Goal: Task Accomplishment & Management: Use online tool/utility

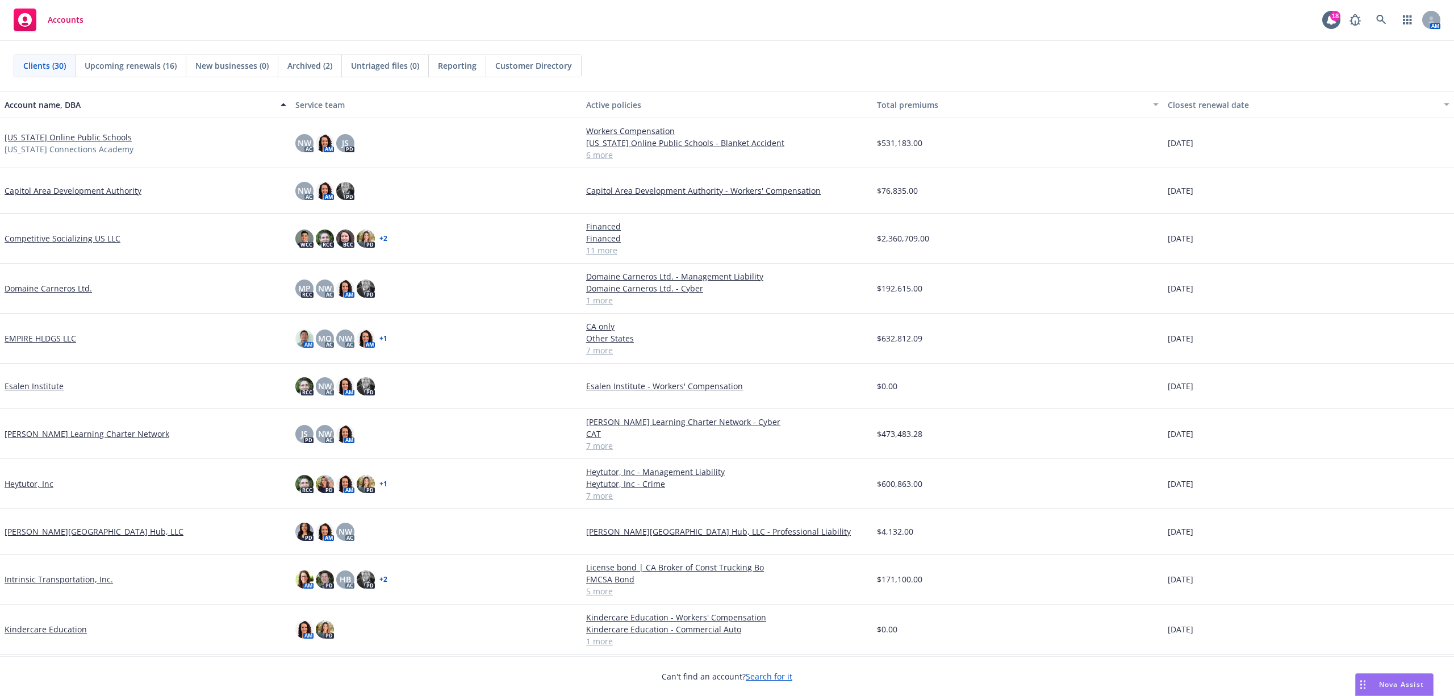
click at [74, 577] on link "Intrinsic Transportation, Inc." at bounding box center [59, 579] width 108 height 12
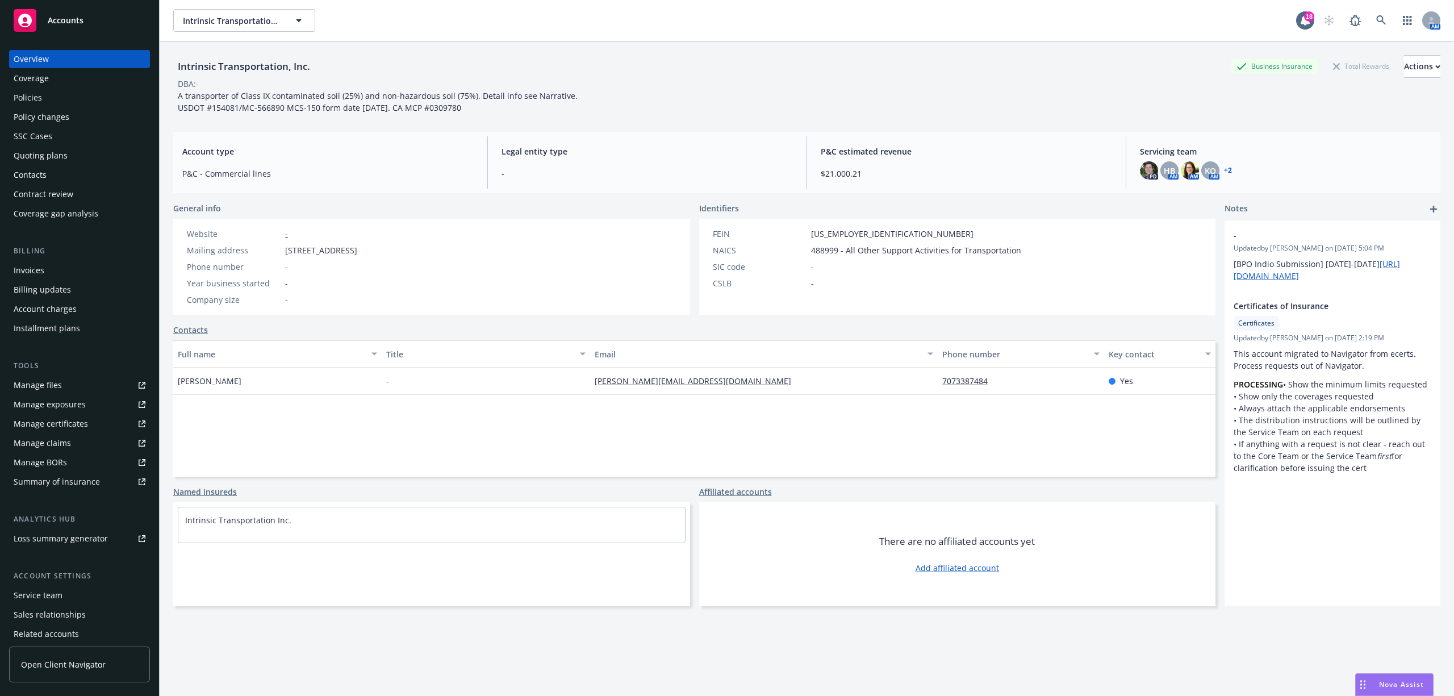
click at [55, 156] on div "Quoting plans" at bounding box center [41, 156] width 54 height 18
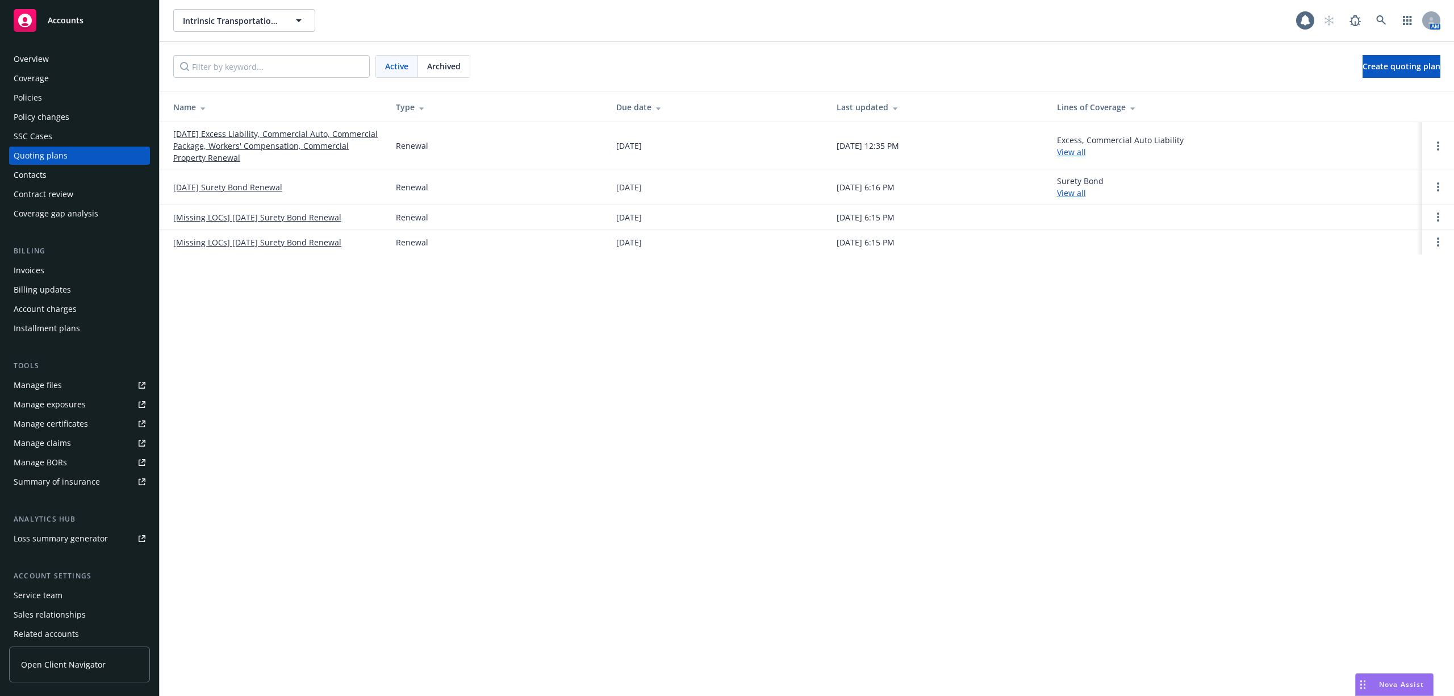
click at [253, 154] on link "[DATE] Excess Liability, Commercial Auto, Commercial Package, Workers' Compensa…" at bounding box center [275, 146] width 204 height 36
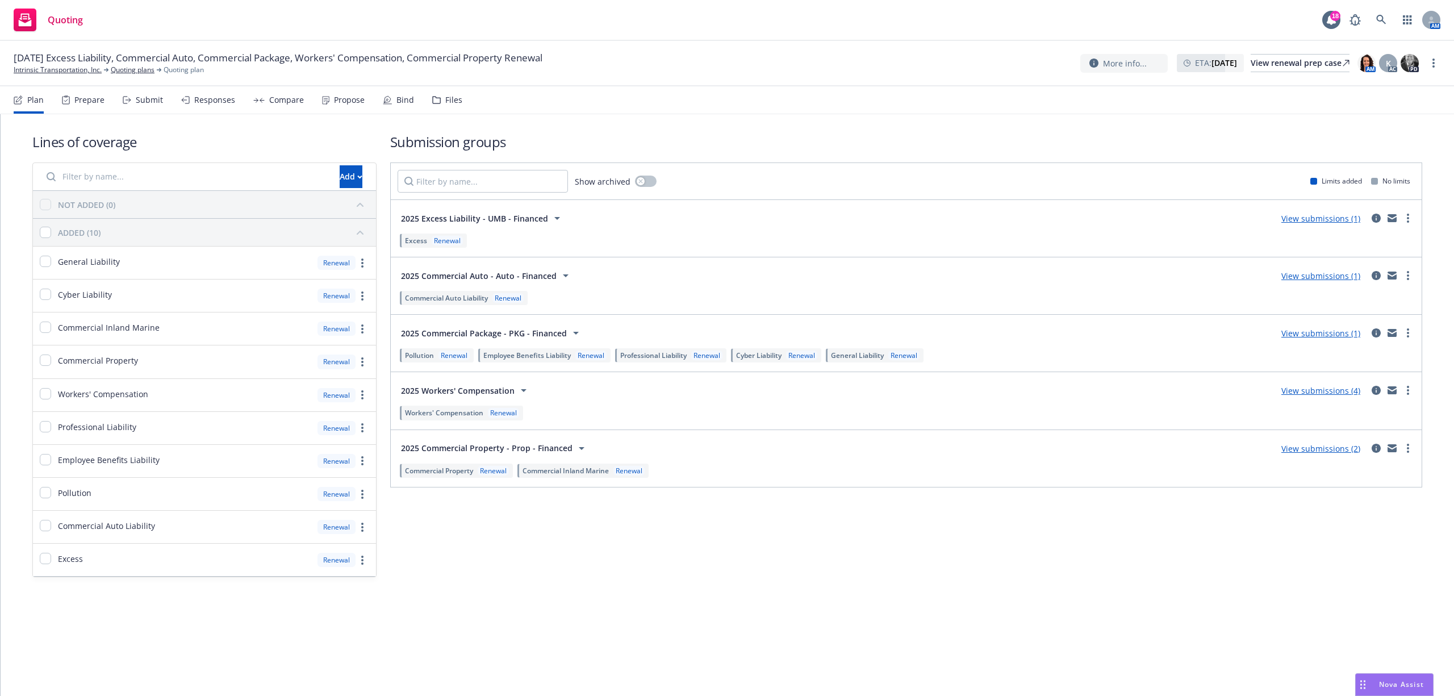
click at [137, 92] on div "Submit" at bounding box center [143, 99] width 40 height 27
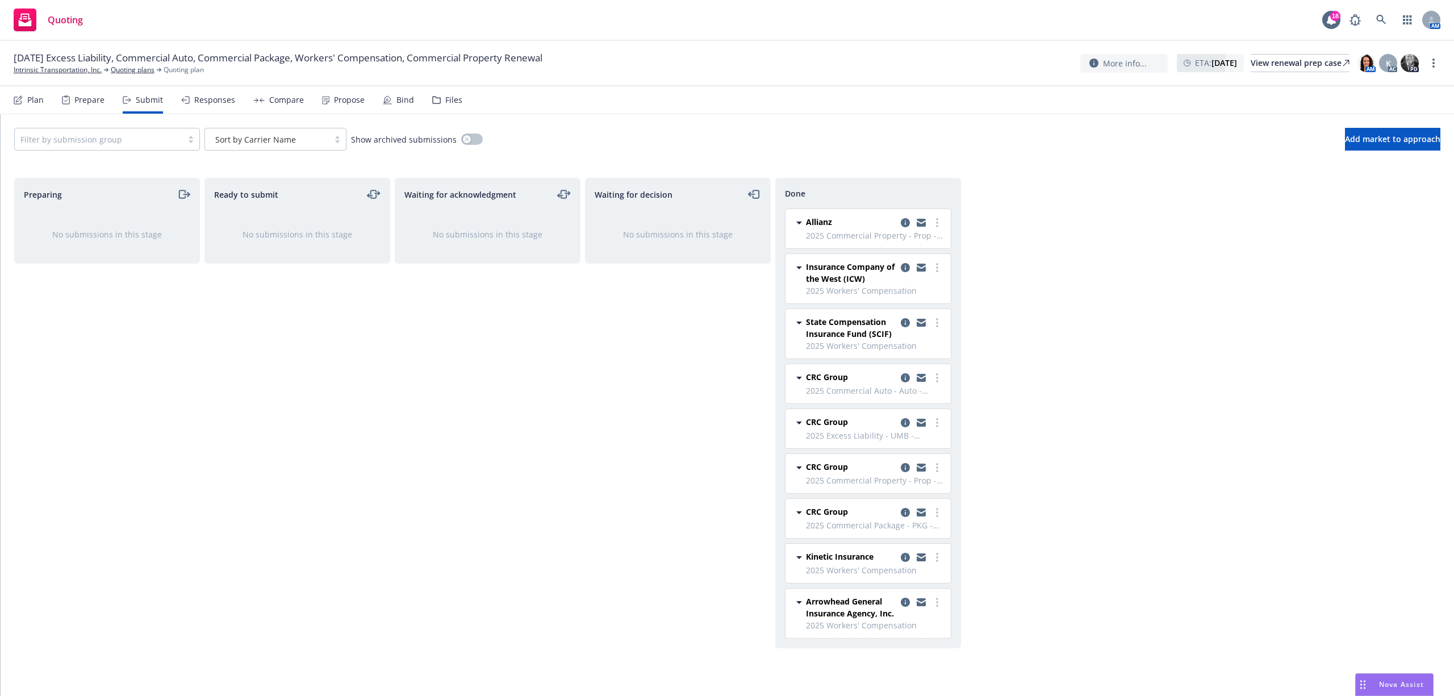
click at [396, 98] on div "Bind" at bounding box center [405, 99] width 18 height 9
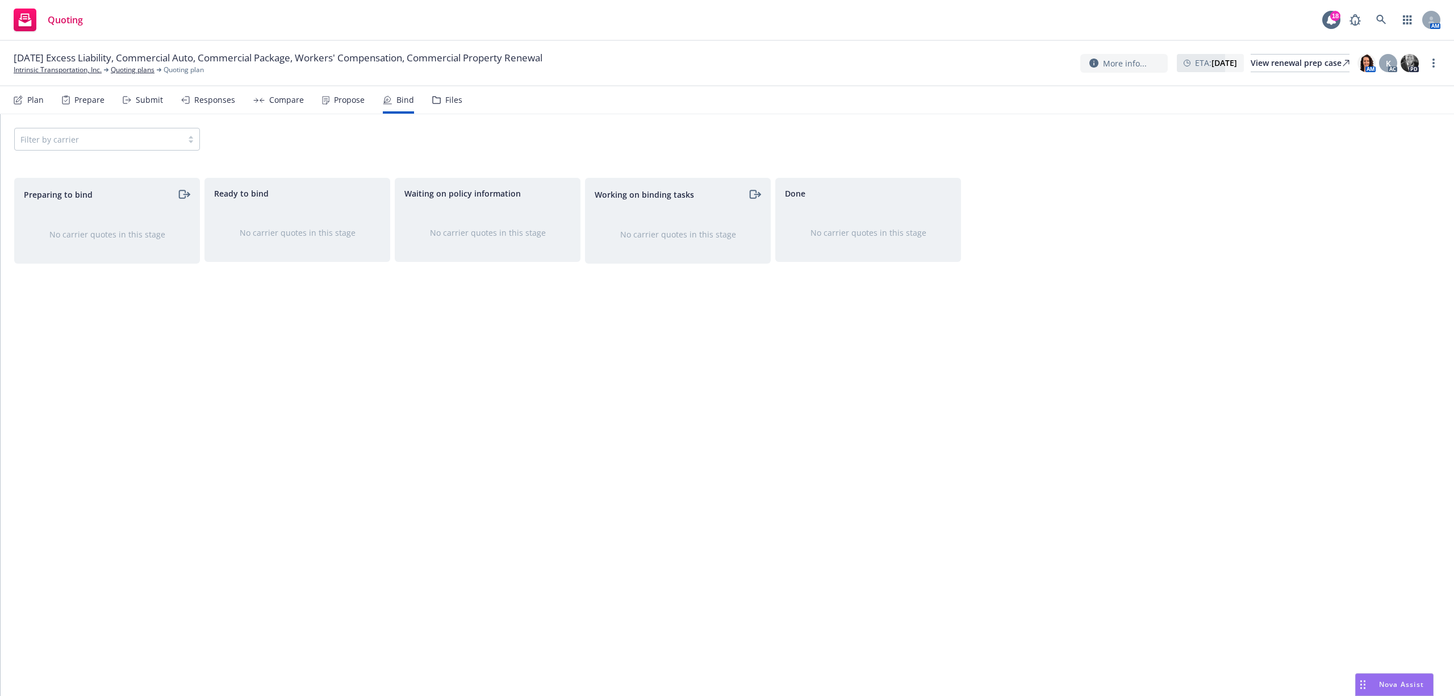
click at [335, 98] on div "Propose" at bounding box center [349, 99] width 31 height 9
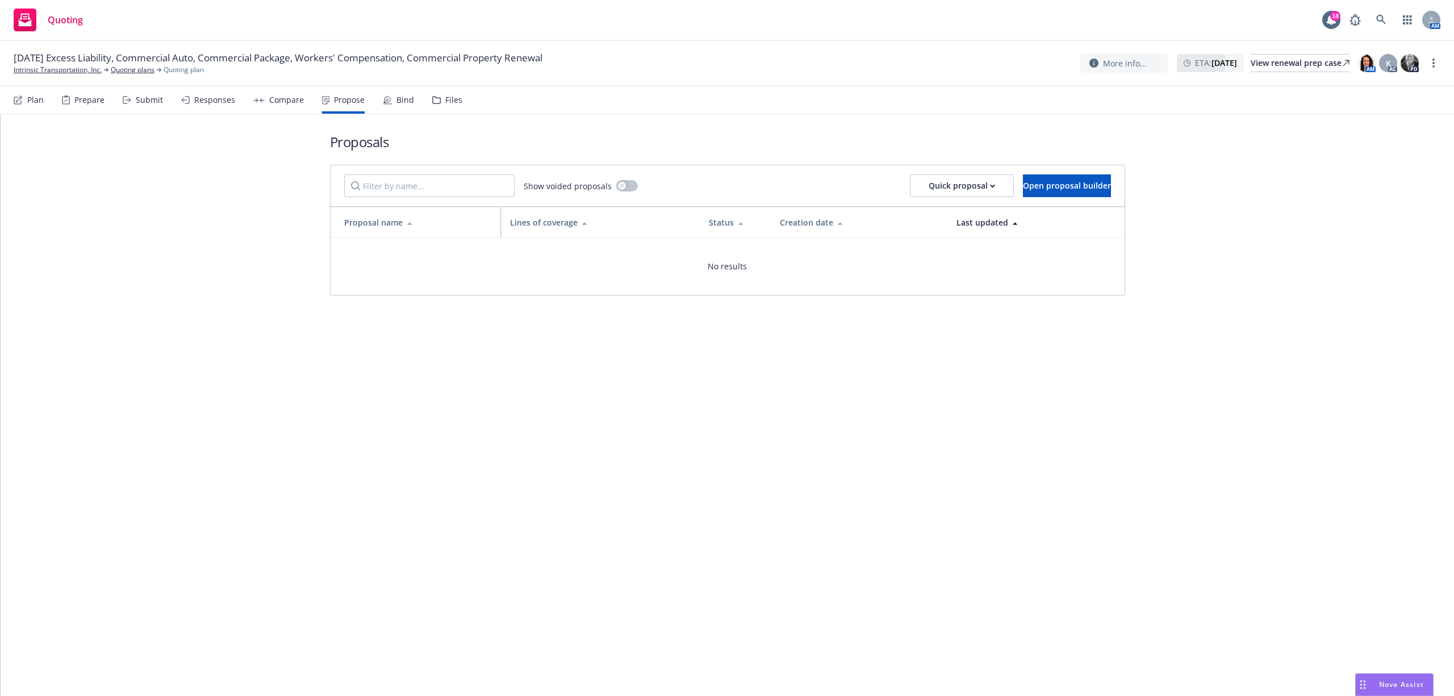
click at [269, 95] on div "Compare" at bounding box center [286, 99] width 35 height 9
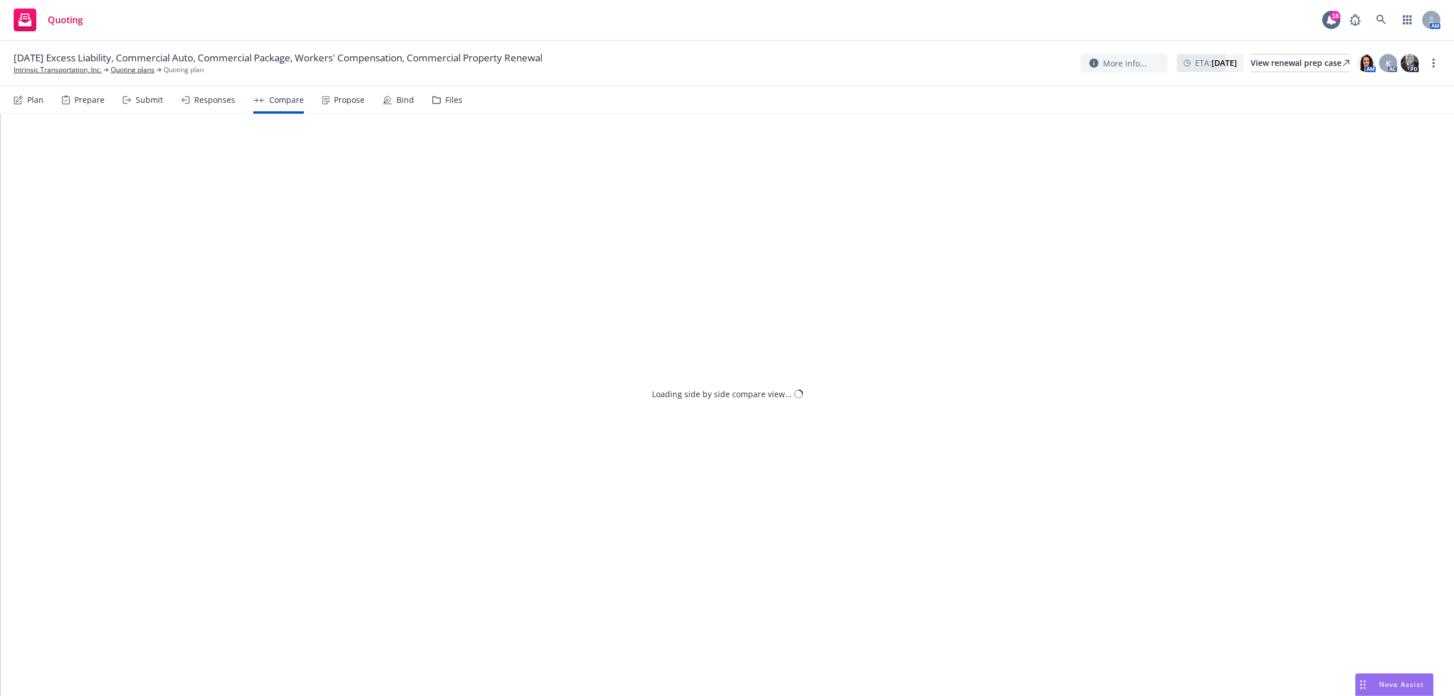
click at [211, 98] on div "Responses" at bounding box center [214, 99] width 41 height 9
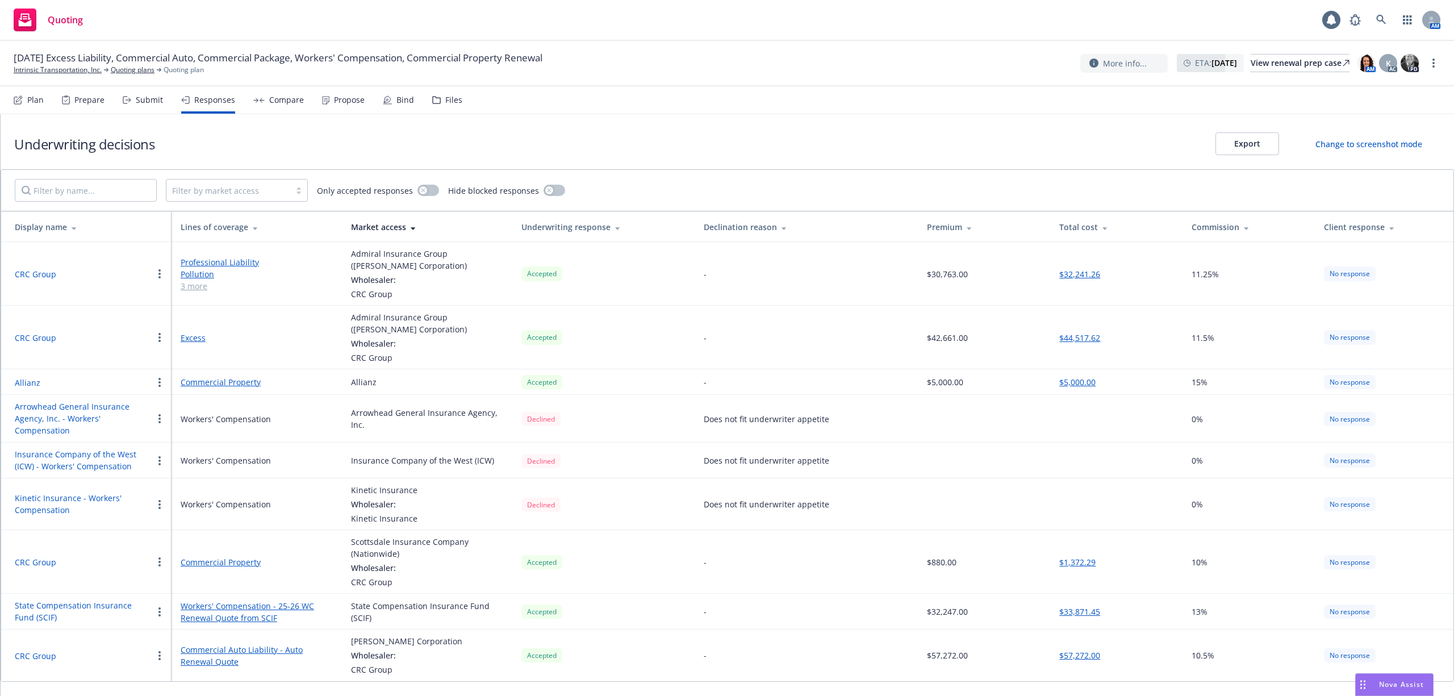
click at [342, 97] on div "Propose" at bounding box center [349, 99] width 31 height 9
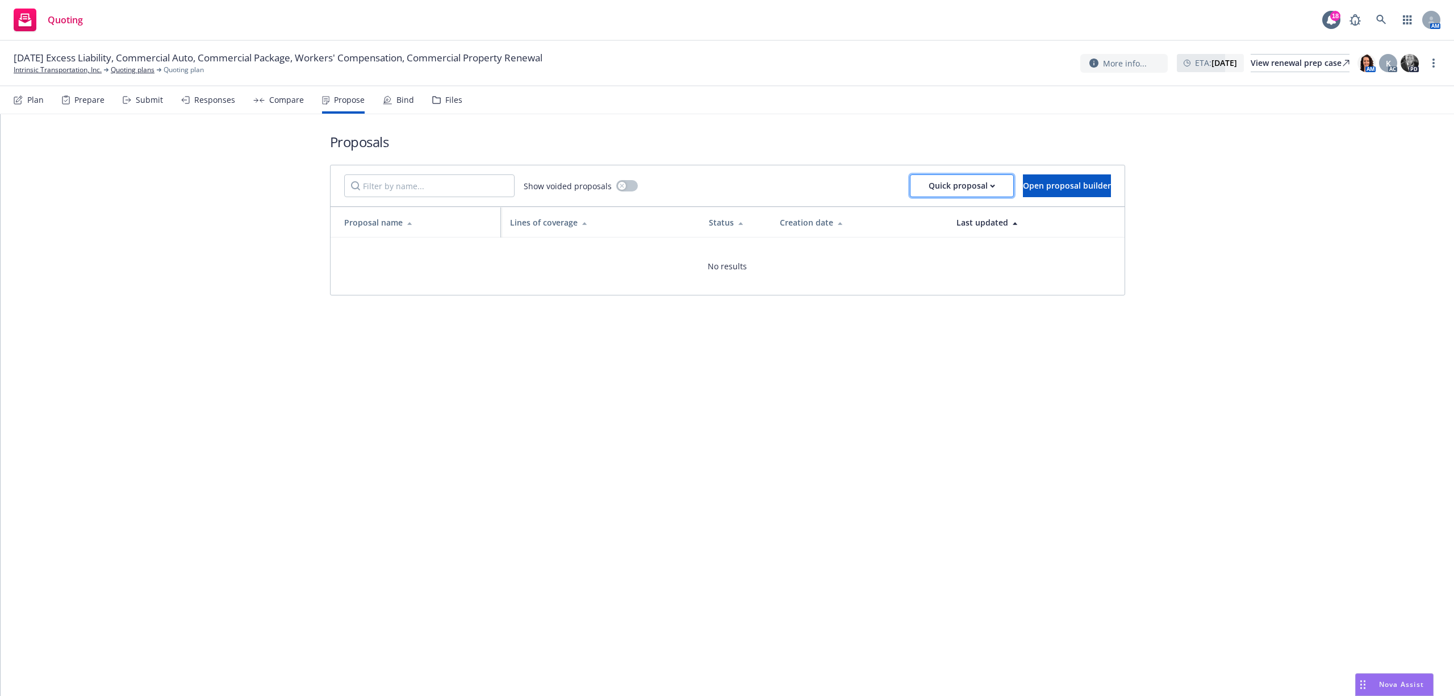
click at [929, 185] on div "Quick proposal" at bounding box center [962, 186] width 66 height 22
click at [911, 229] on link "Upload quick proposal and response" at bounding box center [959, 238] width 168 height 23
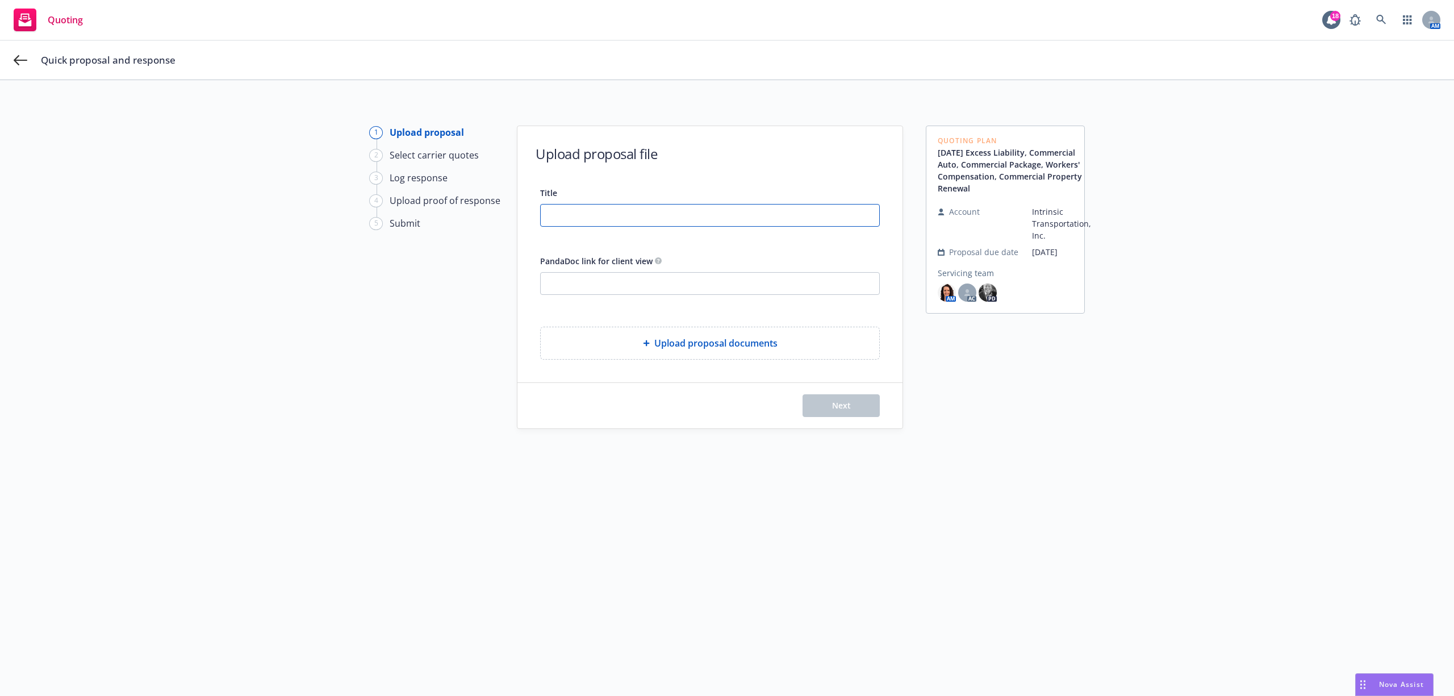
click at [578, 207] on input "Title" at bounding box center [710, 215] width 339 height 22
type input "25-26 CPKG Proposal"
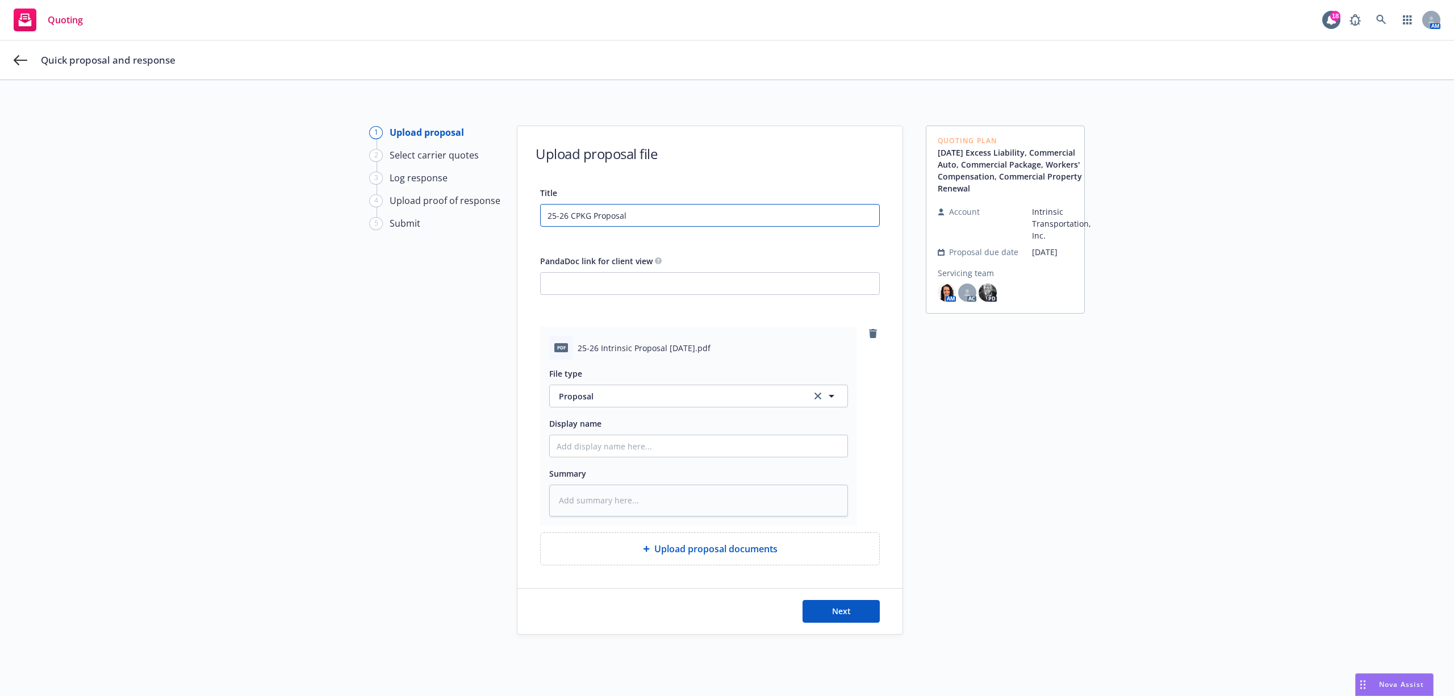
drag, startPoint x: 636, startPoint y: 215, endPoint x: 464, endPoint y: 214, distance: 172.1
click at [464, 214] on div "1 Upload proposal 2 Select carrier quotes 3 Log response 4 Upload proof of resp…" at bounding box center [727, 395] width 1427 height 538
click at [635, 442] on input "Display name" at bounding box center [699, 446] width 298 height 22
paste input "25-26 CPKG Proposal"
type textarea "x"
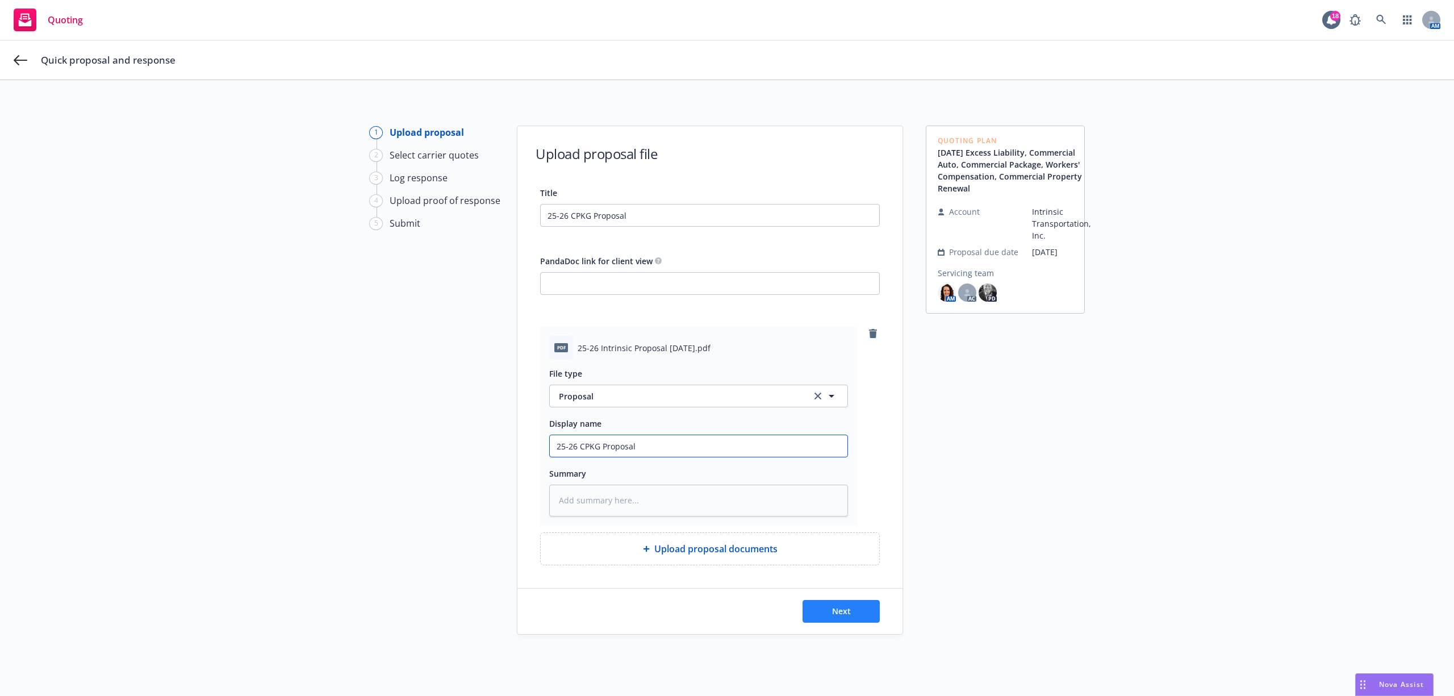
type input "25-26 CPKG Proposal"
click at [833, 612] on span "Next" at bounding box center [841, 610] width 19 height 11
type textarea "x"
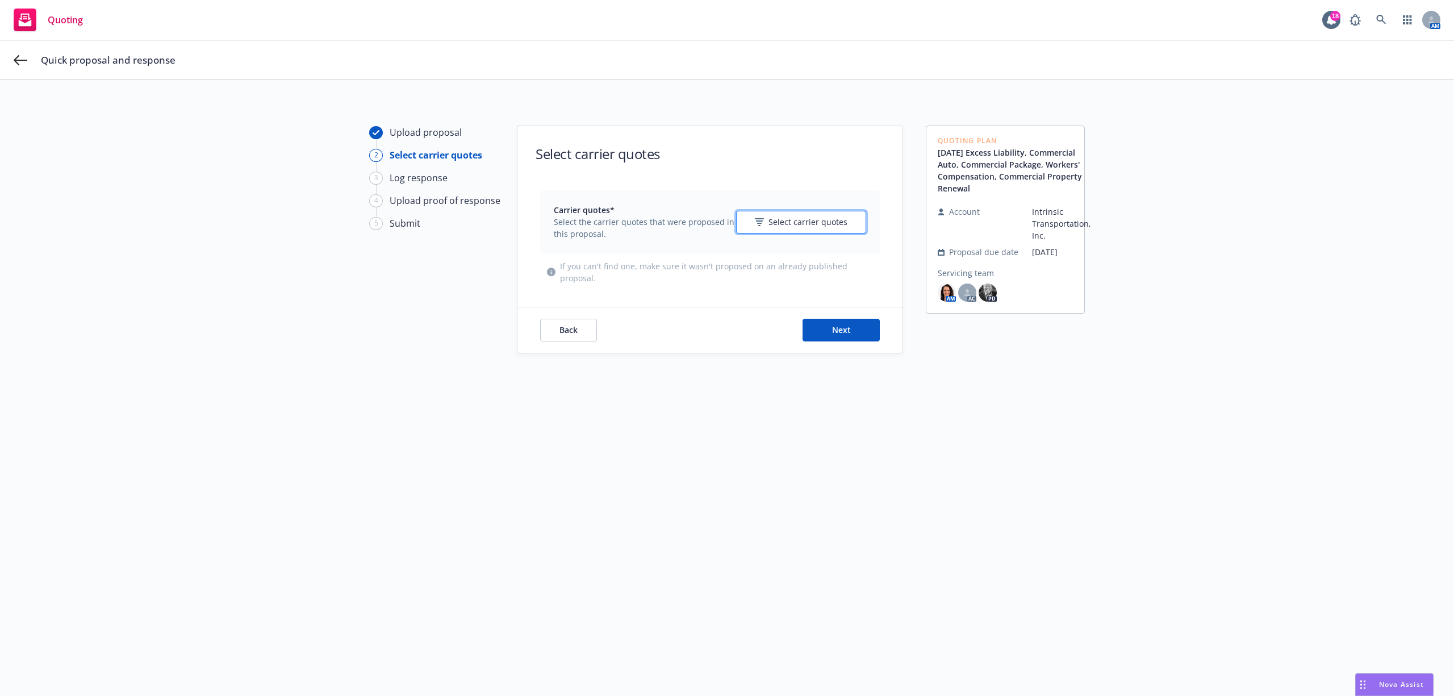
click at [812, 212] on button "Select carrier quotes" at bounding box center [801, 222] width 130 height 23
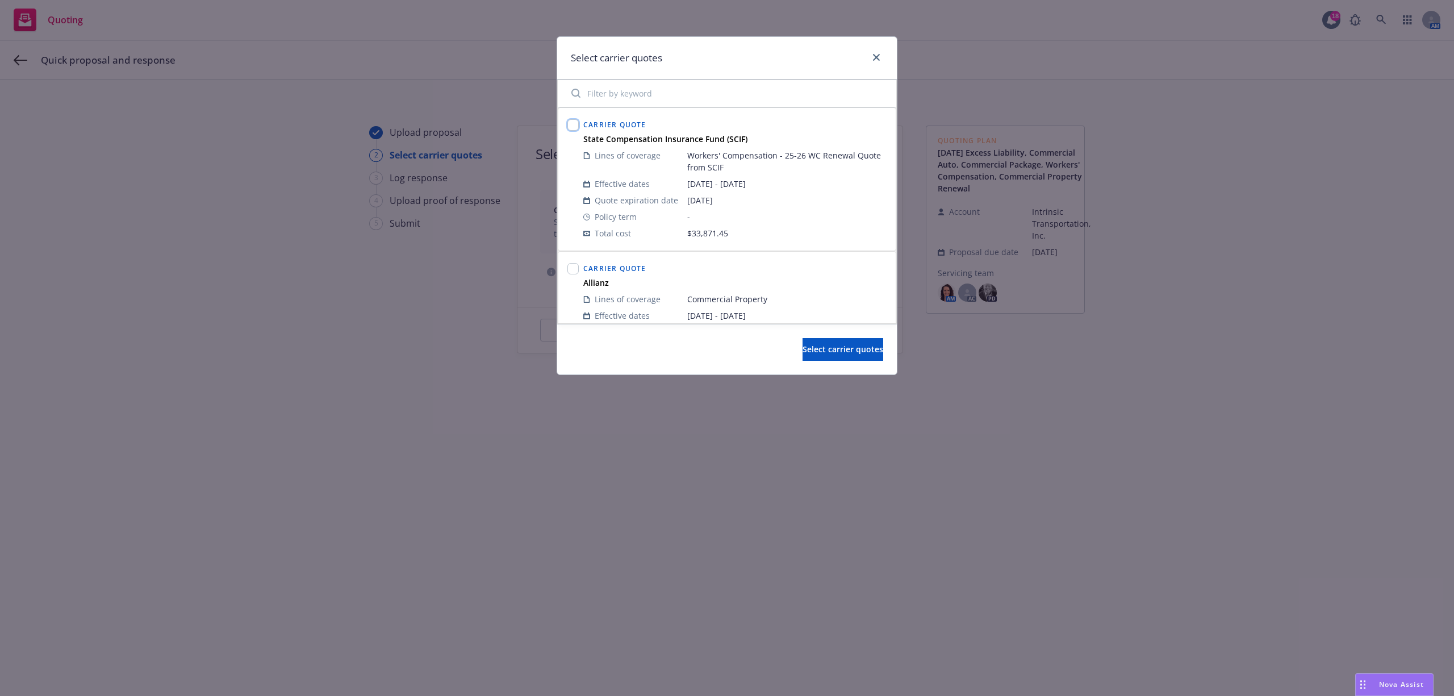
click at [569, 127] on input "checkbox" at bounding box center [572, 124] width 11 height 11
checkbox input "true"
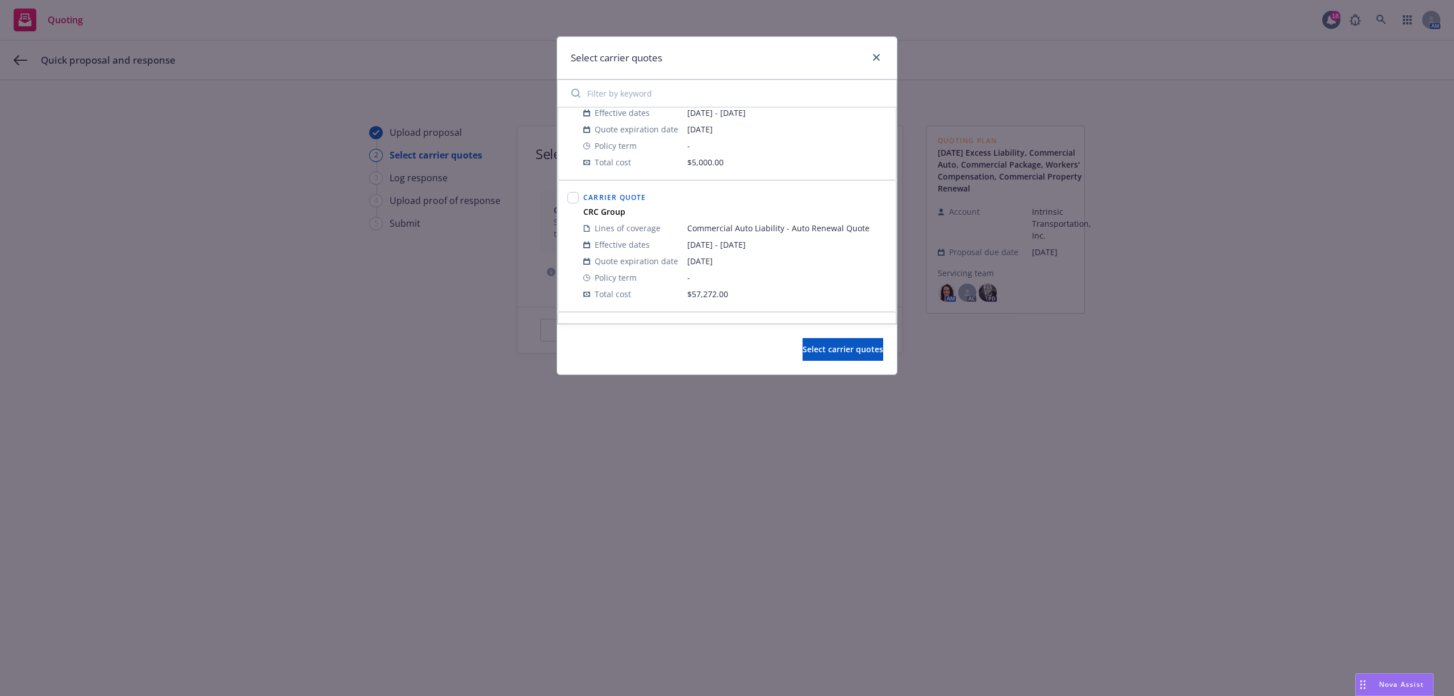
scroll to position [227, 0]
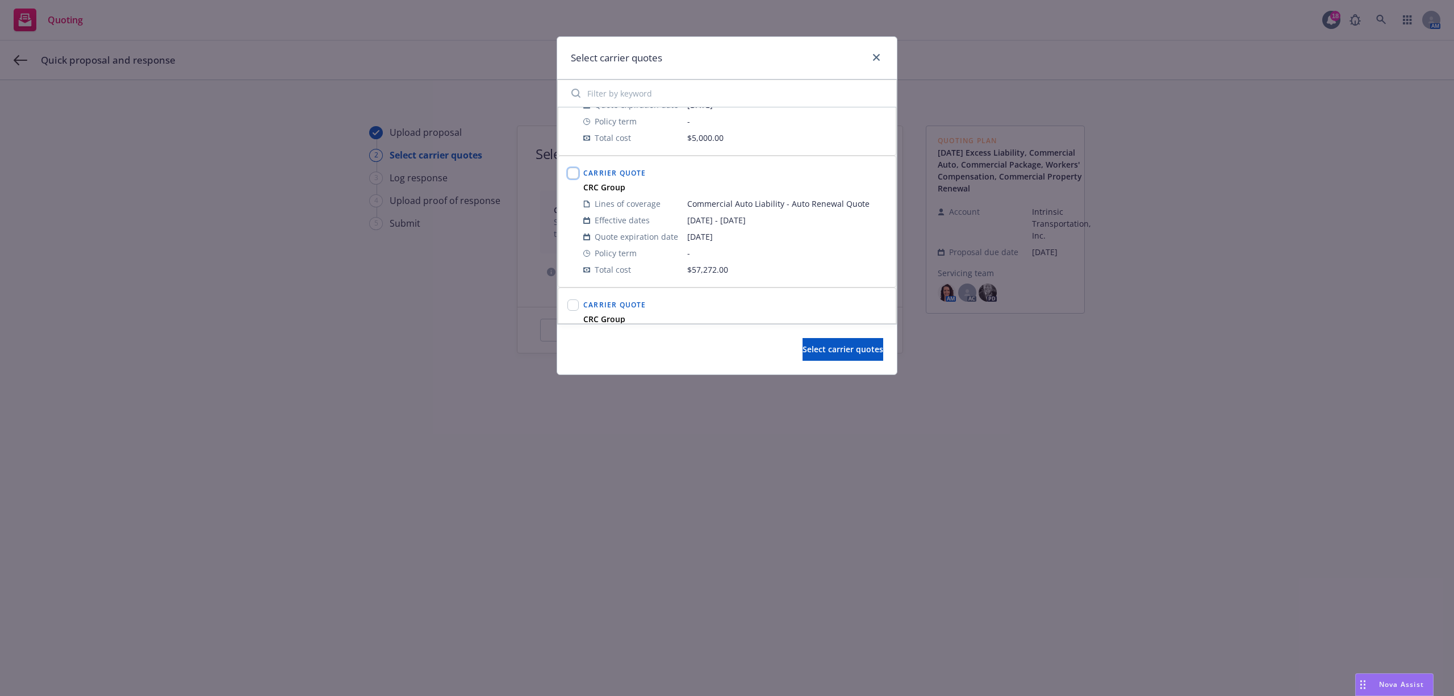
click at [574, 176] on input "checkbox" at bounding box center [572, 173] width 11 height 11
checkbox input "true"
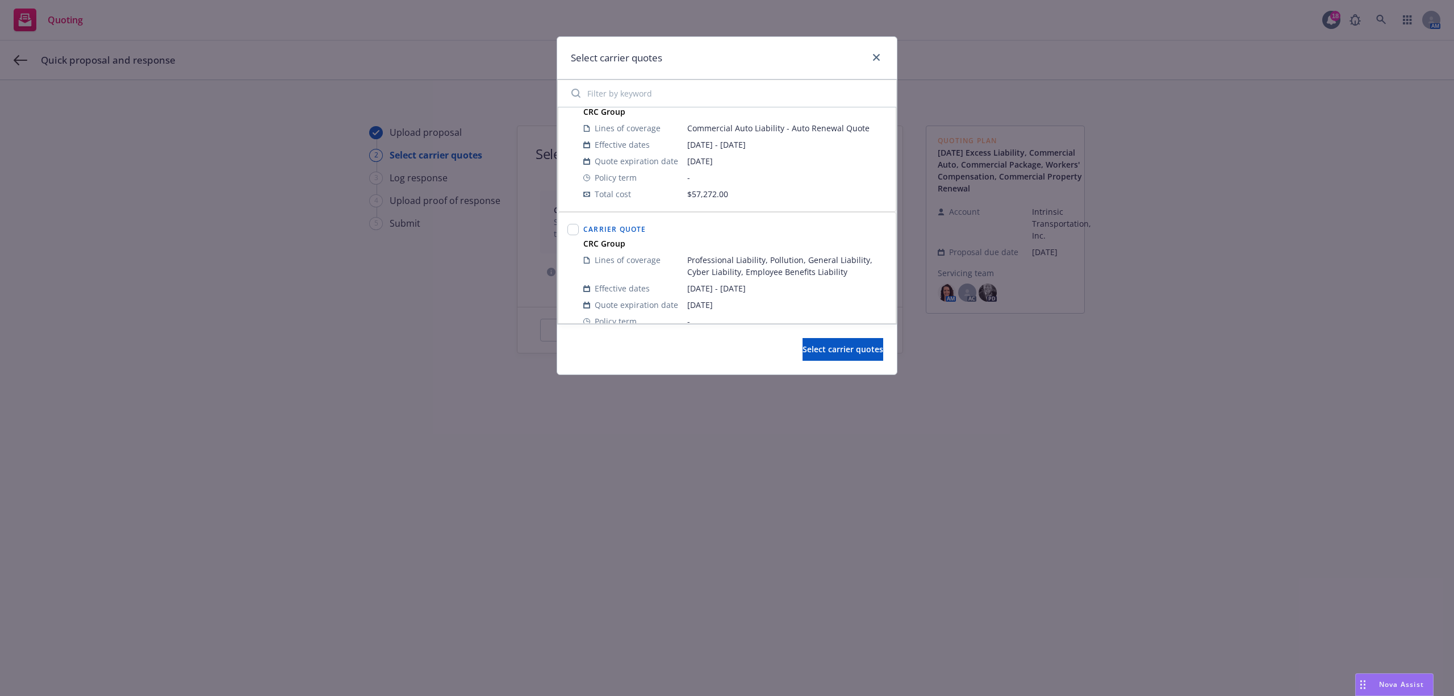
scroll to position [378, 0]
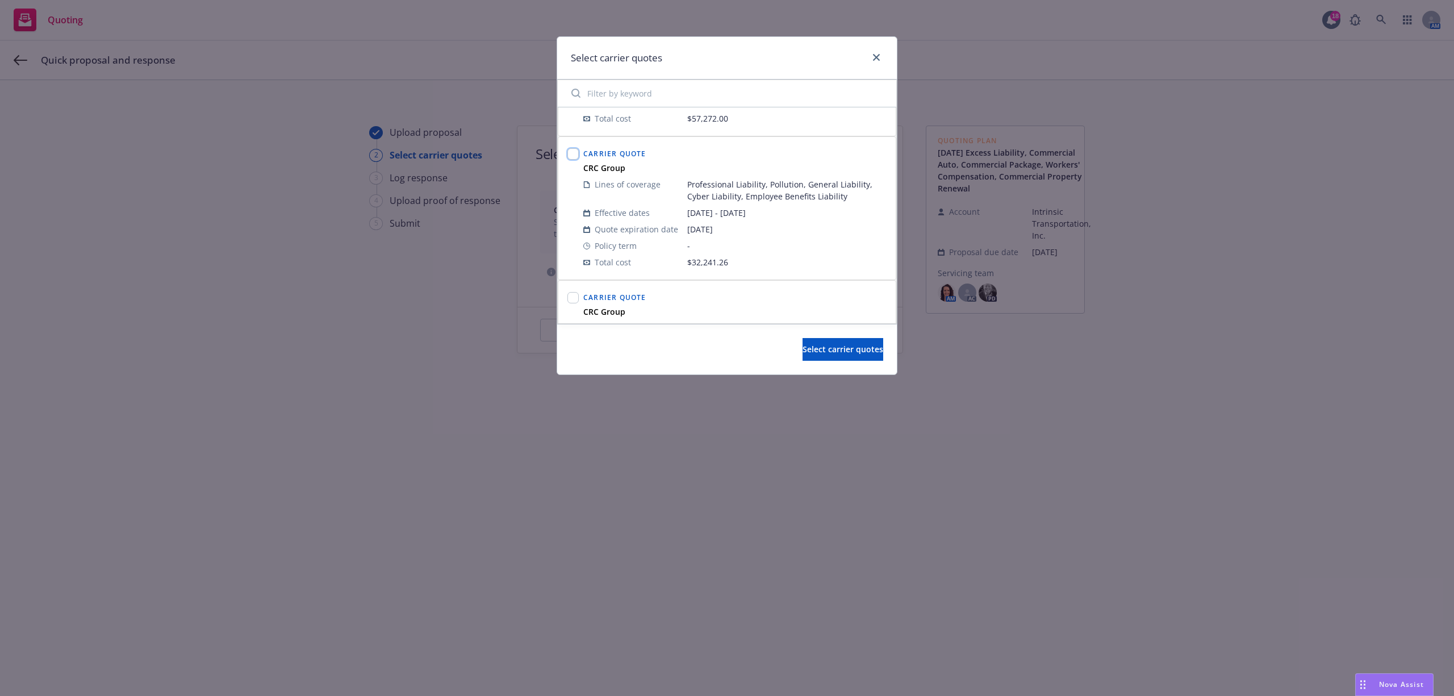
click at [570, 158] on input "checkbox" at bounding box center [572, 153] width 11 height 11
checkbox input "true"
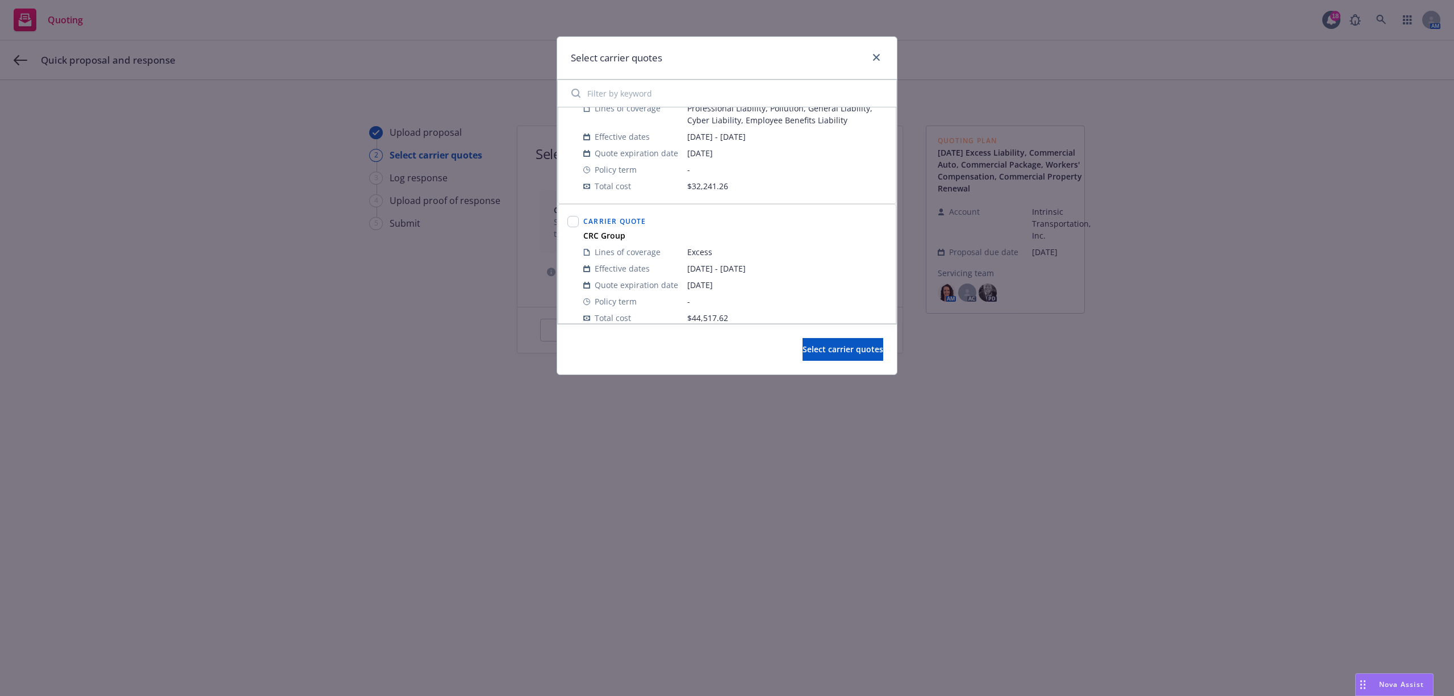
scroll to position [530, 0]
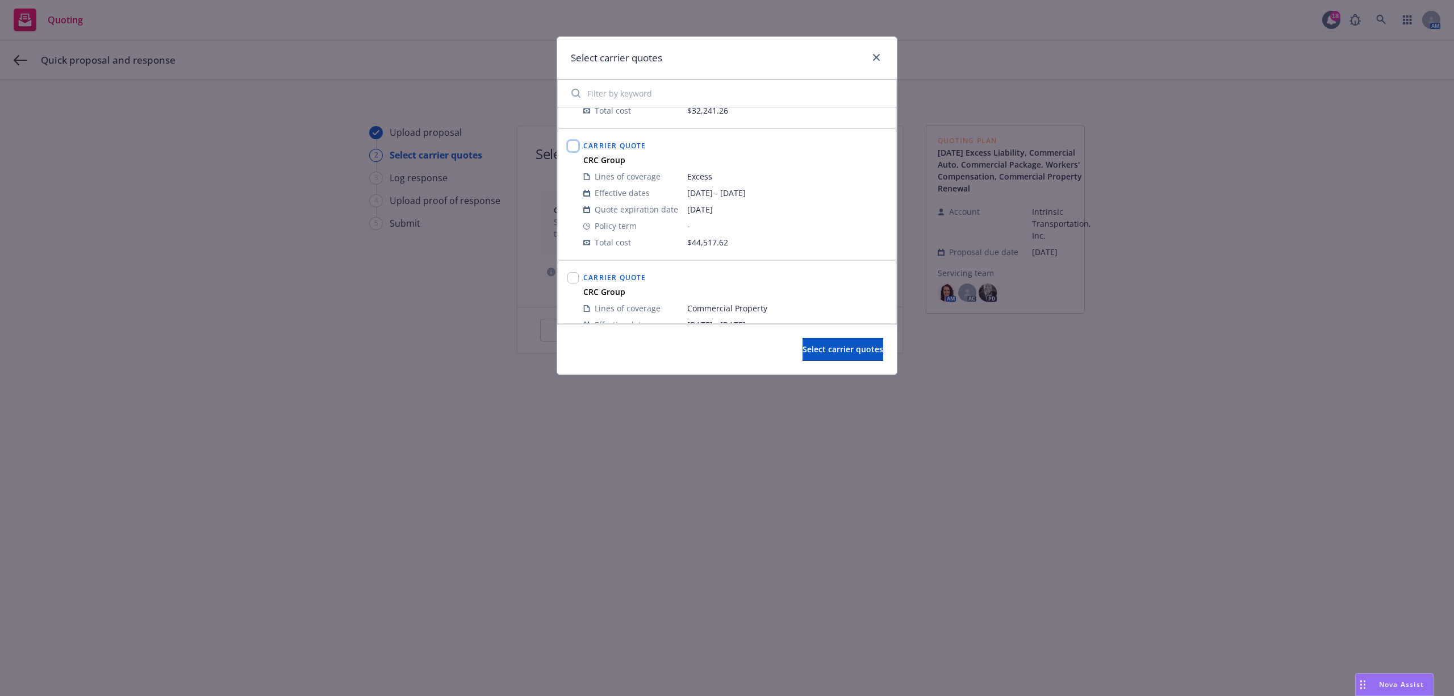
click at [573, 148] on input "checkbox" at bounding box center [572, 145] width 11 height 11
checkbox input "true"
click at [575, 209] on input "checkbox" at bounding box center [572, 208] width 11 height 11
checkbox input "true"
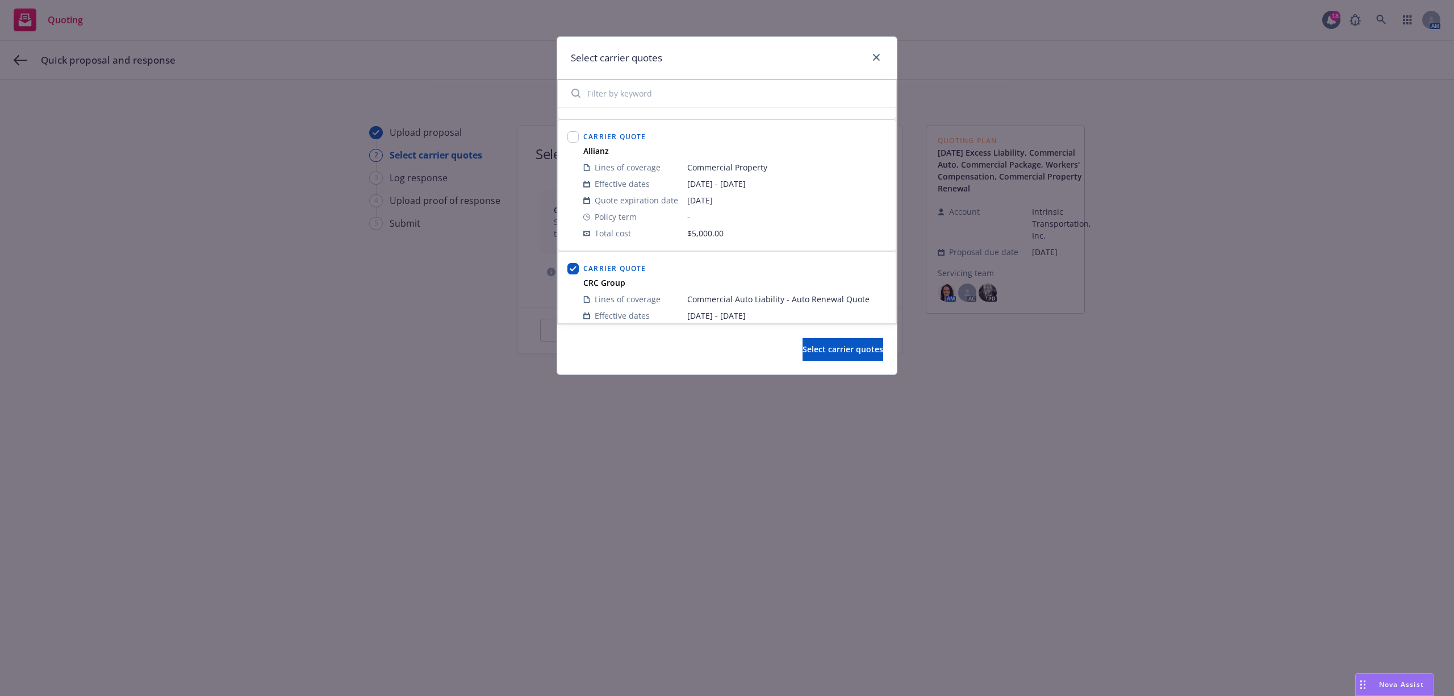
scroll to position [0, 0]
click at [823, 350] on span "Select carrier quotes" at bounding box center [843, 349] width 81 height 11
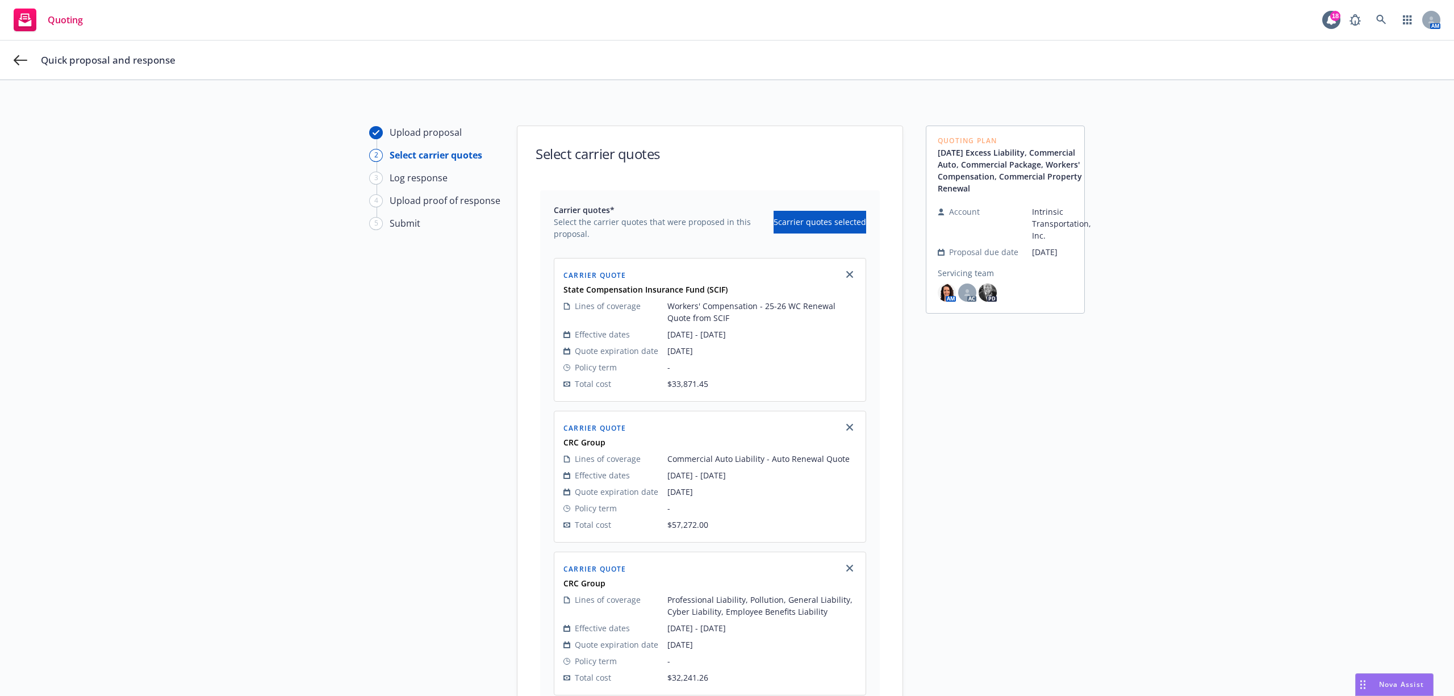
scroll to position [454, 0]
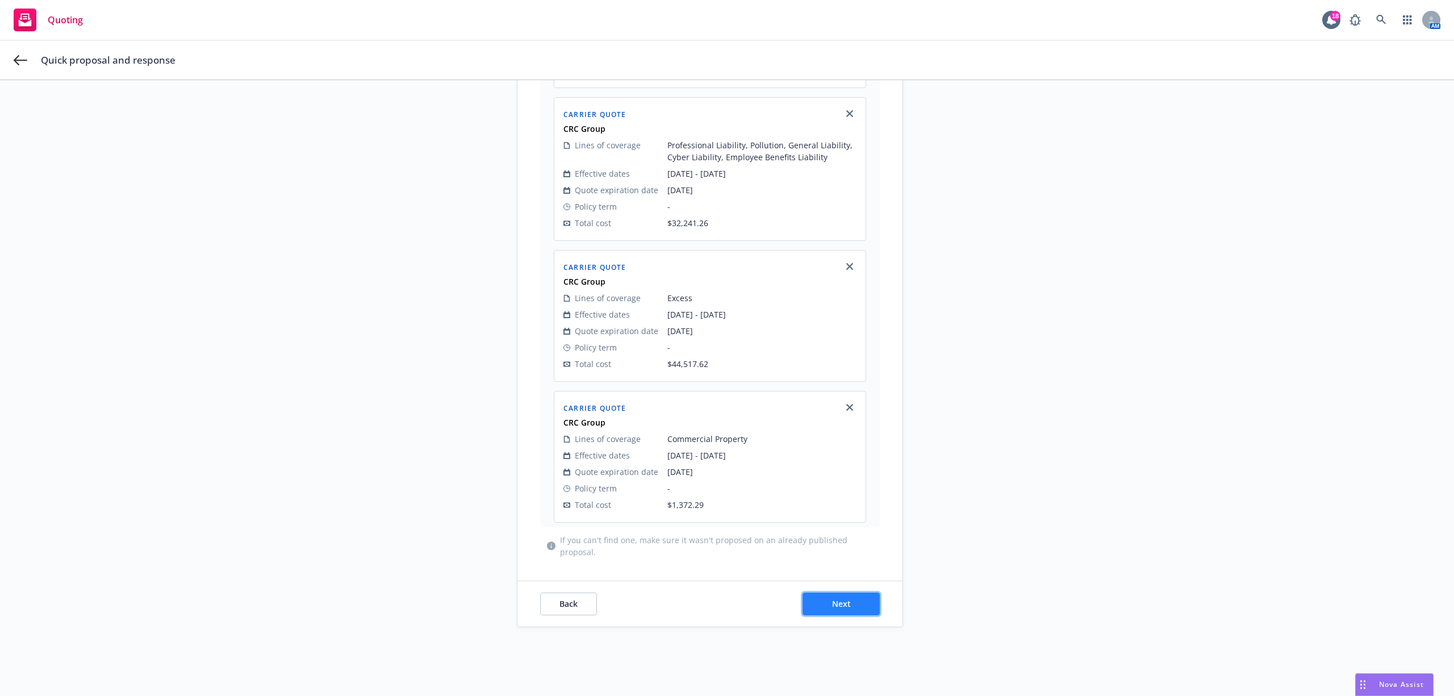
click at [814, 601] on button "Next" at bounding box center [841, 603] width 77 height 23
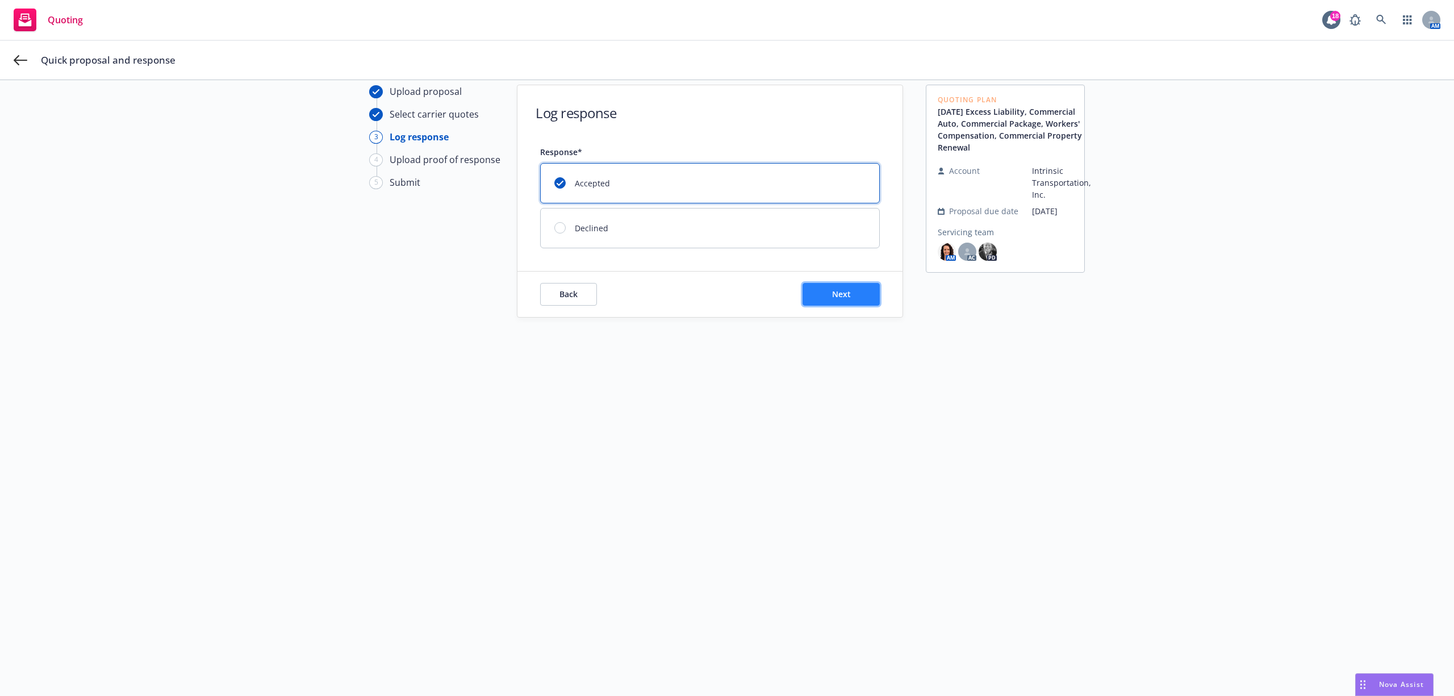
click at [827, 302] on button "Next" at bounding box center [841, 294] width 77 height 23
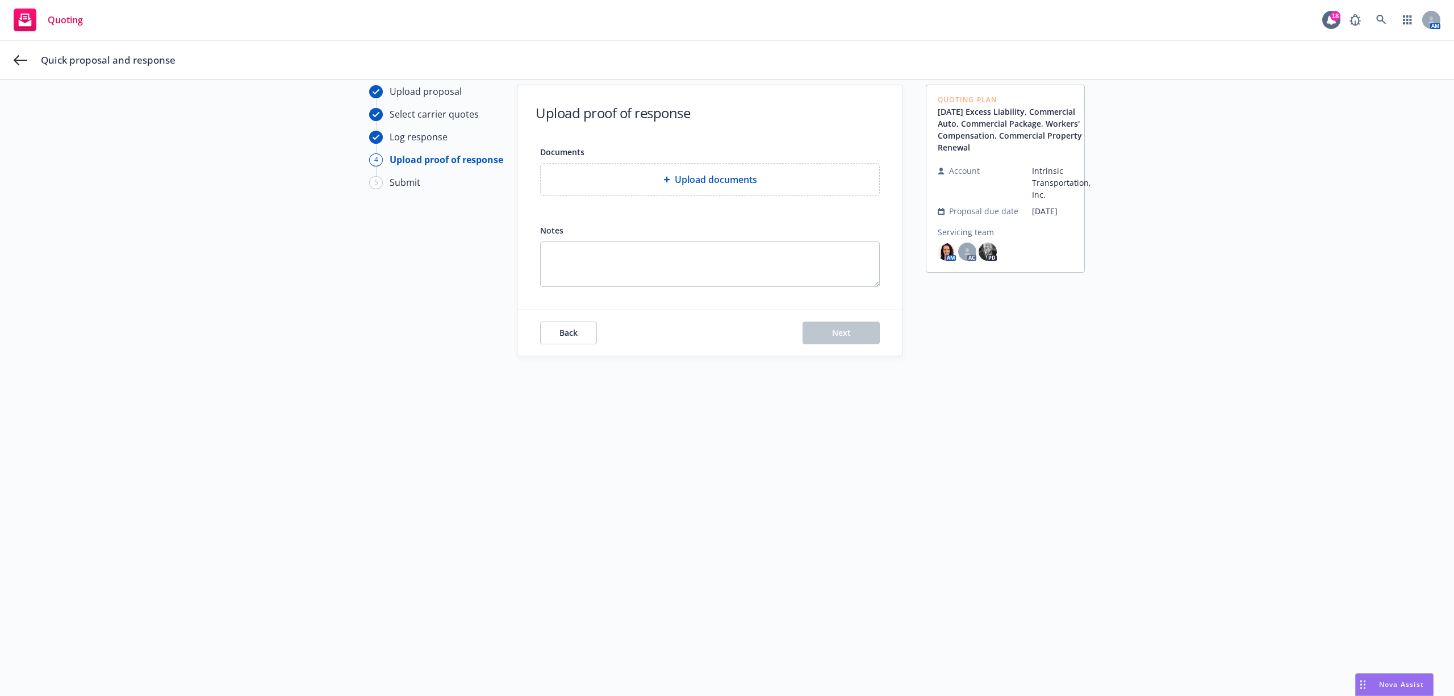
type textarea "x"
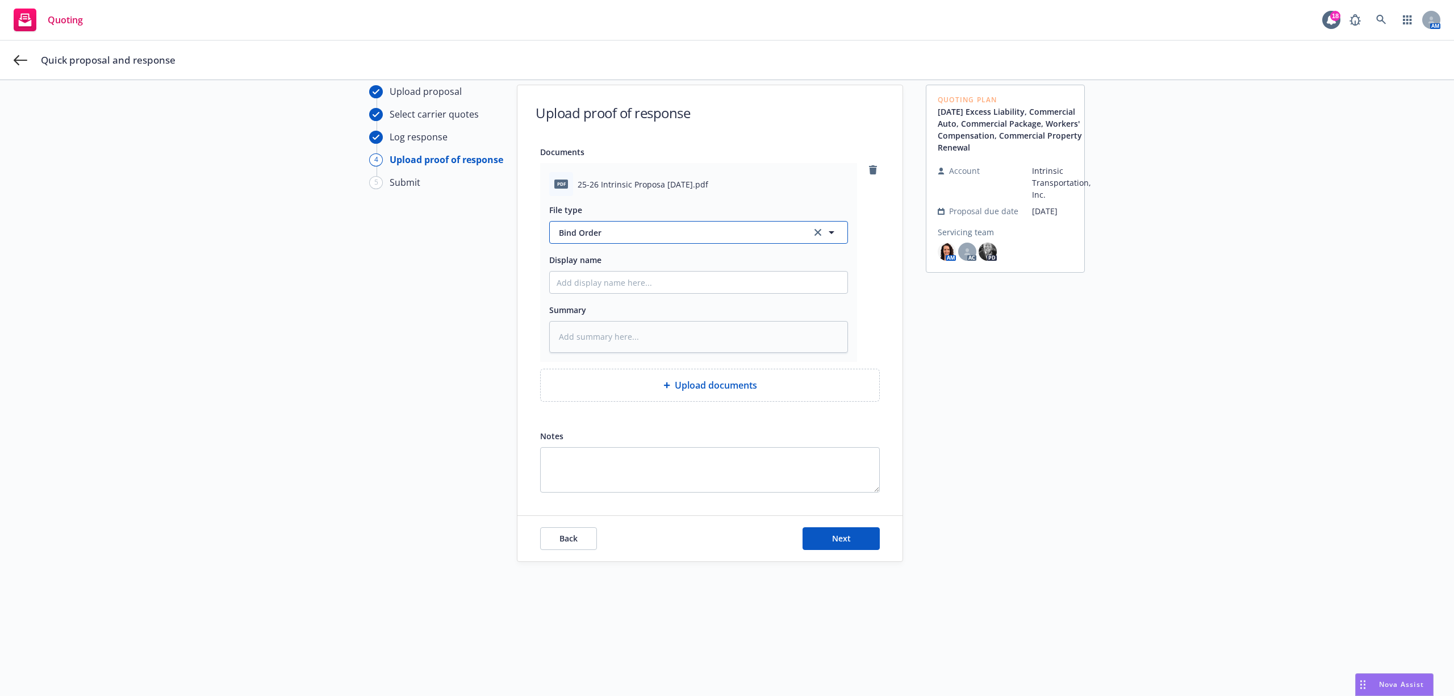
click at [596, 240] on button "Bind Order" at bounding box center [698, 232] width 299 height 23
click at [926, 329] on div "Quoting Plan [DATE] Excess Liability, Commercial Auto, Commercial Package, Work…" at bounding box center [1005, 354] width 159 height 538
click at [597, 225] on button "Bind Order" at bounding box center [698, 232] width 299 height 23
click at [873, 298] on div "pdf 25-26 Intrinsic Proposa [DATE].pdf File type Bind Order Email Display name …" at bounding box center [710, 262] width 340 height 199
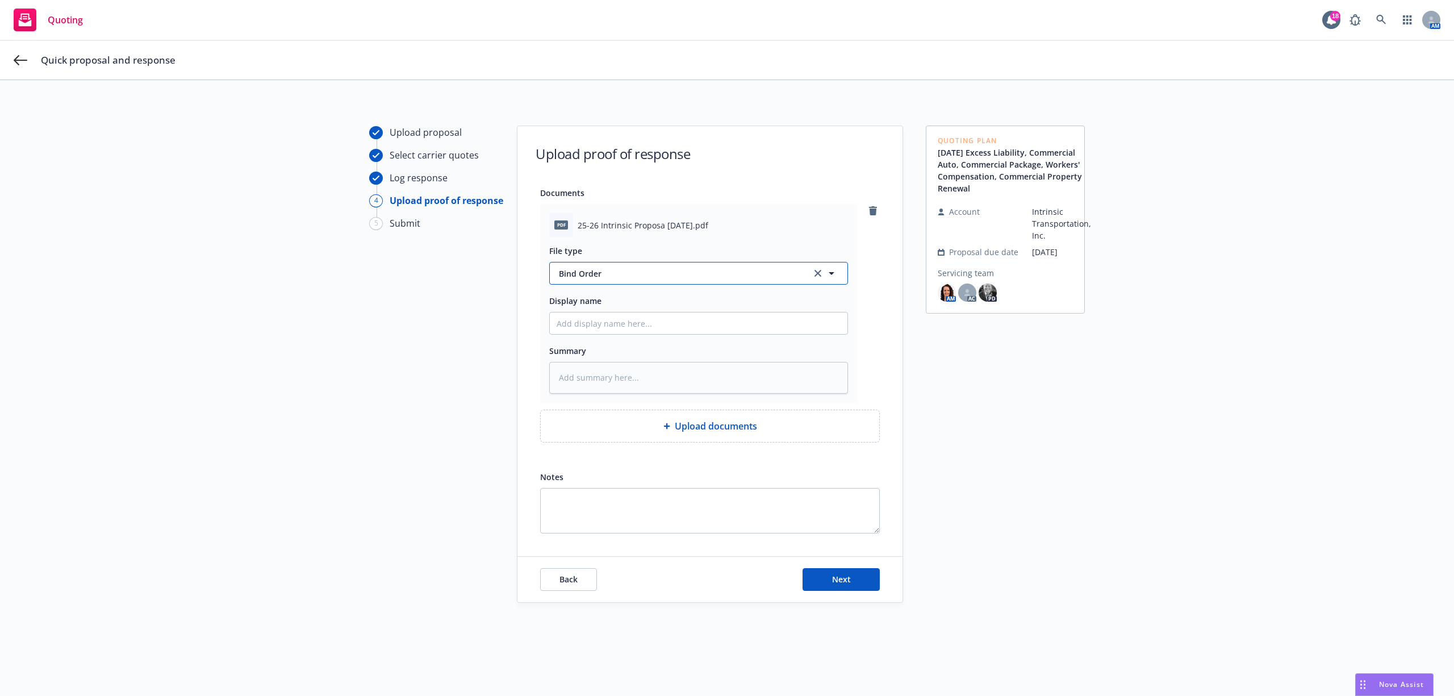
click at [604, 269] on span "Bind Order" at bounding box center [678, 274] width 239 height 12
click at [604, 269] on input at bounding box center [696, 273] width 257 height 14
click at [946, 360] on div "Quoting Plan [DATE] Excess Liability, Commercial Auto, Commercial Package, Work…" at bounding box center [1005, 395] width 159 height 538
type textarea "x"
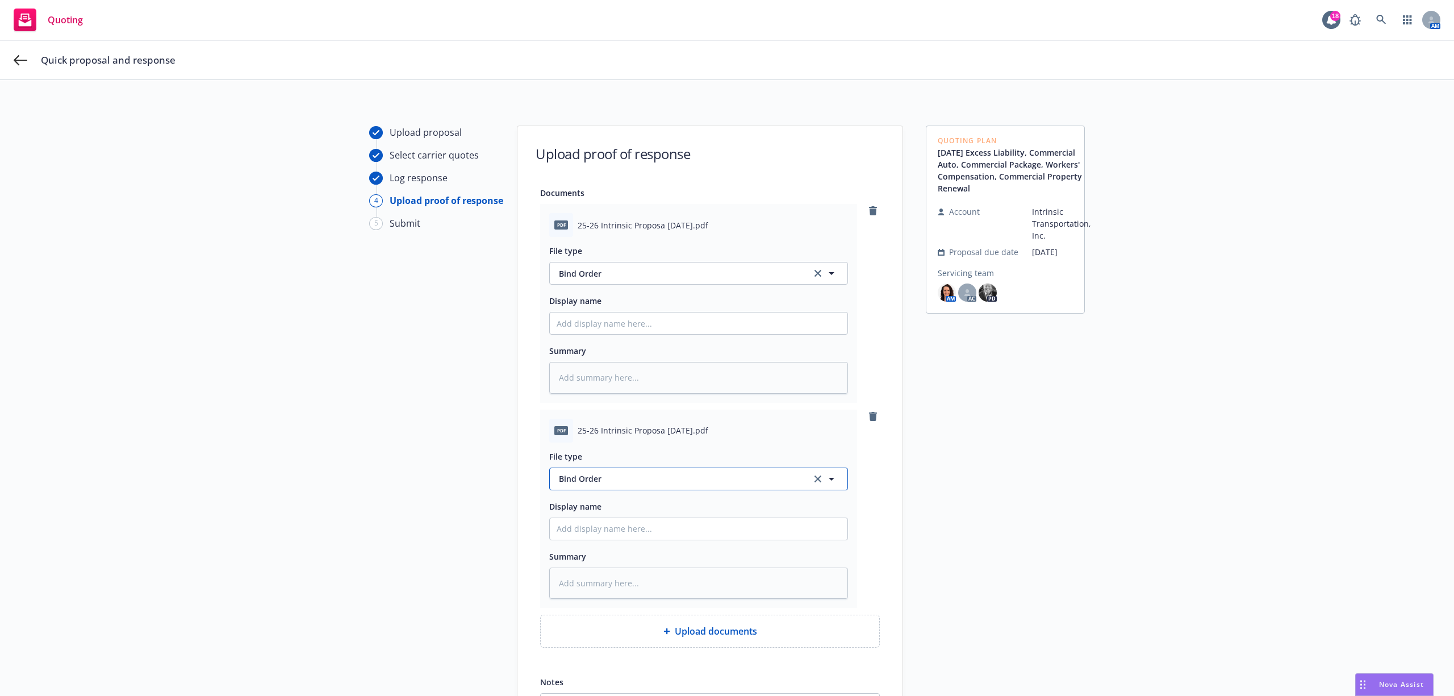
click at [703, 477] on span "Bind Order" at bounding box center [678, 479] width 239 height 12
drag, startPoint x: 875, startPoint y: 478, endPoint x: 876, endPoint y: 440, distance: 38.6
click at [875, 478] on div "Documents pdf 25-26 Intrinsic Proposa [DATE].pdf File type Bind Order Display n…" at bounding box center [709, 462] width 385 height 553
click at [869, 416] on icon "remove" at bounding box center [873, 416] width 8 height 9
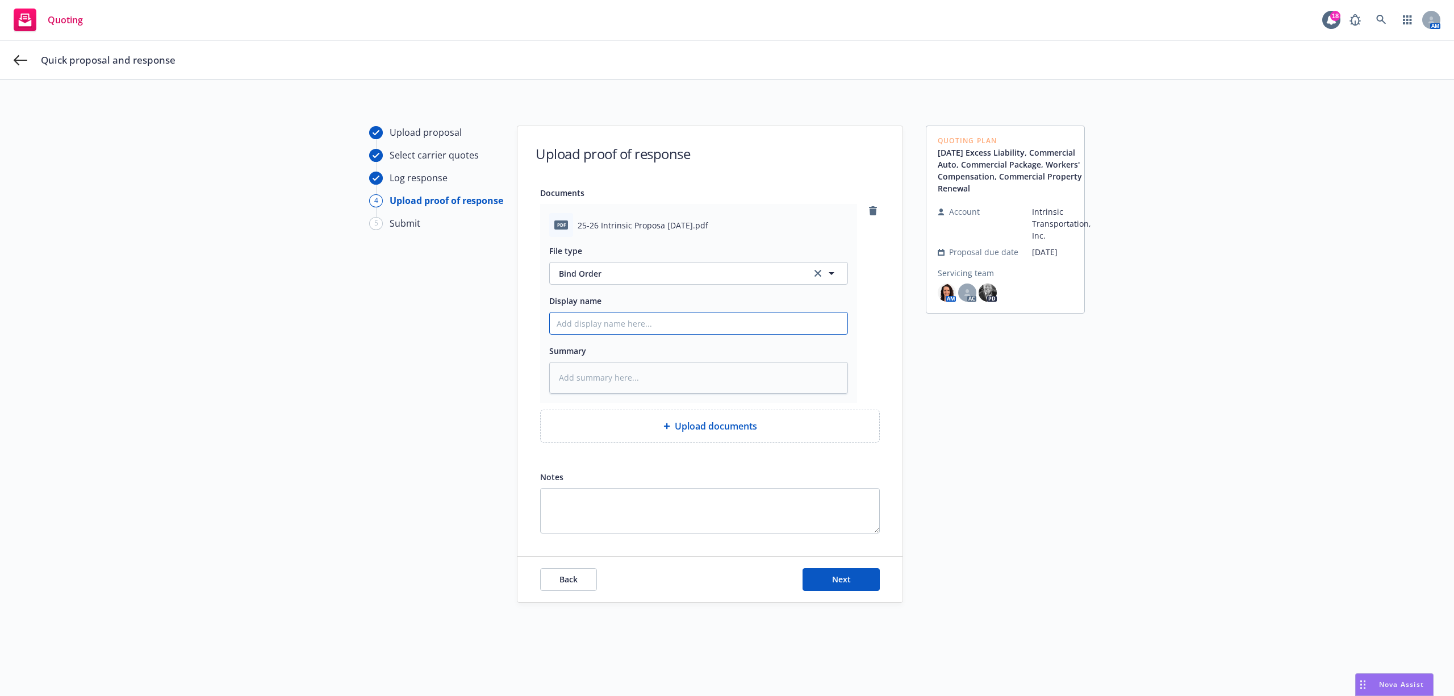
click at [678, 330] on input "Display name" at bounding box center [699, 323] width 298 height 22
type textarea "x"
type input "2"
type textarea "x"
type input "25"
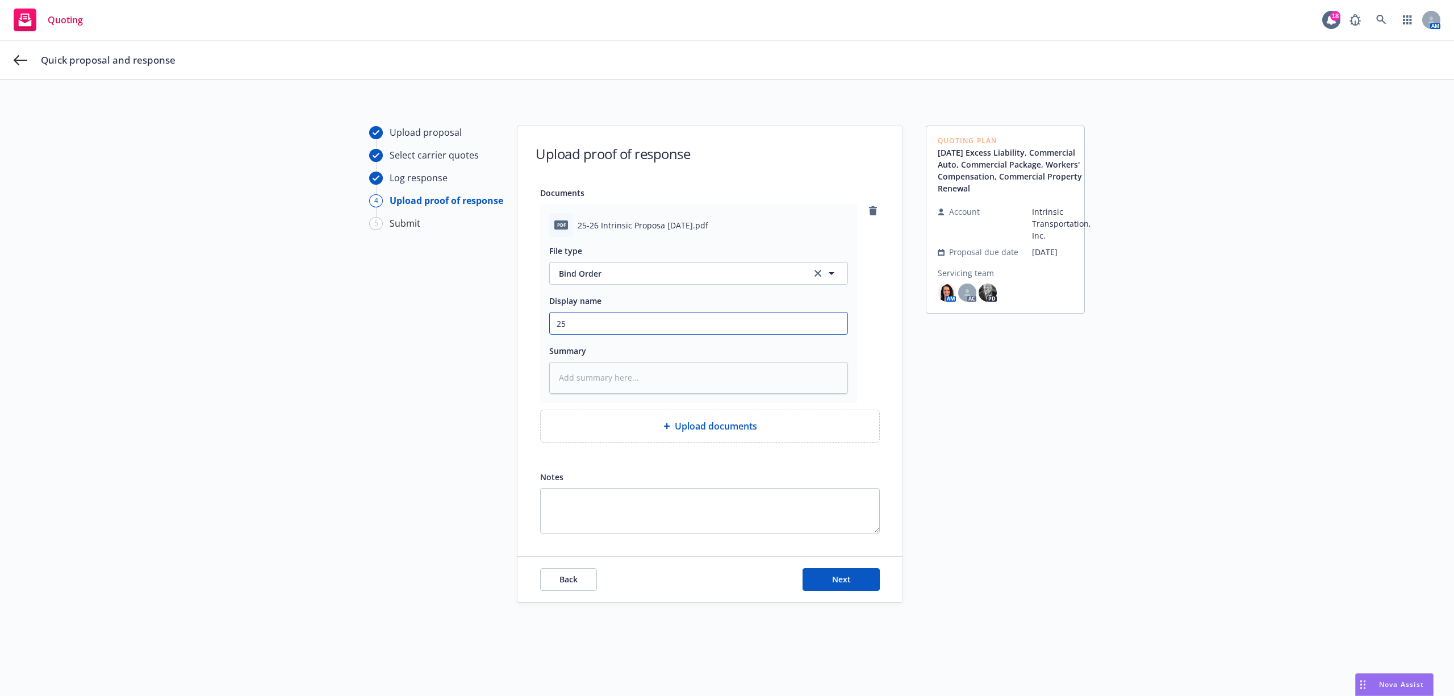
type textarea "x"
type input "25-"
type textarea "x"
type input "25-2"
type textarea "x"
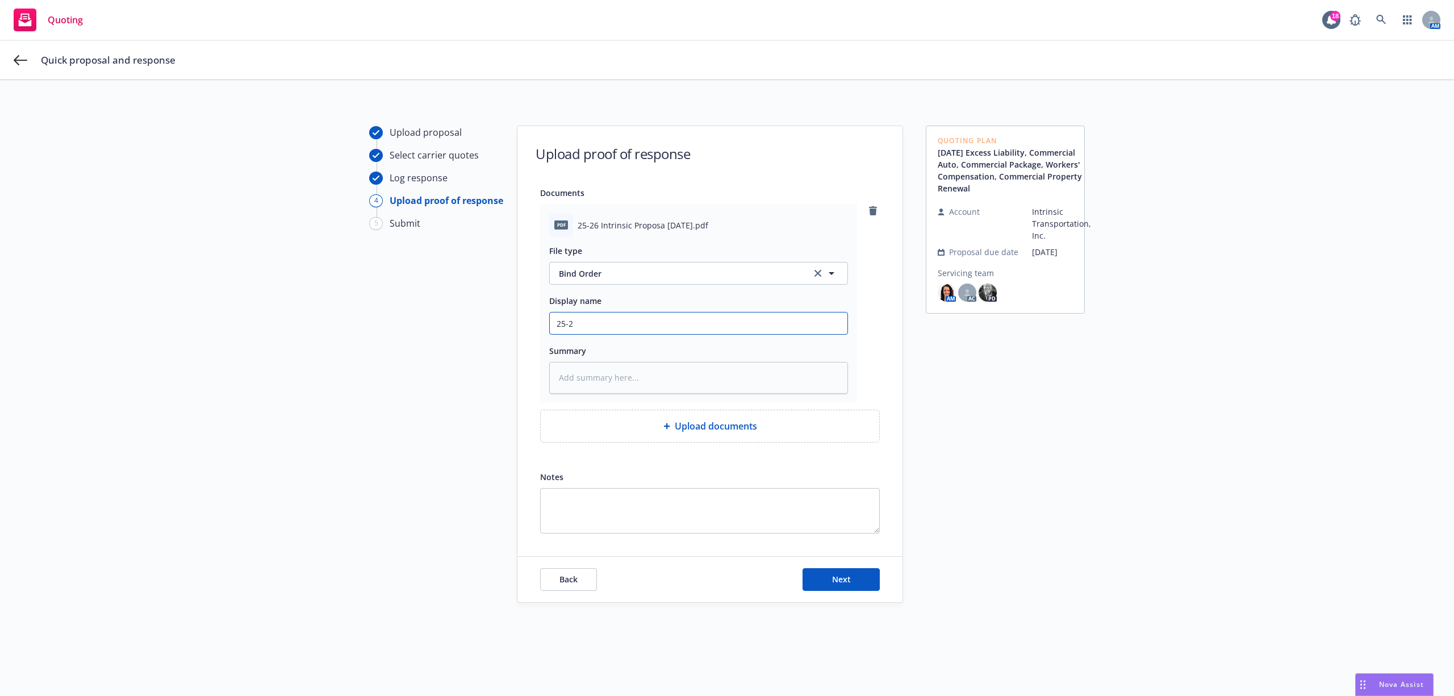
type input "25-26"
type textarea "x"
type input "25-26"
type textarea "x"
type input "25-26 C"
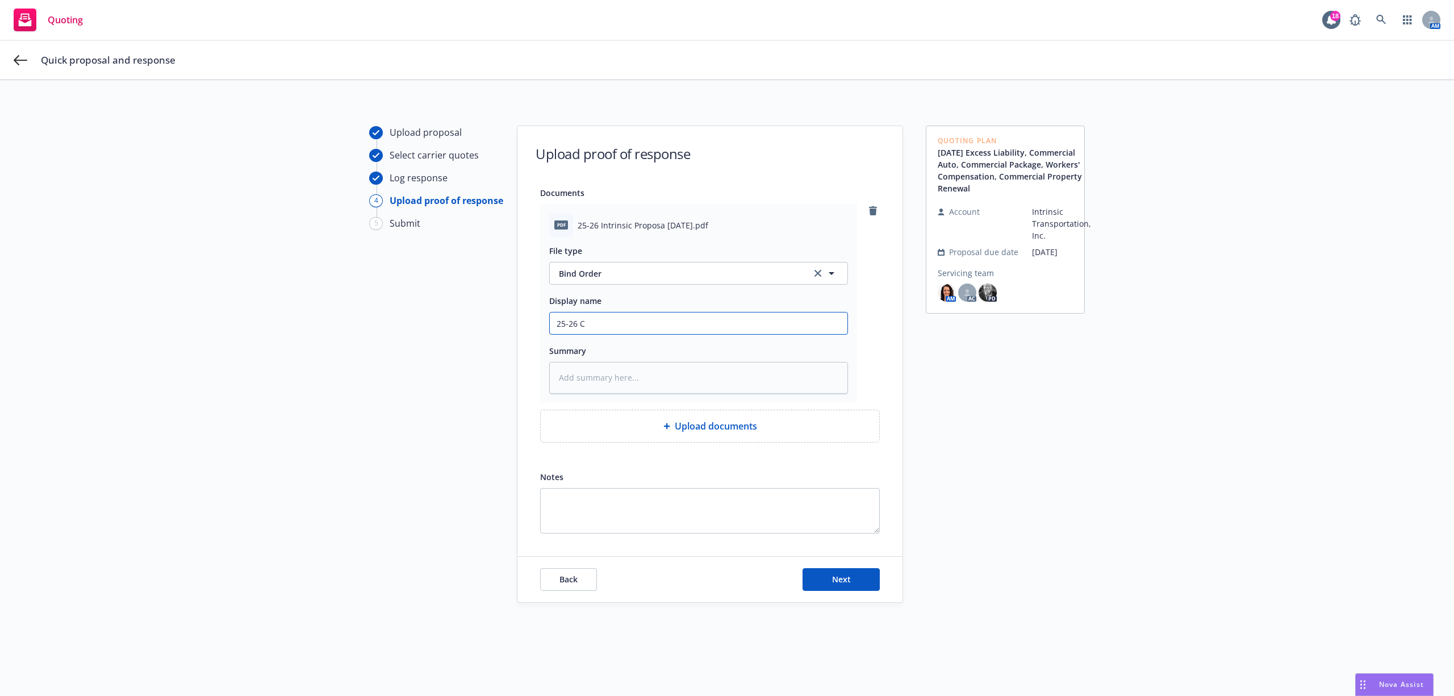
type textarea "x"
type input "25-26 CP"
type textarea "x"
type input "25-26 CPK"
type textarea "x"
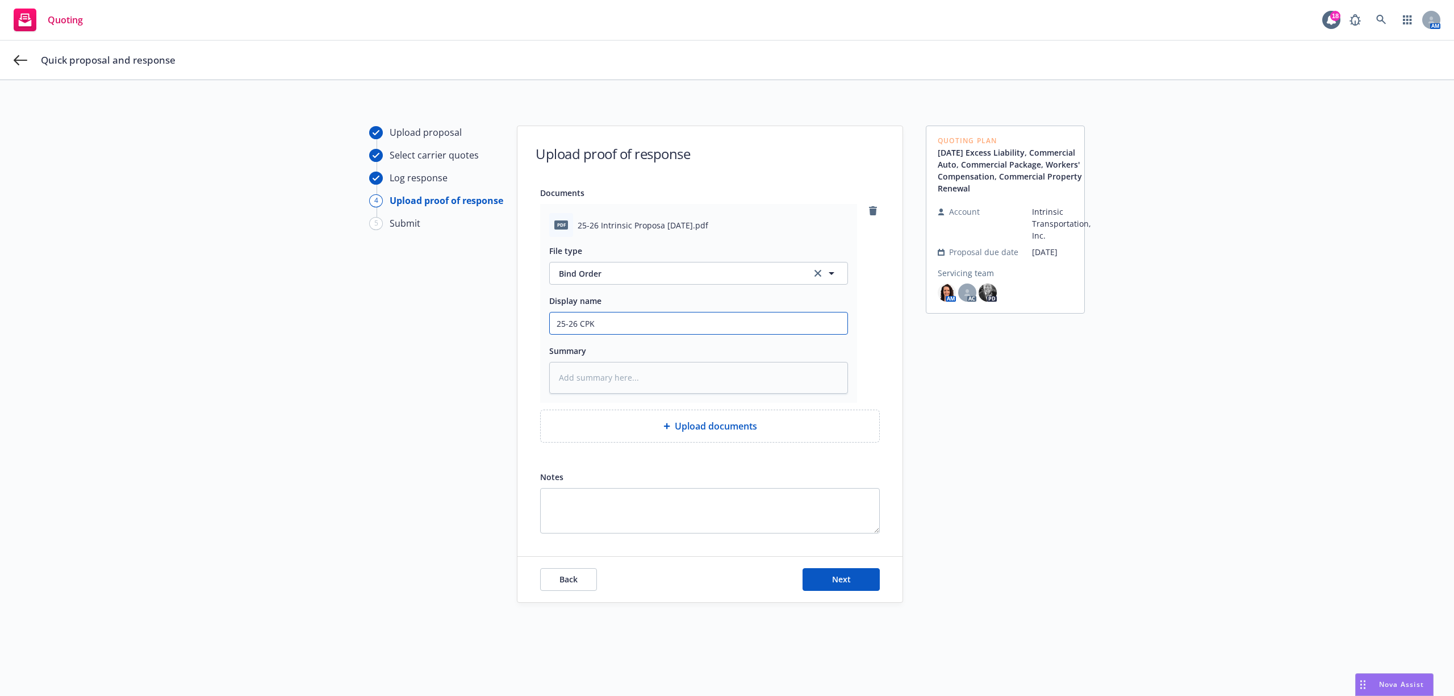
type input "25-26 CPKG"
type textarea "x"
type input "25-26 CPKG"
type textarea "x"
type input "25-26 CPKG S"
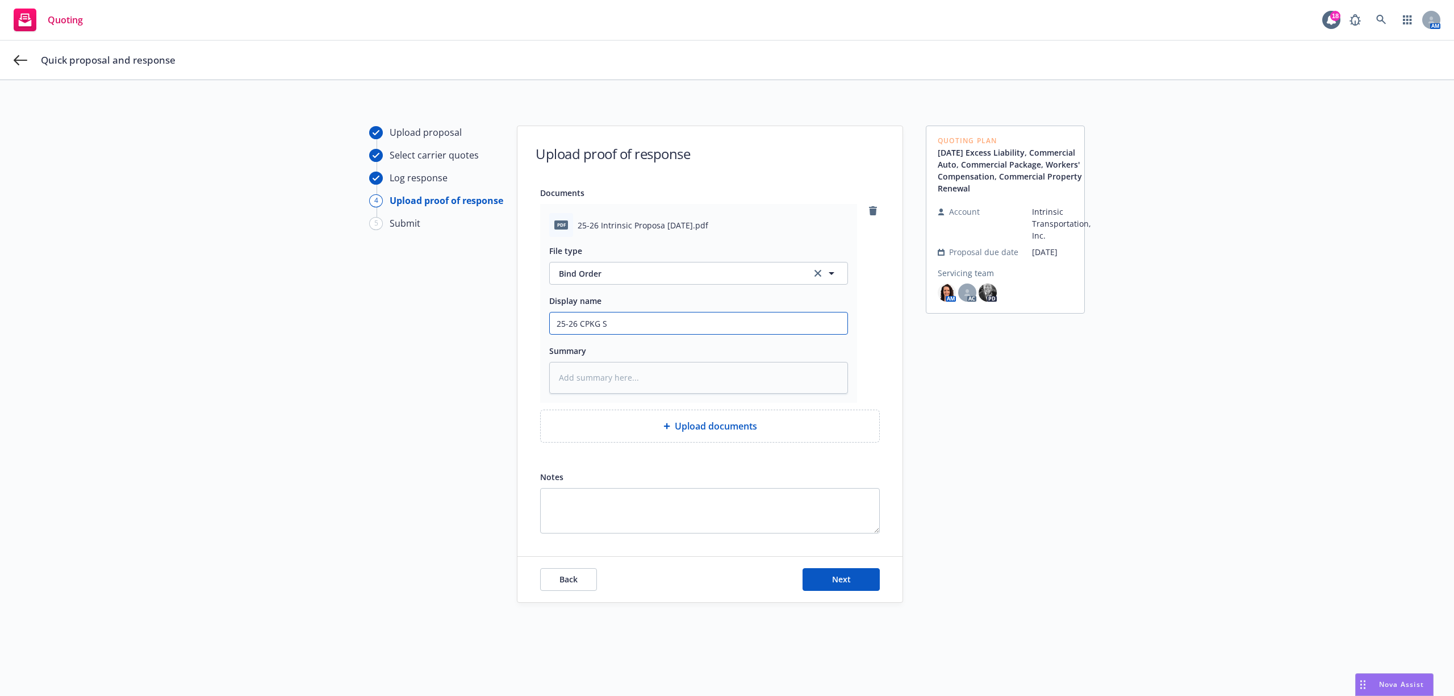
type textarea "x"
type input "25-26 CPKG Si"
type textarea "x"
type input "25-26 CPKG Sig"
type textarea "x"
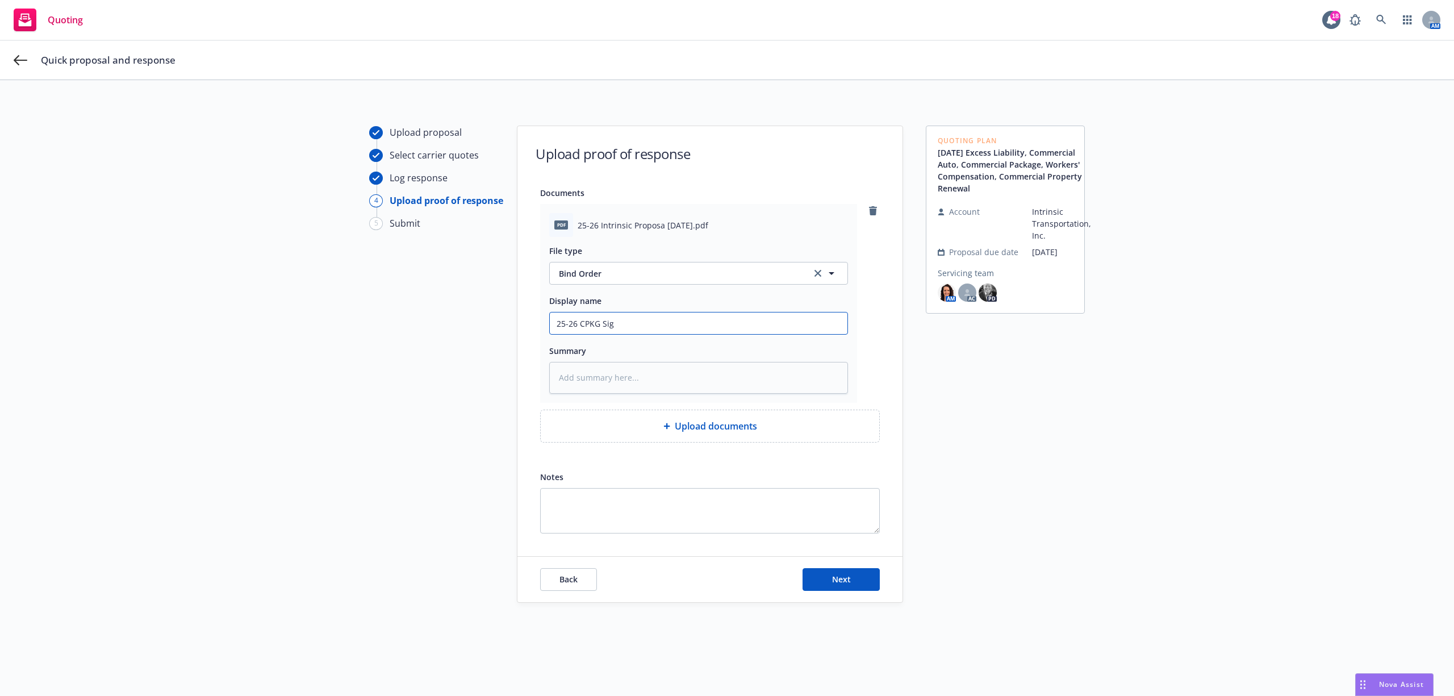
type input "25-26 CPKG Sign"
type textarea "x"
type input "25-26 CPKG Signe"
type textarea "x"
type input "25-26 CPKG Signed"
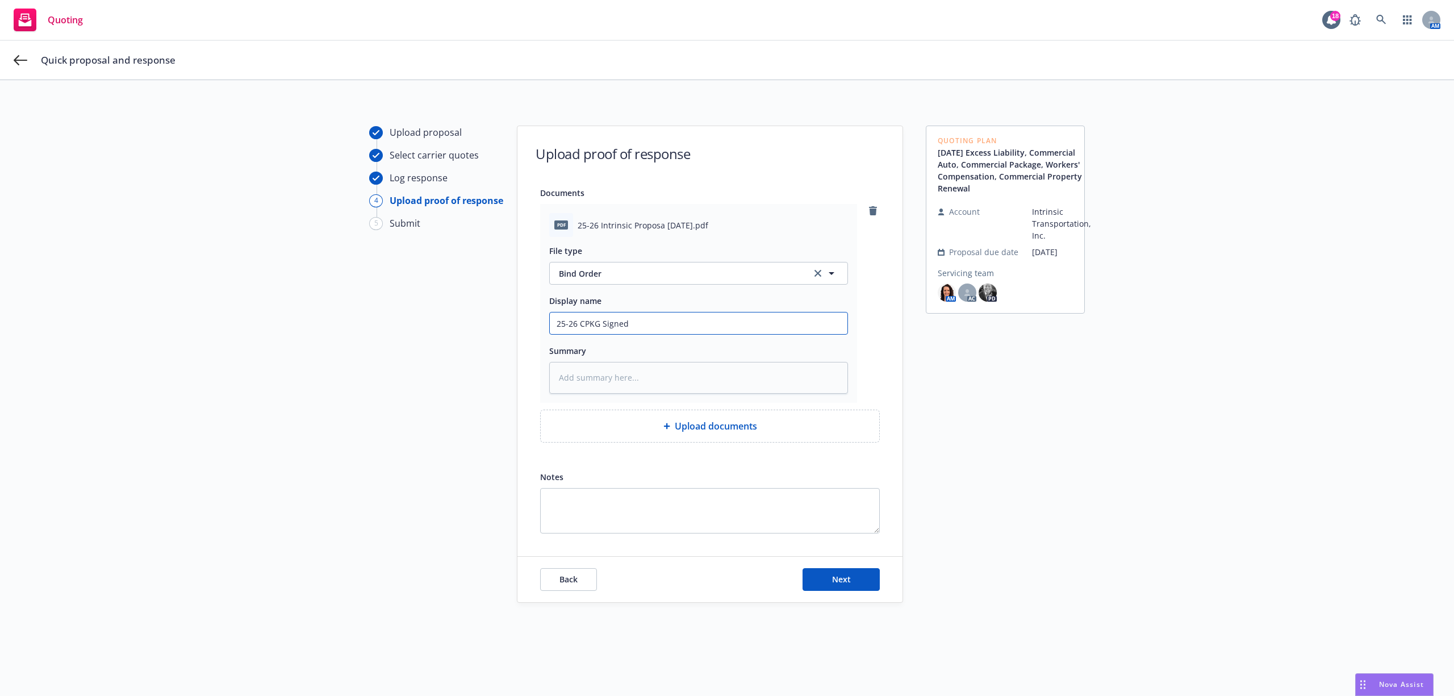
type textarea "x"
type input "25-26 CPKG Signed"
type textarea "x"
type input "25-26 CPKG Signed P"
type textarea "x"
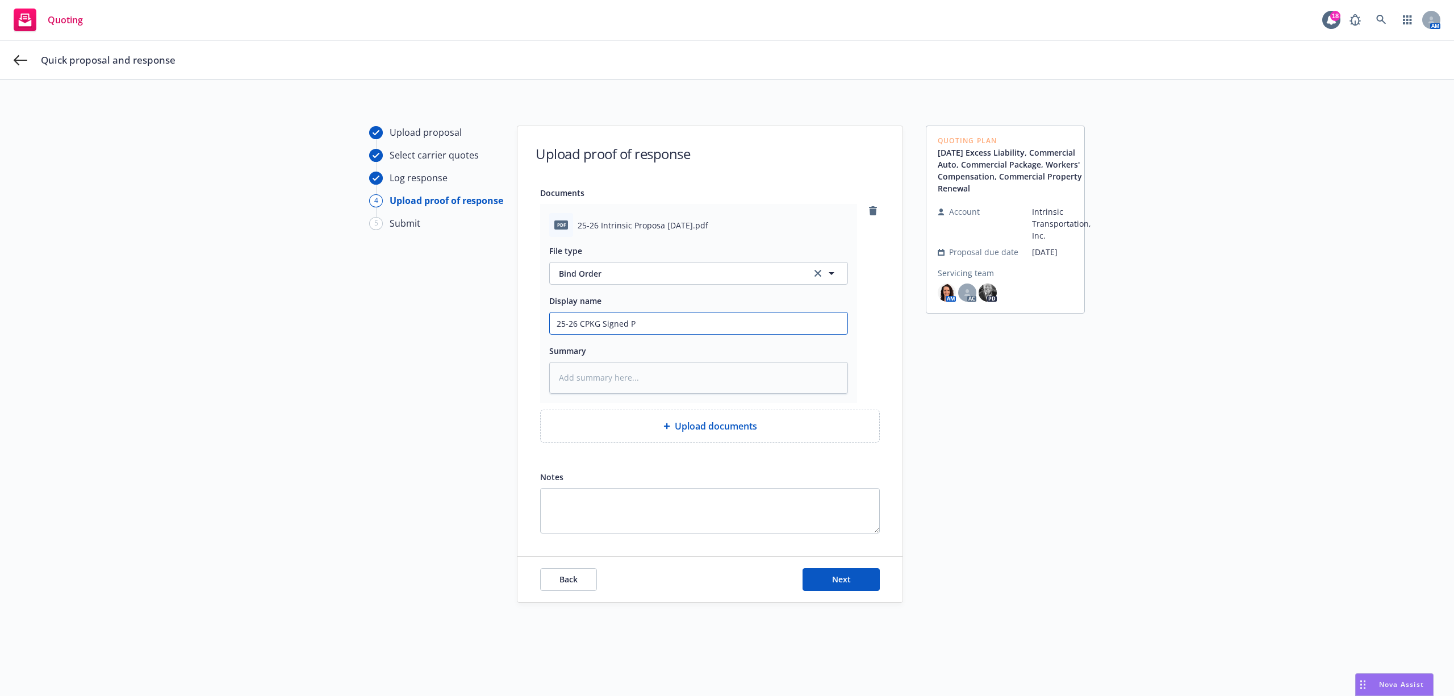
type input "25-26 CPKG Signed Pr"
type textarea "x"
type input "25-26 CPKG Signed Pro"
type textarea "x"
type input "25-26 CPKG Signed Prop"
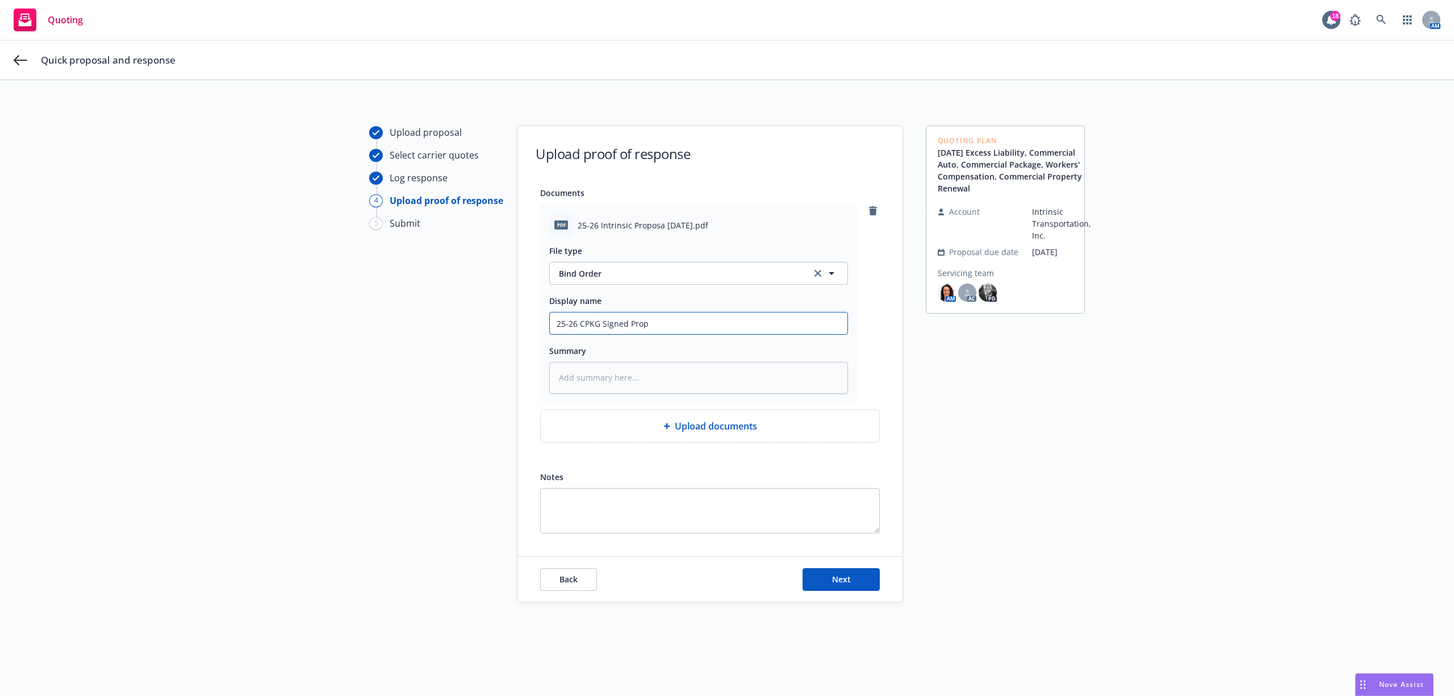
type textarea "x"
type input "25-26 CPKG Signed Propo"
type textarea "x"
type input "25-26 CPKG Signed Propos"
type textarea "x"
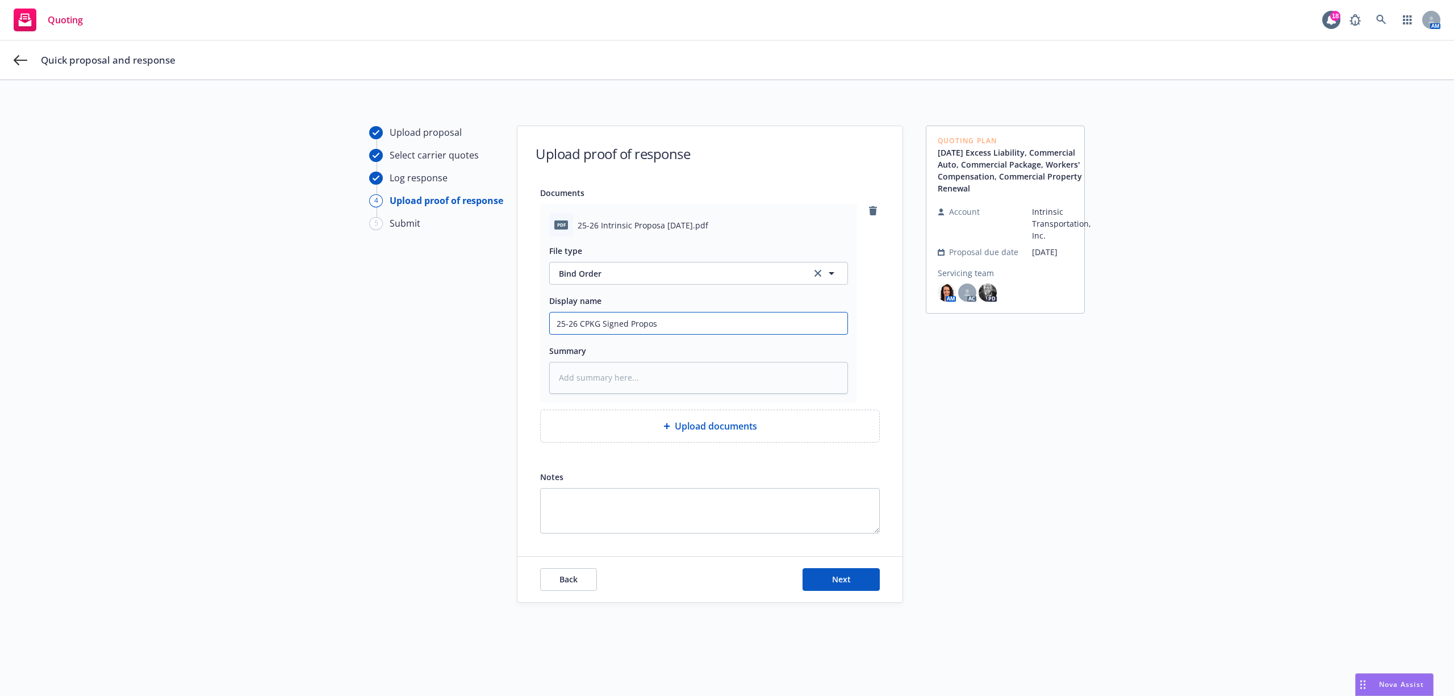
type input "25-26 CPKG Signed Proposa"
type textarea "x"
type input "25-26 CPKG Signed Proposal"
type textarea "x"
type input "25-26 CPKG Signed Proposal"
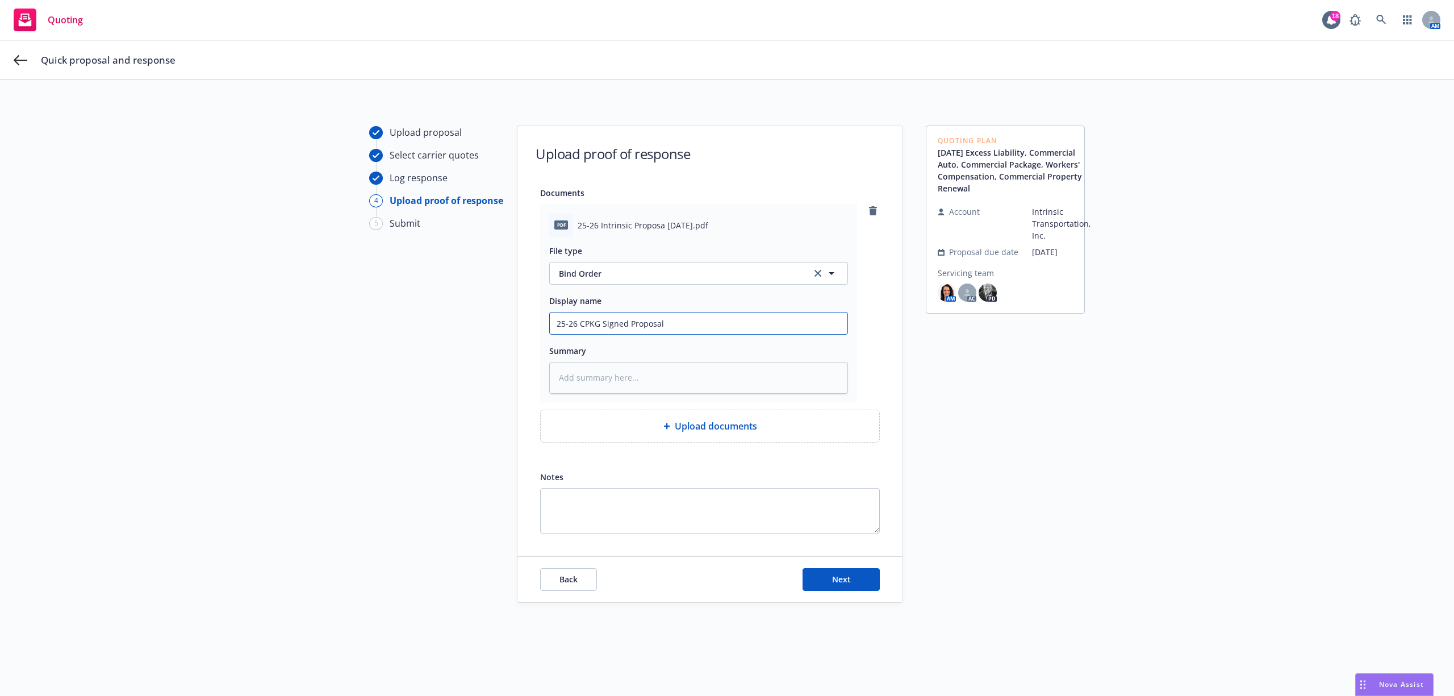
type textarea "x"
type input "25-26 CPKG Signed Proposal v"
type textarea "x"
type input "25-26 CPKG Signed Proposal vi"
type textarea "x"
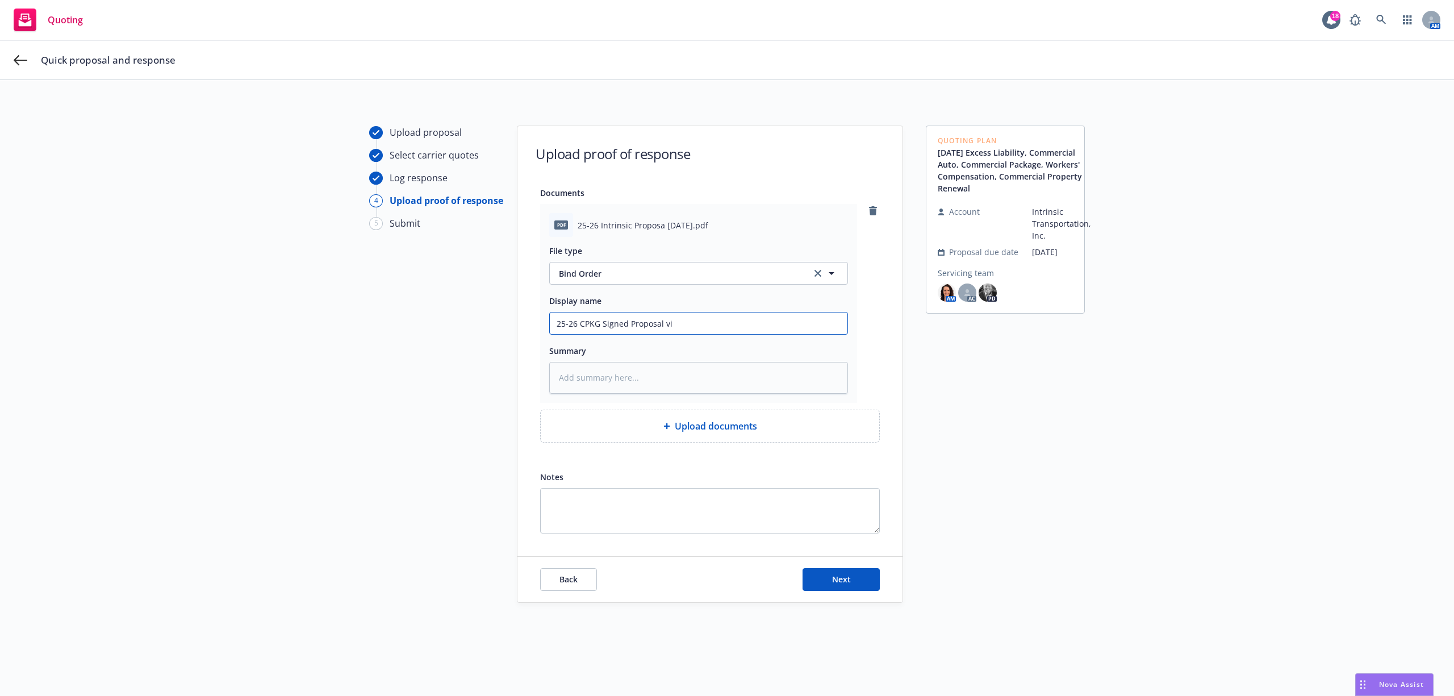
type input "25-26 CPKG Signed Proposal vio"
type textarea "x"
type input "25-26 CPKG Signed Proposal vioa"
type textarea "x"
type input "25-26 CPKG Signed Proposal vioa"
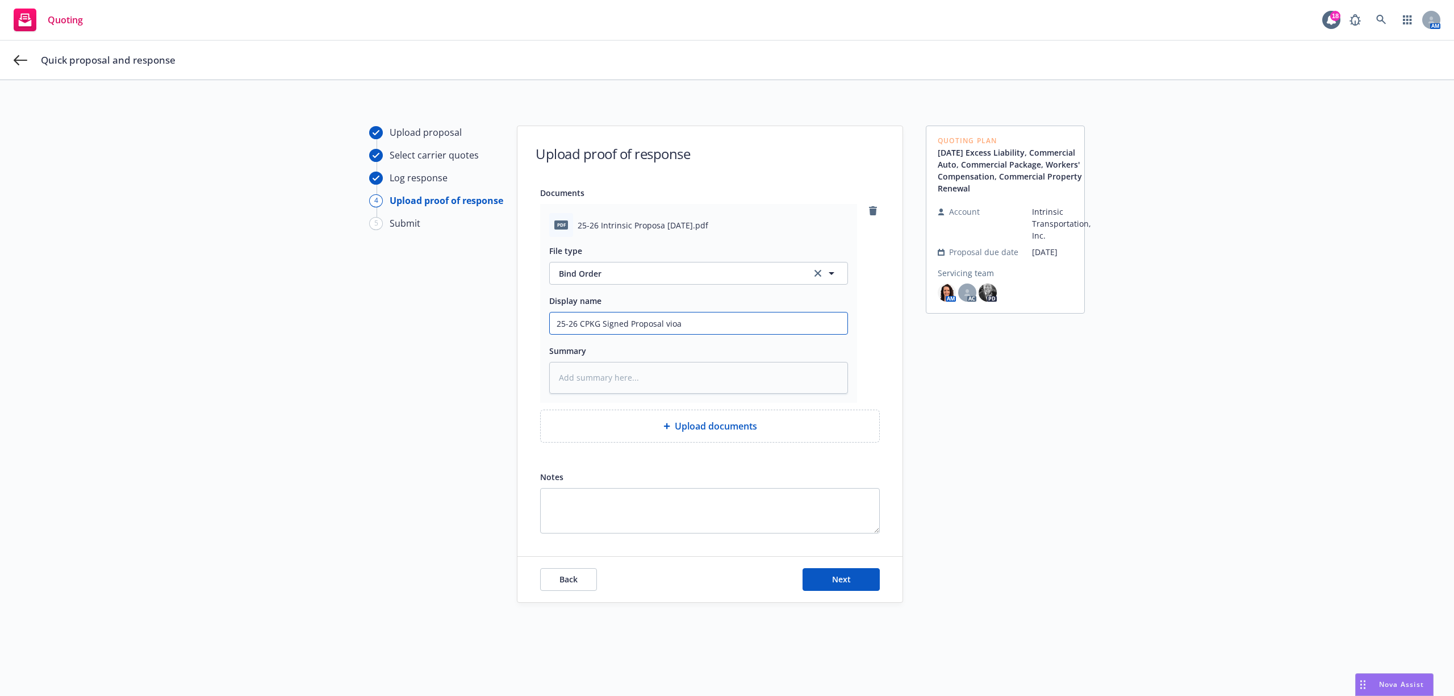
type textarea "x"
type input "25-26 CPKG Signed Proposal vioa"
type textarea "x"
type input "25-26 CPKG Signed Proposal vio"
type textarea "x"
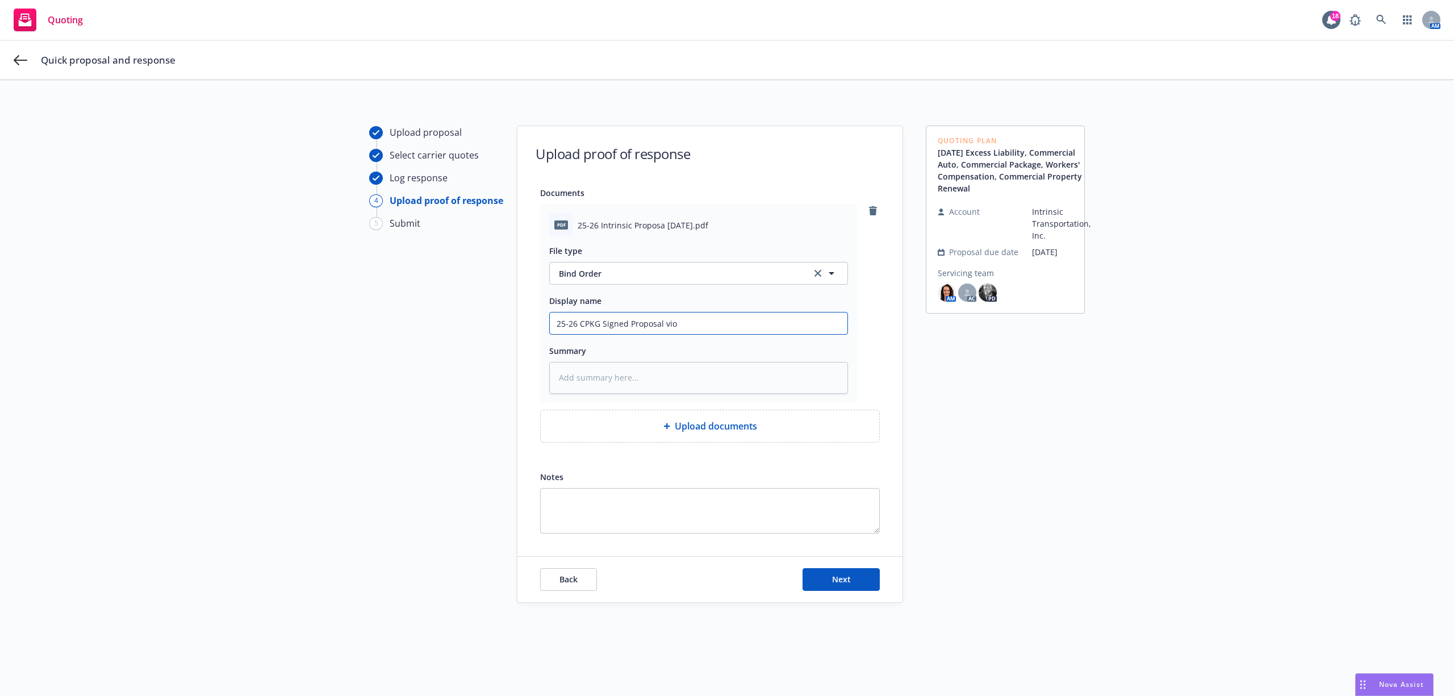
type input "25-26 CPKG Signed Proposal vioa"
type textarea "x"
type input "25-26 CPKG Signed Proposal vio"
type textarea "x"
type input "25-26 CPKG Signed Proposal vi"
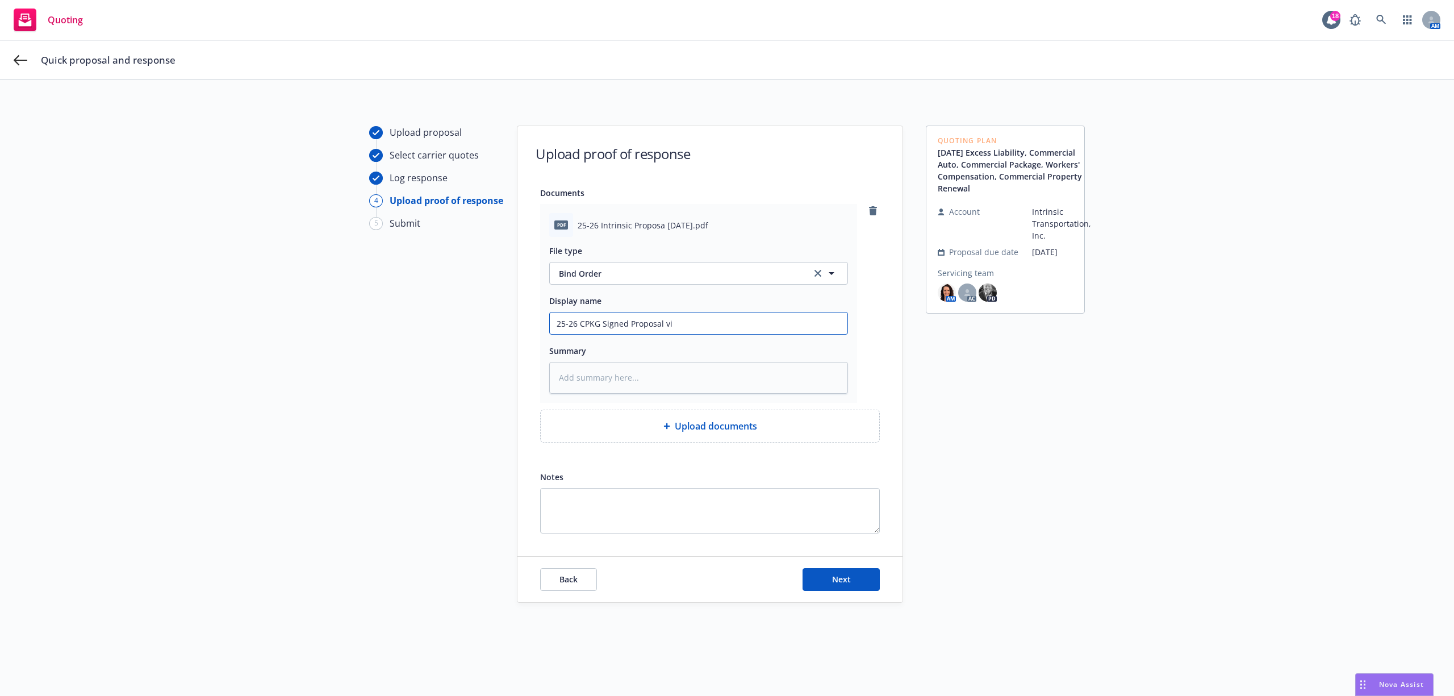
type textarea "x"
type input "25-26 CPKG Signed Proposal via"
type textarea "x"
type input "25-26 CPKG Signed Proposal via"
type textarea "x"
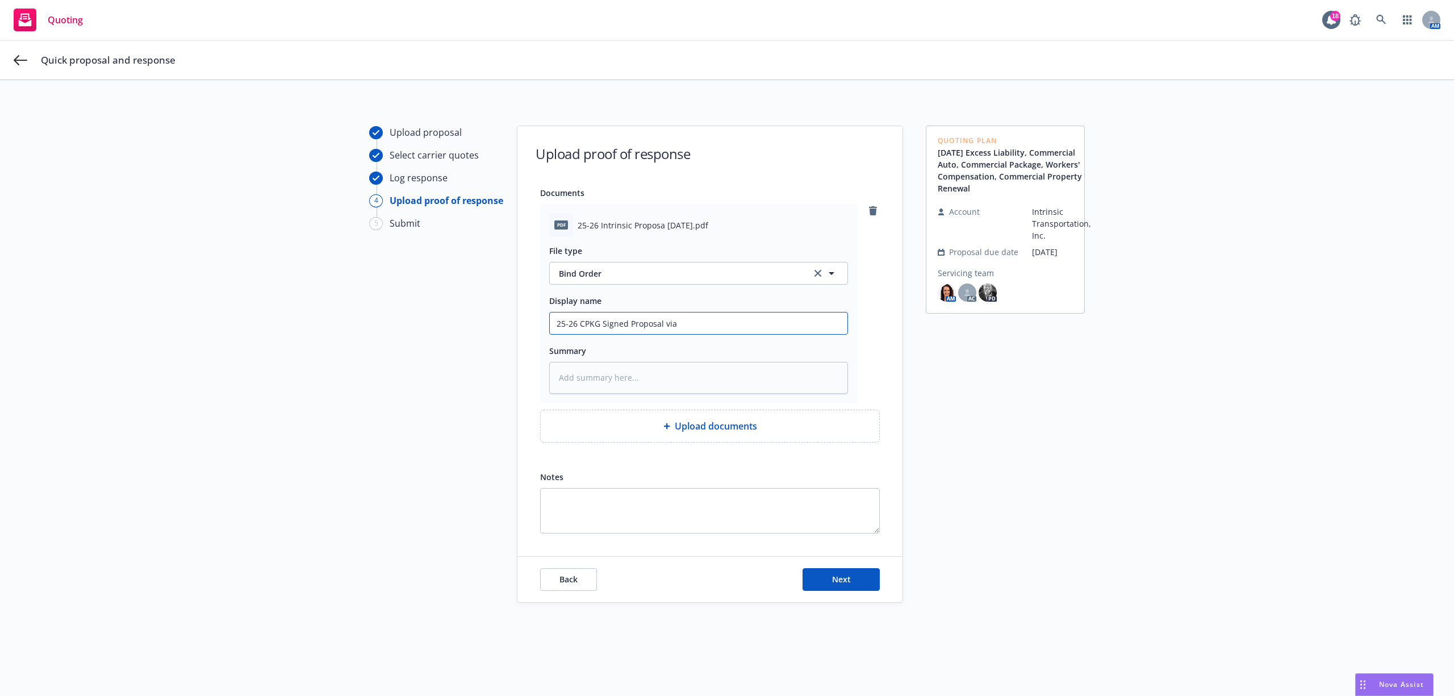
type input "25-26 CPKG Signed Proposal via D"
type textarea "x"
type input "25-26 CPKG Signed Proposal via Do"
type textarea "x"
type input "25-26 CPKG Signed Proposal via Doc"
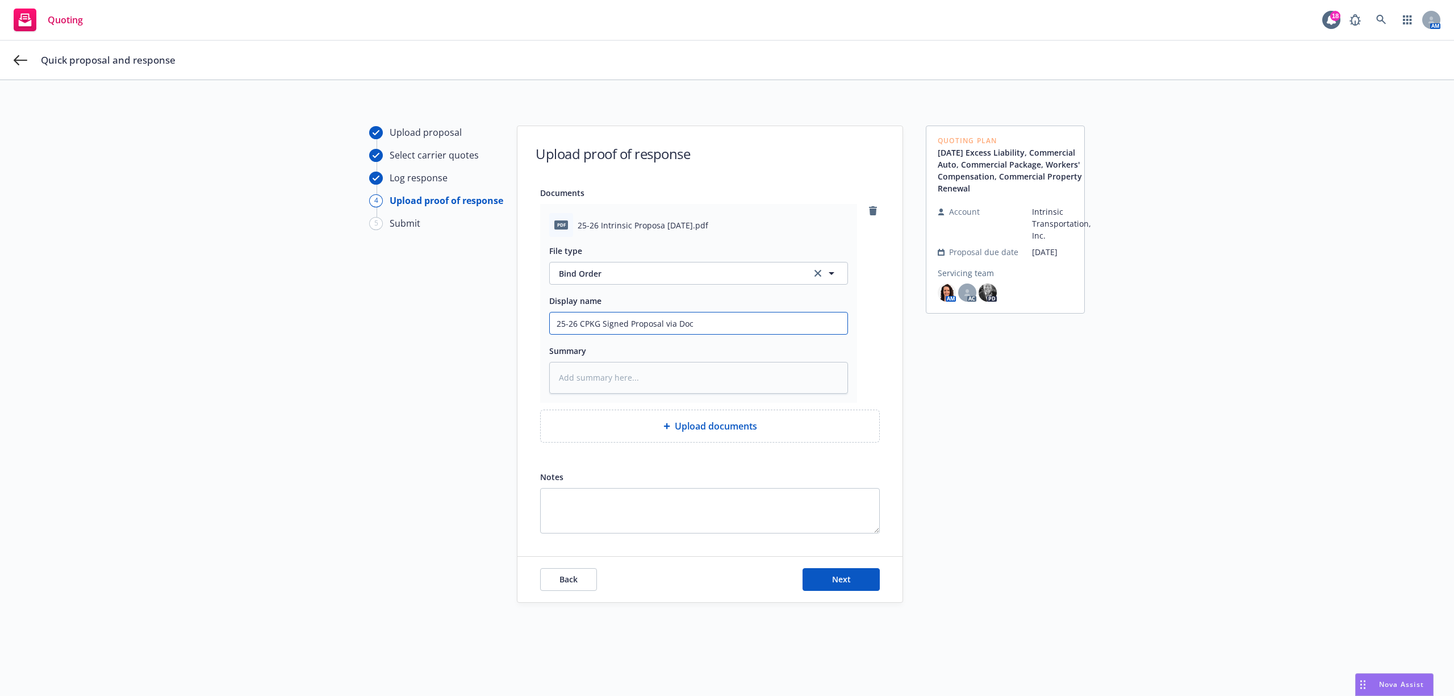
type textarea "x"
type input "25-26 CPKG Signed Proposal via DocU"
type textarea "x"
type input "25-26 CPKG Signed Proposal via DocUS"
type textarea "x"
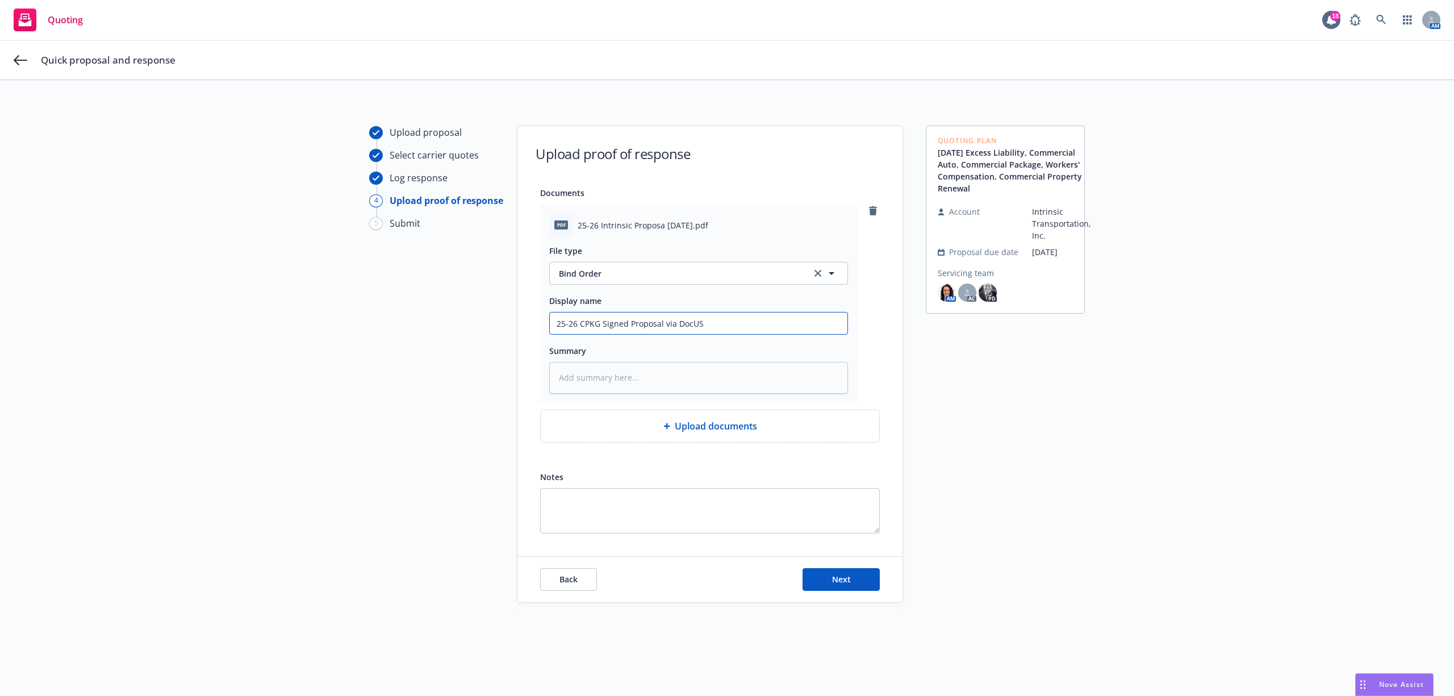
type input "25-26 CPKG Signed Proposal via DocUSi"
type textarea "x"
type input "25-26 CPKG Signed Proposal via DocUSig"
type textarea "x"
type input "25-26 CPKG Signed Proposal via DocUSign"
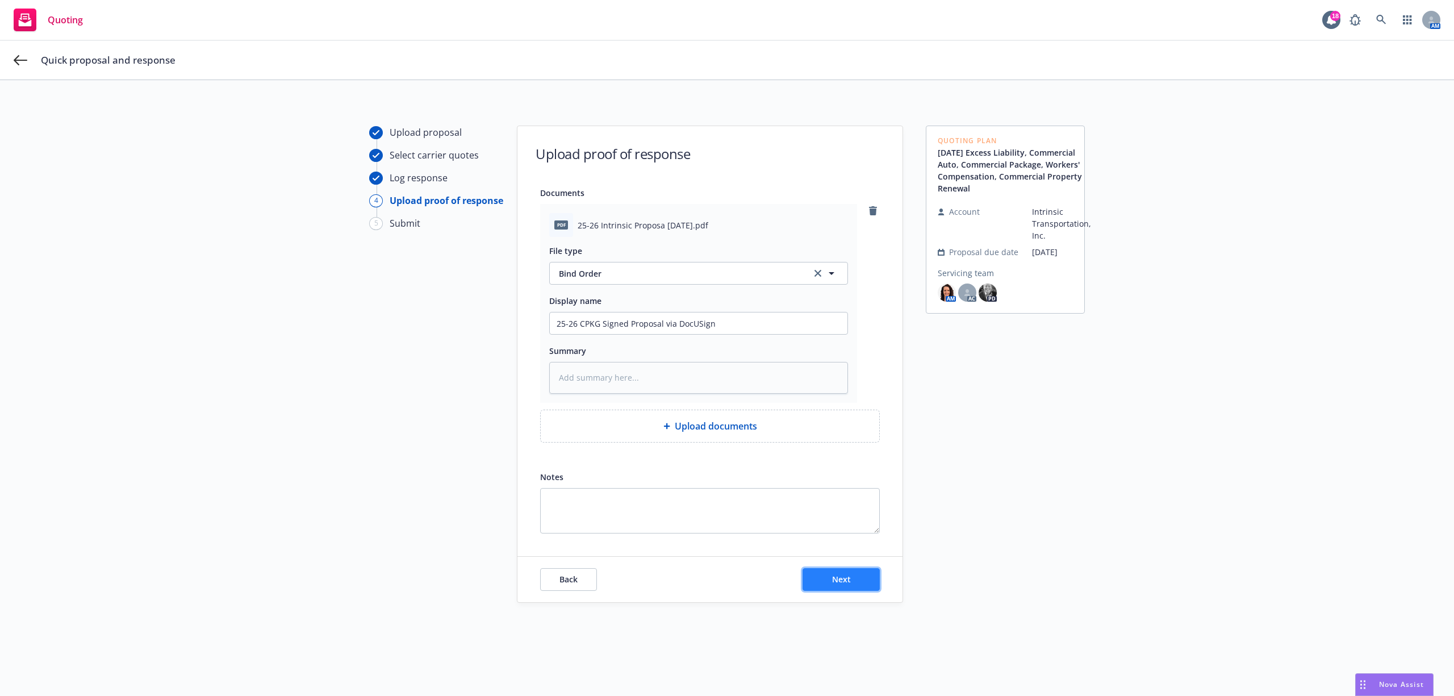
click at [841, 584] on span "Next" at bounding box center [841, 579] width 19 height 11
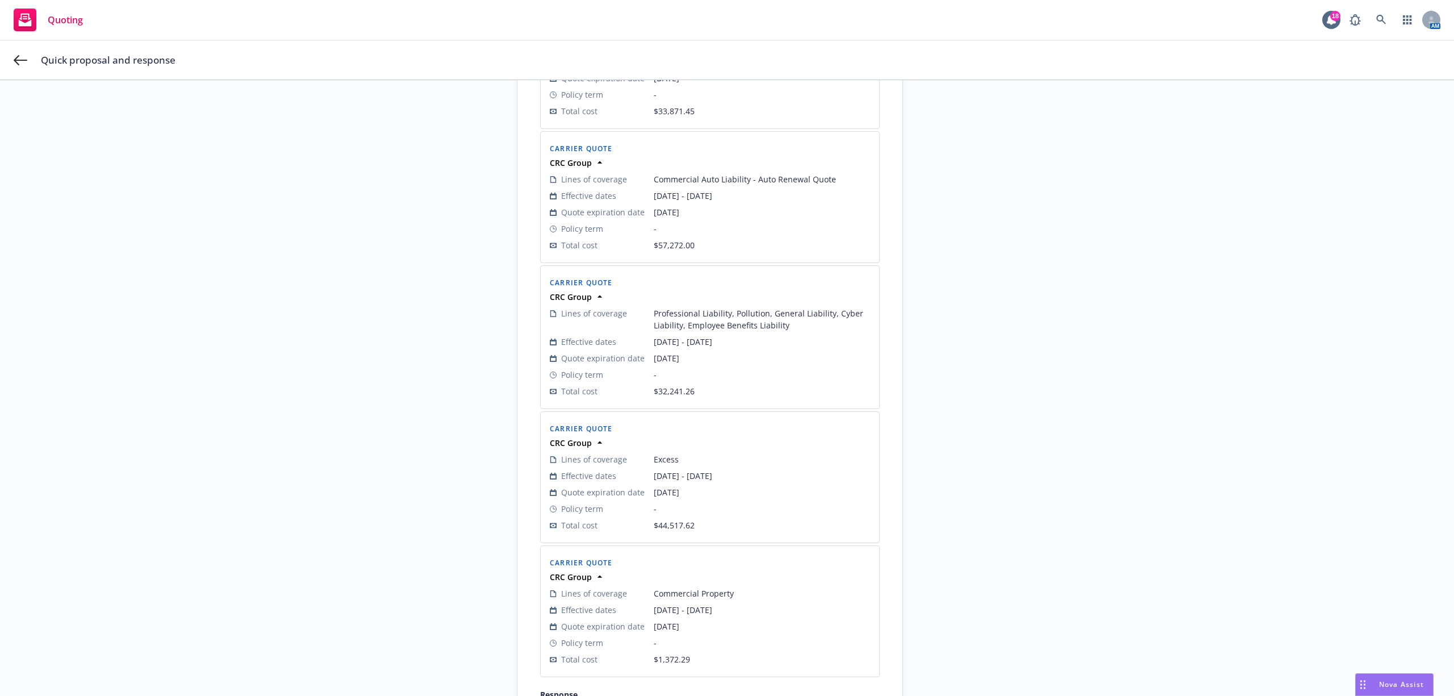
scroll to position [568, 0]
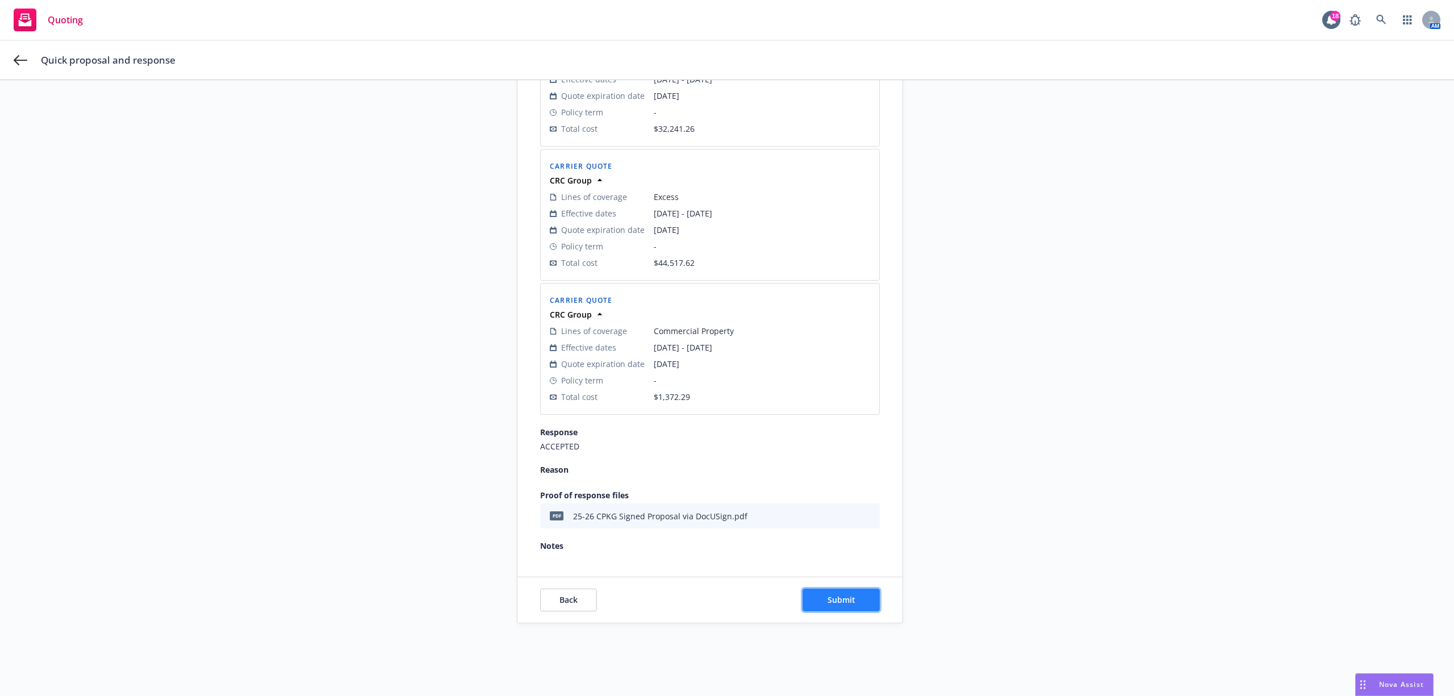
click at [828, 600] on span "Submit" at bounding box center [842, 599] width 28 height 11
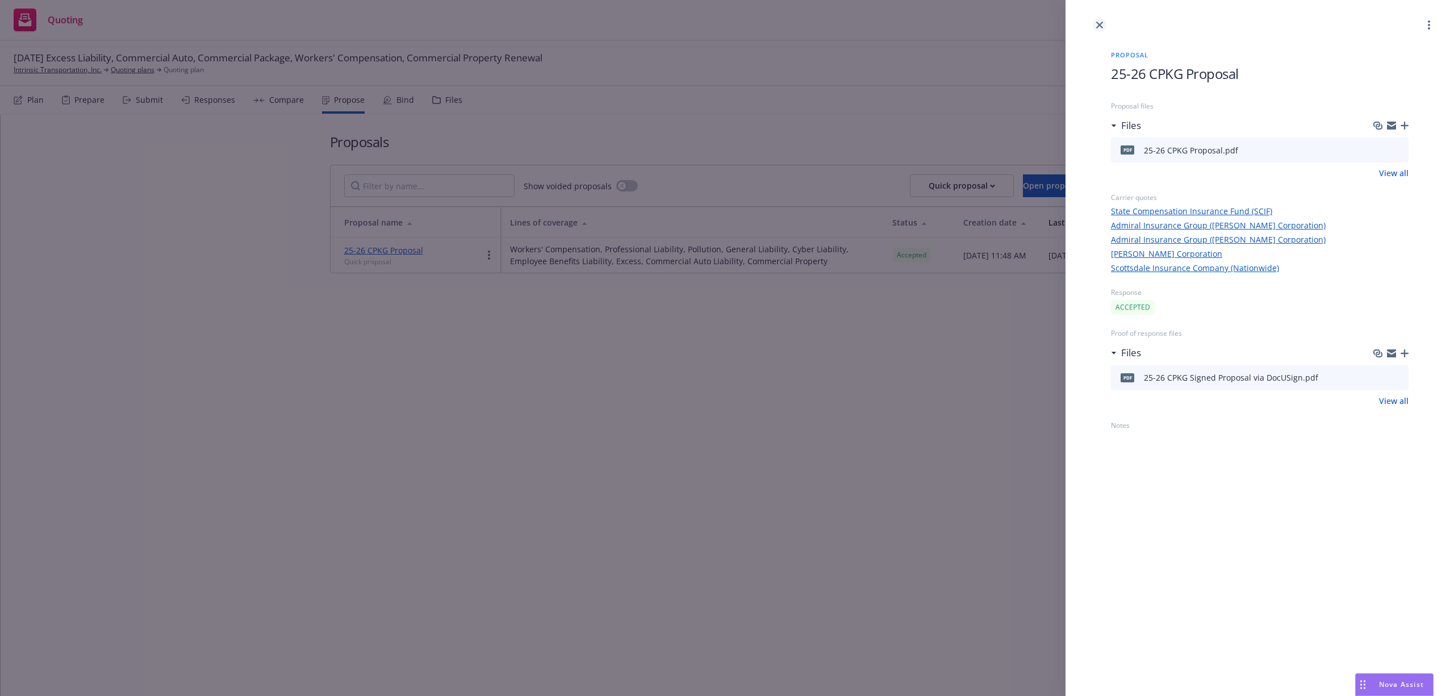
click at [1104, 27] on link "close" at bounding box center [1100, 25] width 14 height 14
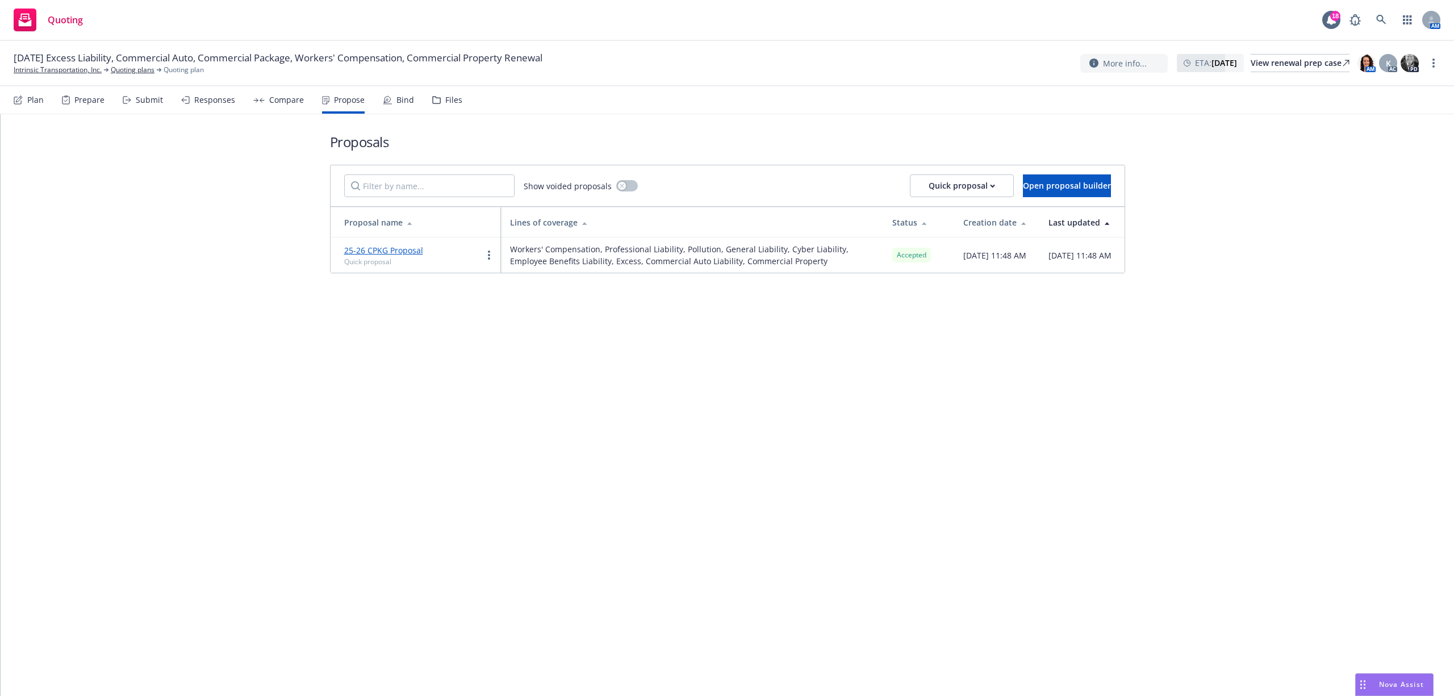
click at [403, 100] on div "Bind" at bounding box center [405, 99] width 18 height 9
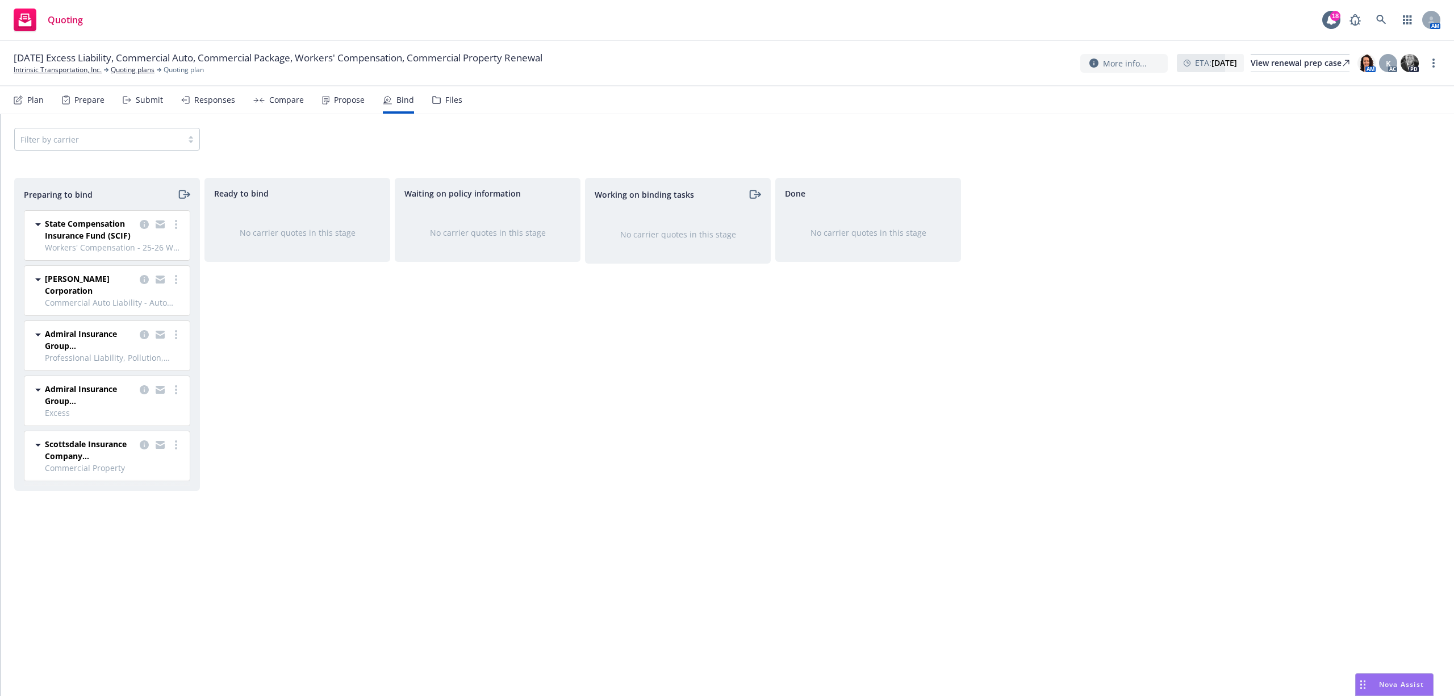
click at [450, 103] on div "Files" at bounding box center [453, 99] width 17 height 9
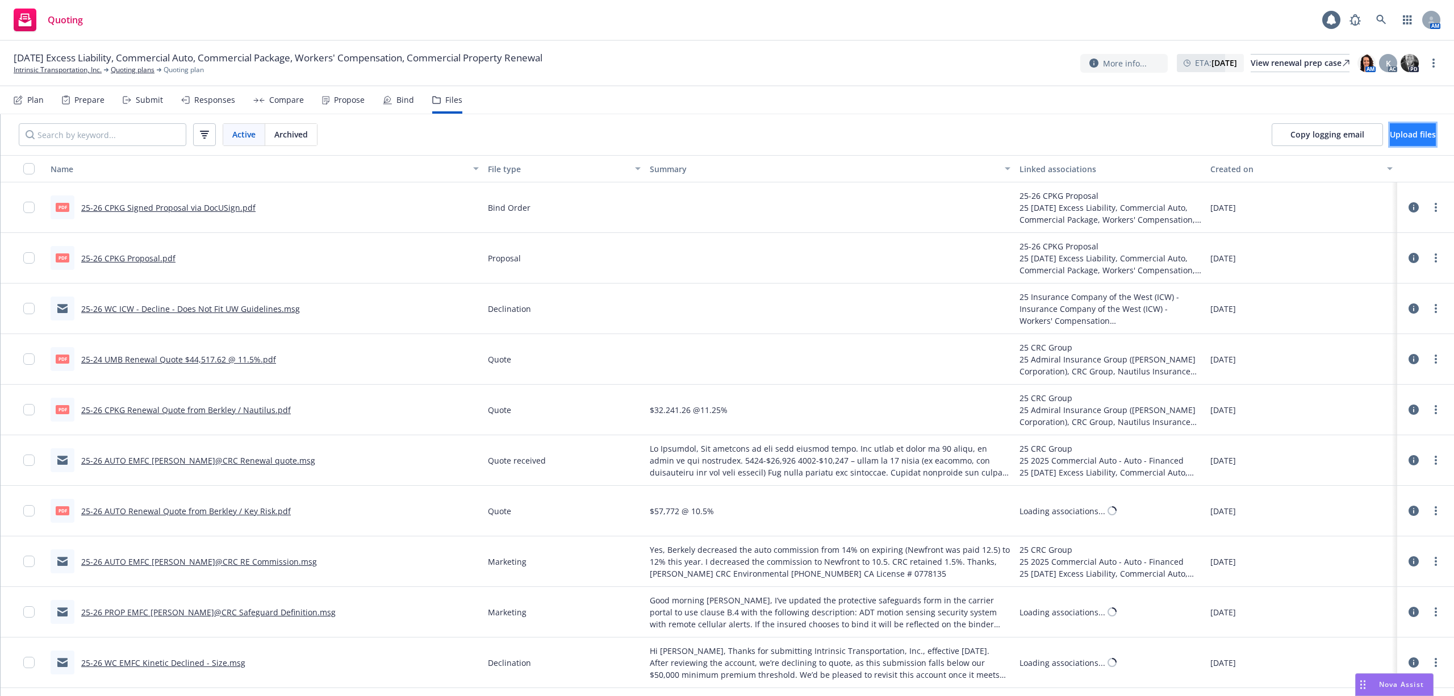
click at [1393, 132] on span "Upload files" at bounding box center [1413, 134] width 46 height 11
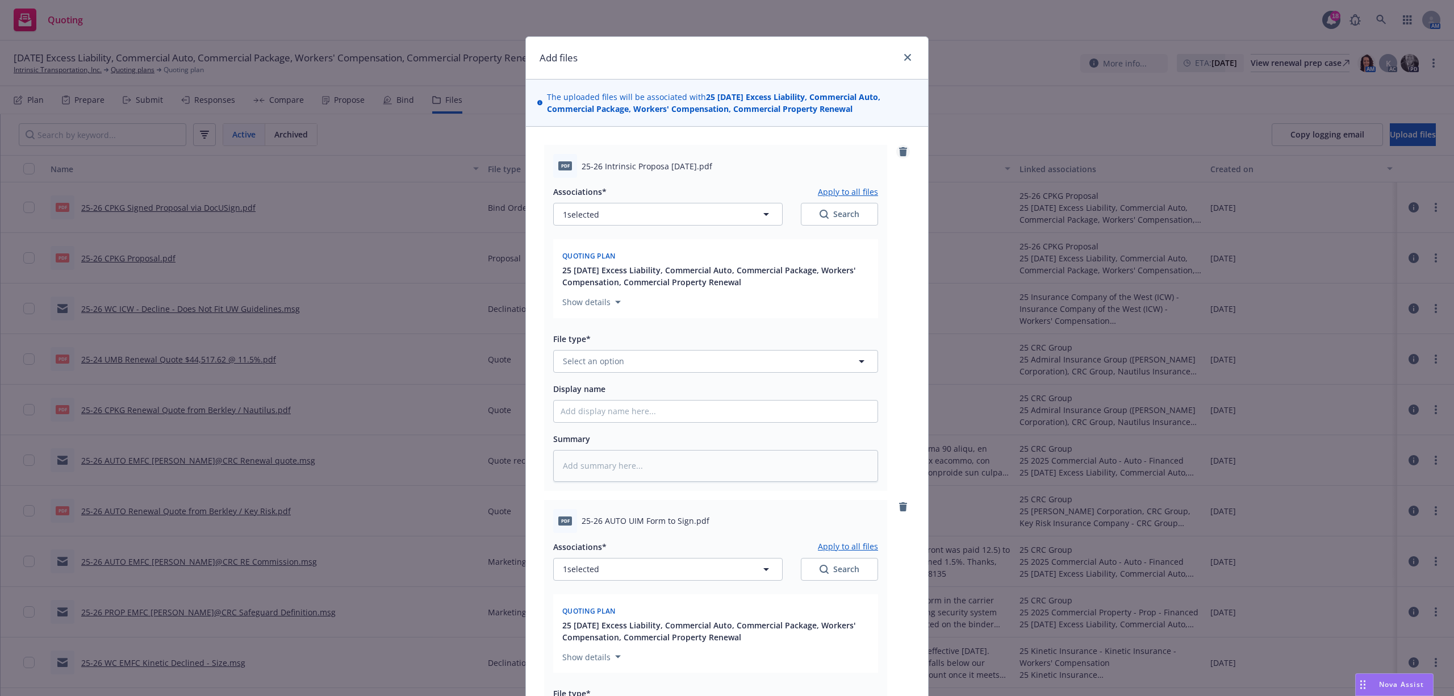
click at [899, 151] on icon "remove" at bounding box center [903, 151] width 8 height 9
type textarea "x"
click at [593, 357] on span "Select an option" at bounding box center [593, 361] width 61 height 12
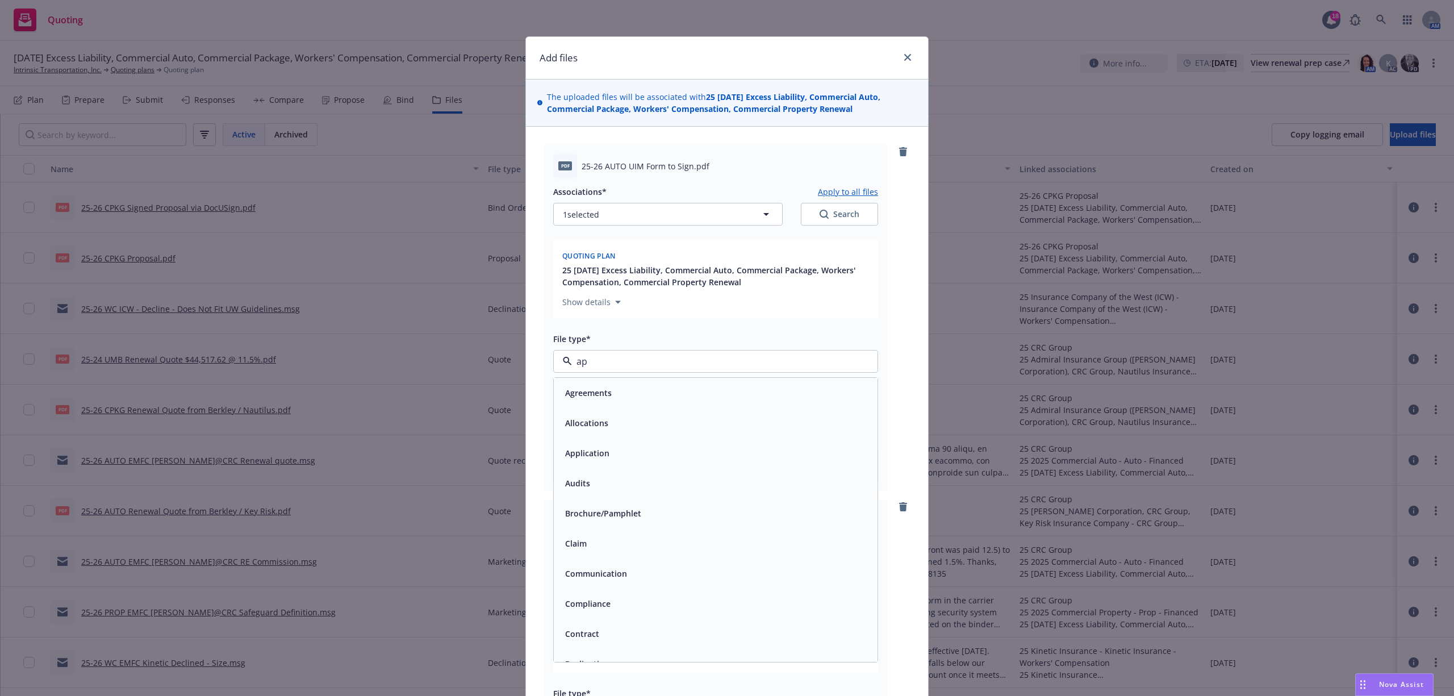
type input "app"
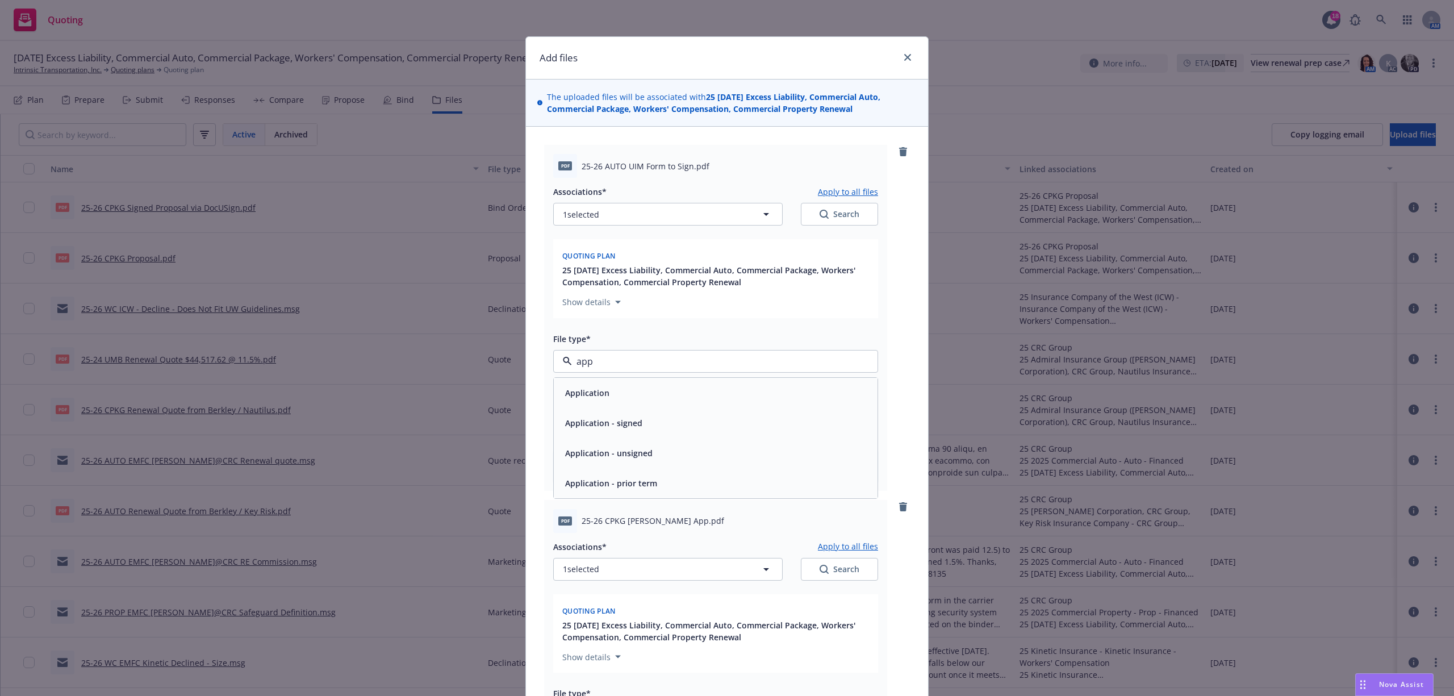
click at [630, 421] on span "Application - signed" at bounding box center [603, 423] width 77 height 12
type textarea "x"
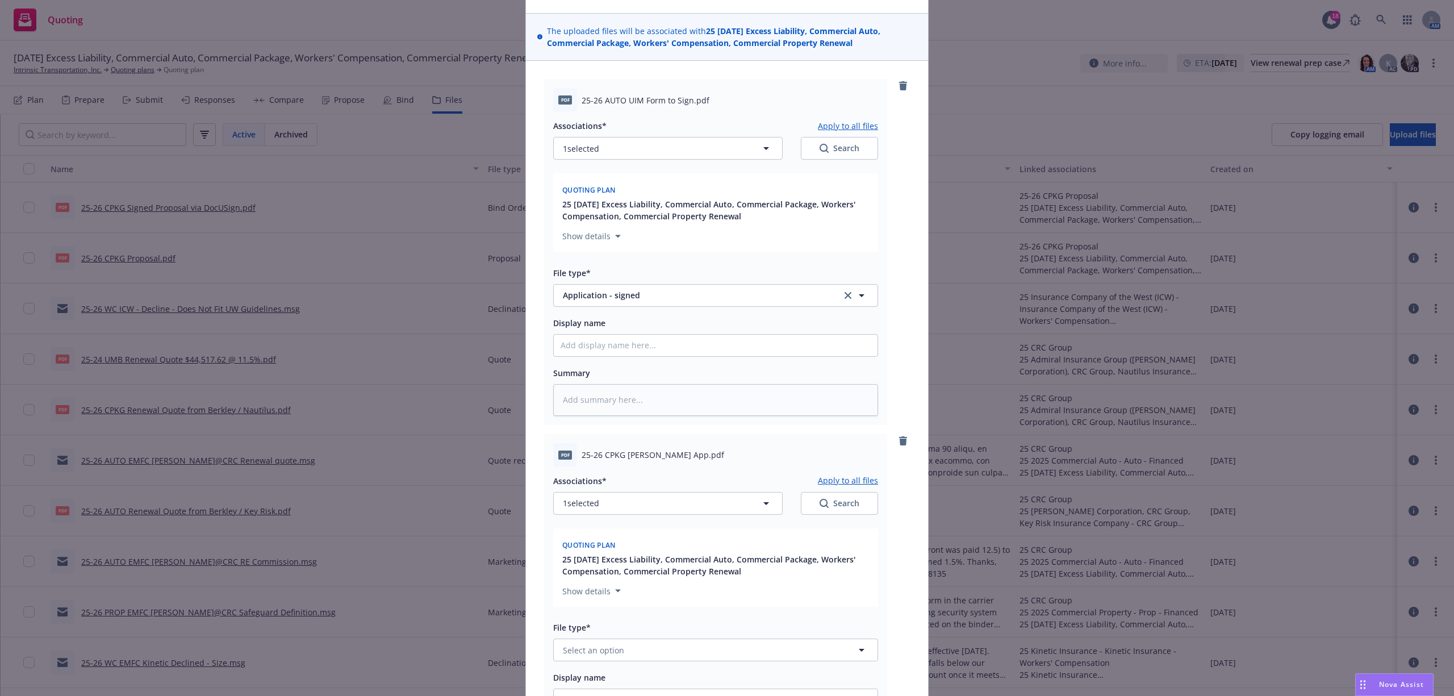
scroll to position [151, 0]
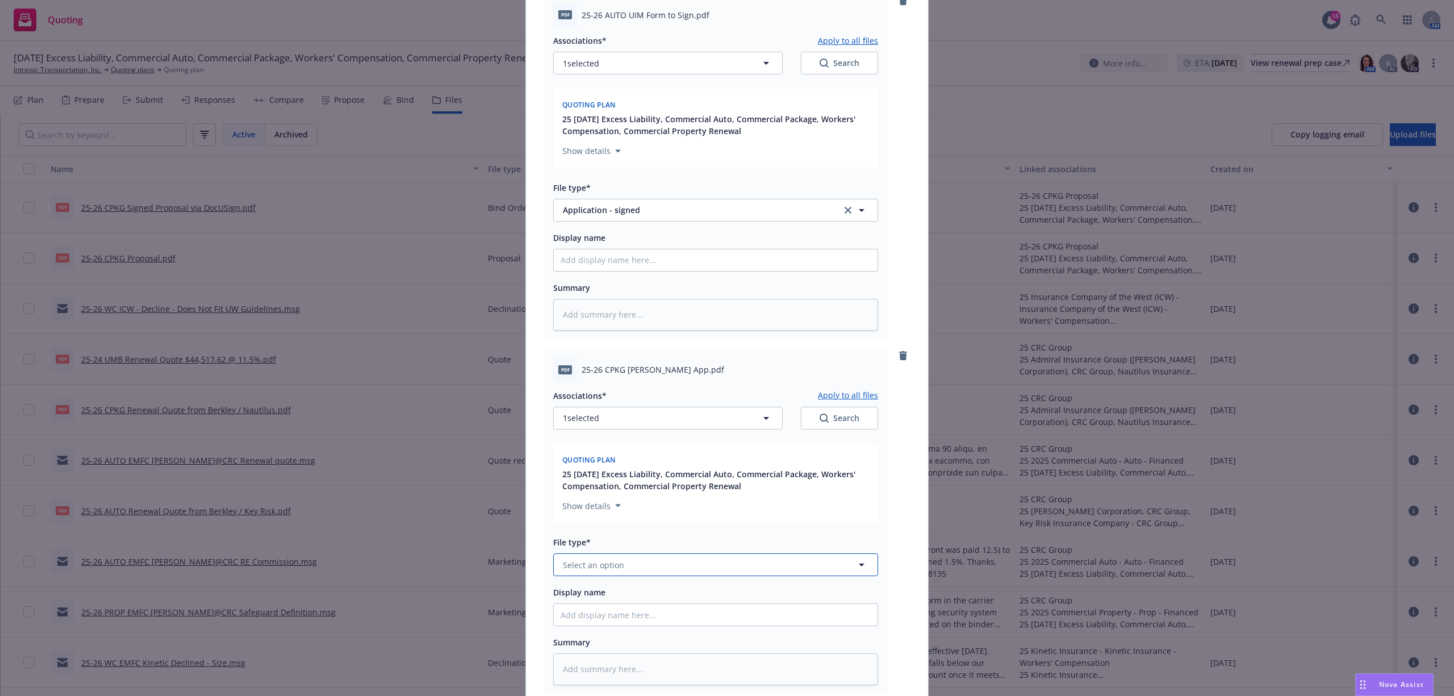
click at [625, 567] on button "Select an option" at bounding box center [715, 564] width 325 height 23
type input "app"
click at [638, 457] on div "Application" at bounding box center [716, 443] width 324 height 30
type textarea "x"
type input "Application"
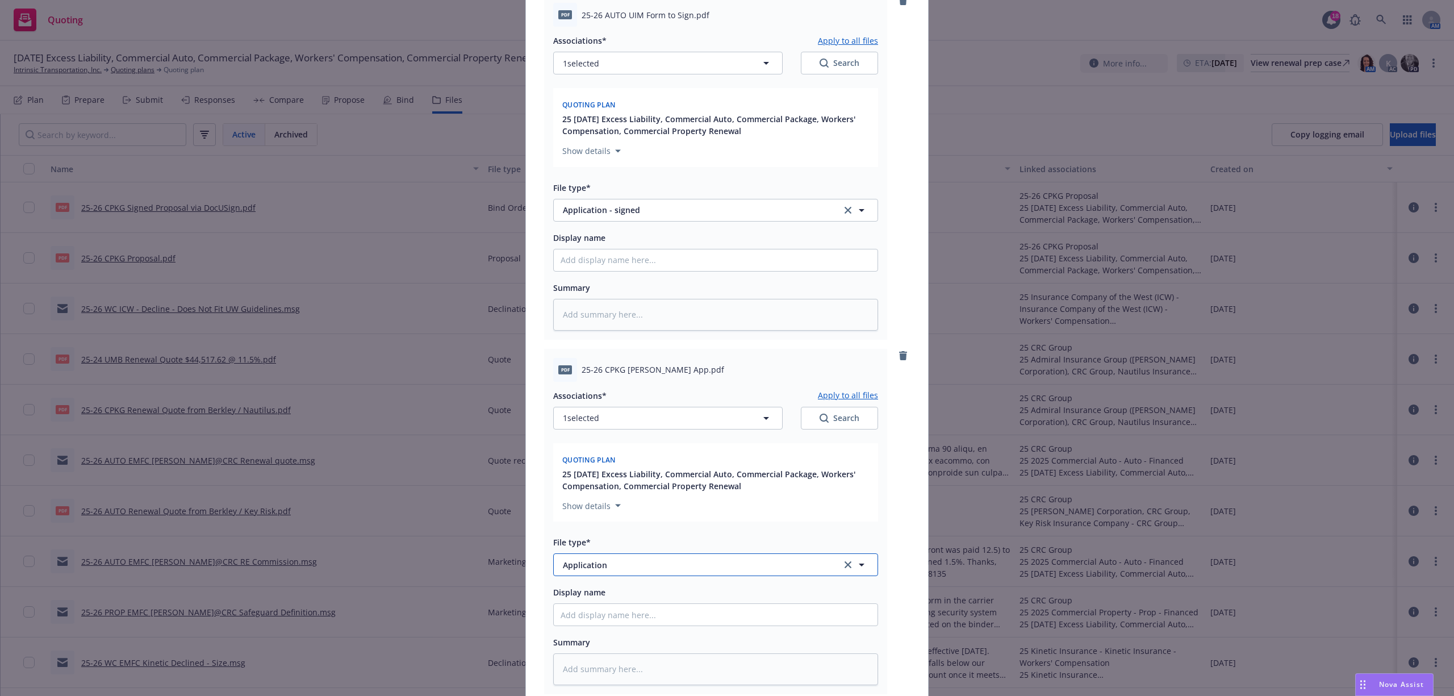
click at [637, 558] on button "Application" at bounding box center [715, 564] width 325 height 23
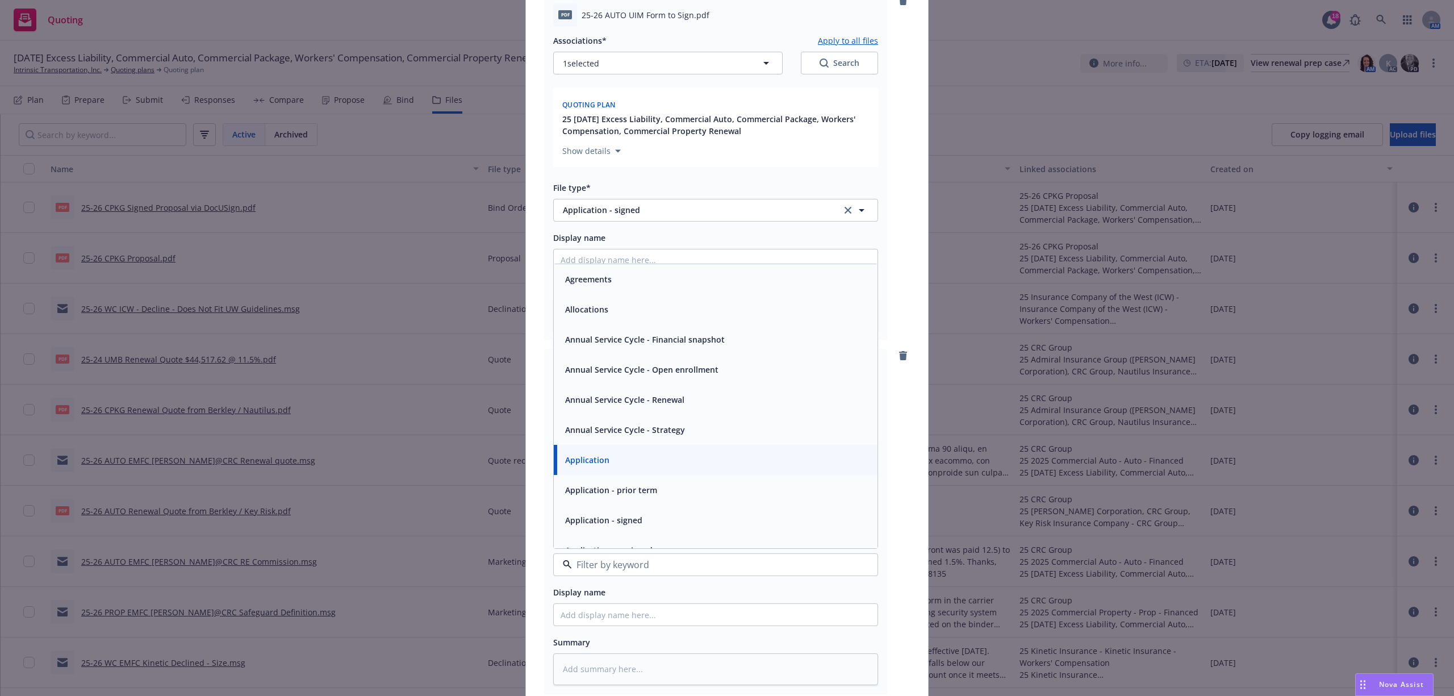
click at [640, 514] on div "Application - signed" at bounding box center [716, 520] width 310 height 16
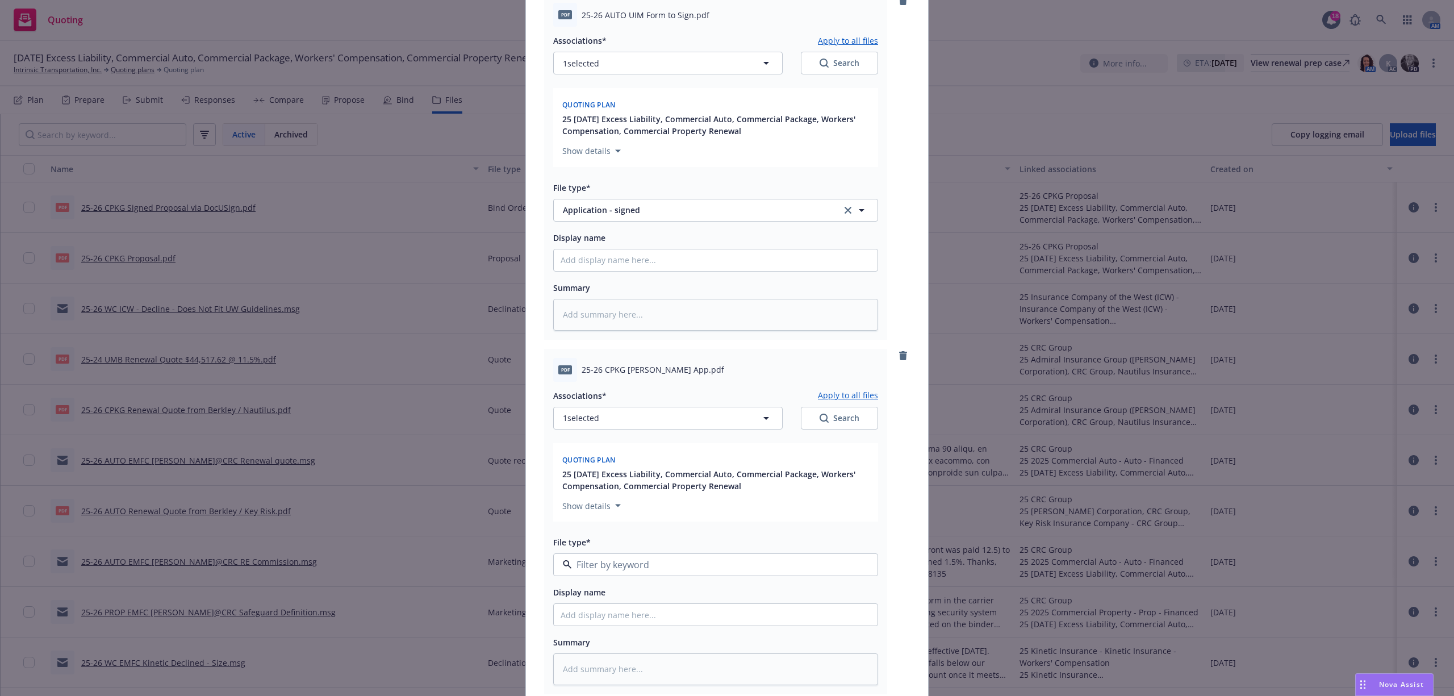
type textarea "x"
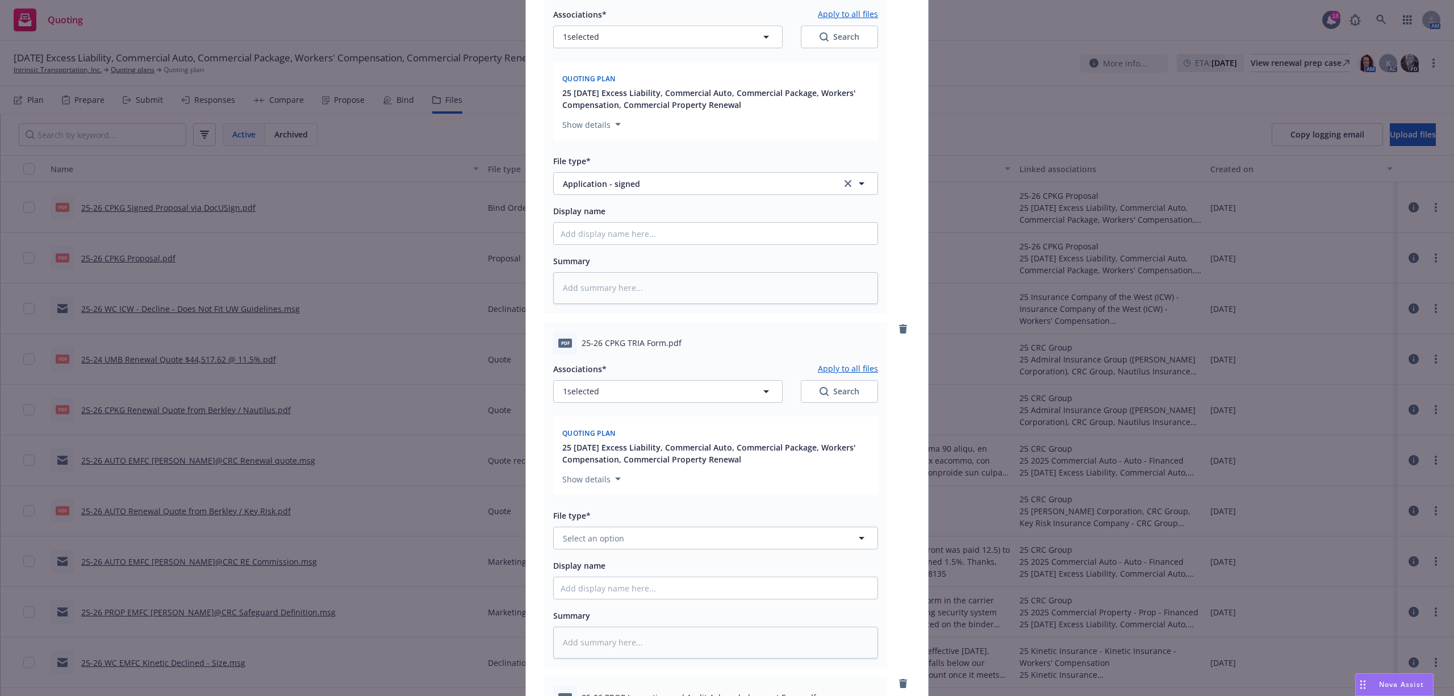
scroll to position [605, 0]
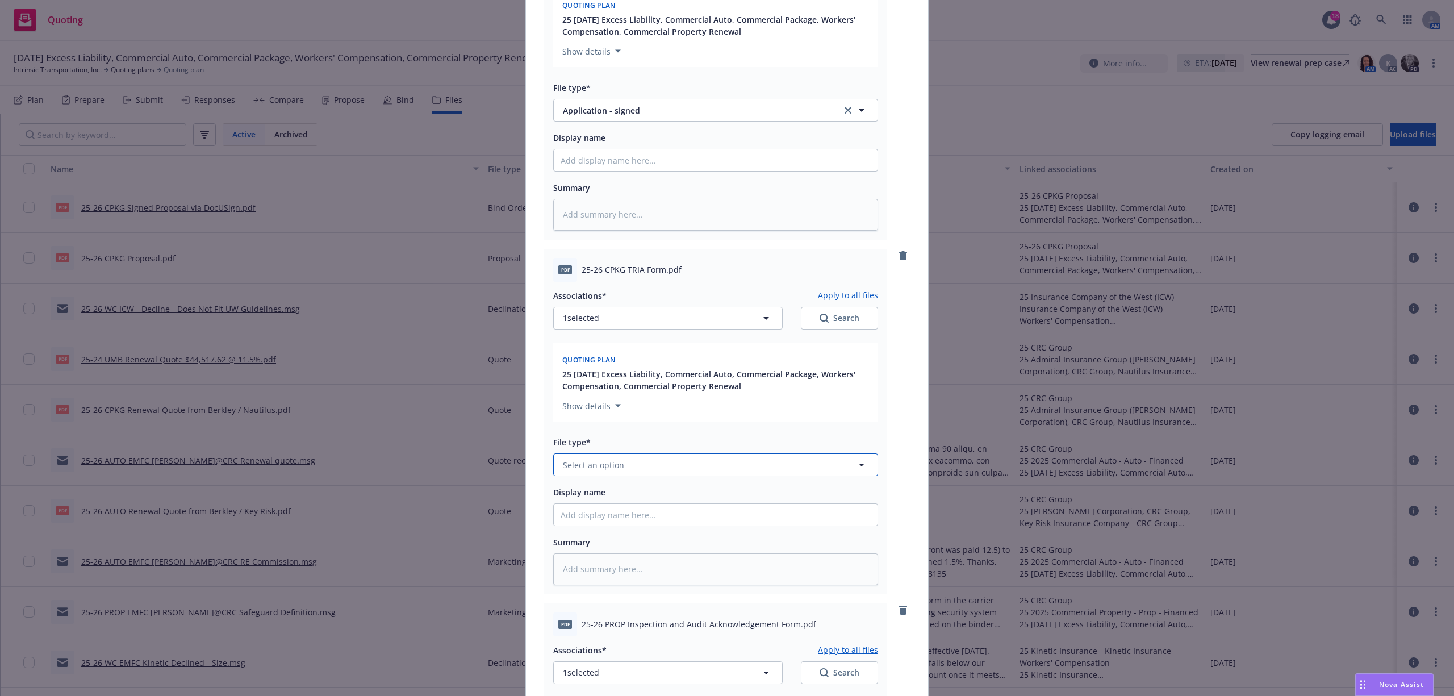
click at [628, 466] on button "Select an option" at bounding box center [715, 464] width 325 height 23
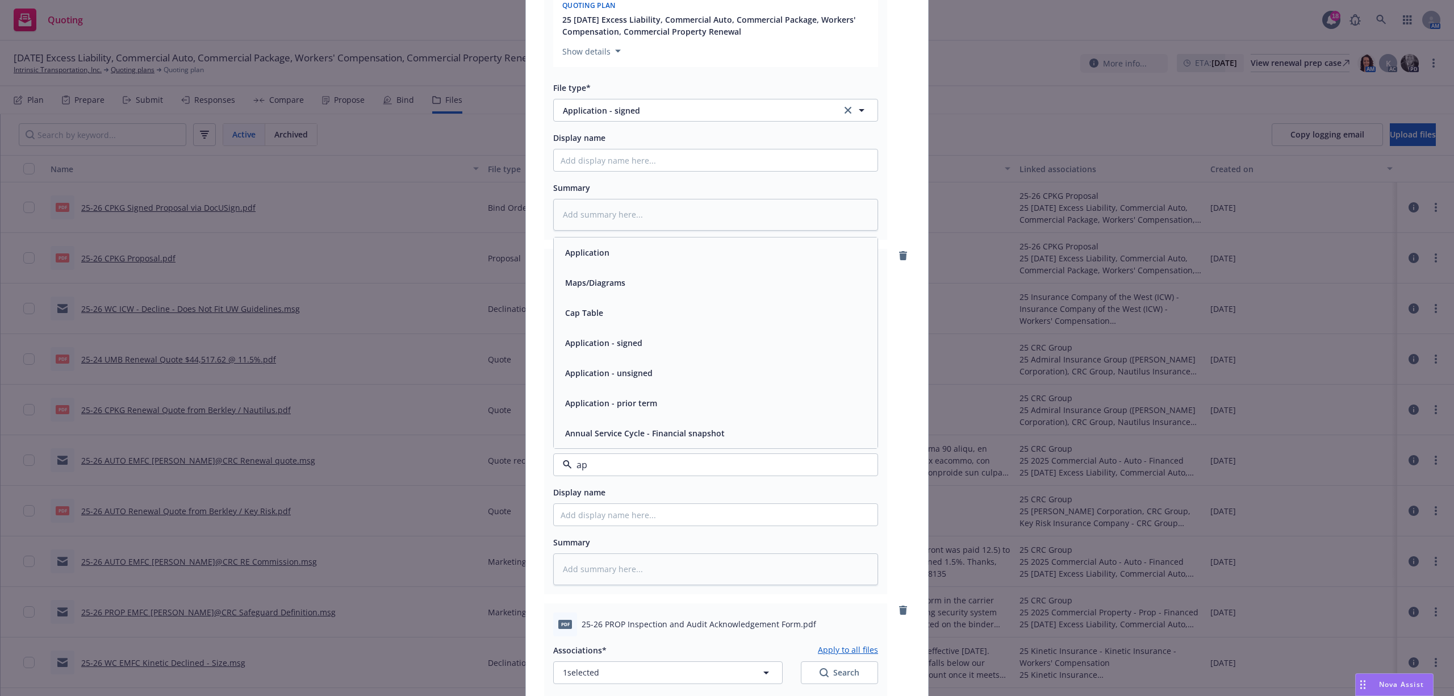
type input "app"
click at [566, 363] on div "Application - signed" at bounding box center [716, 373] width 324 height 30
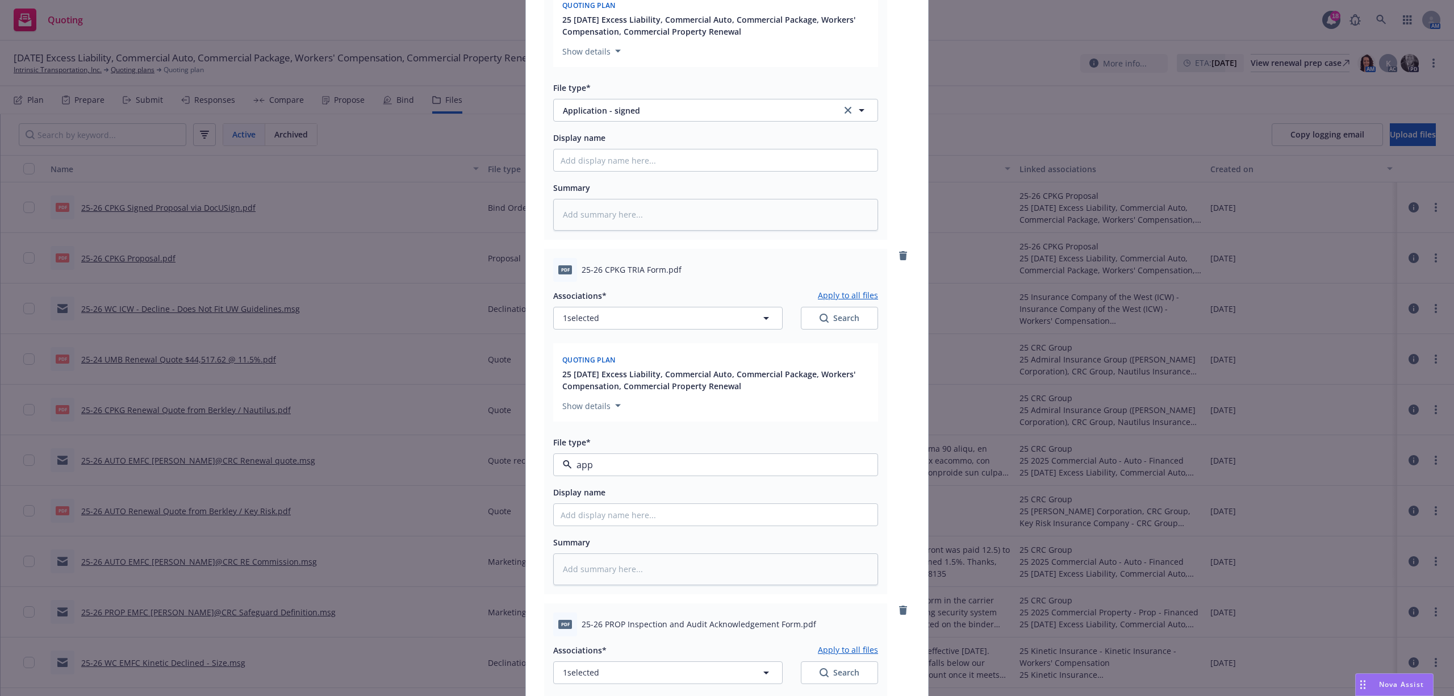
type textarea "x"
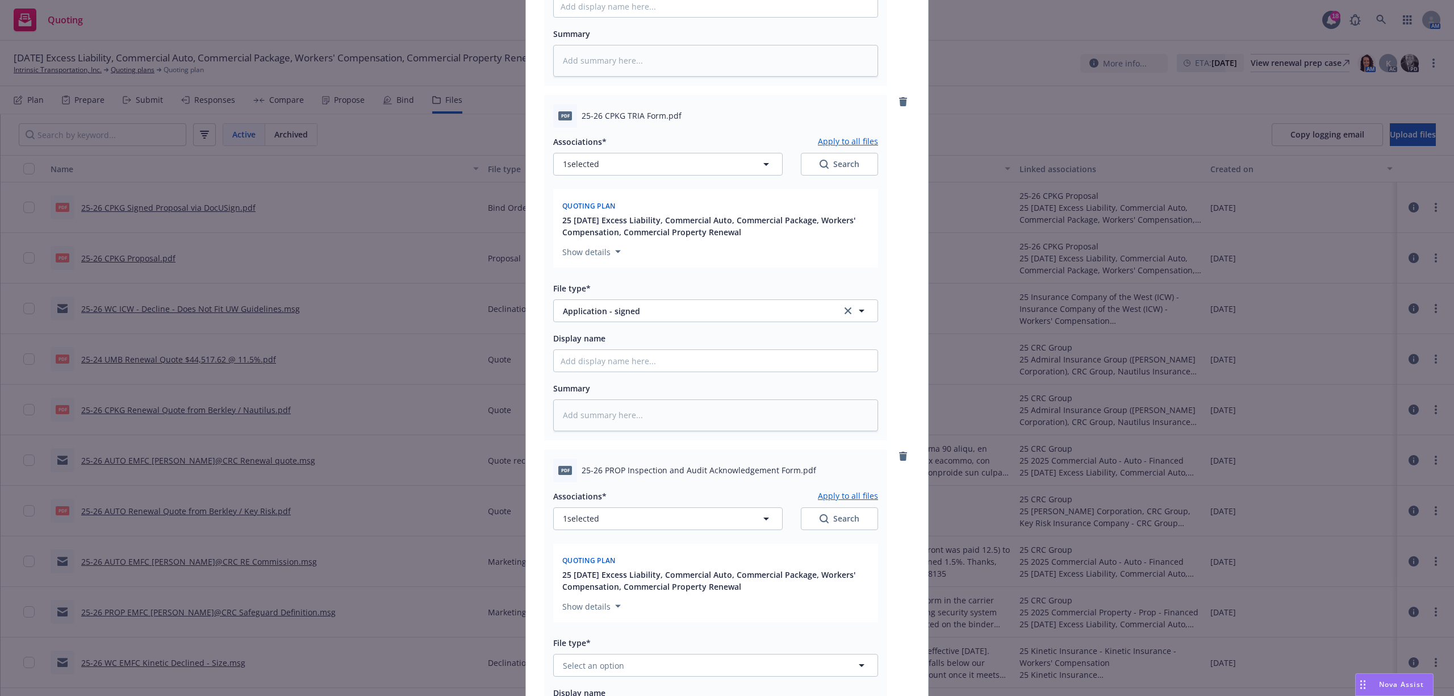
scroll to position [909, 0]
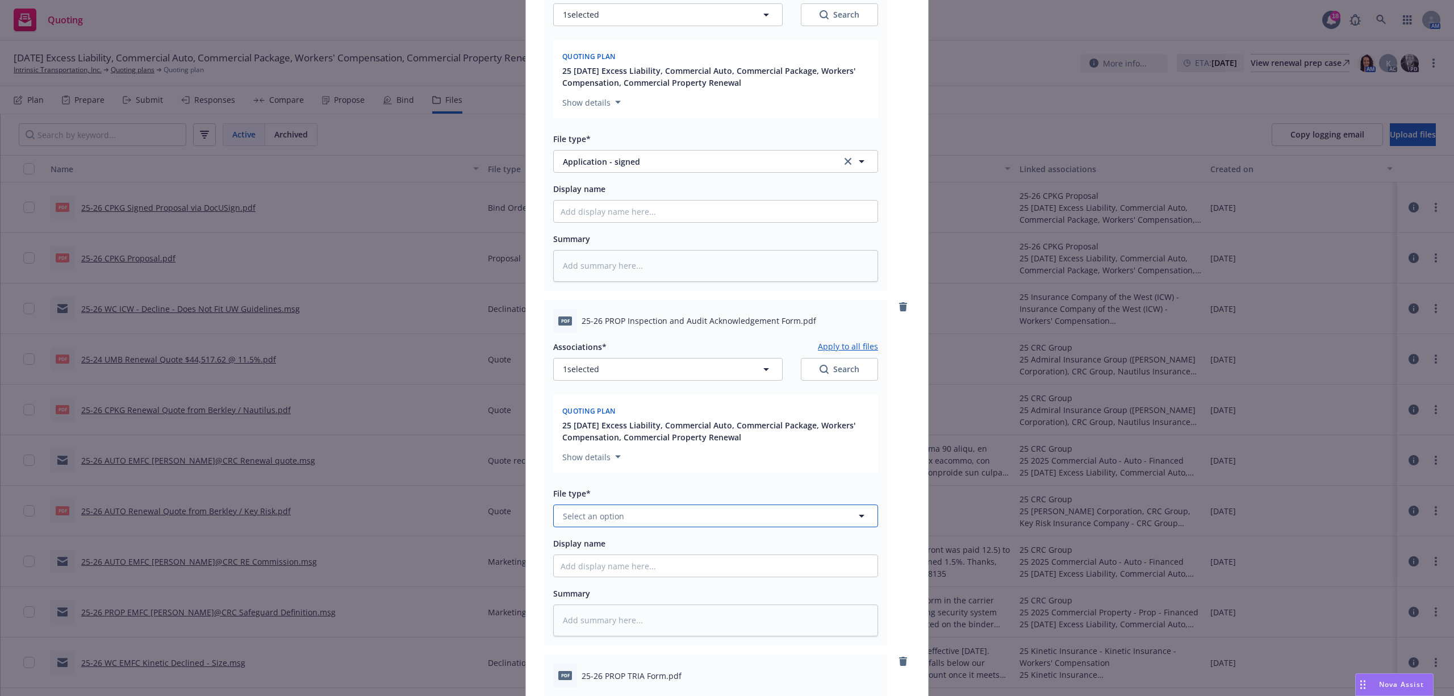
click at [651, 515] on button "Select an option" at bounding box center [715, 515] width 325 height 23
type input "app"
click at [657, 426] on div "Application - signed" at bounding box center [716, 424] width 310 height 16
type textarea "x"
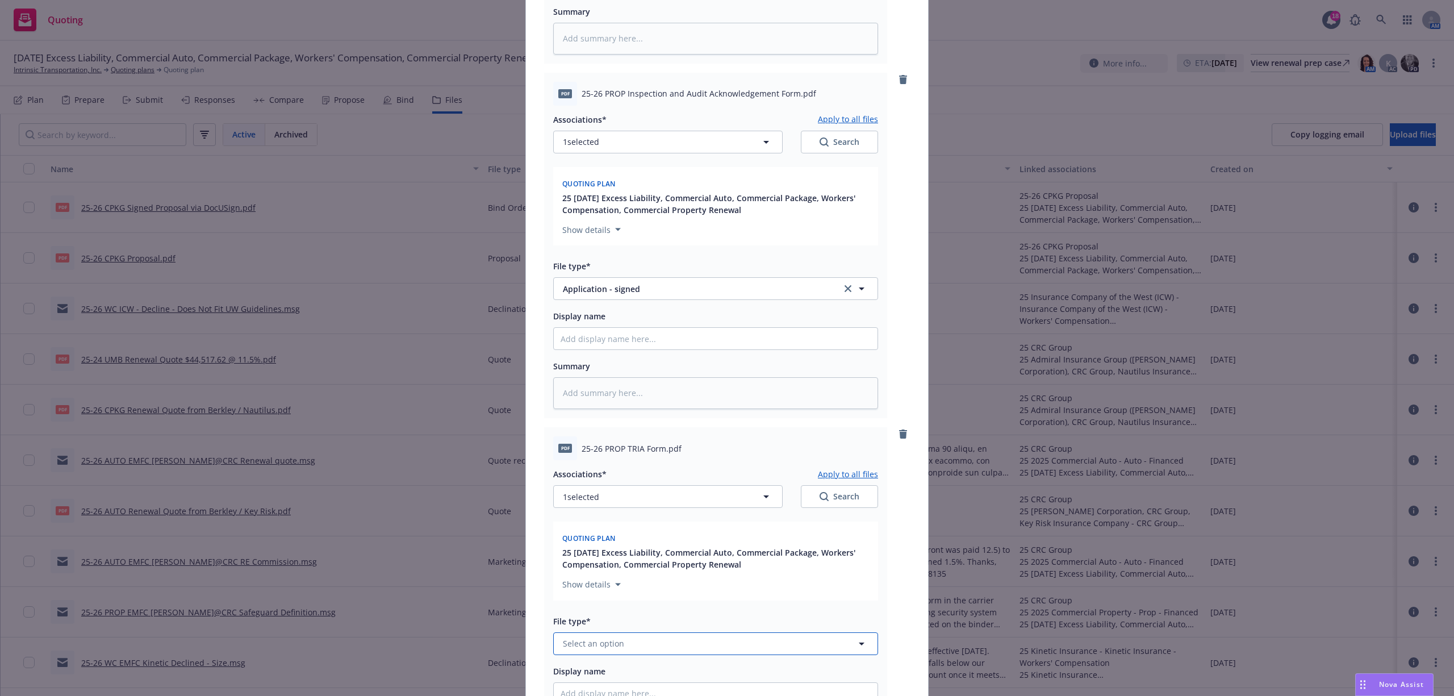
click at [655, 643] on button "Select an option" at bounding box center [715, 643] width 325 height 23
type input "app"
click at [653, 555] on div "Application - signed" at bounding box center [716, 552] width 310 height 16
type textarea "x"
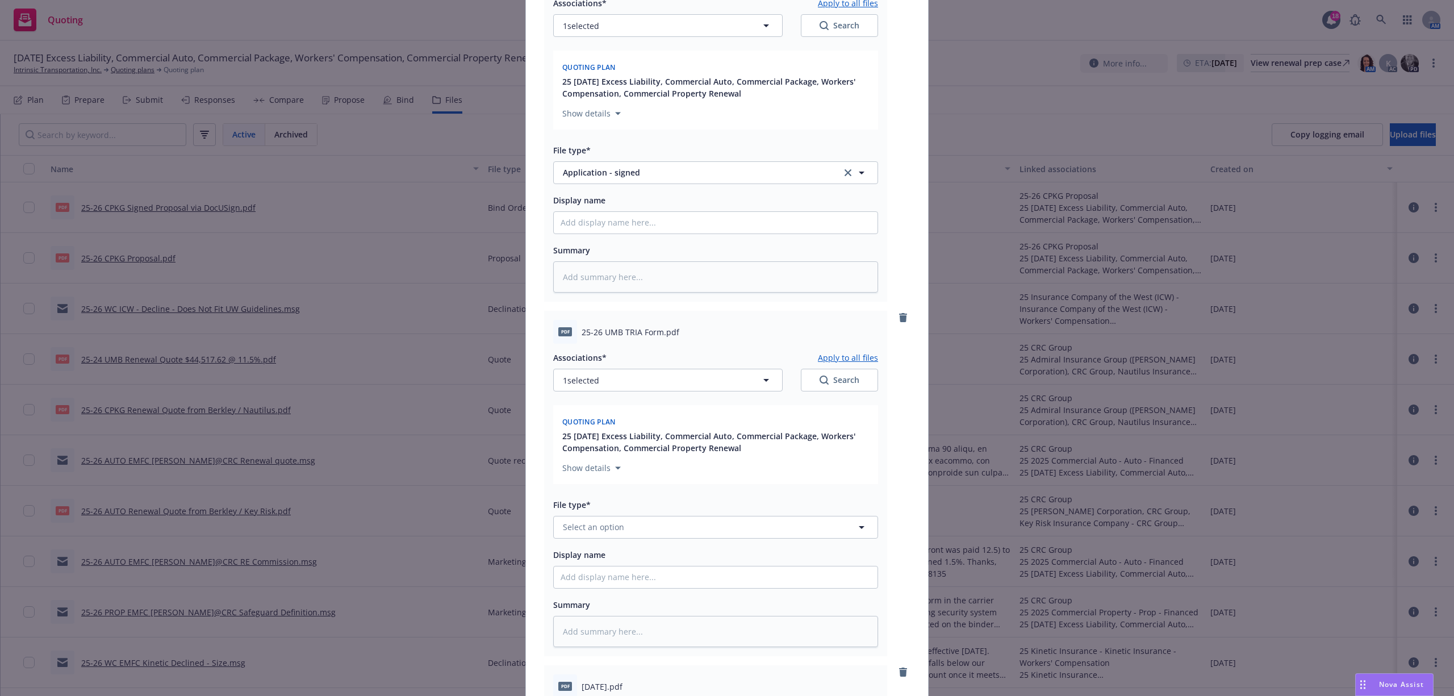
scroll to position [1666, 0]
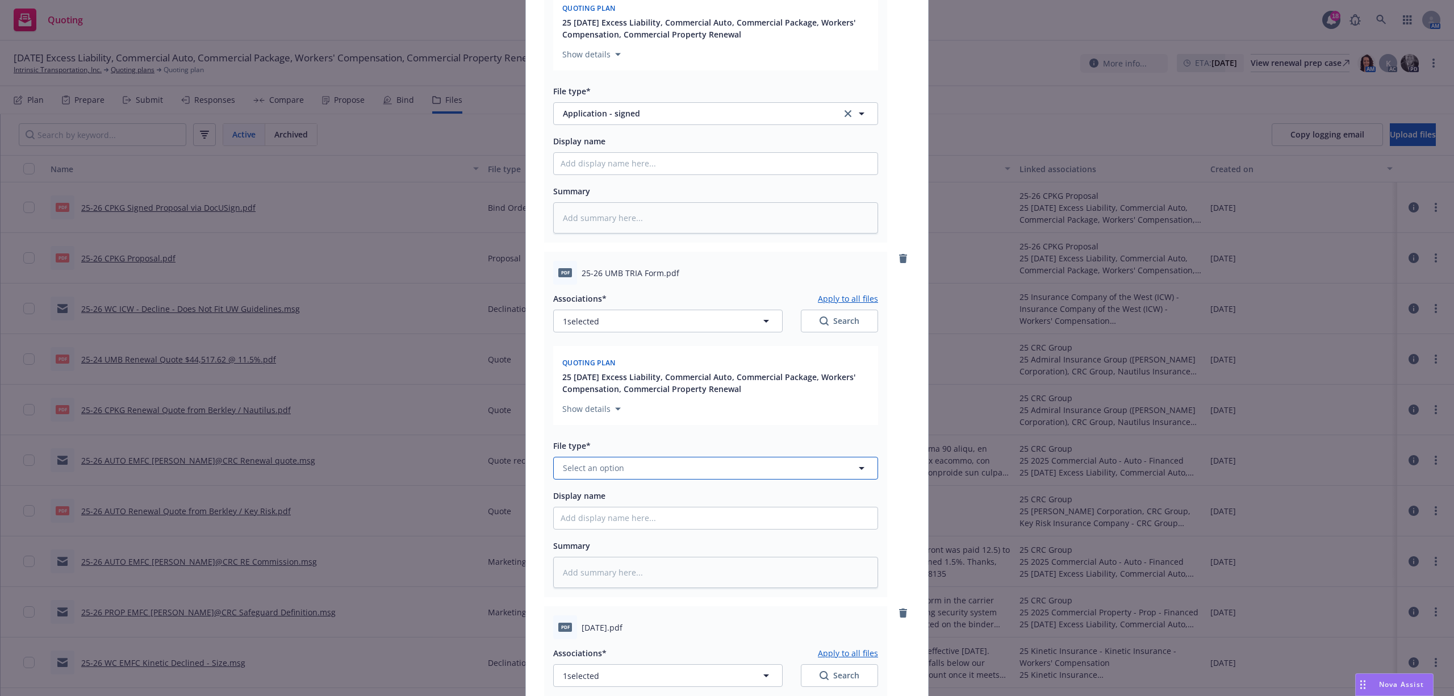
click at [625, 465] on button "Select an option" at bounding box center [715, 468] width 325 height 23
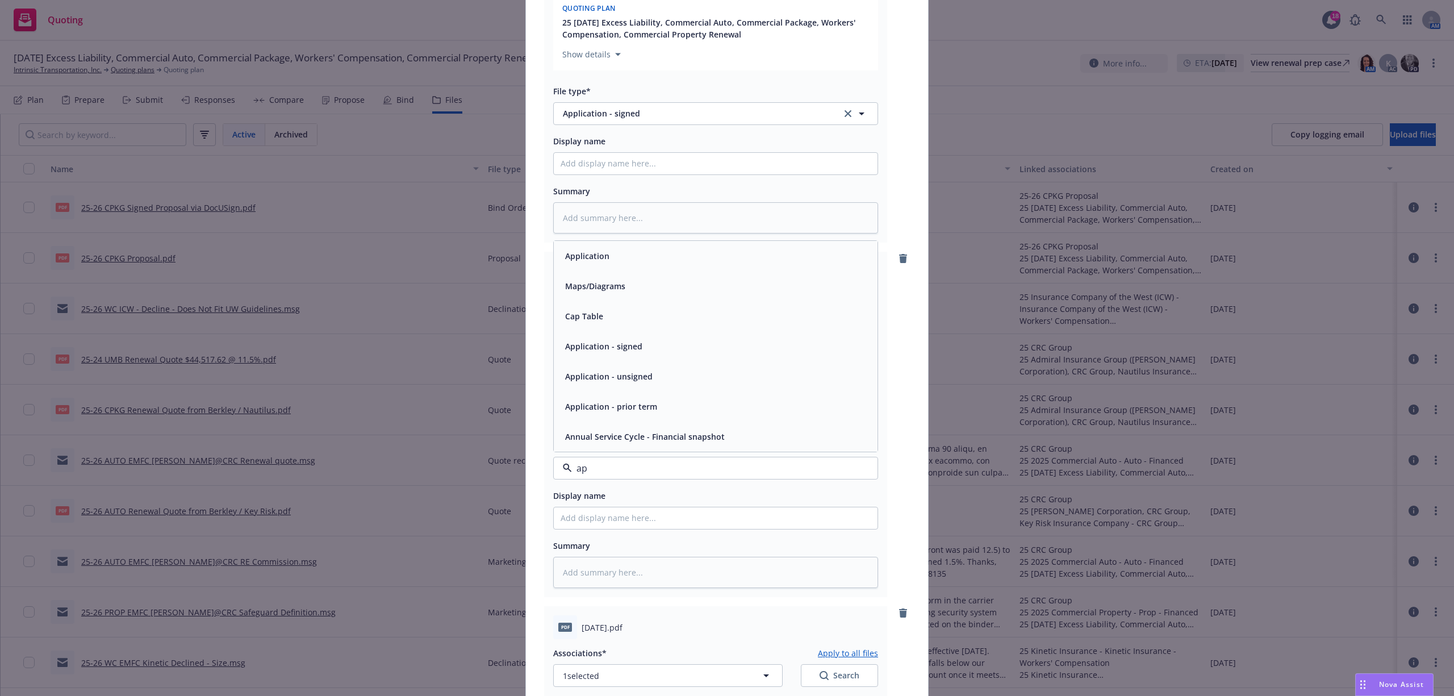
type input "app"
click at [668, 369] on div "Application - signed" at bounding box center [716, 376] width 324 height 30
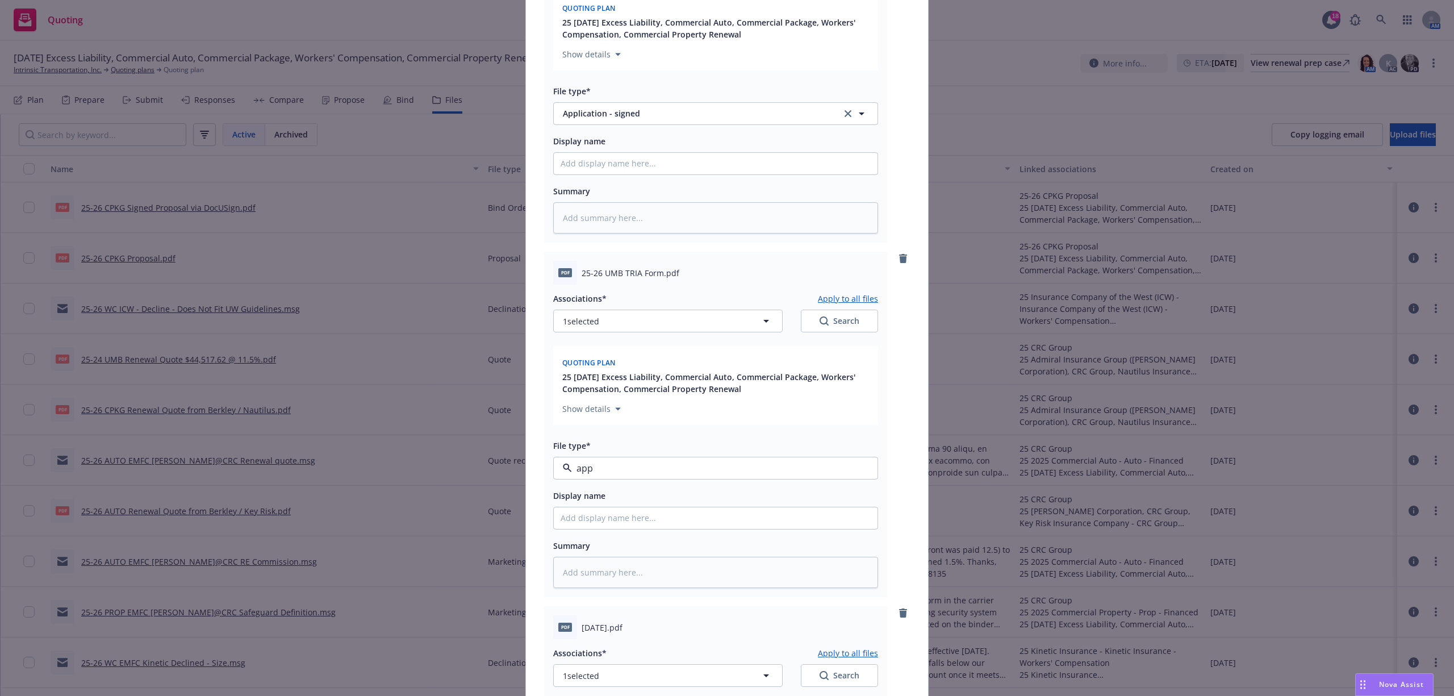
type textarea "x"
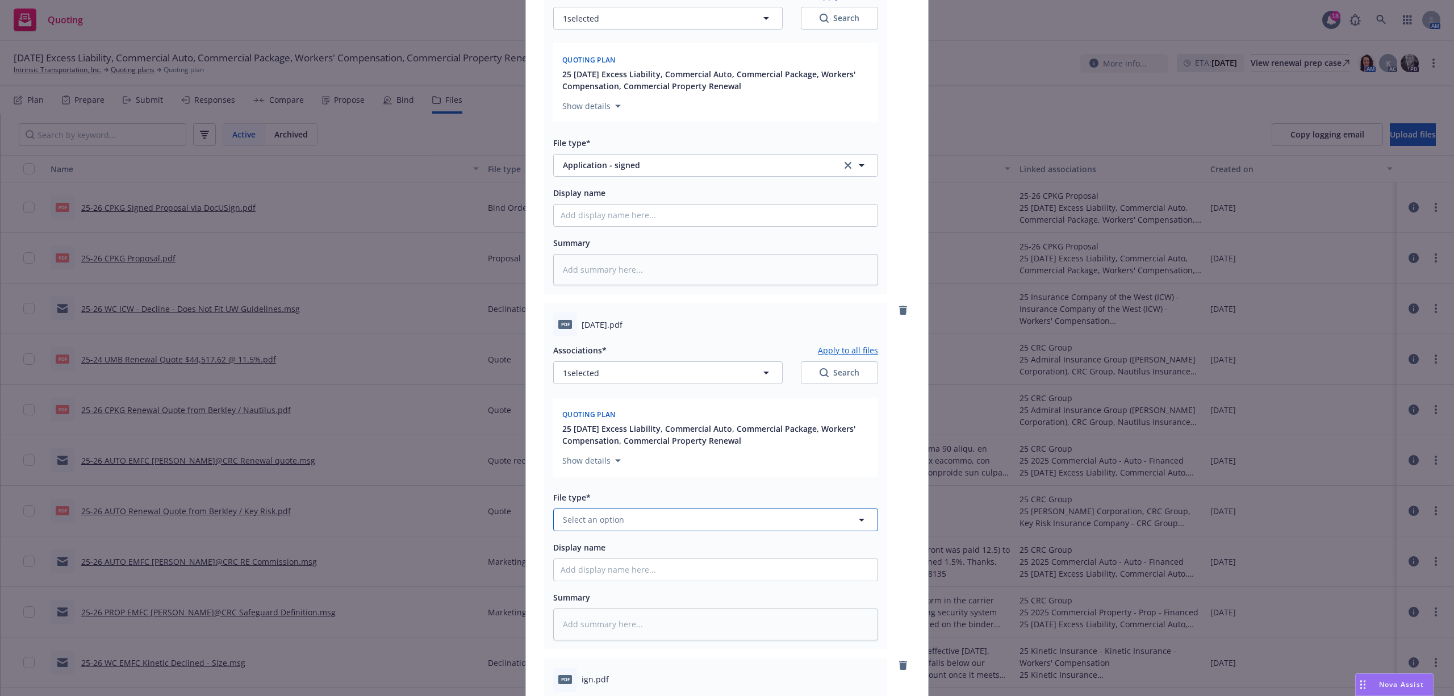
click at [593, 521] on span "Select an option" at bounding box center [593, 519] width 61 height 12
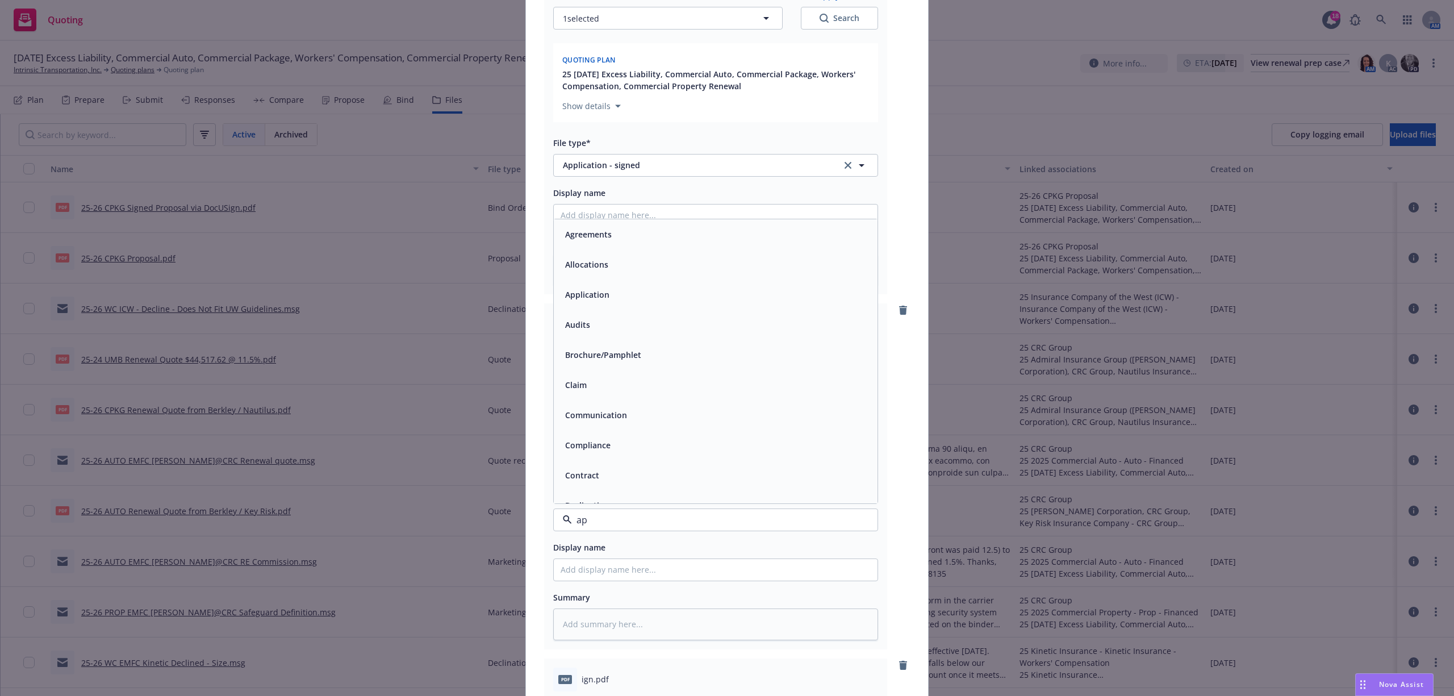
type input "app"
click at [609, 417] on div "Application - signed" at bounding box center [716, 428] width 324 height 30
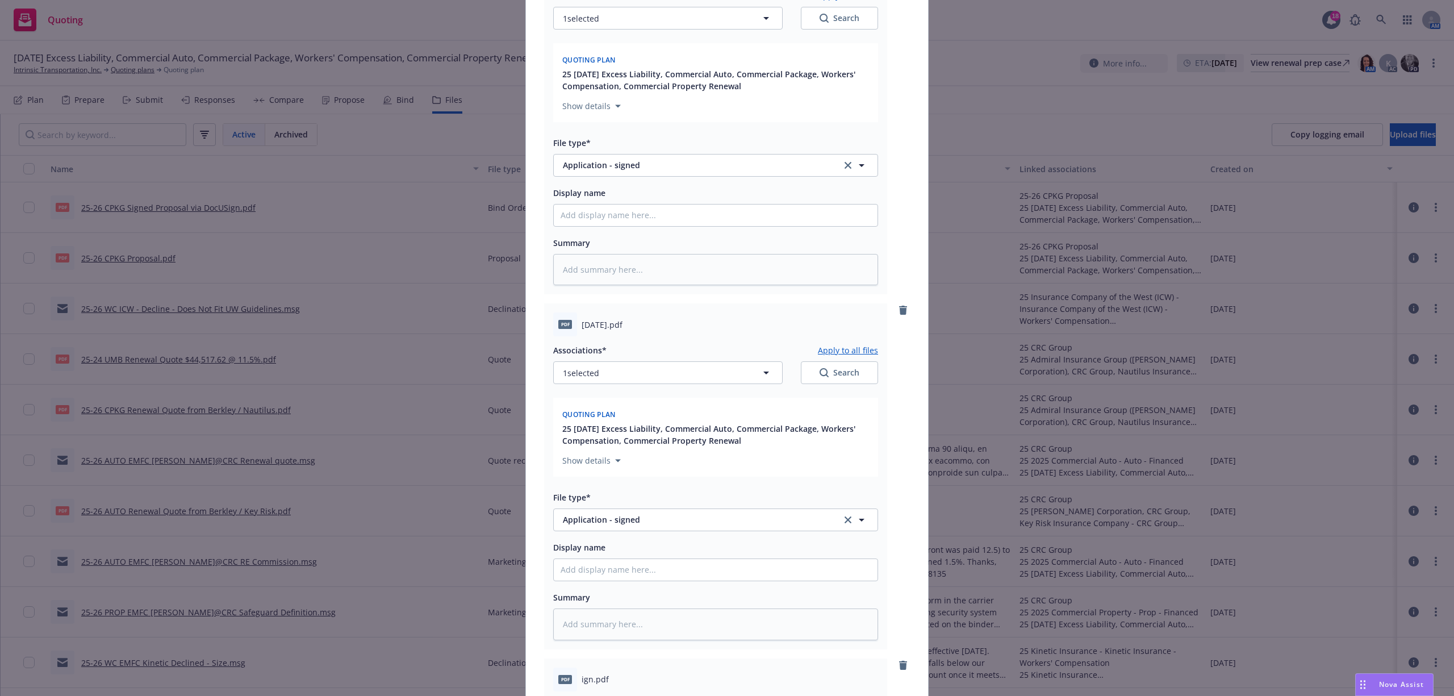
scroll to position [2272, 0]
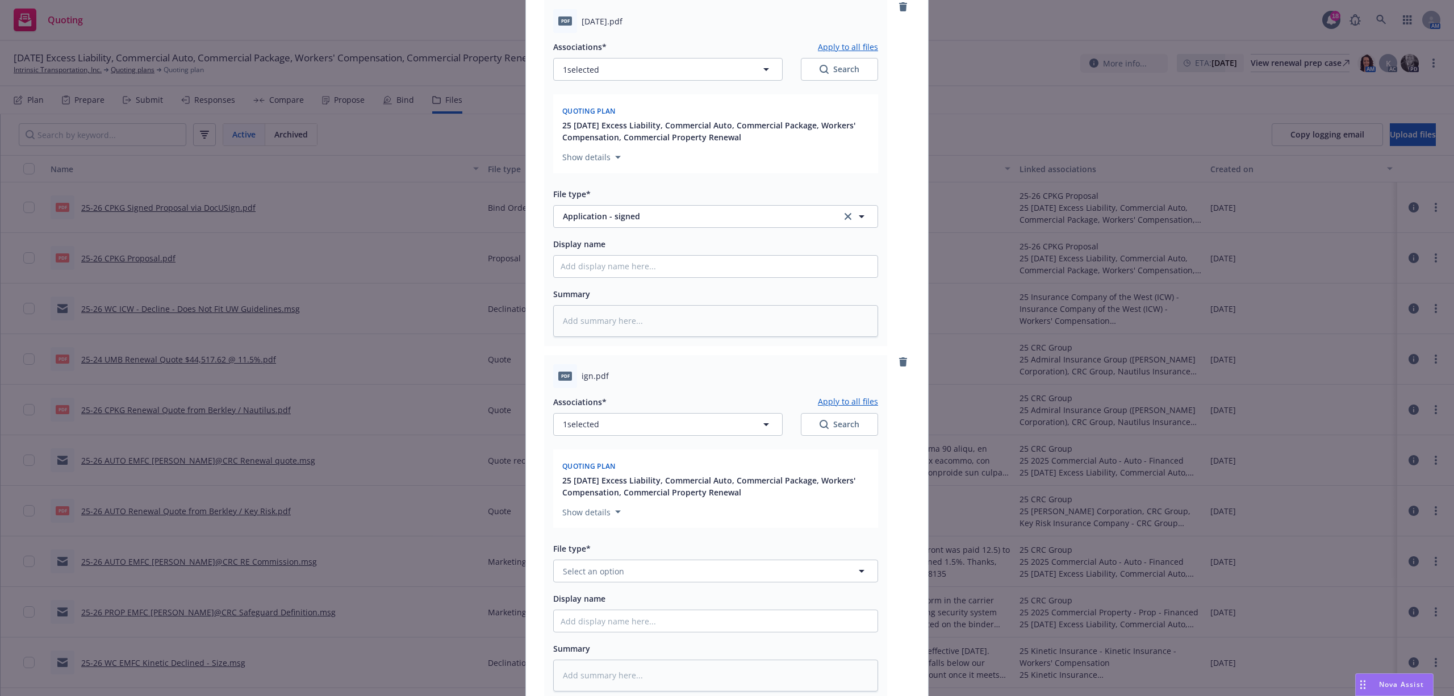
type textarea "x"
click at [666, 578] on button "Select an option" at bounding box center [715, 570] width 325 height 23
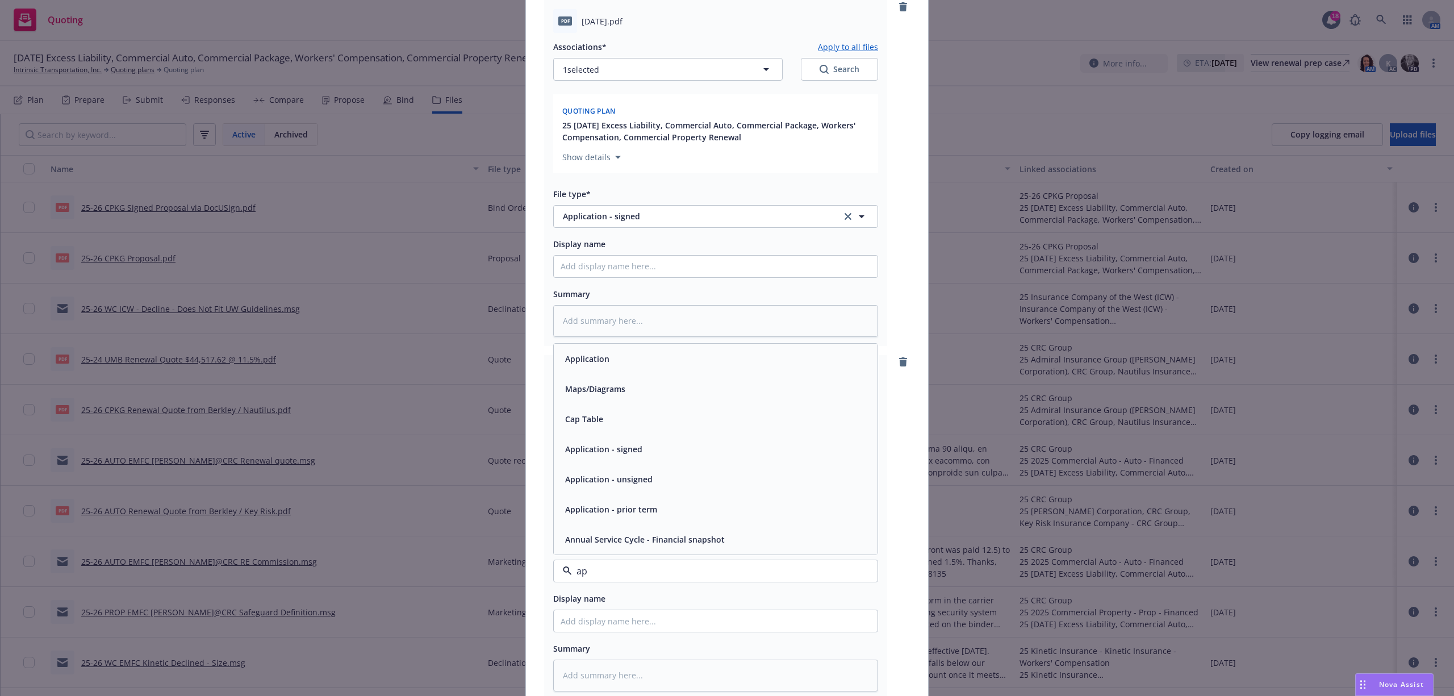
type input "app"
click at [695, 483] on div "Application - signed" at bounding box center [716, 479] width 310 height 16
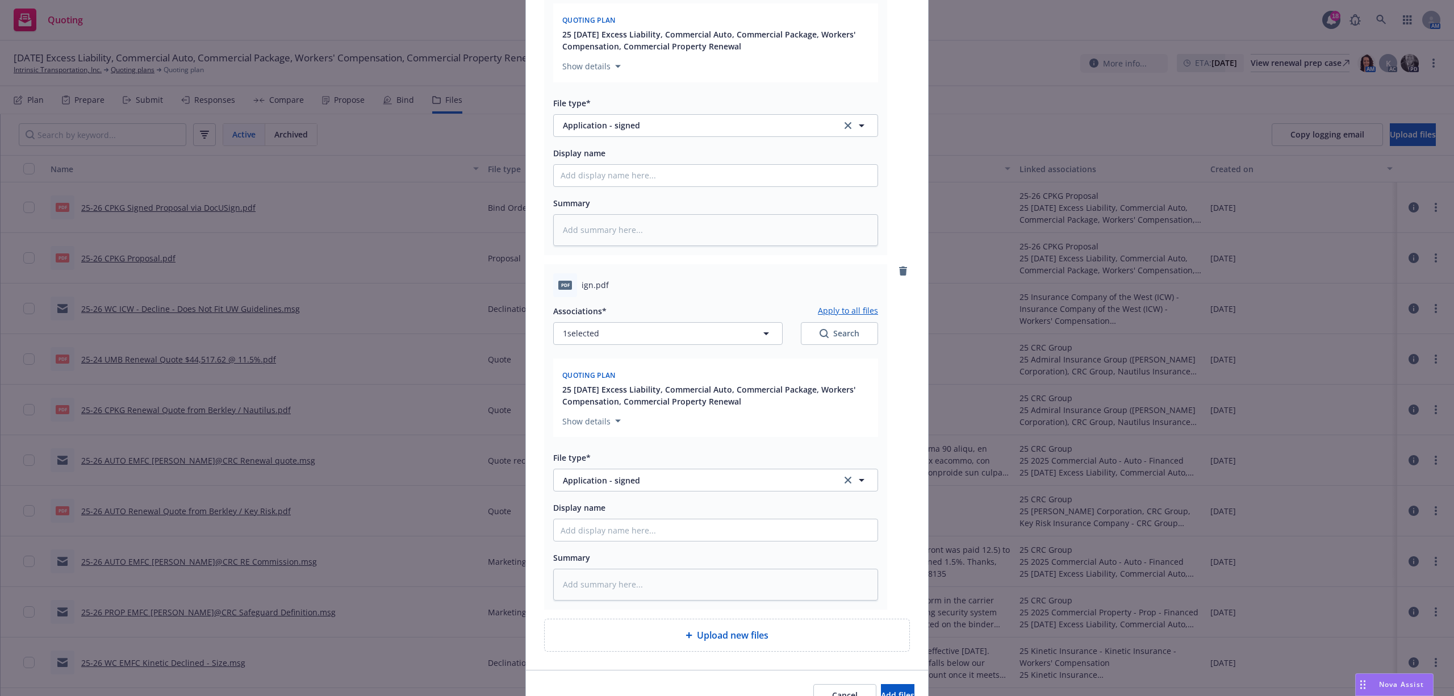
scroll to position [2427, 0]
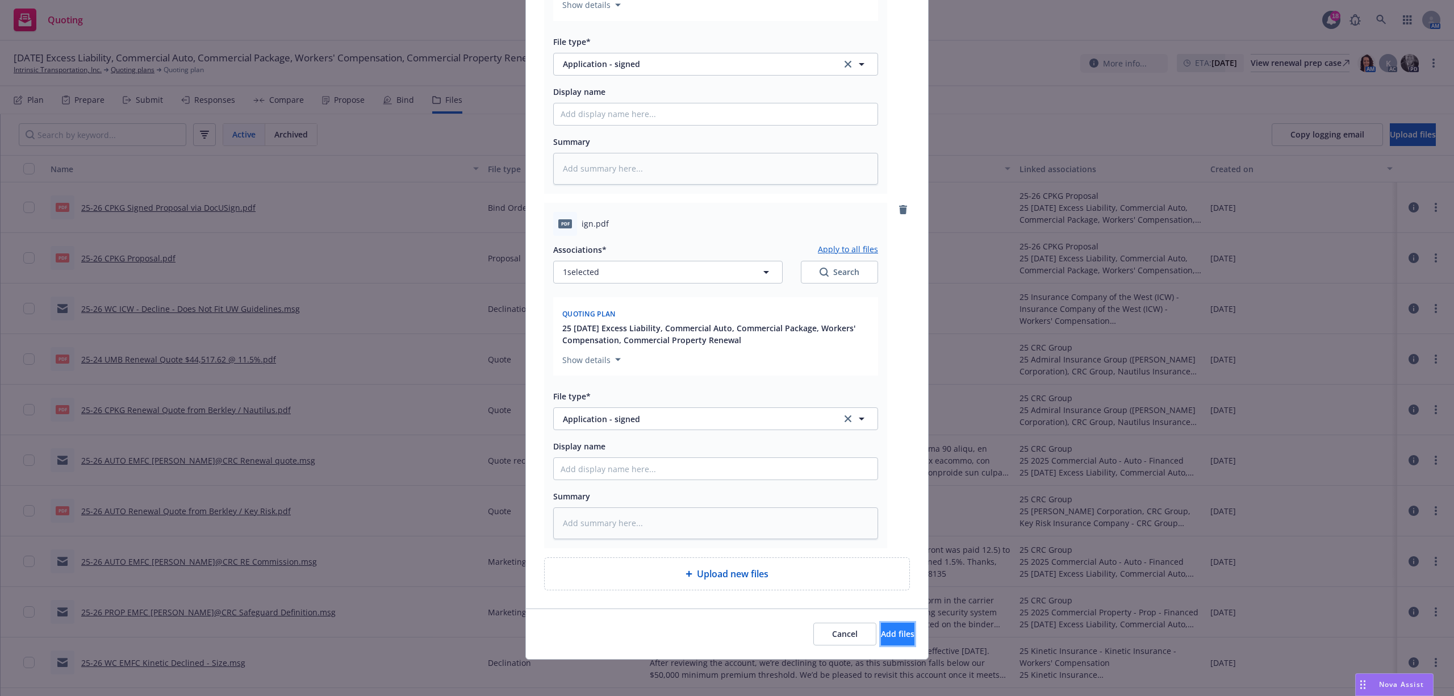
click at [881, 632] on span "Add files" at bounding box center [898, 633] width 34 height 11
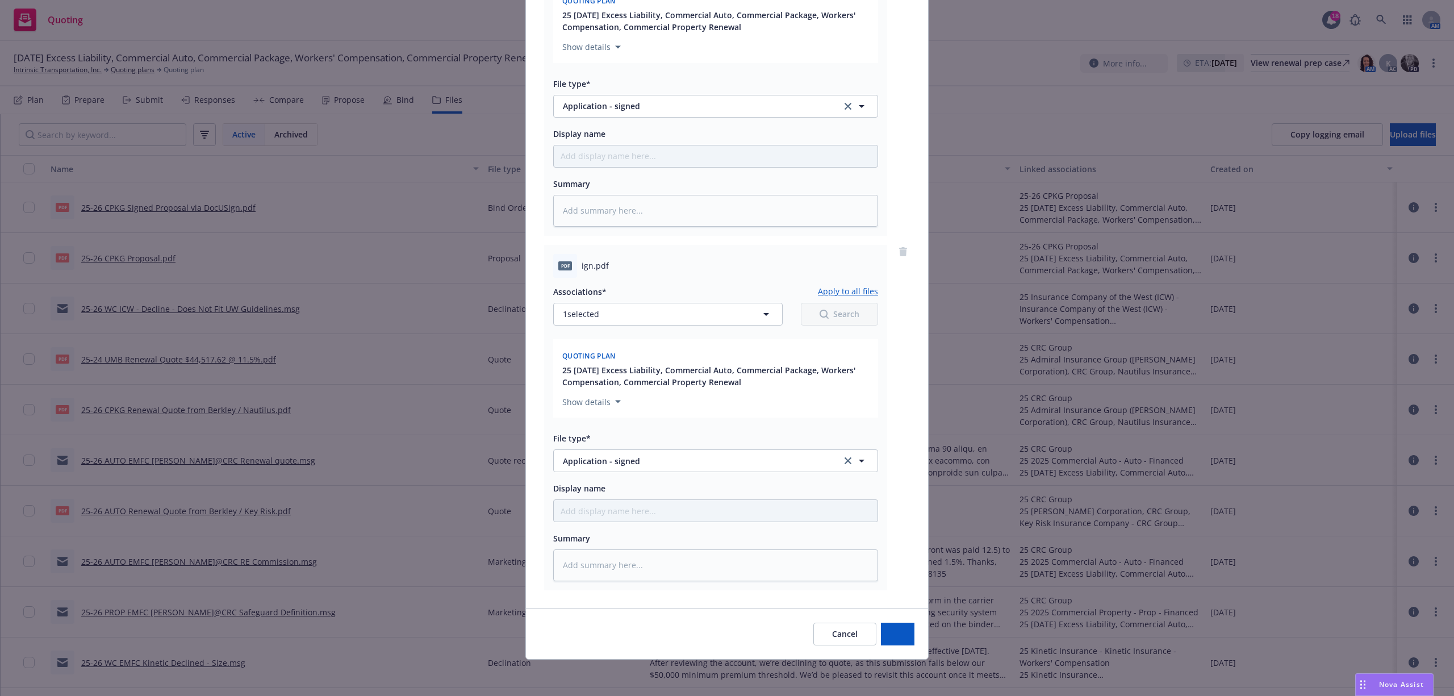
scroll to position [2385, 0]
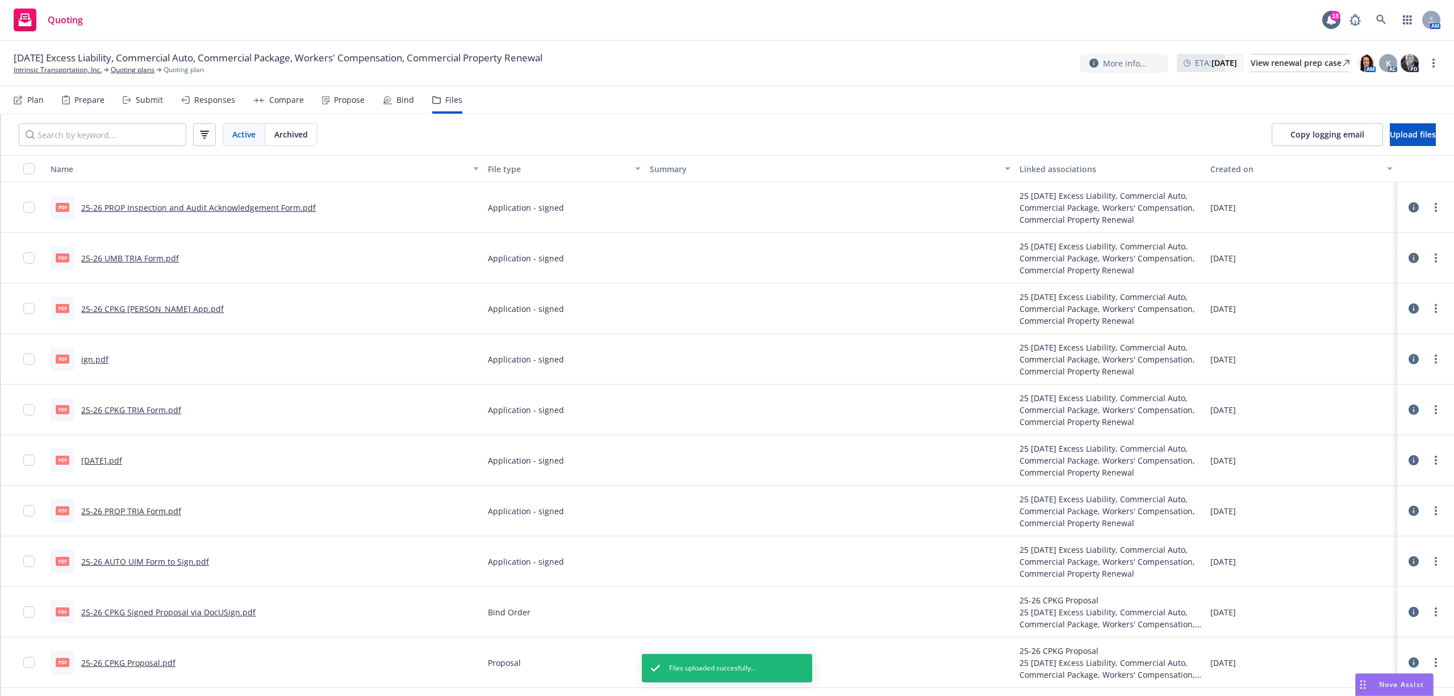
click at [91, 359] on link "ign.pdf" at bounding box center [94, 359] width 27 height 11
click at [1435, 355] on icon "more" at bounding box center [1436, 358] width 2 height 9
click at [1376, 423] on link "Edit" at bounding box center [1374, 429] width 113 height 23
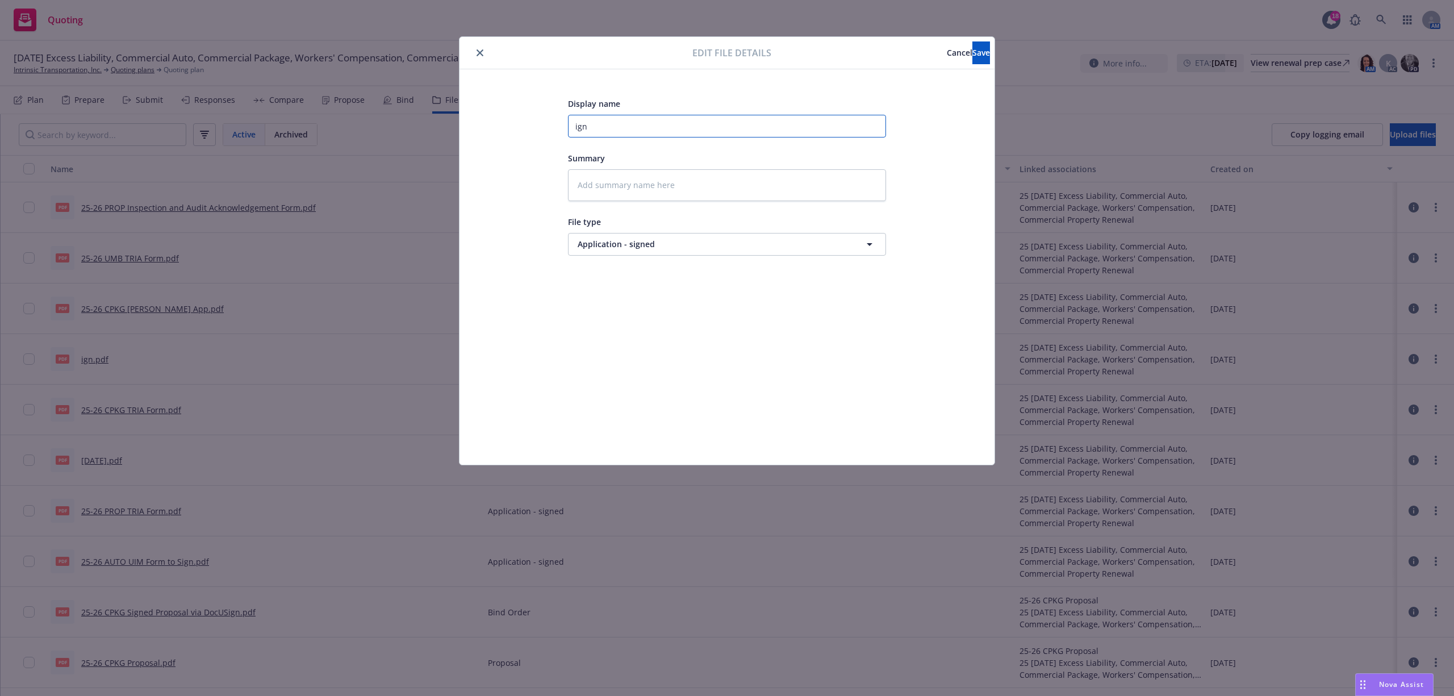
drag, startPoint x: 558, startPoint y: 116, endPoint x: 469, endPoint y: 112, distance: 88.7
click at [469, 112] on div "Display name ign Summary File type Application - signed Application - signed" at bounding box center [726, 266] width 535 height 395
type textarea "x"
type input "S"
type textarea "x"
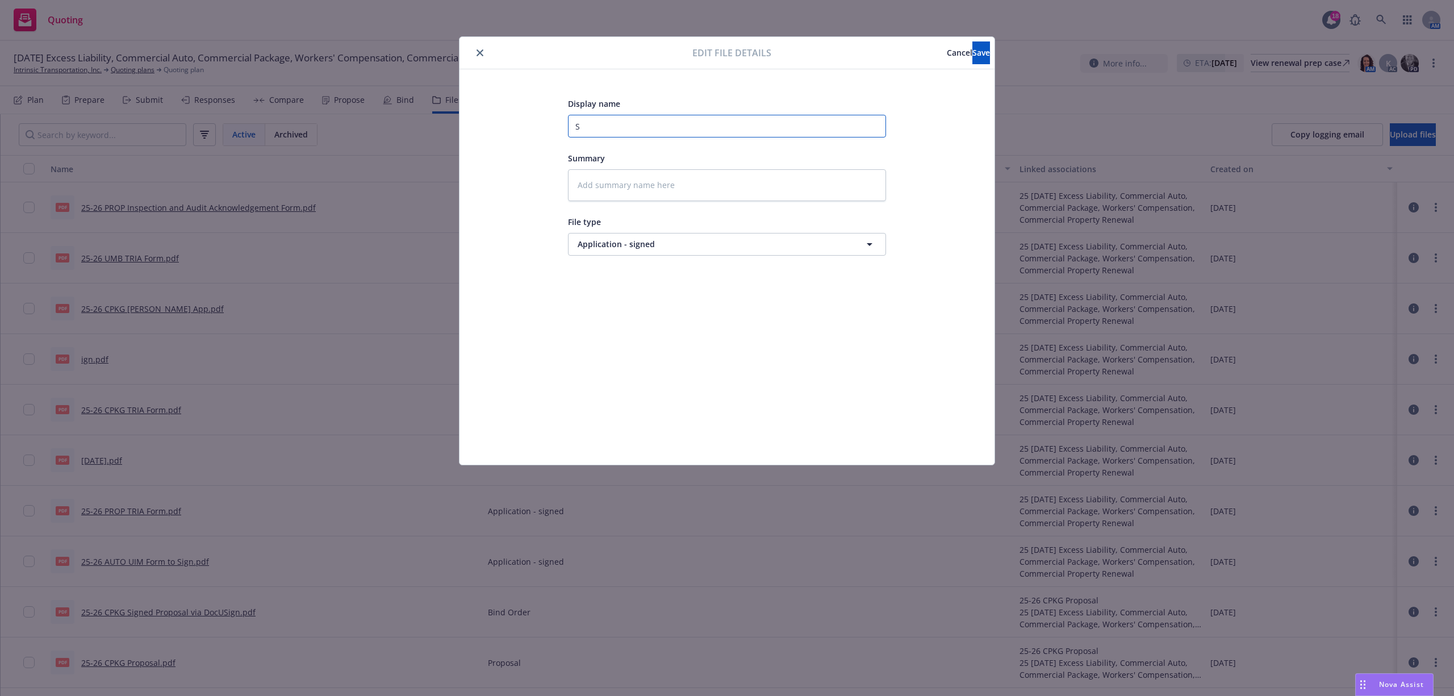
type input "Si"
type textarea "x"
type input "Sig"
type textarea "x"
type input "Sign"
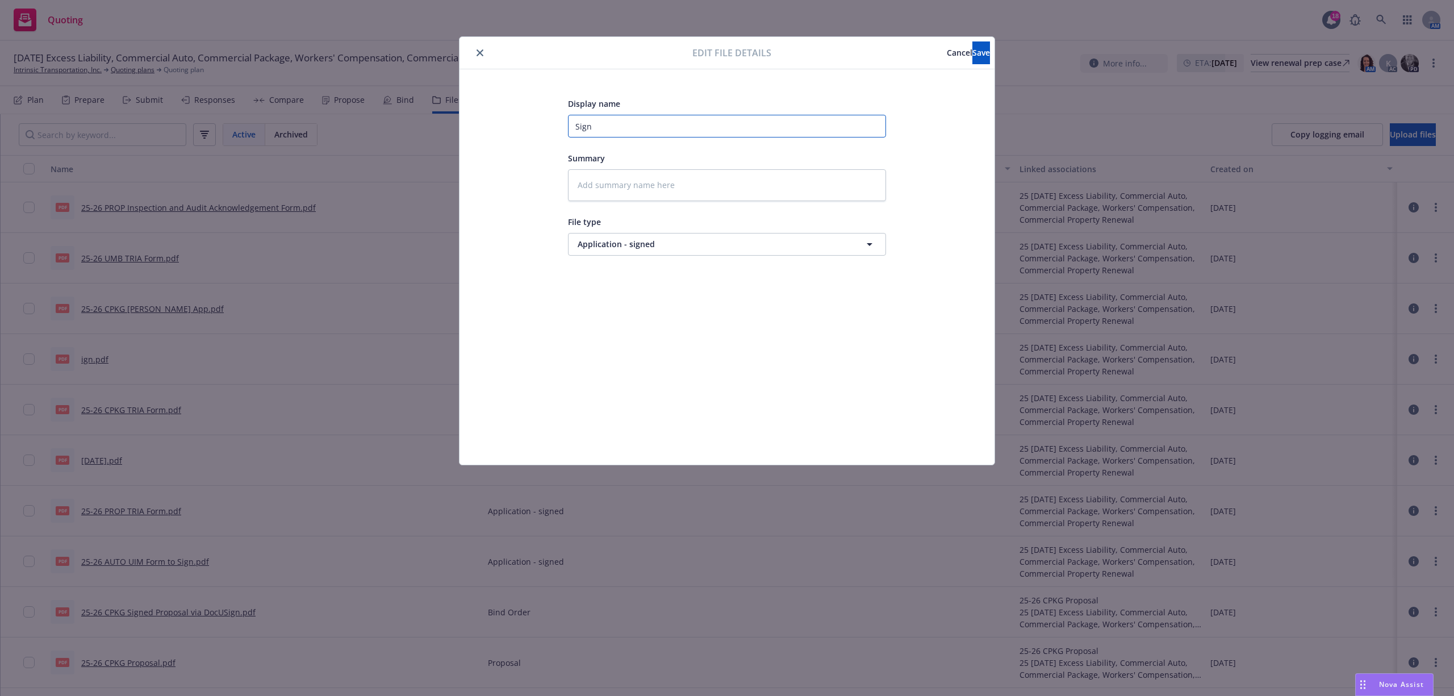
type textarea "x"
type input "Signe"
type textarea "x"
type input "Signed"
type textarea "x"
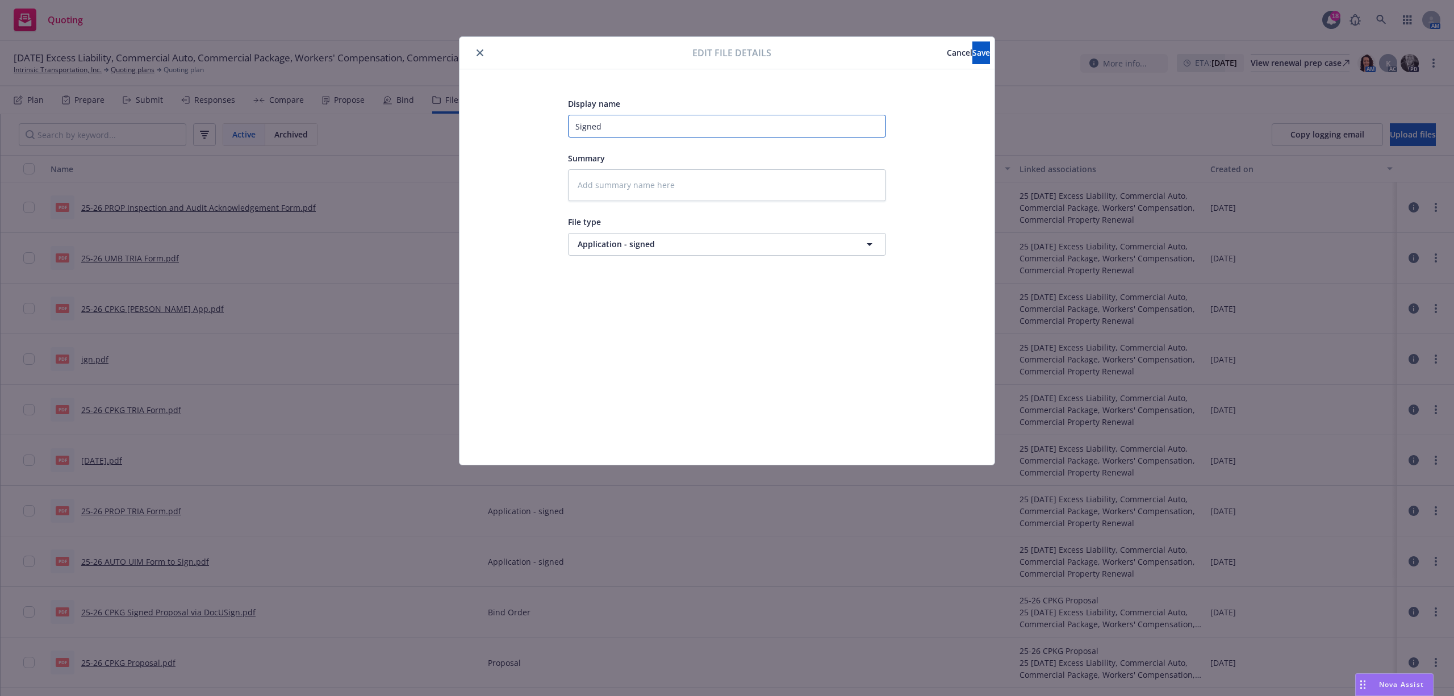
type input "Signed"
type textarea "x"
type input "Signed D"
type textarea "x"
type input "Signed D-"
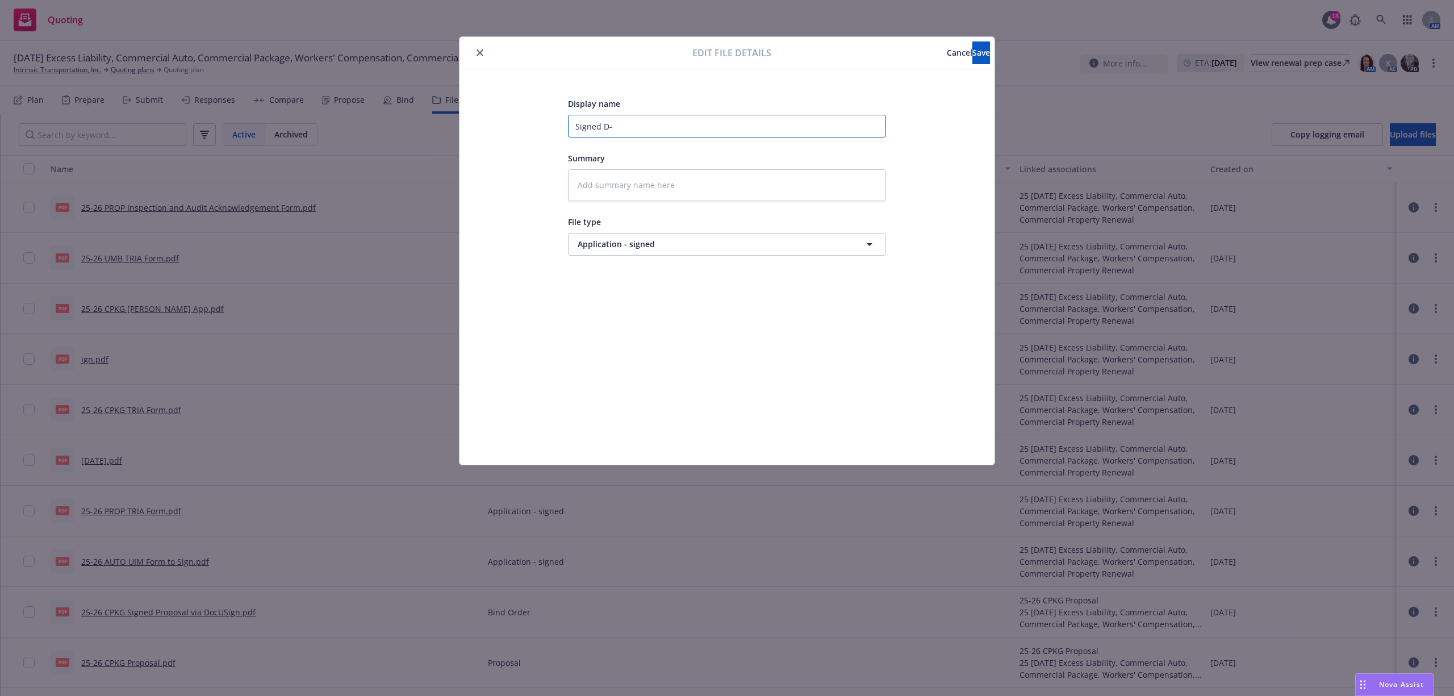
type textarea "x"
type input "Signed D-1"
click at [972, 58] on button "Save" at bounding box center [981, 52] width 18 height 23
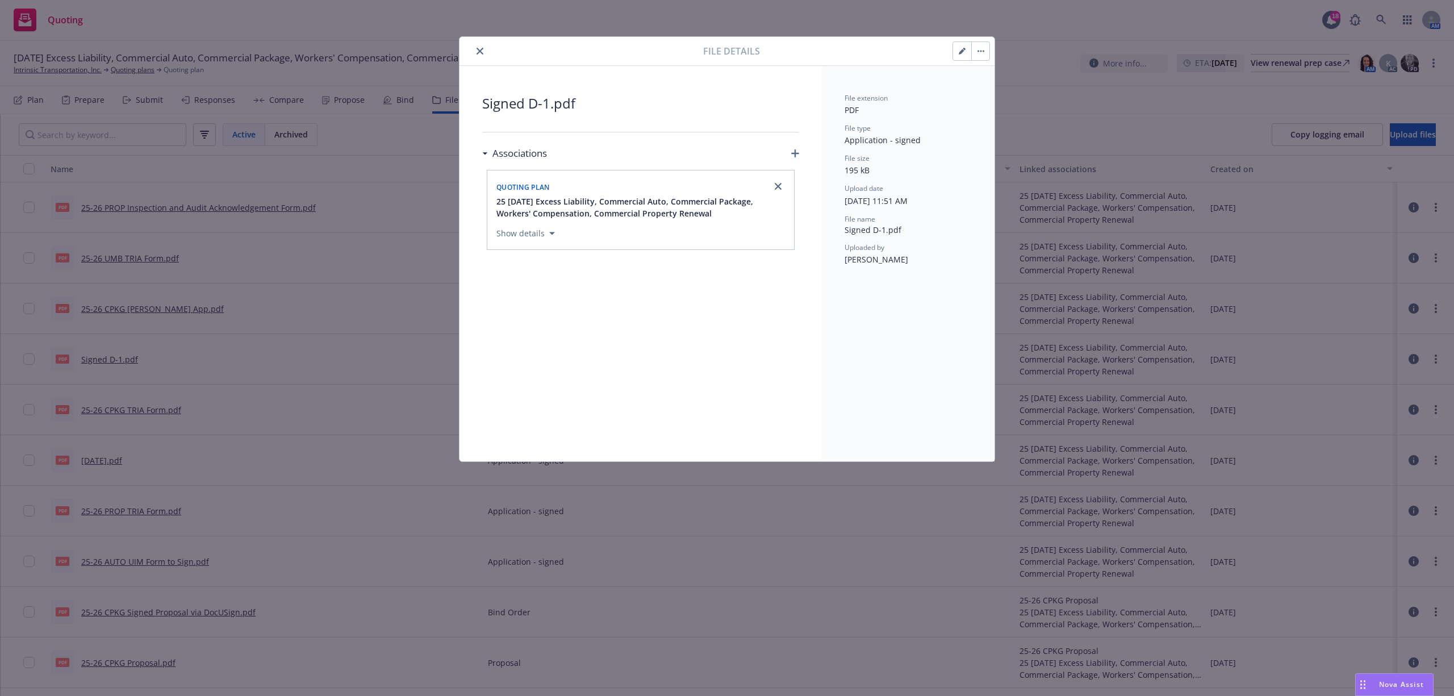
click at [482, 51] on icon "close" at bounding box center [480, 51] width 7 height 7
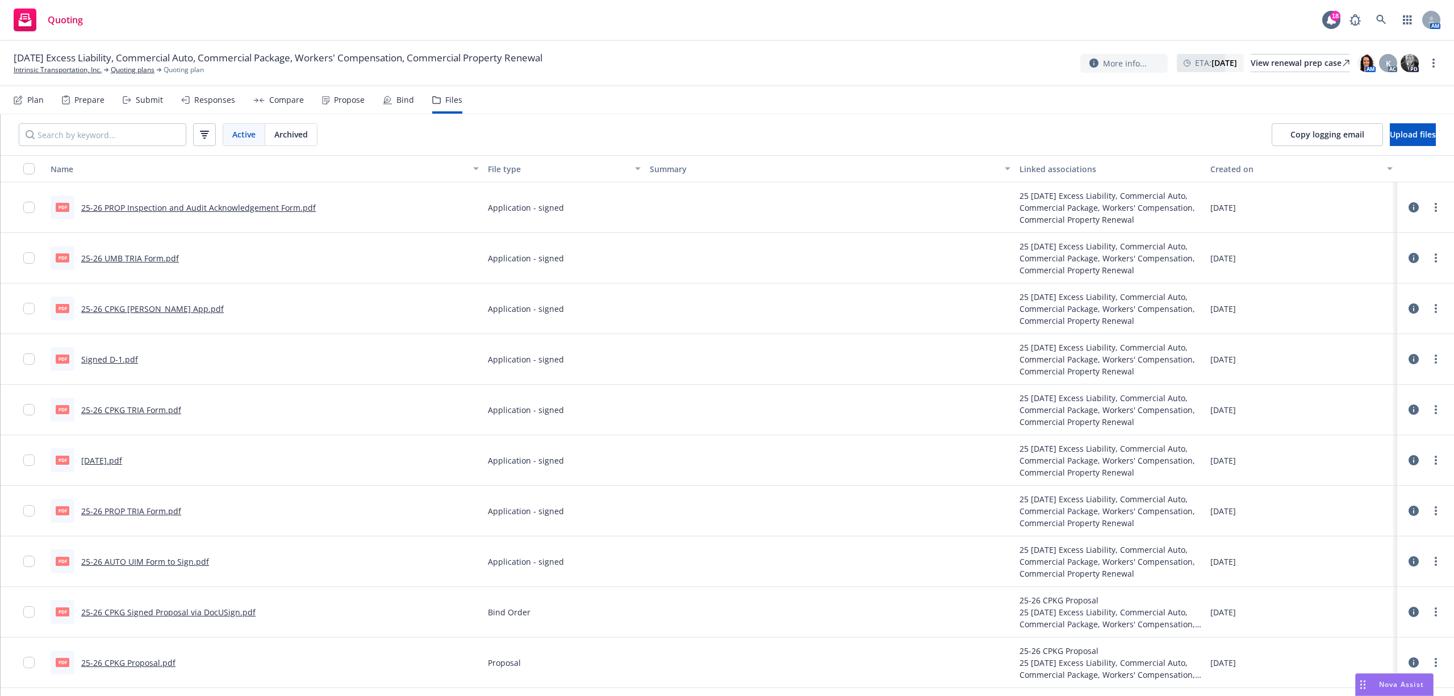
click at [106, 460] on link "[DATE].pdf" at bounding box center [101, 460] width 41 height 11
click at [1429, 459] on link "more" at bounding box center [1436, 460] width 14 height 14
click at [1366, 529] on link "Edit" at bounding box center [1374, 530] width 113 height 23
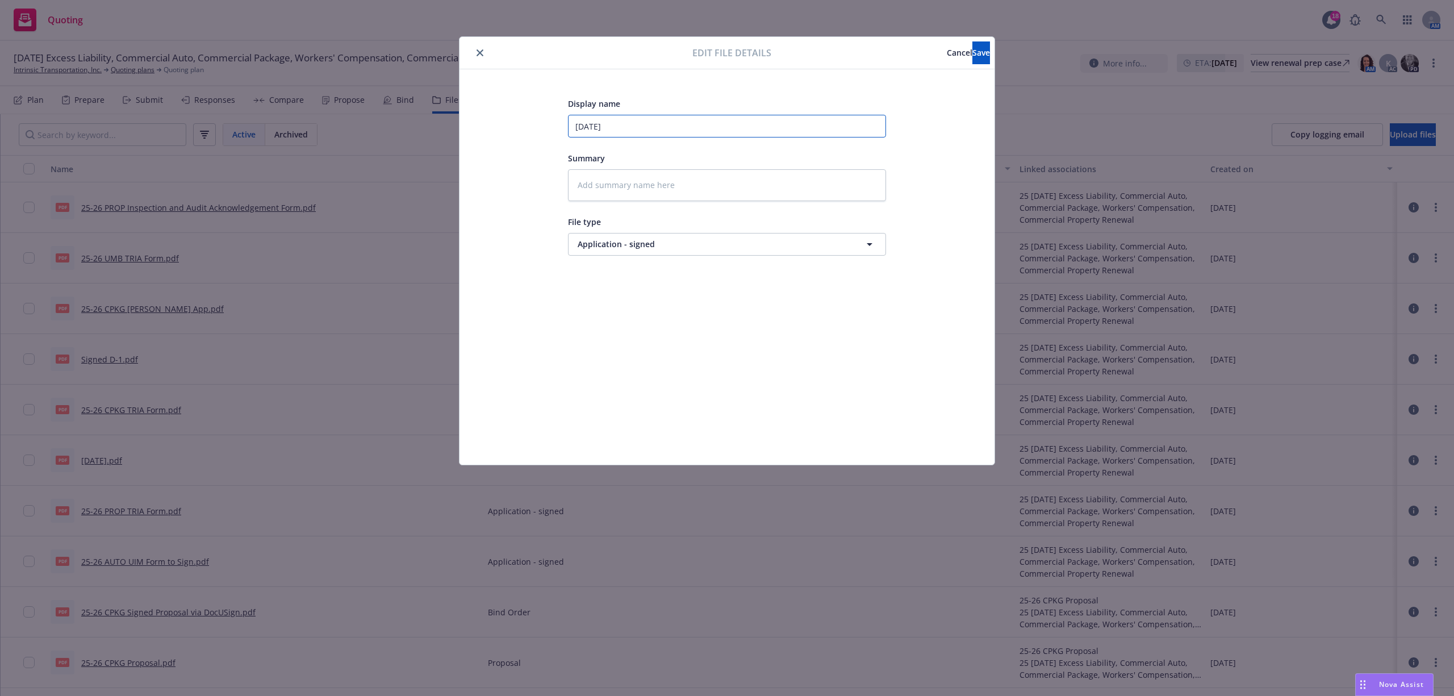
drag, startPoint x: 632, startPoint y: 127, endPoint x: 533, endPoint y: 118, distance: 99.8
click at [533, 118] on div "Display name [DATE] Summary File type Application - signed Application - signed" at bounding box center [727, 267] width 490 height 341
type textarea "x"
type input "2"
type textarea "x"
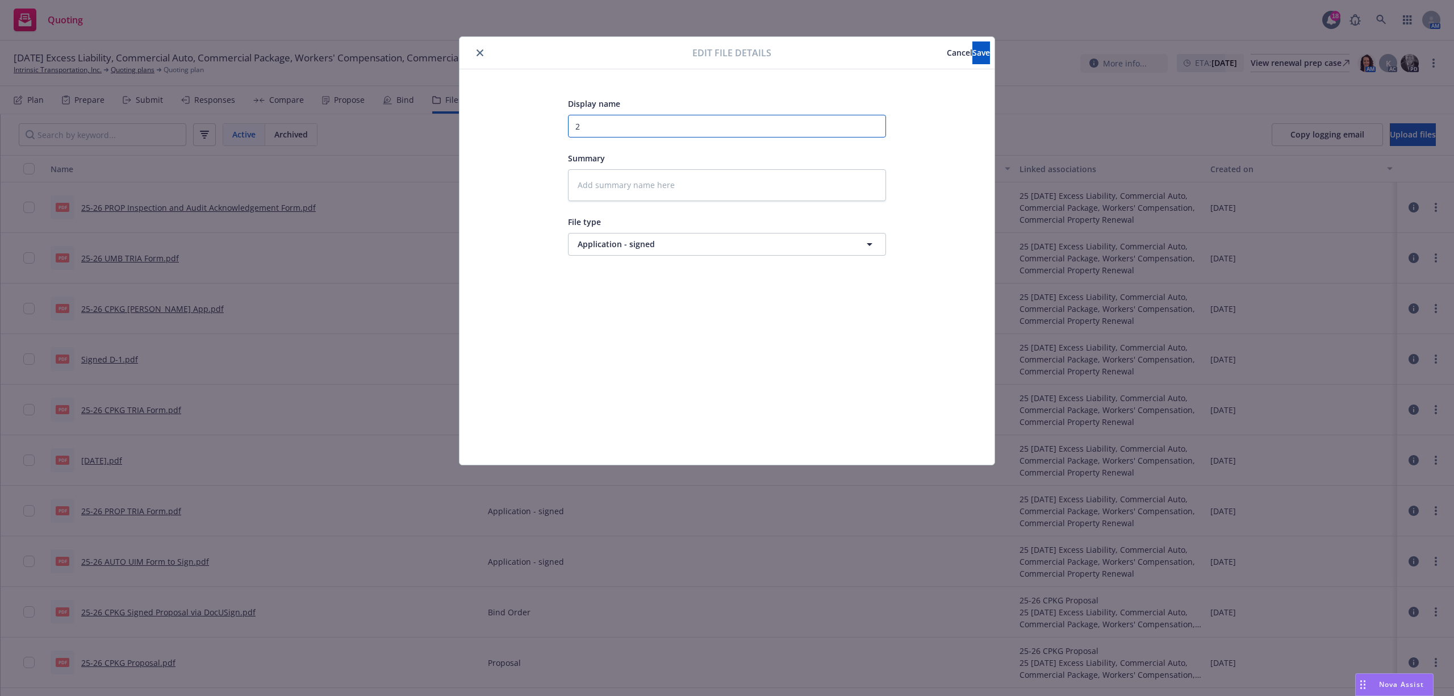
type input "25"
type textarea "x"
type input "25-"
type textarea "x"
type input "25-2"
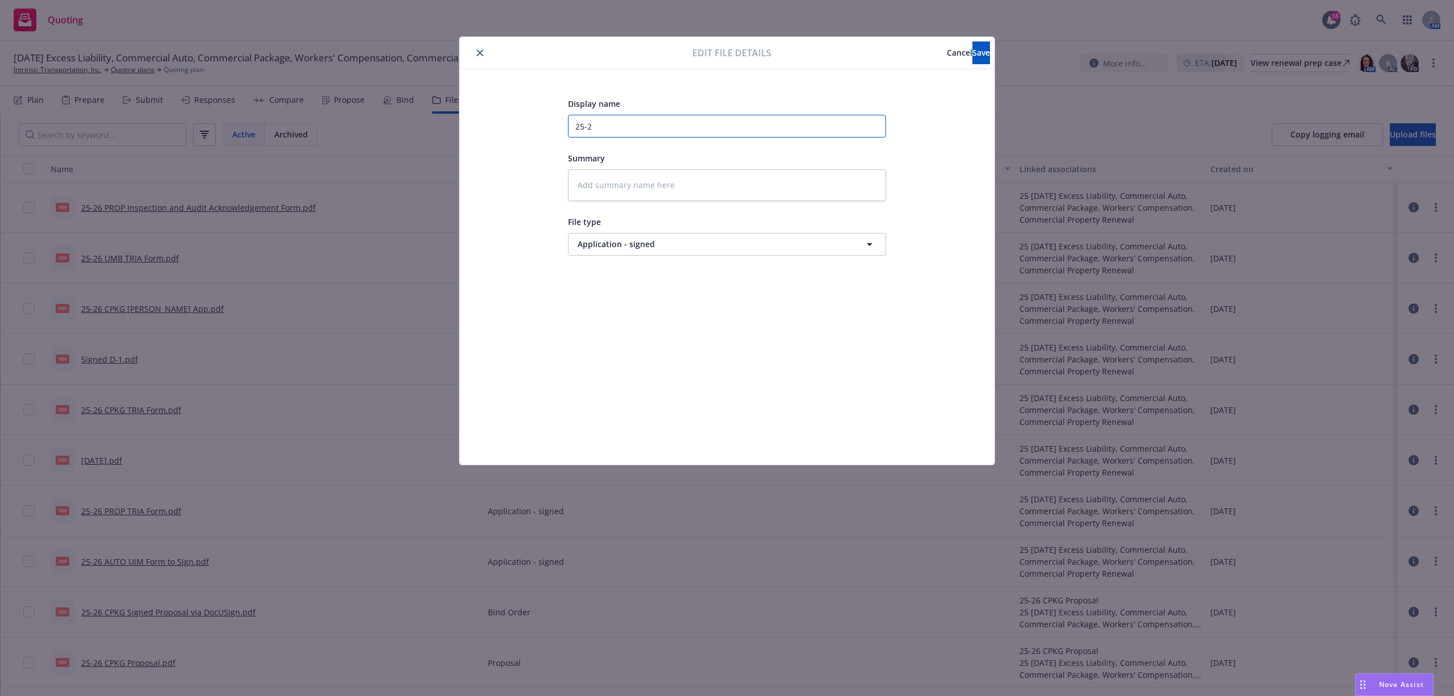
type textarea "x"
type input "25-29"
type textarea "x"
type input "25-29"
type textarea "x"
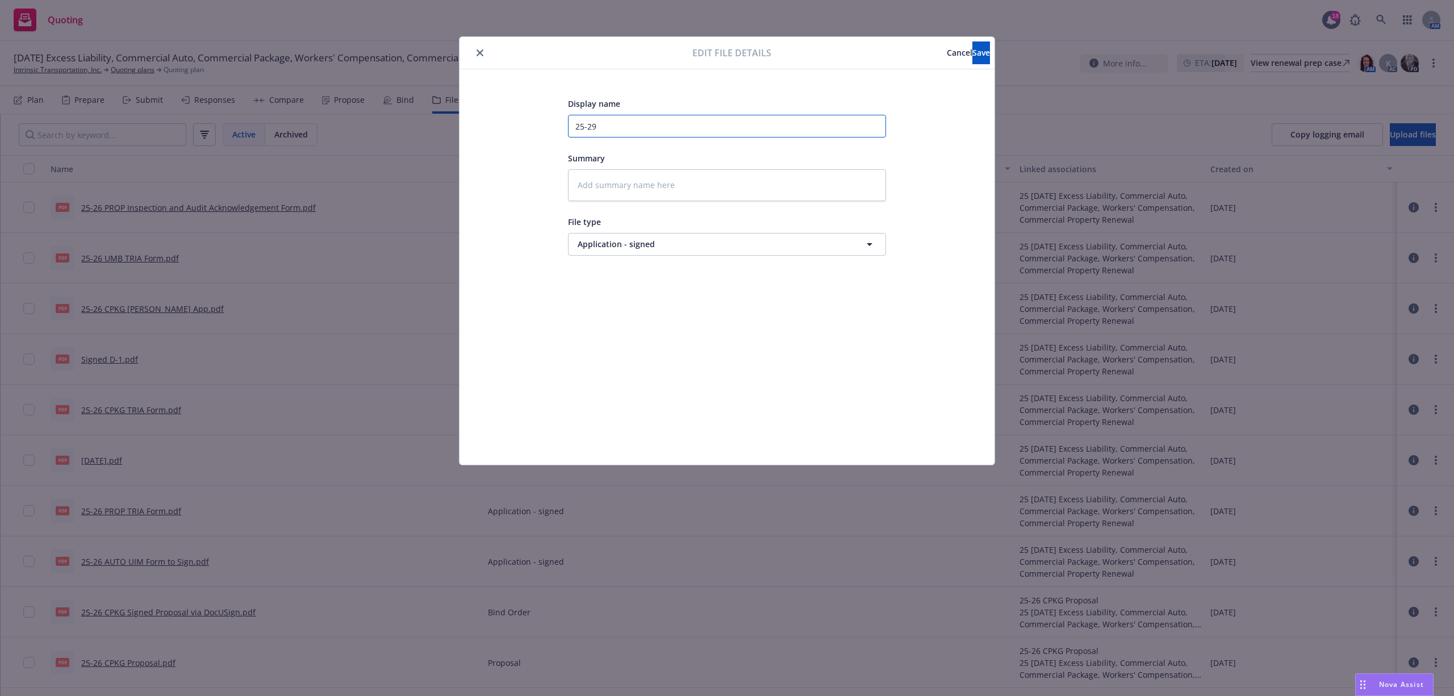
type input "25-29 C"
type textarea "x"
type input "25-29 CP"
type textarea "x"
type input "25-29 CPK"
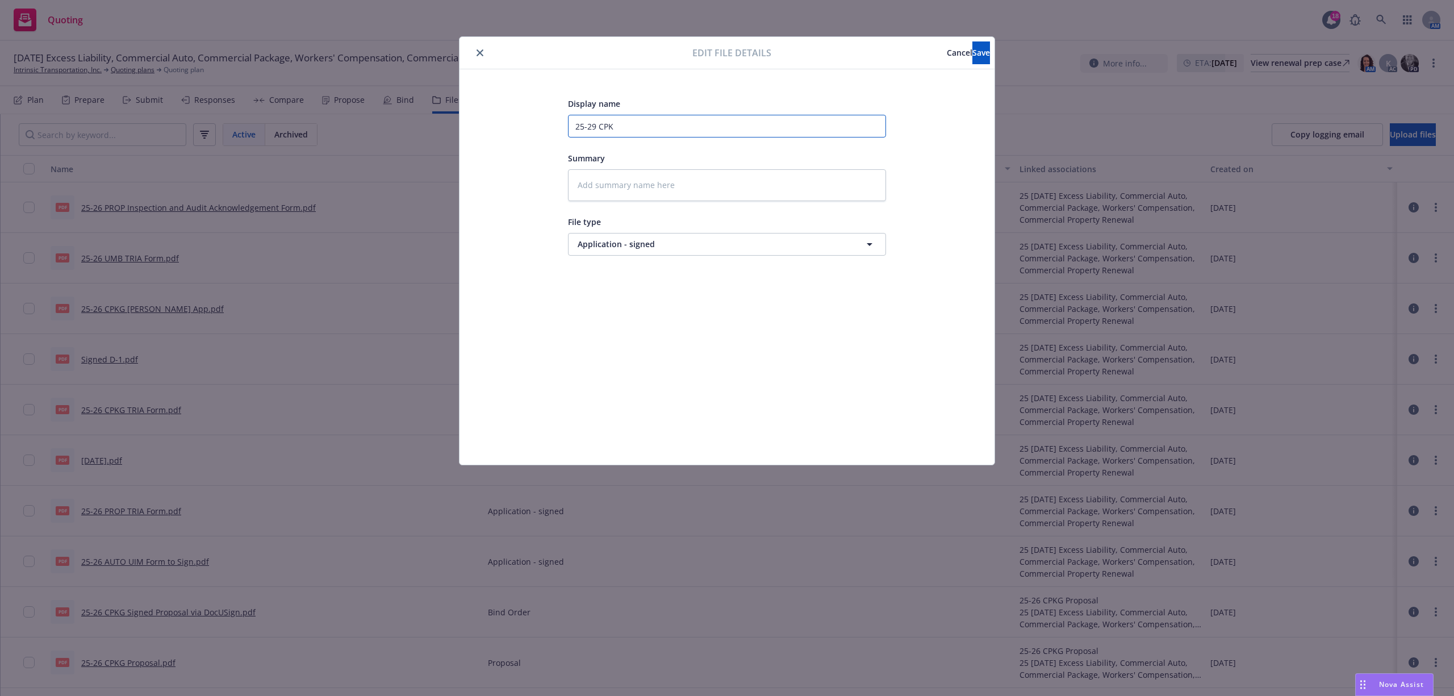
type textarea "x"
type input "25-29 CPKG"
type textarea "x"
type input "25-29 CPKG"
type textarea "x"
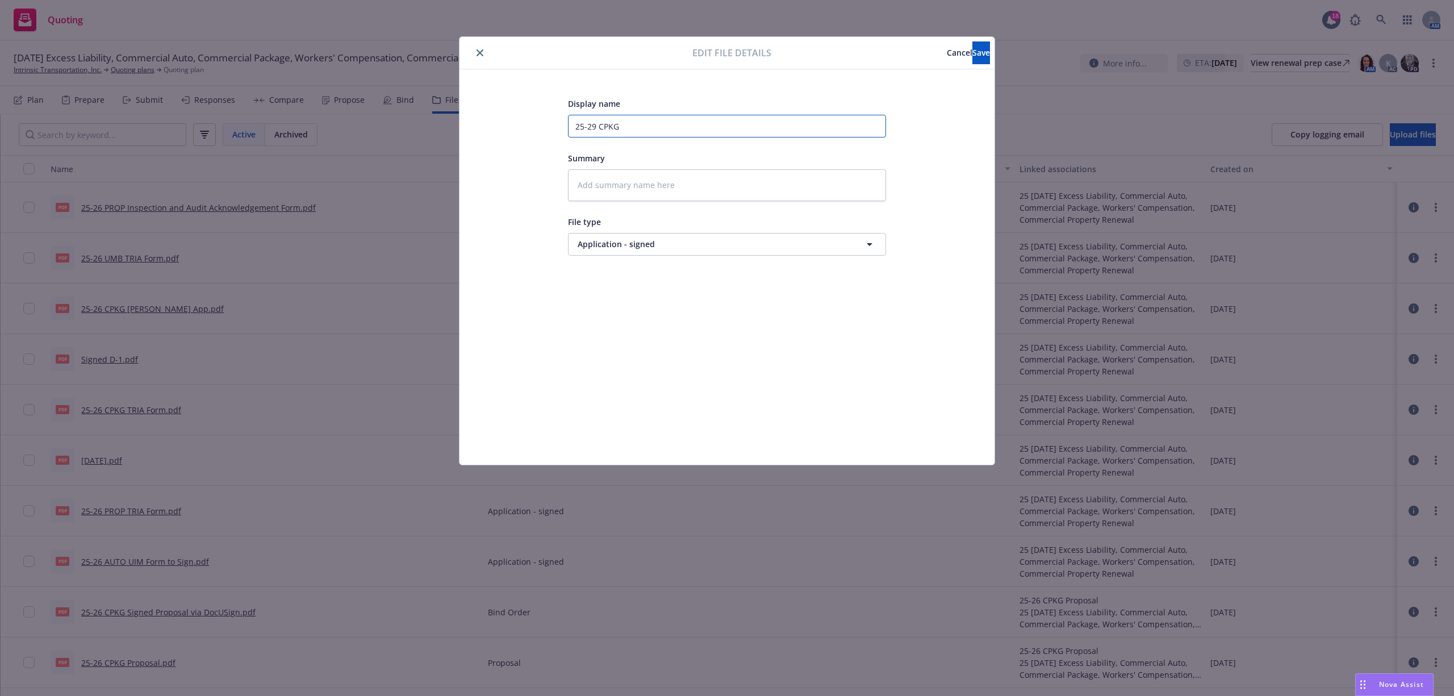
type input "25-29 CPKG S"
type textarea "x"
type input "25-29 CPKG Si"
type textarea "x"
type input "25-29 CPKG Sig"
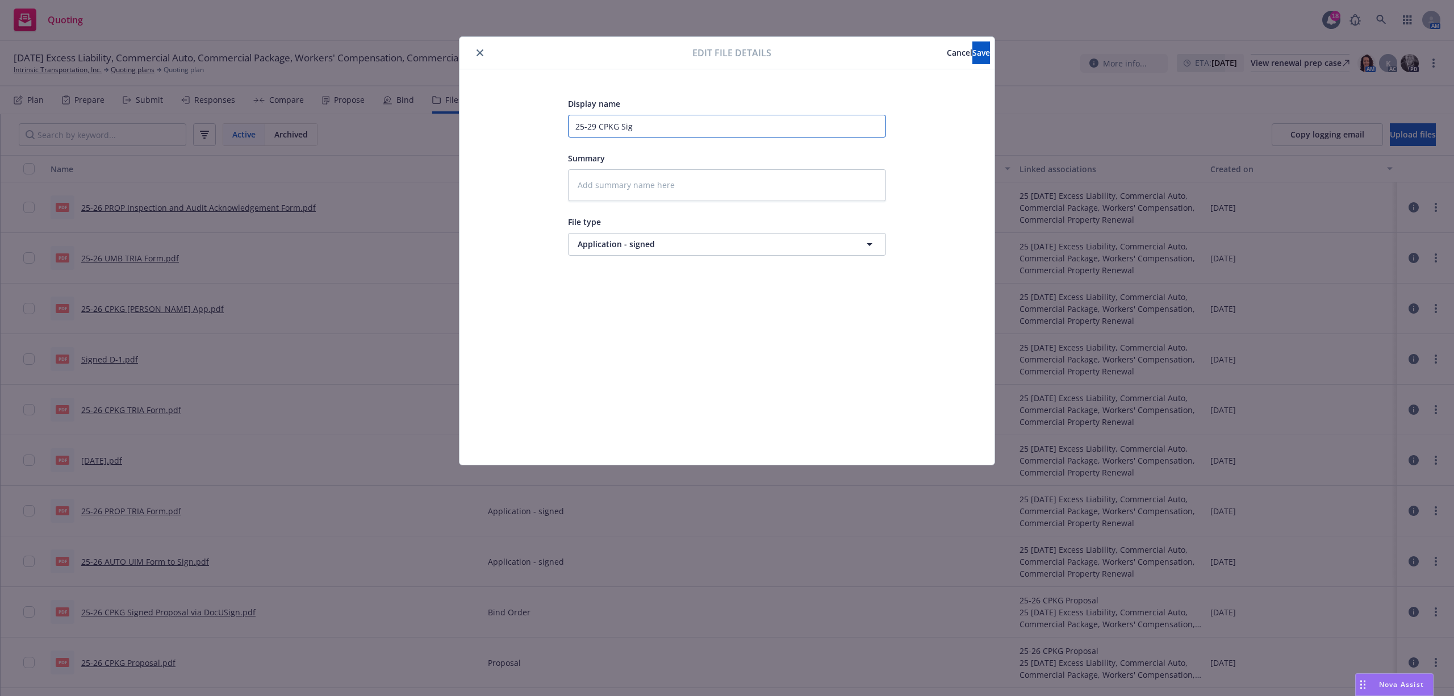
type textarea "x"
type input "25-29 CPKG Sign"
type textarea "x"
type input "25-29 CPKG Signe"
type textarea "x"
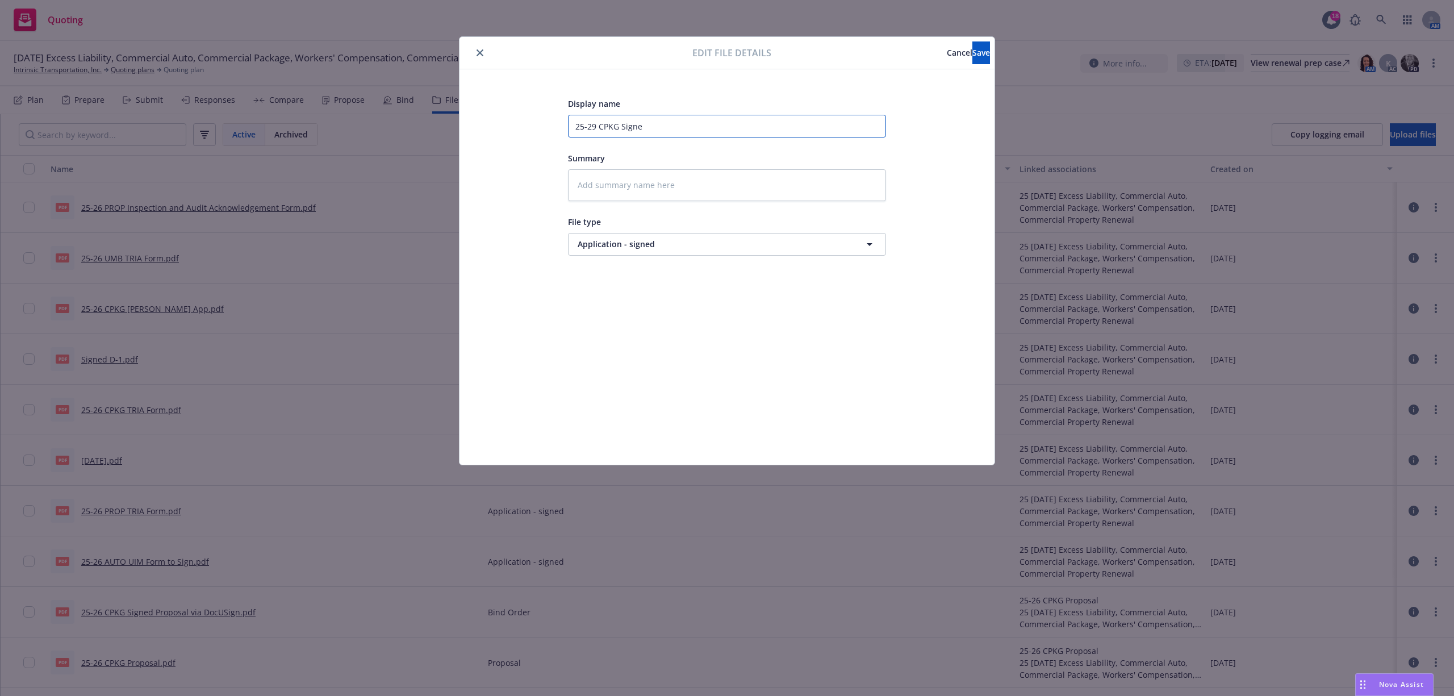
type input "25-29 CPKG Signed"
type textarea "x"
type input "25-29 CPKG Signed"
type textarea "x"
type input "25-29 CPKG Signed B"
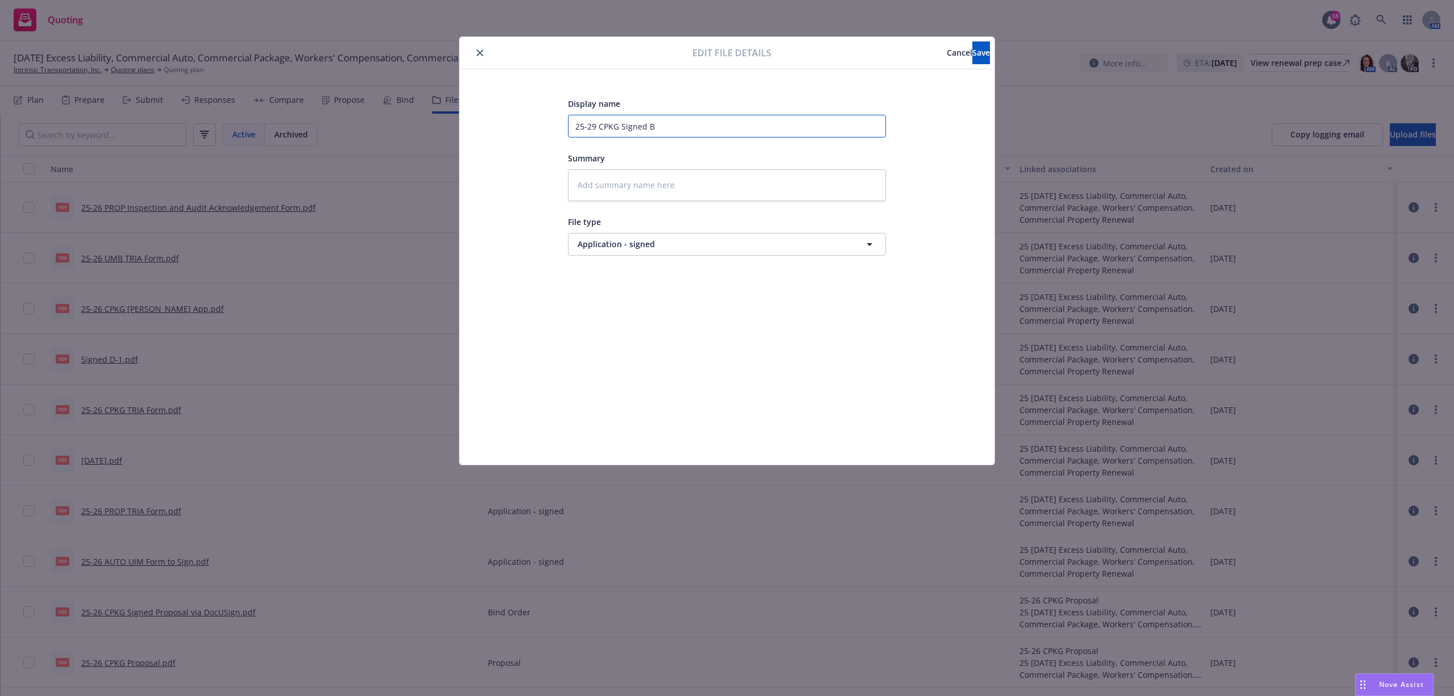
type textarea "x"
type input "25-29 CPKG Signed Be"
type textarea "x"
type input "25-29 CPKG Signed Ber"
type textarea "x"
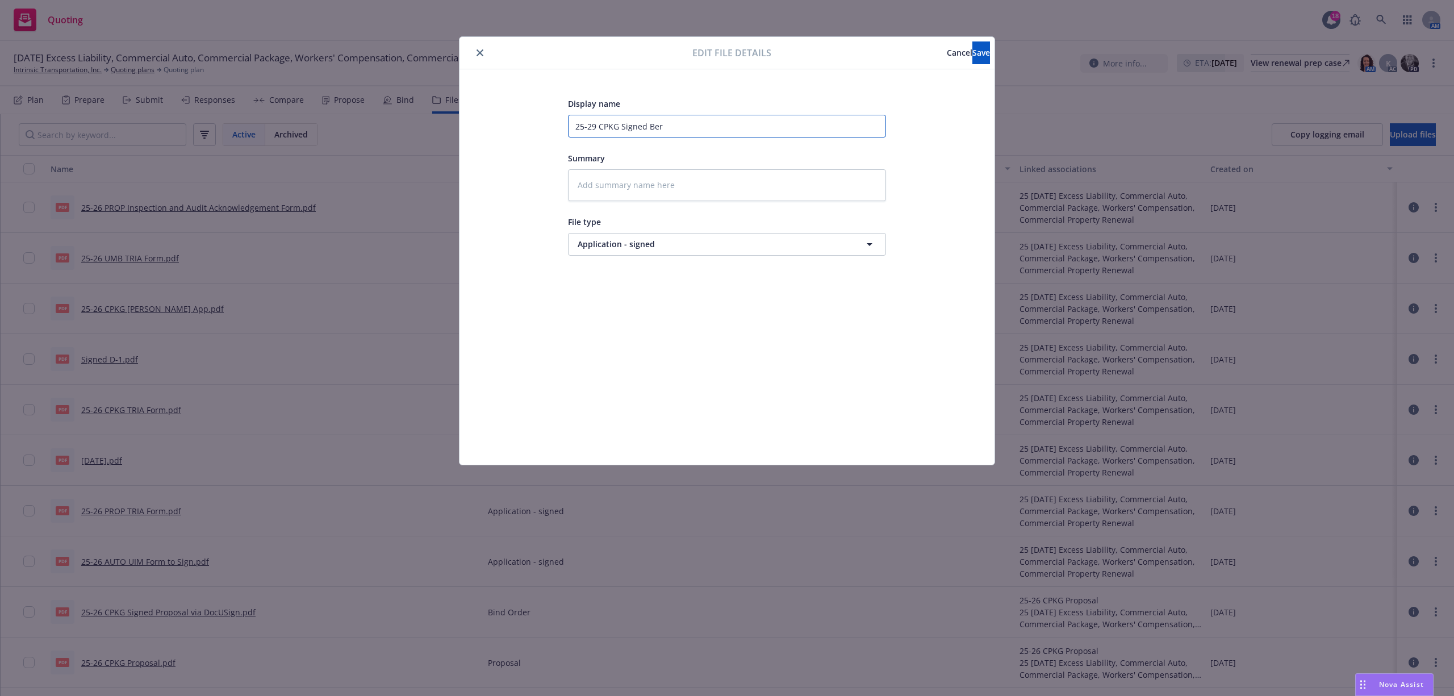
type input "25-29 CPKG Signed [PERSON_NAME]"
type textarea "x"
type input "25-29 CPKG Signed Berkl"
type textarea "x"
type input "25-29 CPKG Signed Berkle"
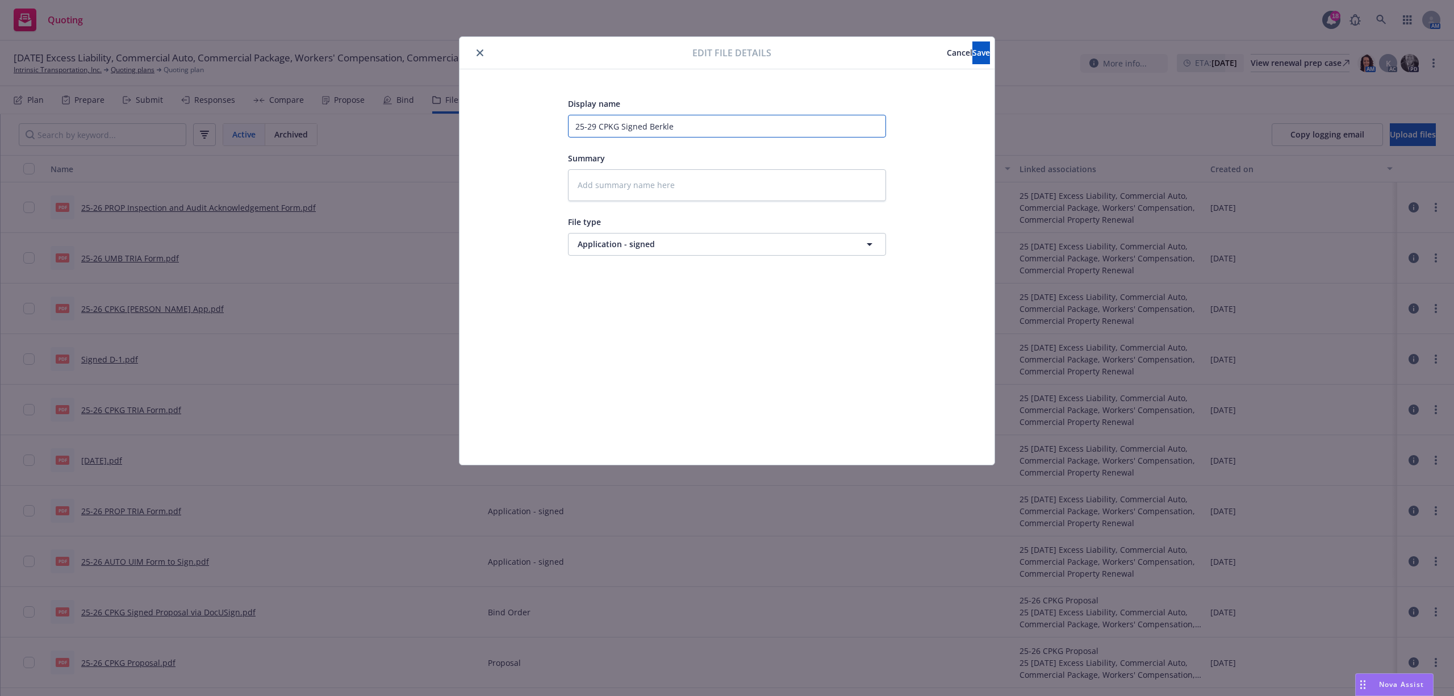
type textarea "x"
type input "25-29 CPKG Signed Berkley"
type textarea "x"
type input "25-29 CPKG Signed Berkley"
type textarea "x"
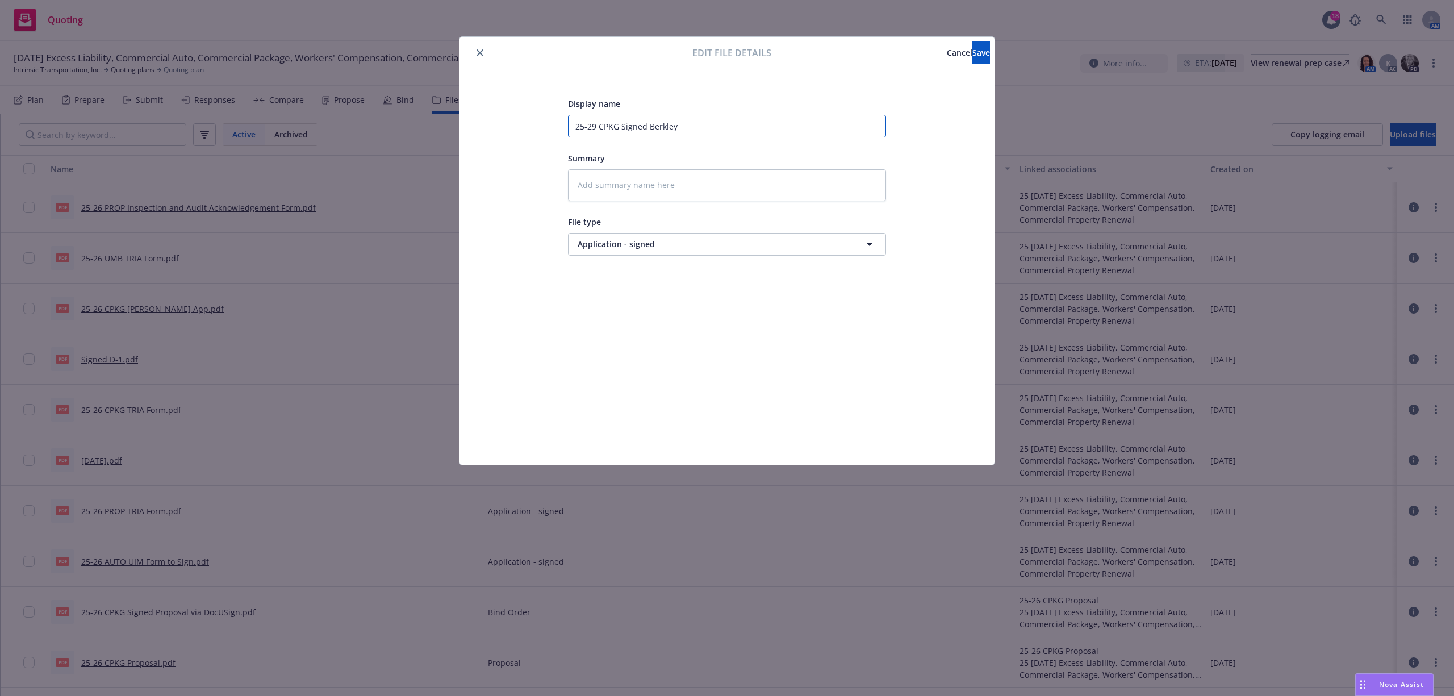
type input "25-29 CPKG Signed Berkley A"
click at [972, 47] on button "Save" at bounding box center [981, 52] width 18 height 23
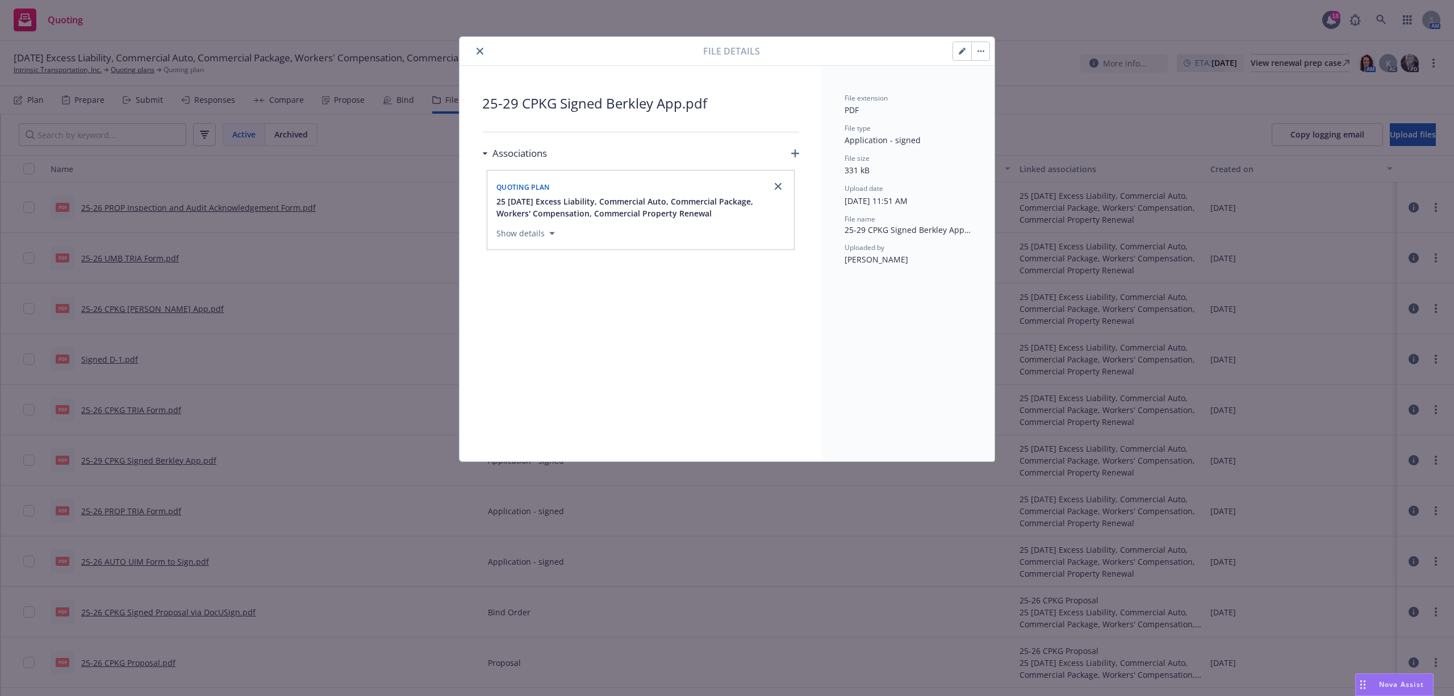
click at [482, 48] on icon "close" at bounding box center [480, 51] width 7 height 7
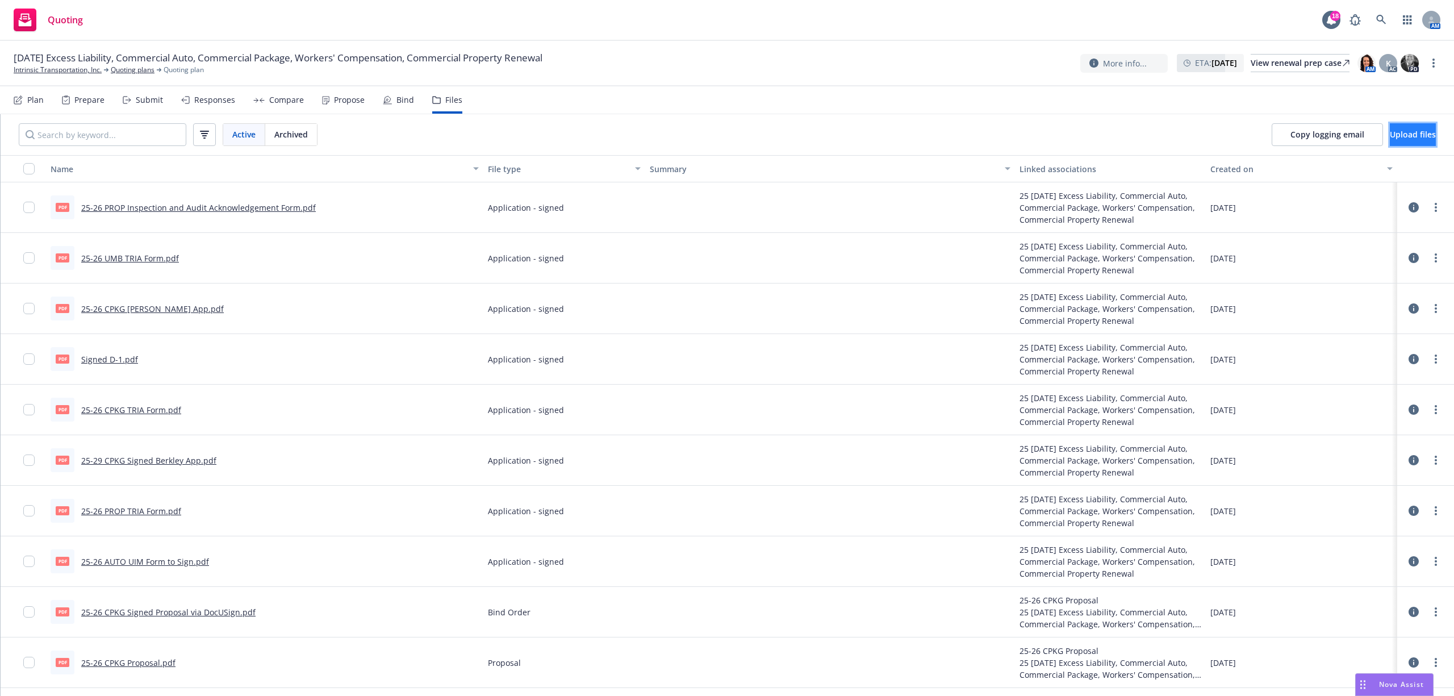
click at [1396, 131] on span "Upload files" at bounding box center [1413, 134] width 46 height 11
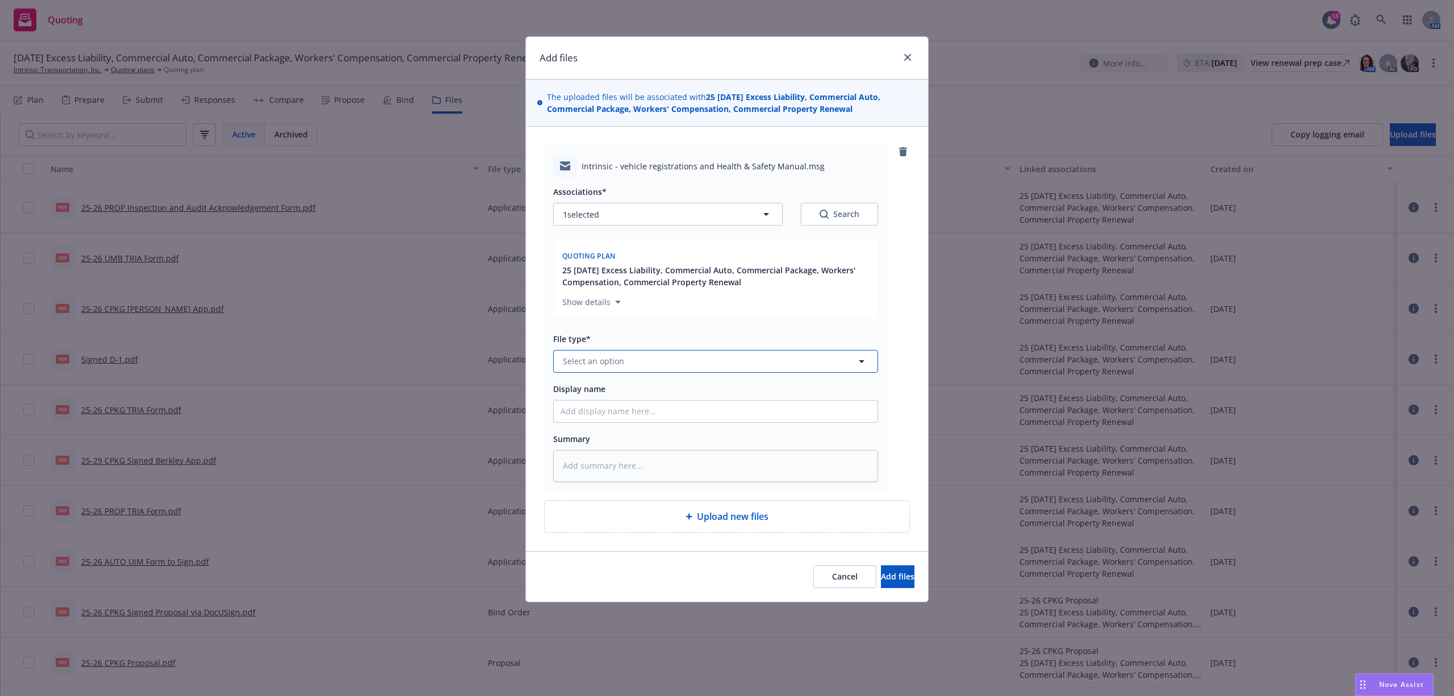
click at [584, 360] on span "Select an option" at bounding box center [593, 361] width 61 height 12
click at [584, 360] on span "Application - unsigned" at bounding box center [694, 361] width 263 height 12
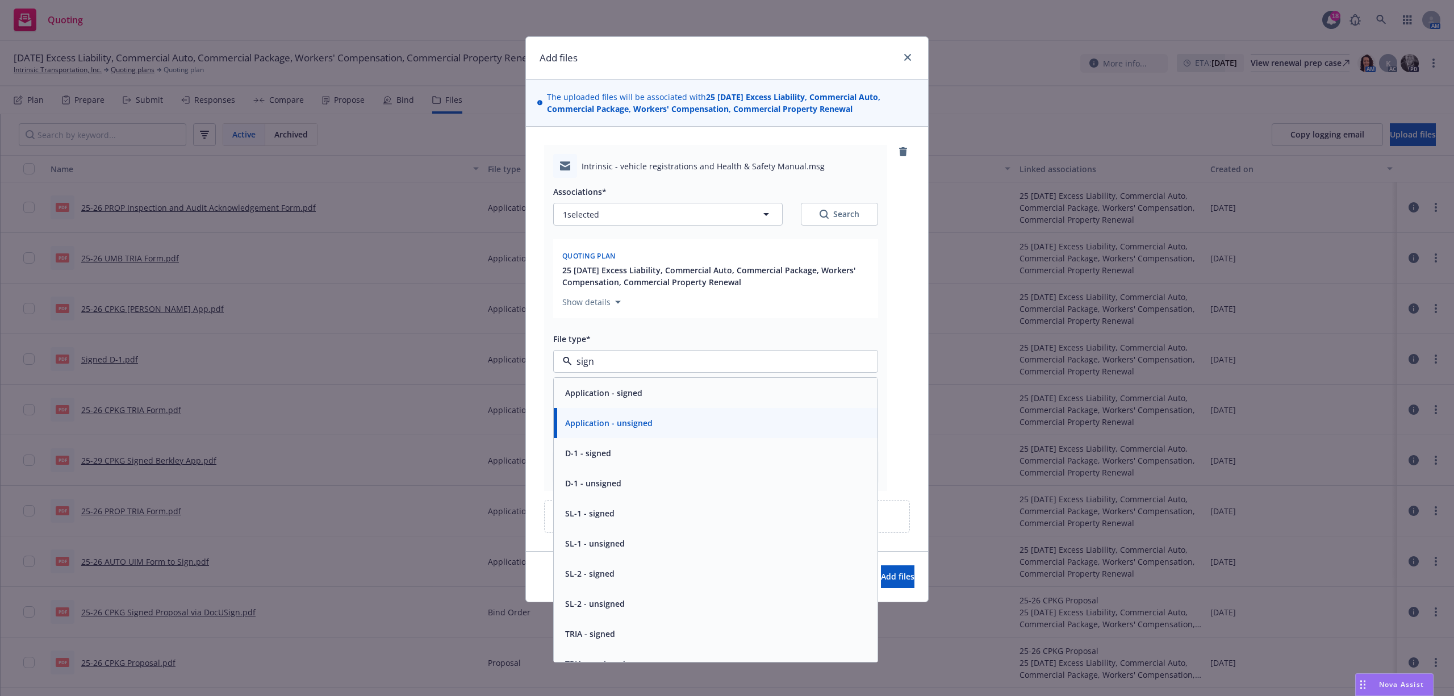
click at [598, 395] on span "Application - signed" at bounding box center [603, 393] width 77 height 12
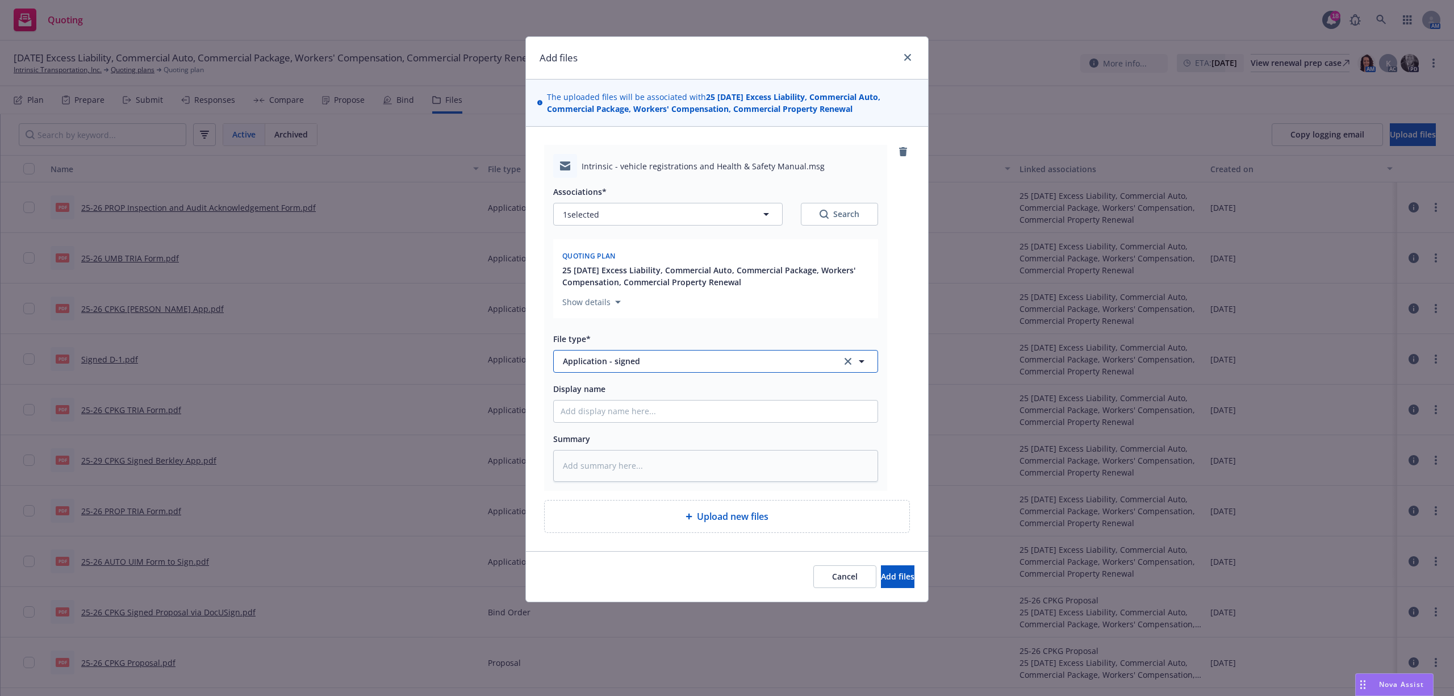
click at [661, 355] on button "Application - signed" at bounding box center [715, 361] width 325 height 23
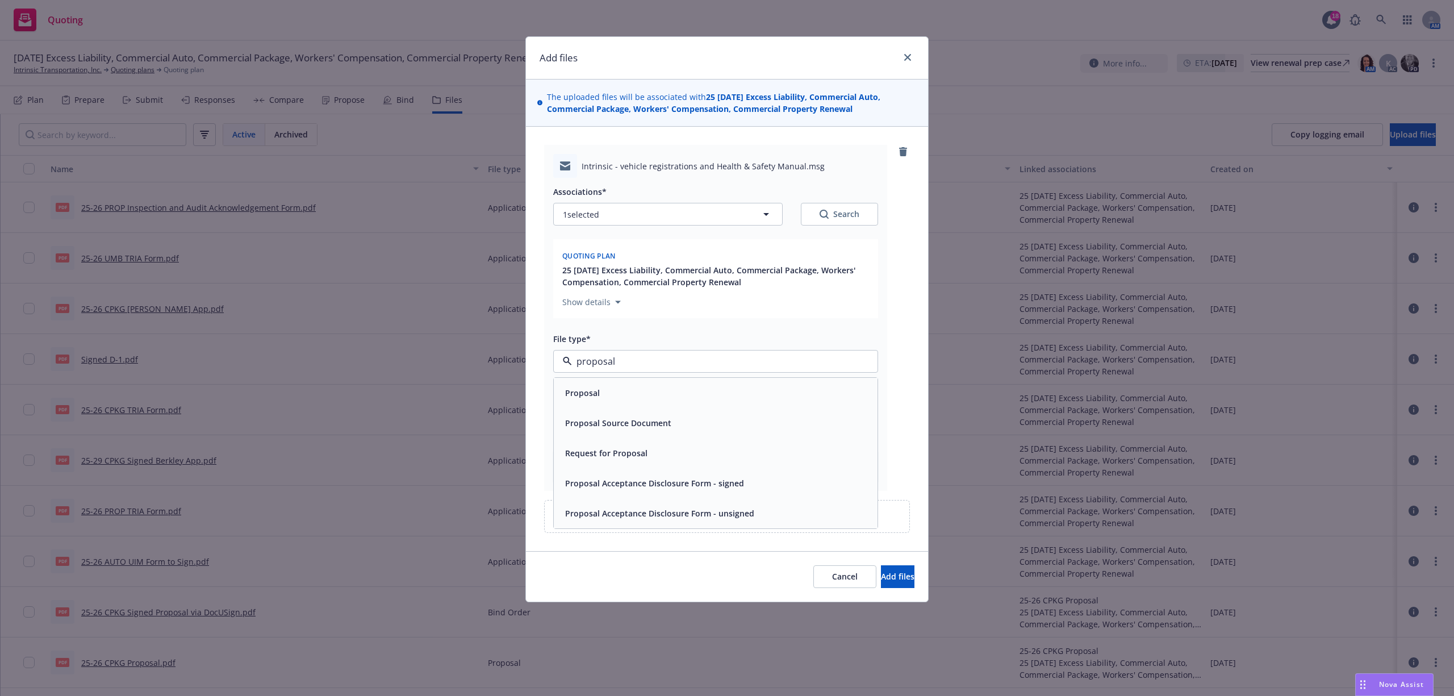
click at [657, 491] on div "Proposal Acceptance Disclosure Form - signed" at bounding box center [654, 483] width 186 height 16
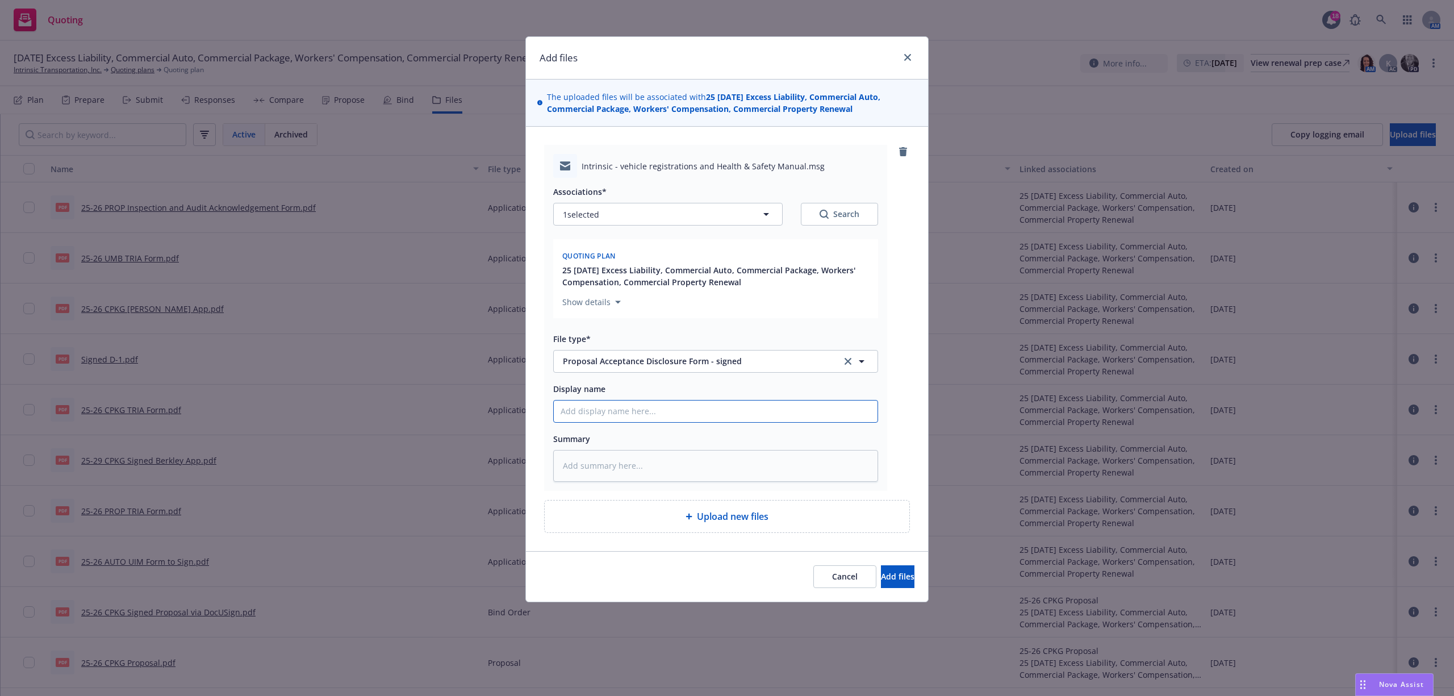
click at [607, 410] on input "Display name" at bounding box center [716, 411] width 324 height 22
paste textarea "All signers completed Complete with Docusign: 25-26 Intrinsic Proposa [DATE].pd…"
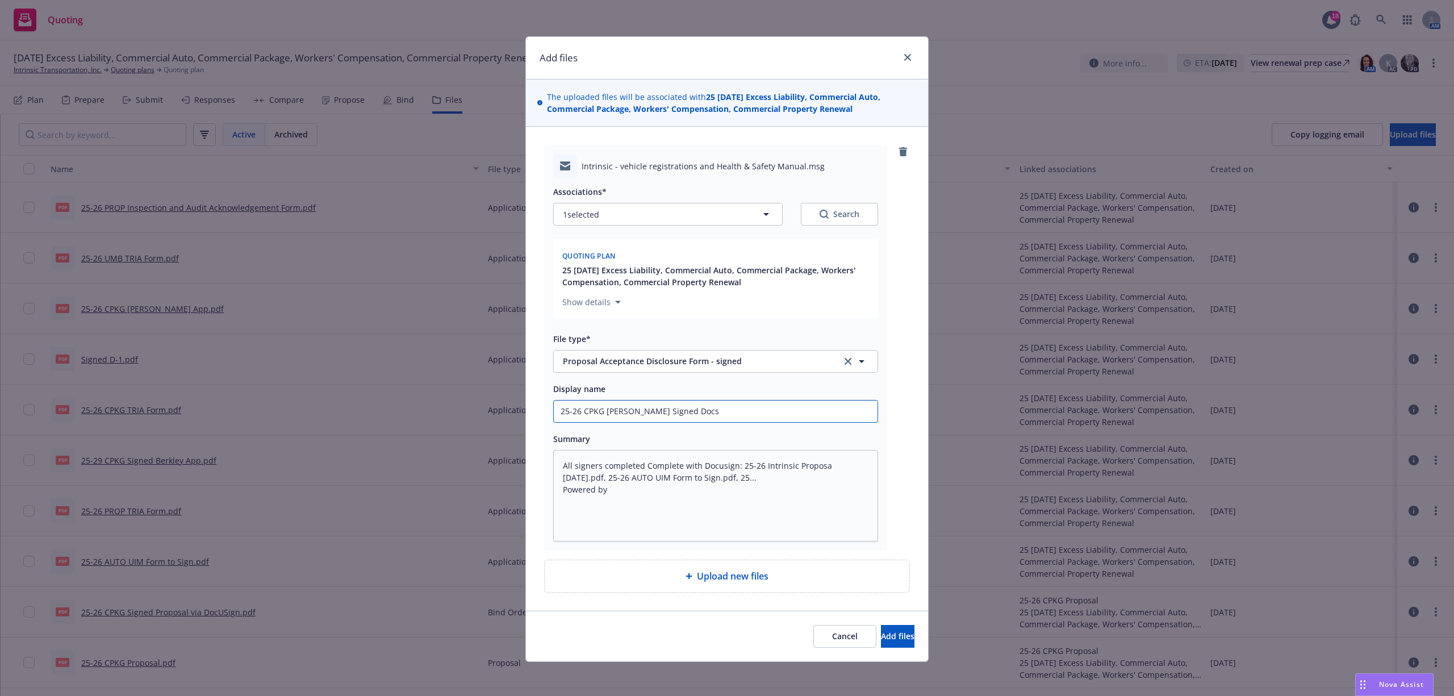
click at [736, 415] on input "25-26 CPKG [PERSON_NAME] Signed Docs" at bounding box center [716, 411] width 324 height 22
click at [881, 637] on span "Add files" at bounding box center [898, 635] width 34 height 11
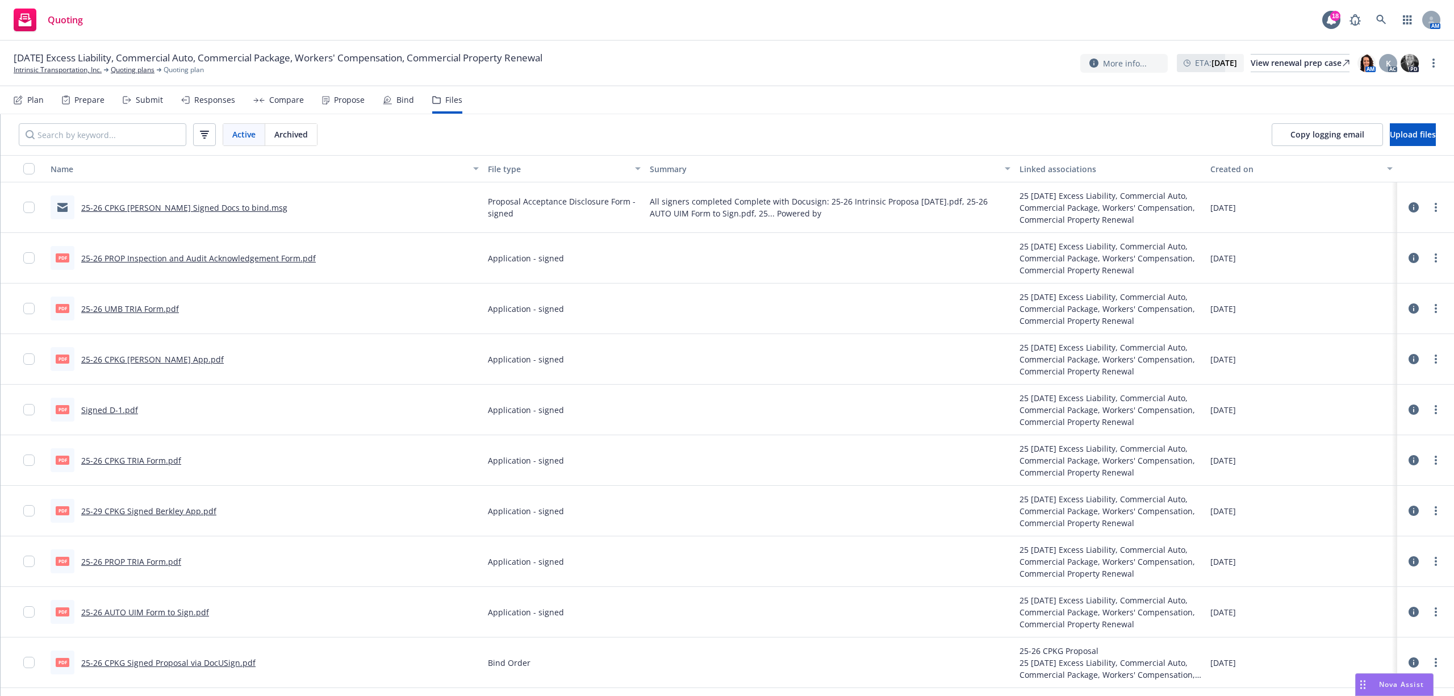
click at [391, 98] on div "Bind" at bounding box center [398, 99] width 31 height 27
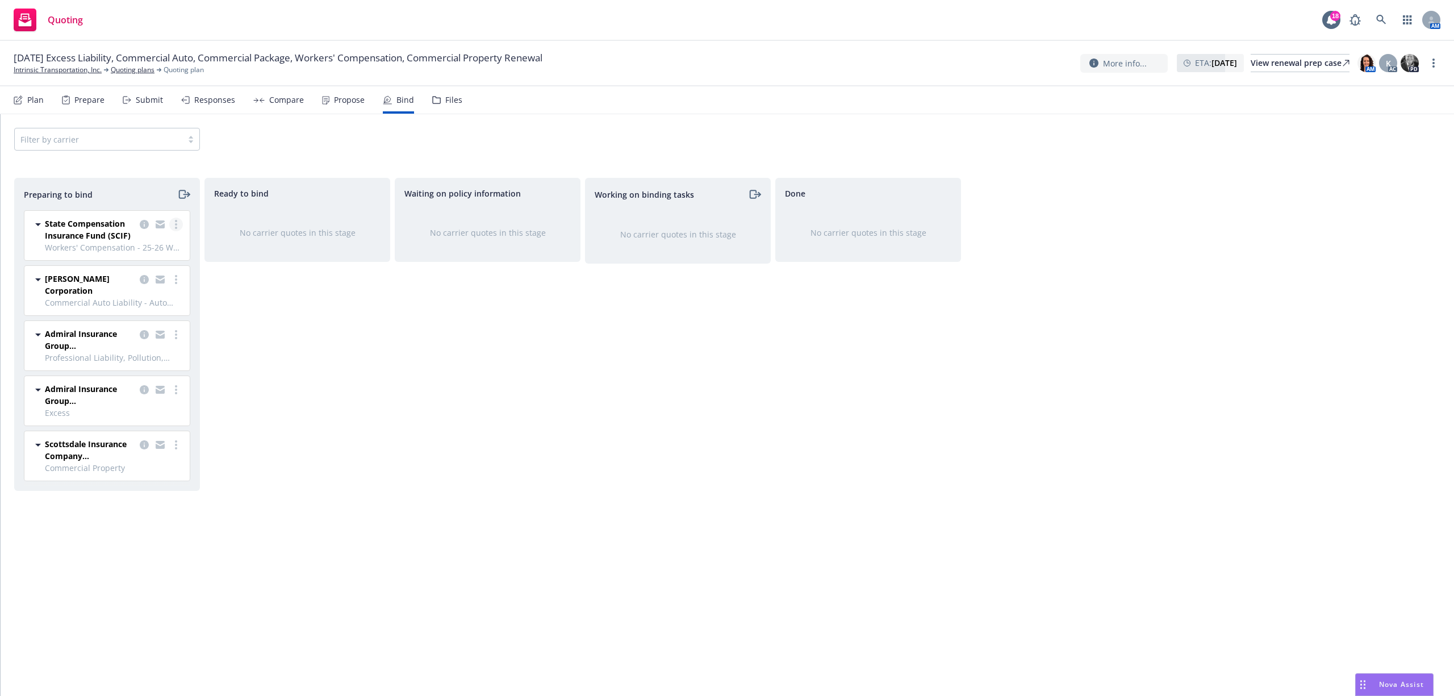
click at [172, 222] on link "more" at bounding box center [176, 225] width 14 height 14
click at [132, 266] on span "Log bind order" at bounding box center [111, 270] width 83 height 11
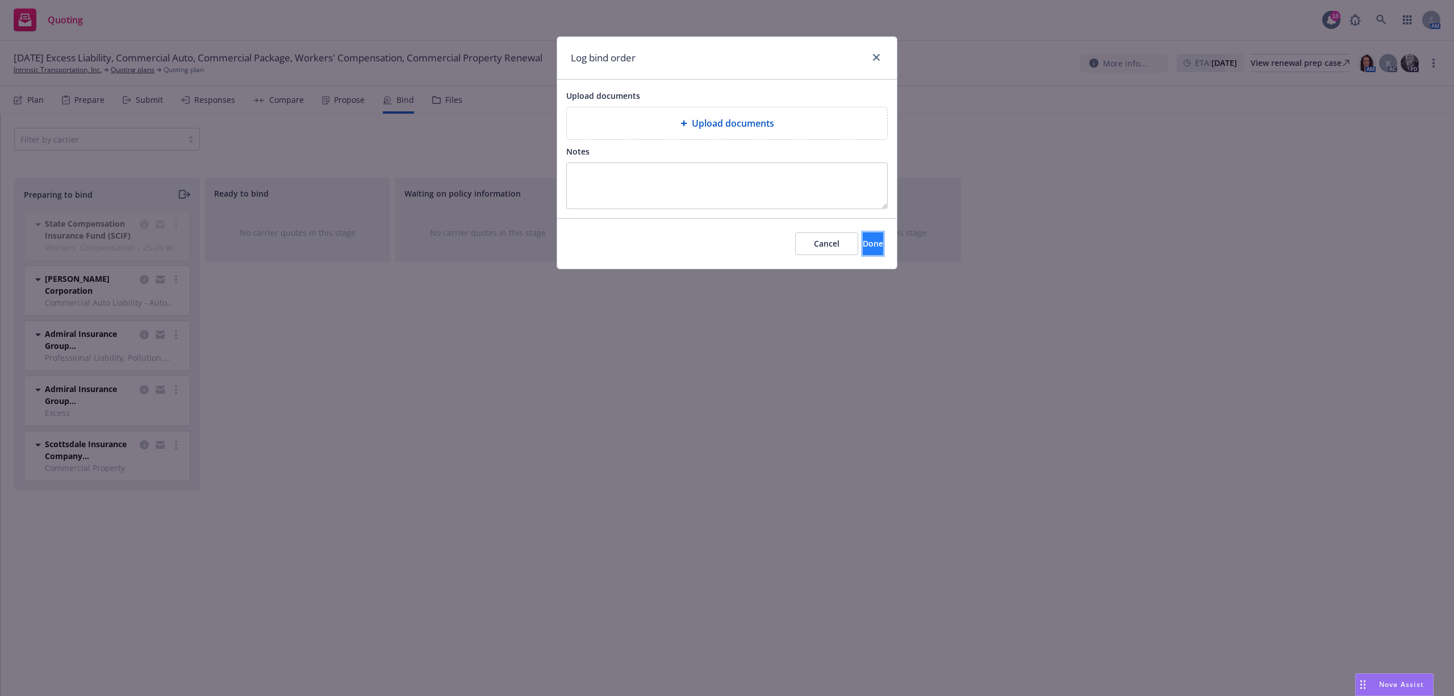
click at [863, 248] on span "Done" at bounding box center [873, 243] width 20 height 11
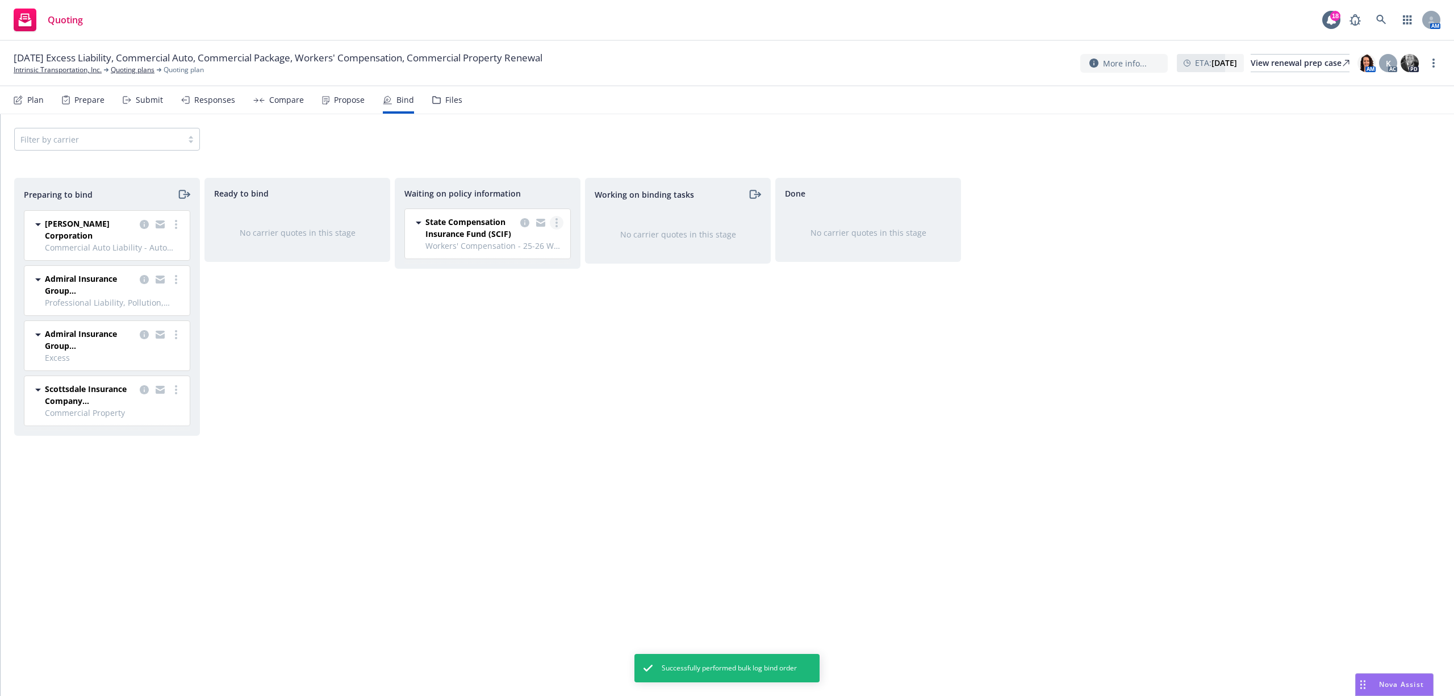
click at [557, 221] on icon "more" at bounding box center [556, 222] width 2 height 9
click at [541, 245] on span "Create policies" at bounding box center [501, 246] width 83 height 11
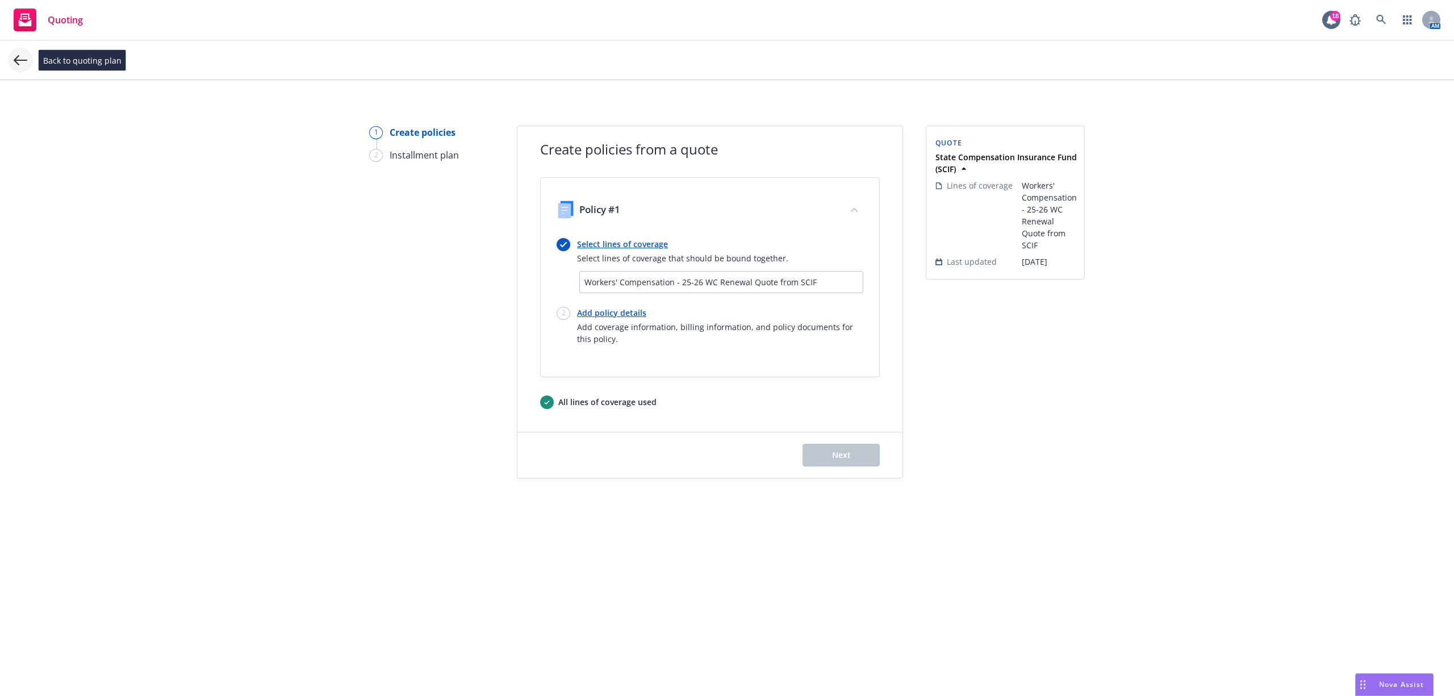
click at [17, 55] on icon at bounding box center [21, 60] width 14 height 14
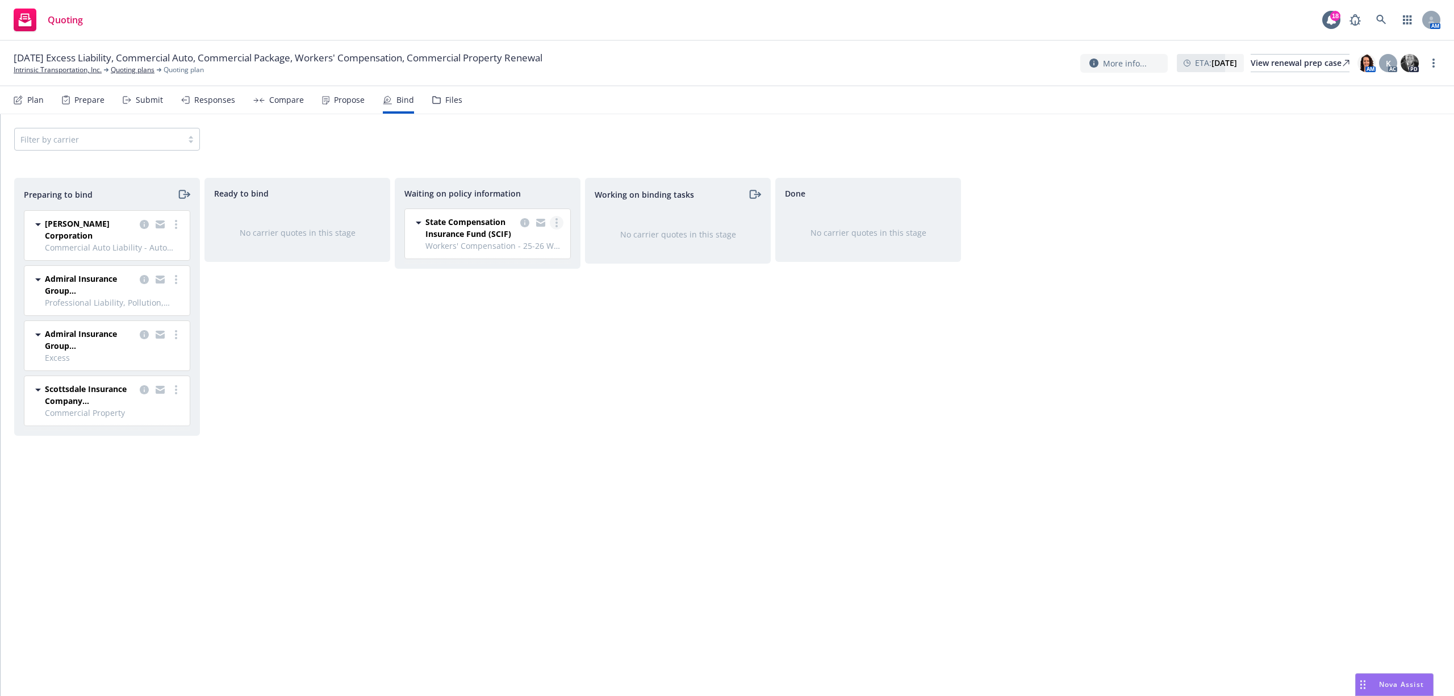
click at [555, 224] on circle "more" at bounding box center [556, 223] width 2 height 2
click at [524, 260] on link "Move back one step" at bounding box center [511, 269] width 103 height 23
click at [333, 224] on icon "copy logging email" at bounding box center [334, 222] width 9 height 9
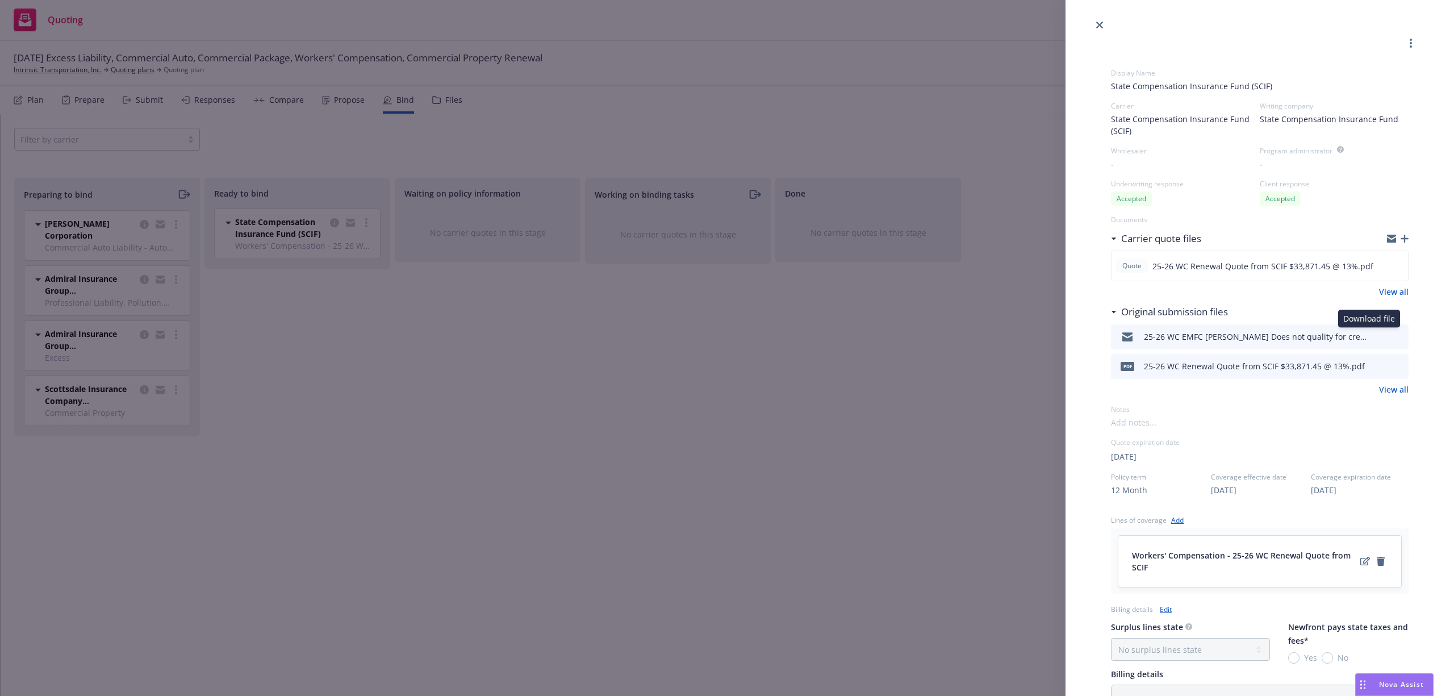
click at [1374, 332] on icon "download file" at bounding box center [1378, 335] width 9 height 9
click at [1374, 361] on icon "download file" at bounding box center [1378, 365] width 9 height 9
click at [333, 224] on div "Display Name State Compensation Insurance Fund (SCIF) Carrier State Compensatio…" at bounding box center [727, 348] width 1454 height 696
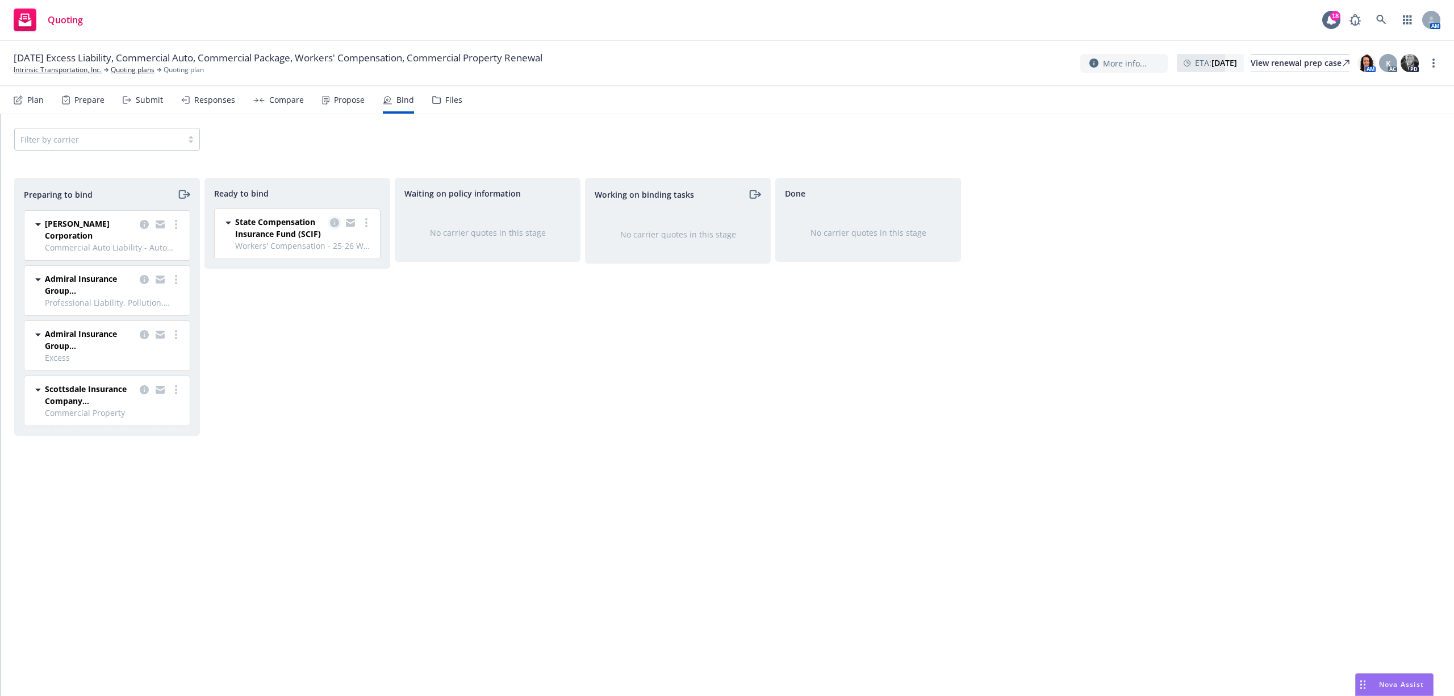
click at [335, 223] on icon "copy logging email" at bounding box center [334, 222] width 9 height 9
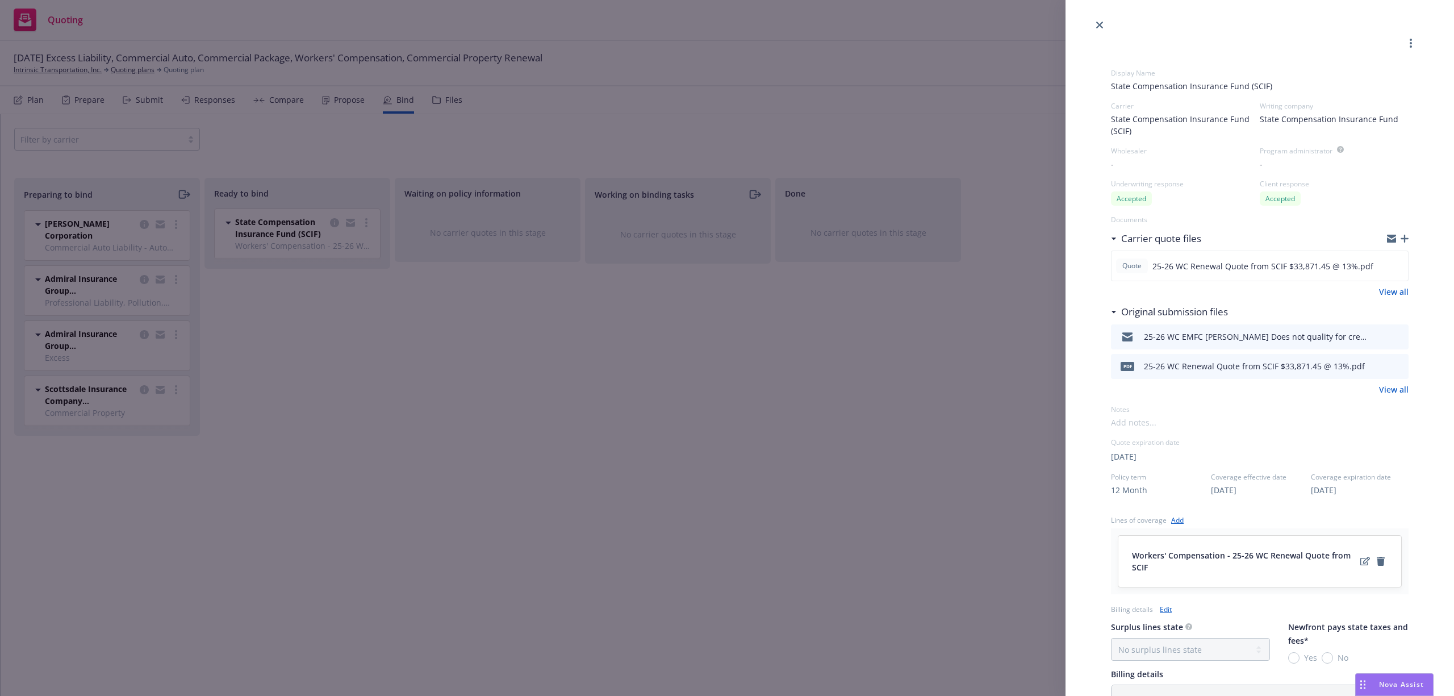
click at [345, 331] on div "Display Name State Compensation Insurance Fund (SCIF) Carrier State Compensatio…" at bounding box center [727, 348] width 1454 height 696
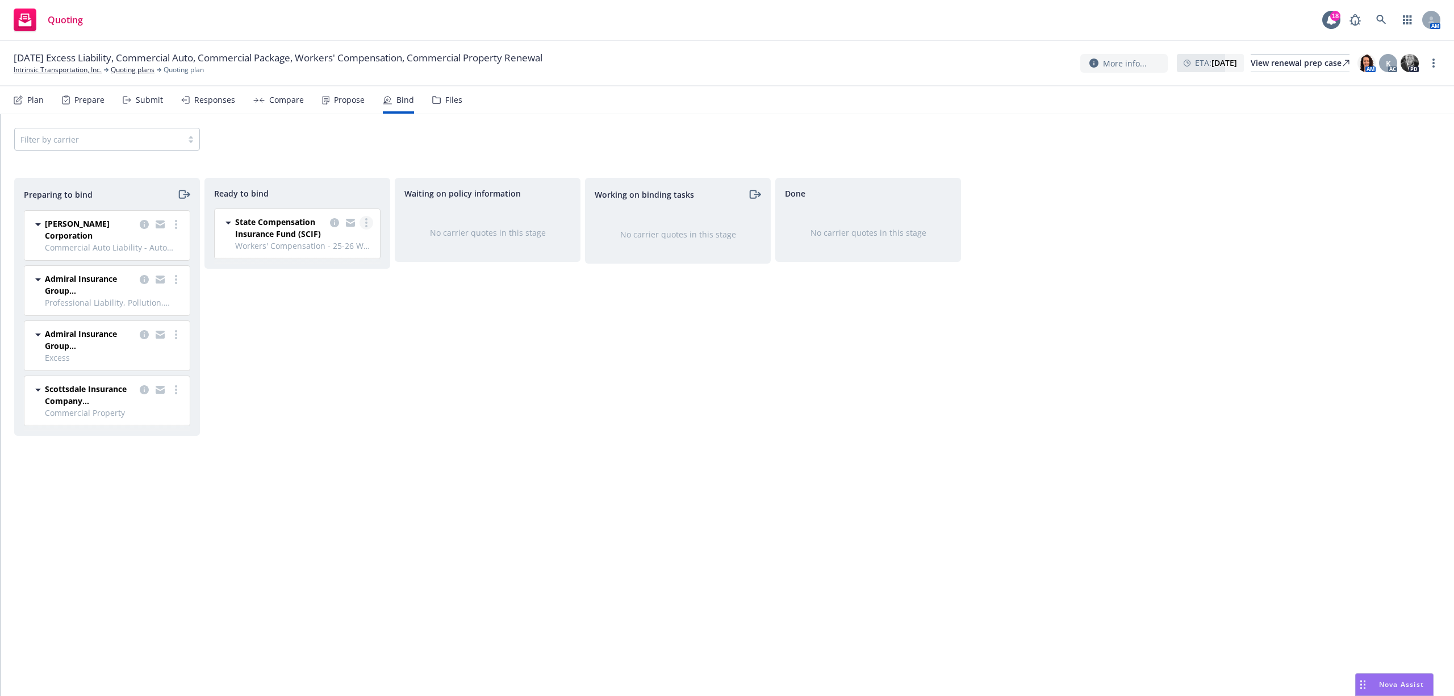
click at [360, 219] on link "more" at bounding box center [367, 223] width 14 height 14
click at [325, 248] on span "Log bind order" at bounding box center [311, 246] width 83 height 11
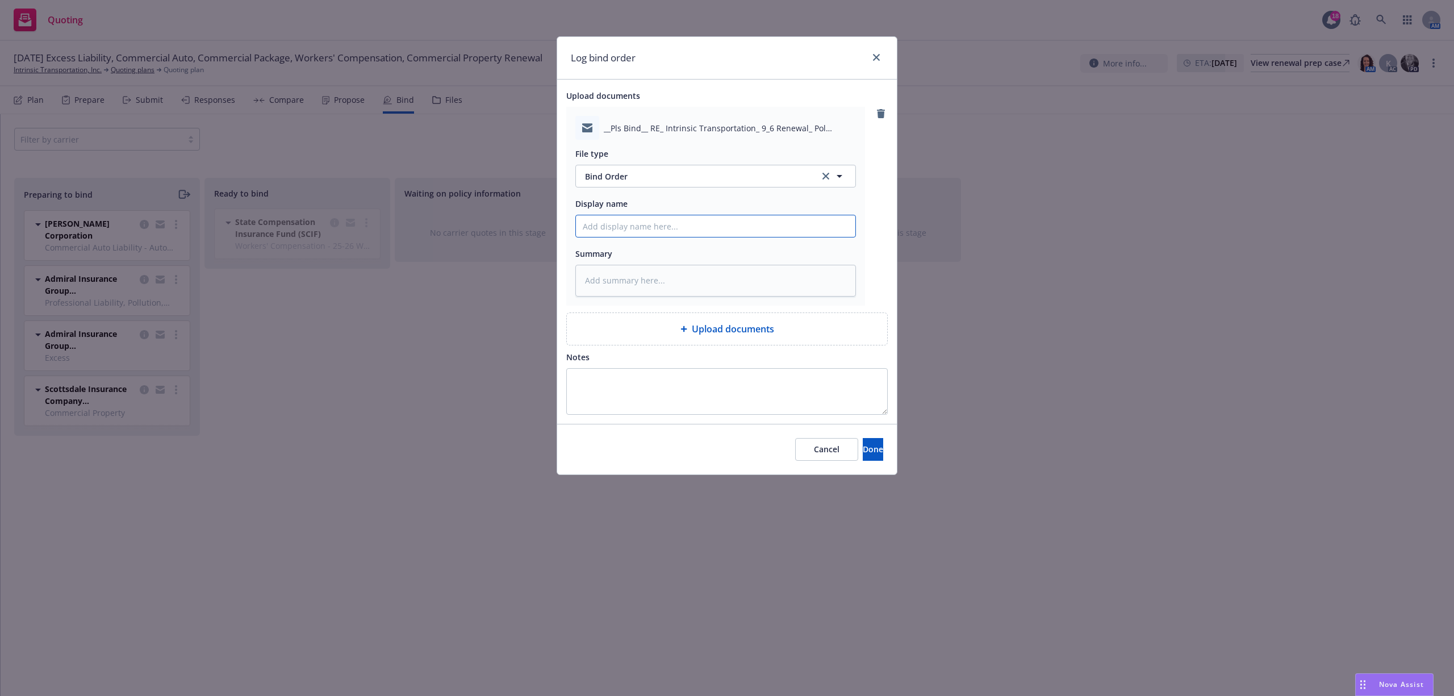
click at [632, 228] on input "Display name" at bounding box center [715, 226] width 279 height 22
paste textarea "Hi [PERSON_NAME], Thanks for looking into this for me! Can you please bind, per…"
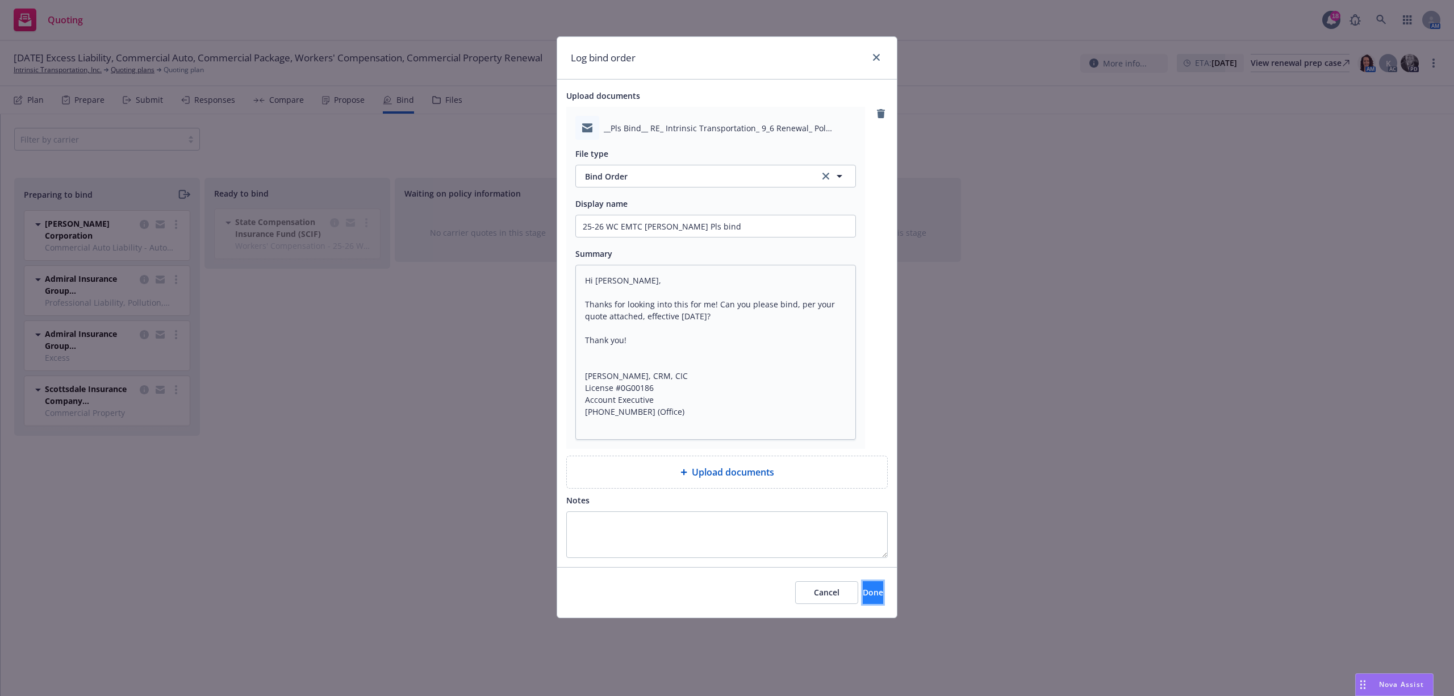
click at [863, 597] on span "Done" at bounding box center [873, 592] width 20 height 11
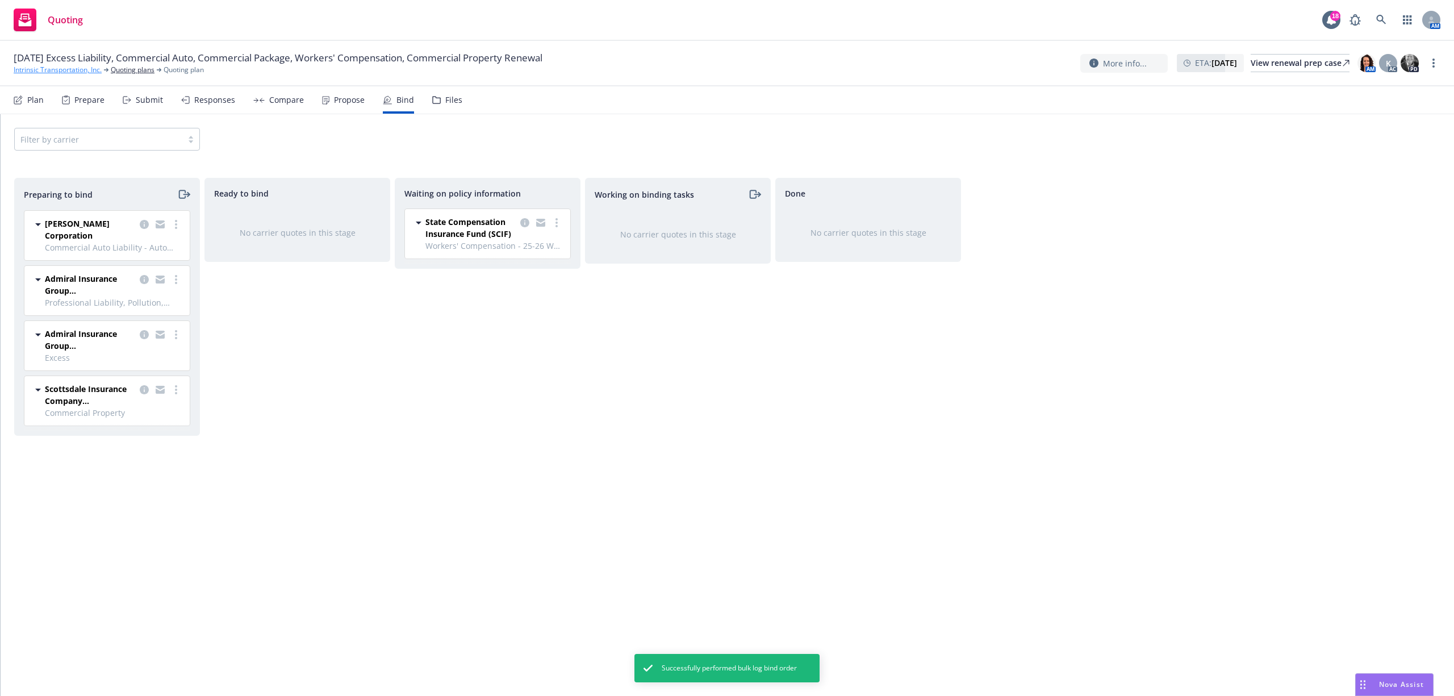
click at [32, 69] on link "Intrinsic Transportation, Inc." at bounding box center [58, 70] width 88 height 10
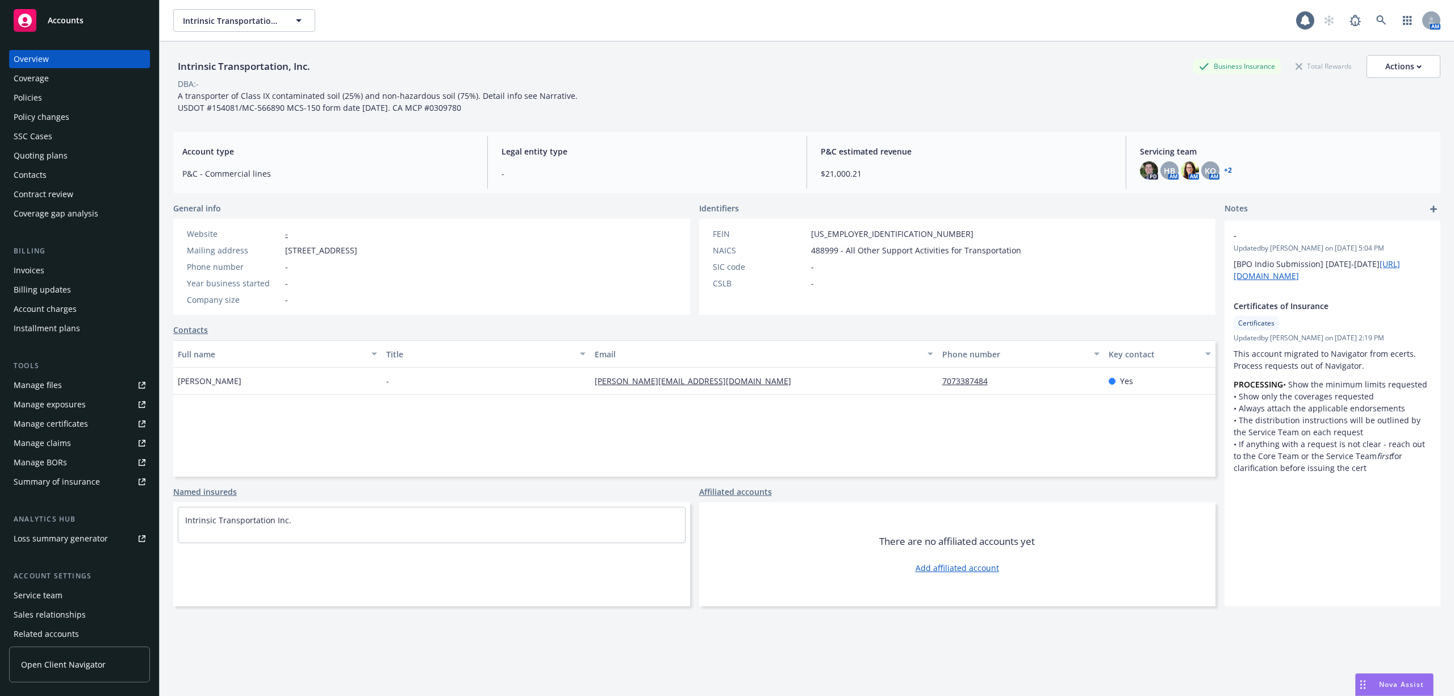
click at [70, 100] on div "Policies" at bounding box center [80, 98] width 132 height 18
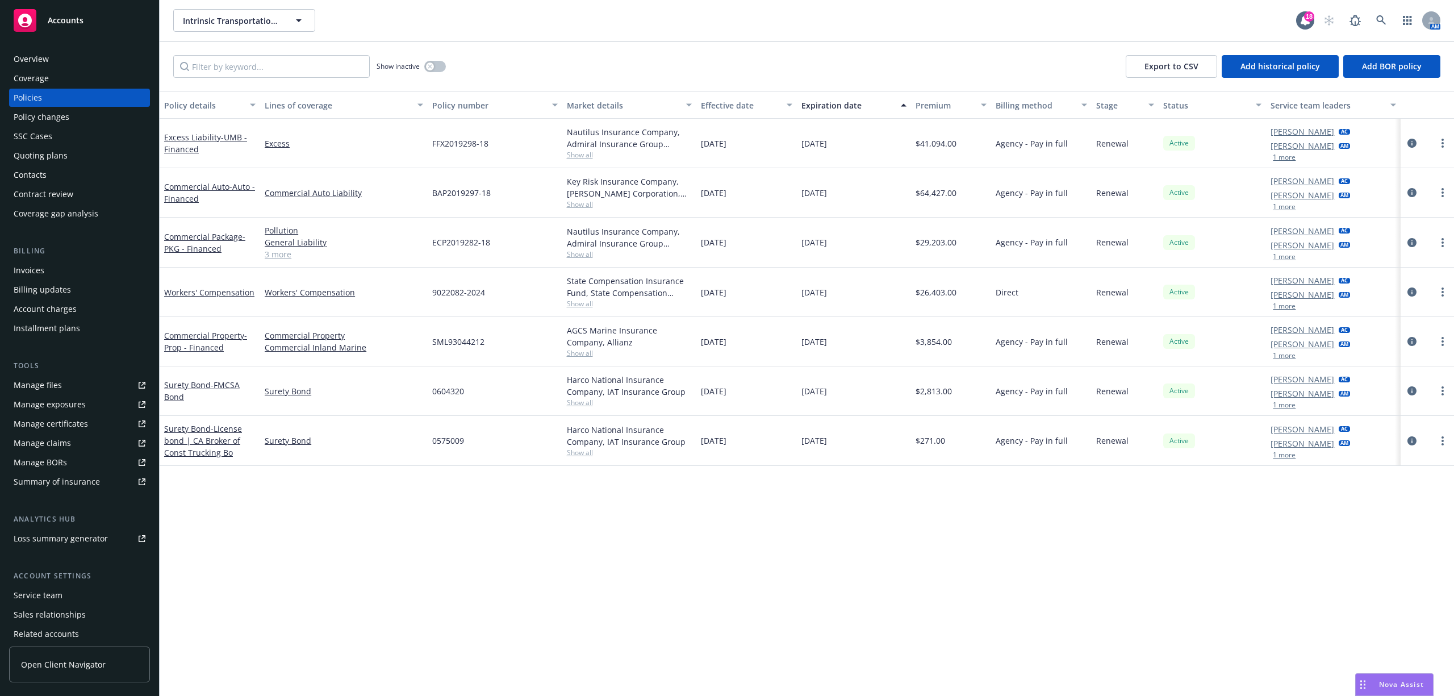
click at [19, 157] on div "Quoting plans" at bounding box center [41, 156] width 54 height 18
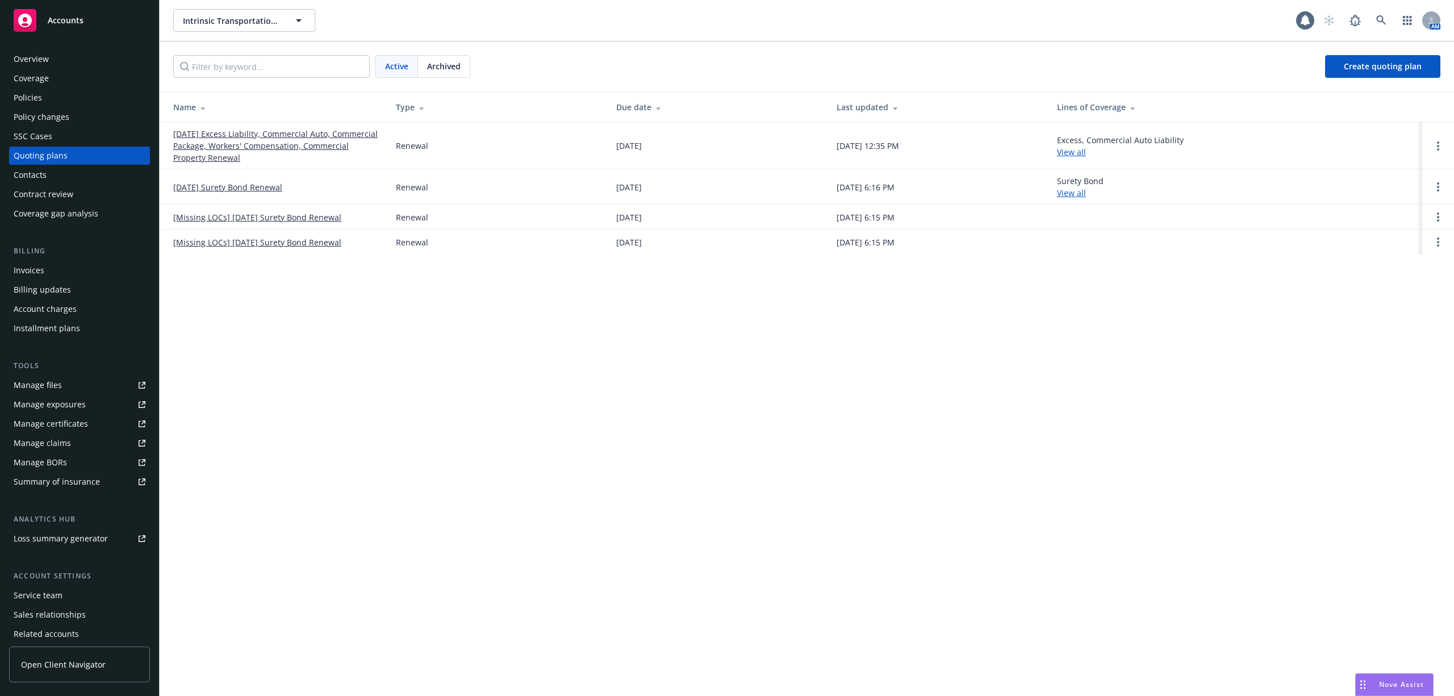
click at [211, 137] on link "[DATE] Excess Liability, Commercial Auto, Commercial Package, Workers' Compensa…" at bounding box center [275, 146] width 204 height 36
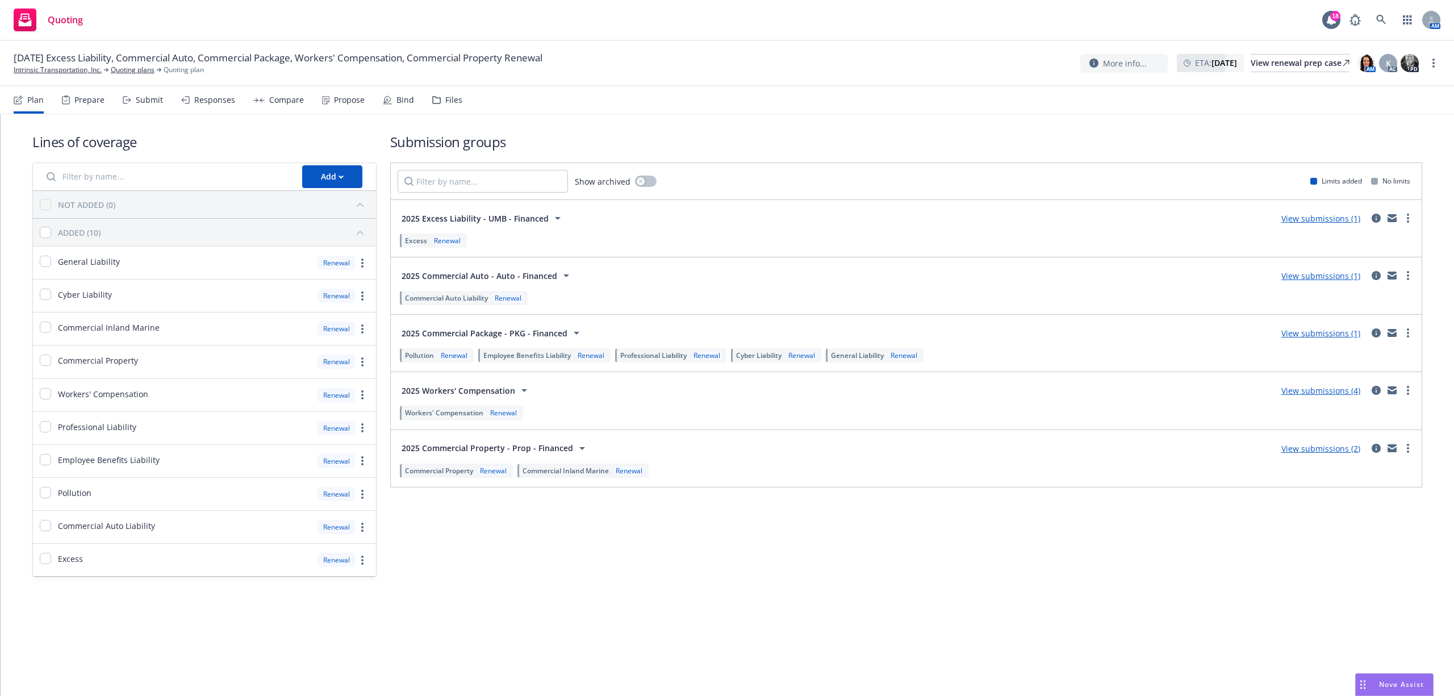
click at [148, 97] on div "Submit" at bounding box center [149, 99] width 27 height 9
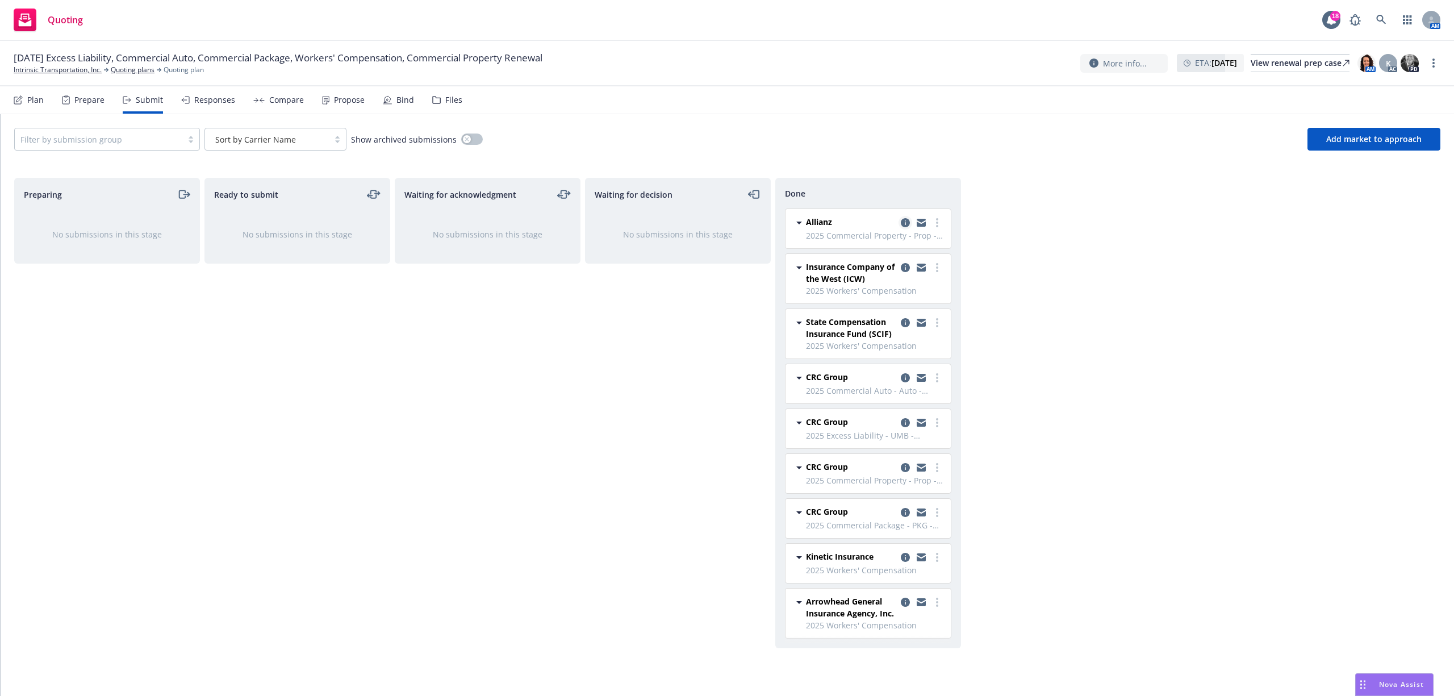
click at [901, 220] on icon "copy logging email" at bounding box center [905, 222] width 9 height 9
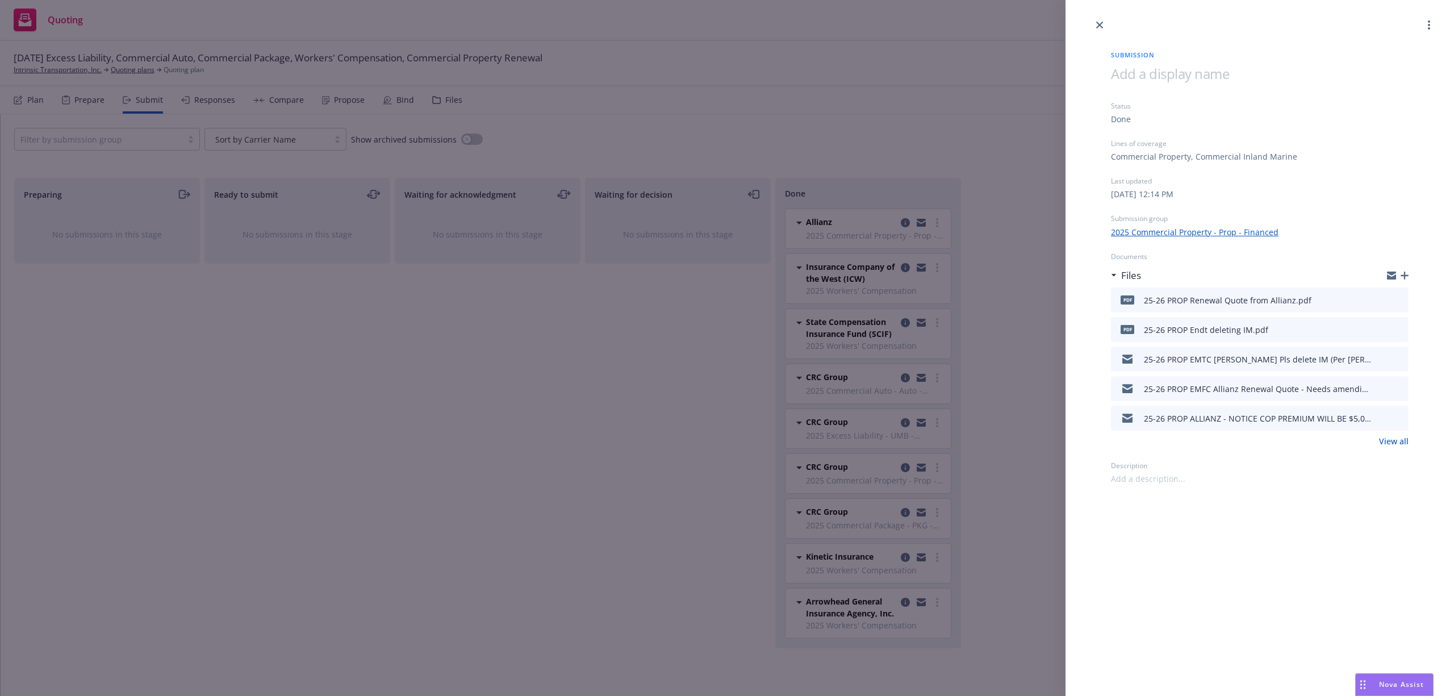
click at [1398, 328] on icon "preview file" at bounding box center [1398, 329] width 10 height 8
click at [1384, 357] on icon "download file" at bounding box center [1378, 357] width 9 height 9
click at [1405, 271] on icon "button" at bounding box center [1405, 275] width 8 height 8
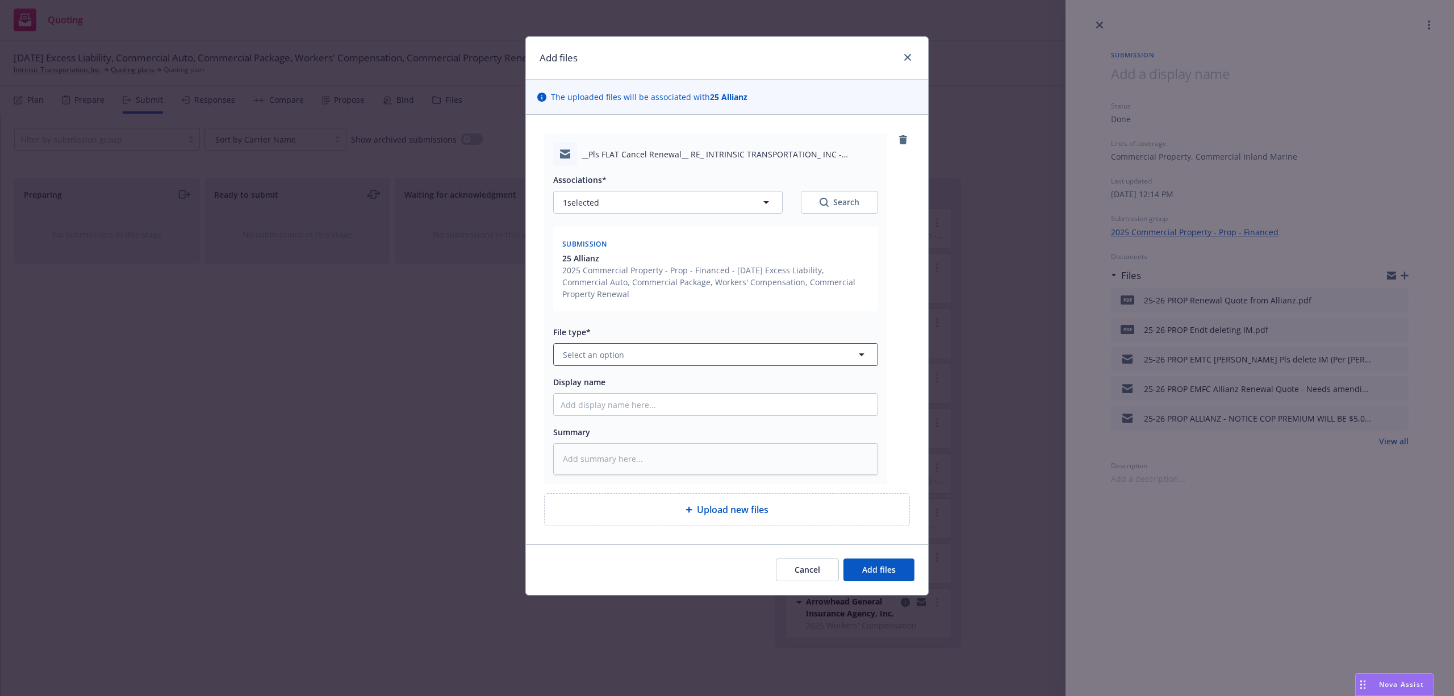
click at [643, 350] on button "Select an option" at bounding box center [715, 354] width 325 height 23
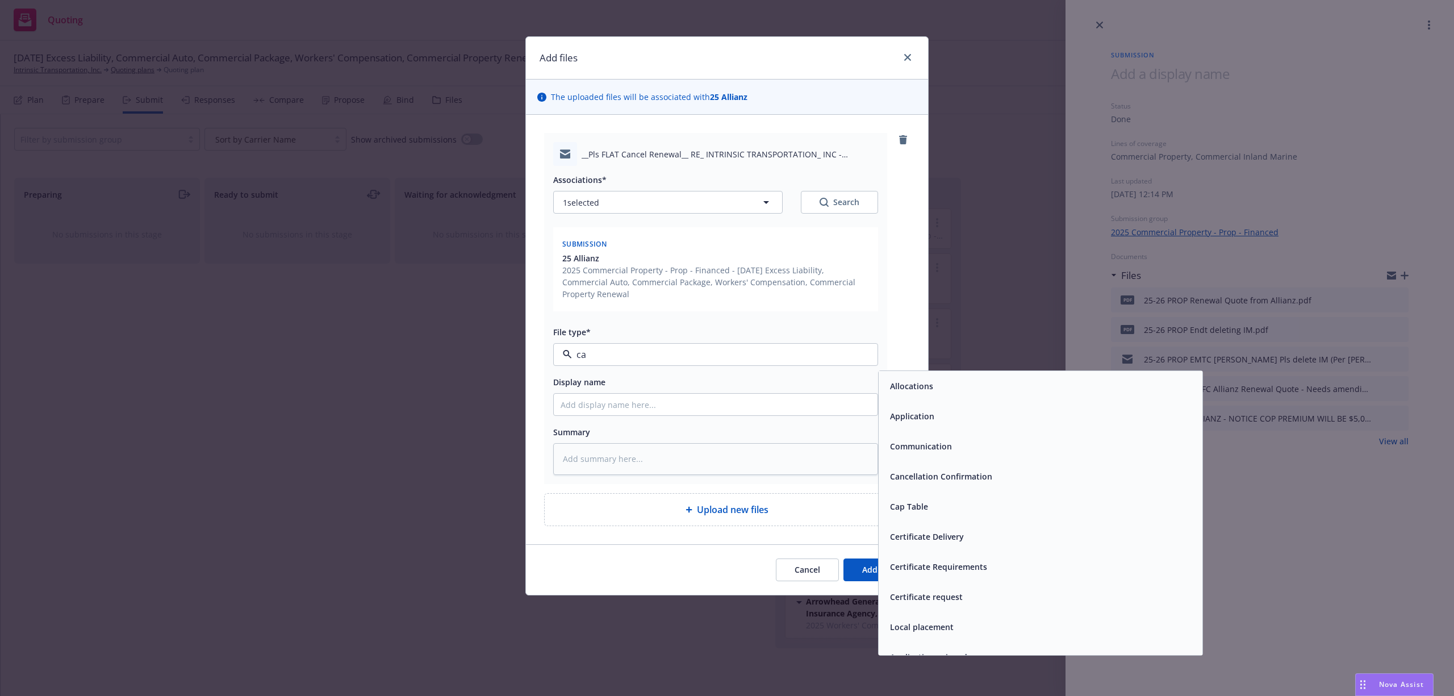
type input "c"
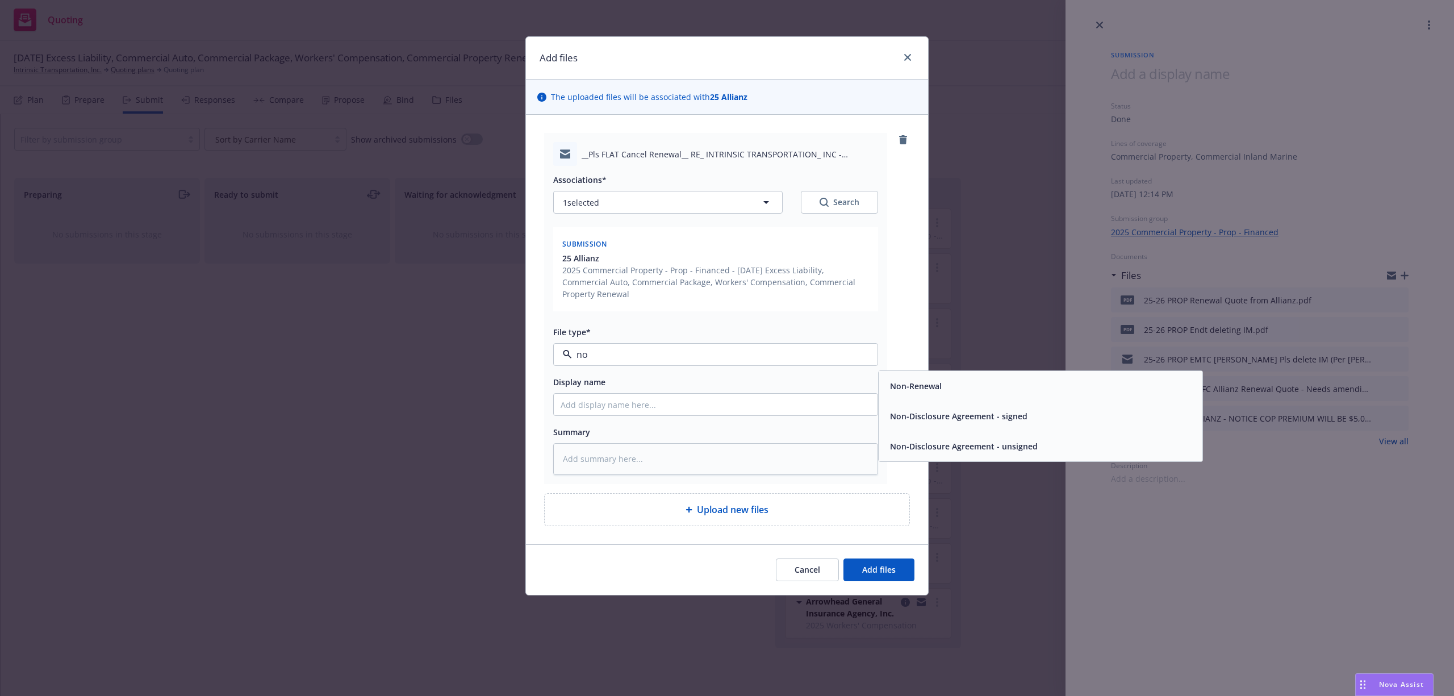
type input "n"
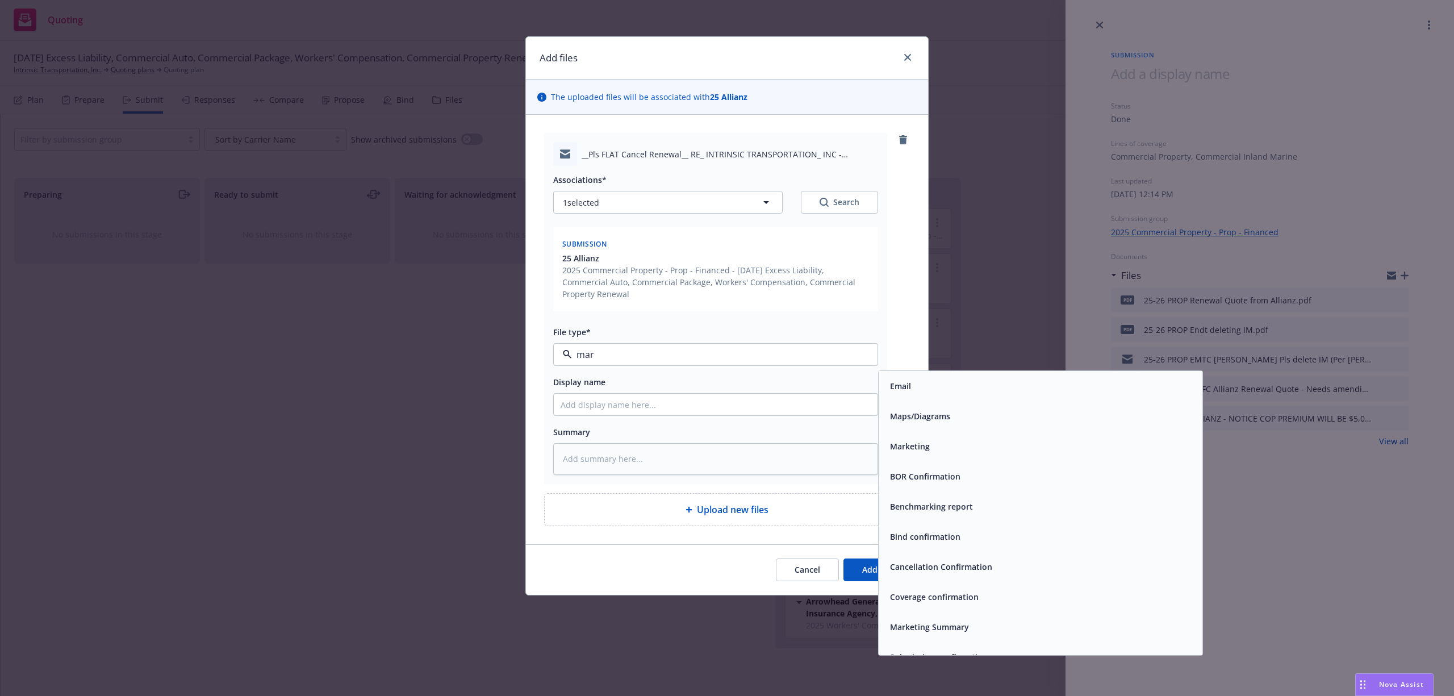
type input "mark"
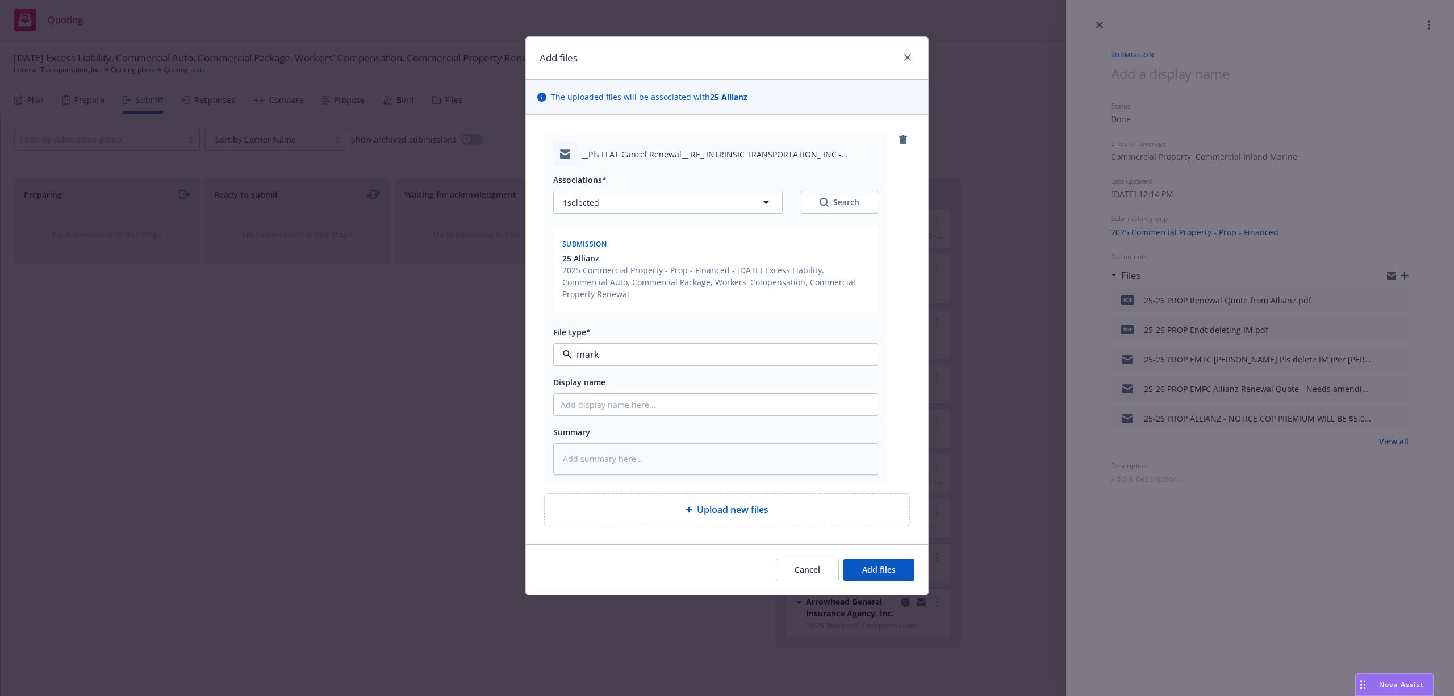
type textarea "x"
type input "2"
type textarea "x"
type input "25"
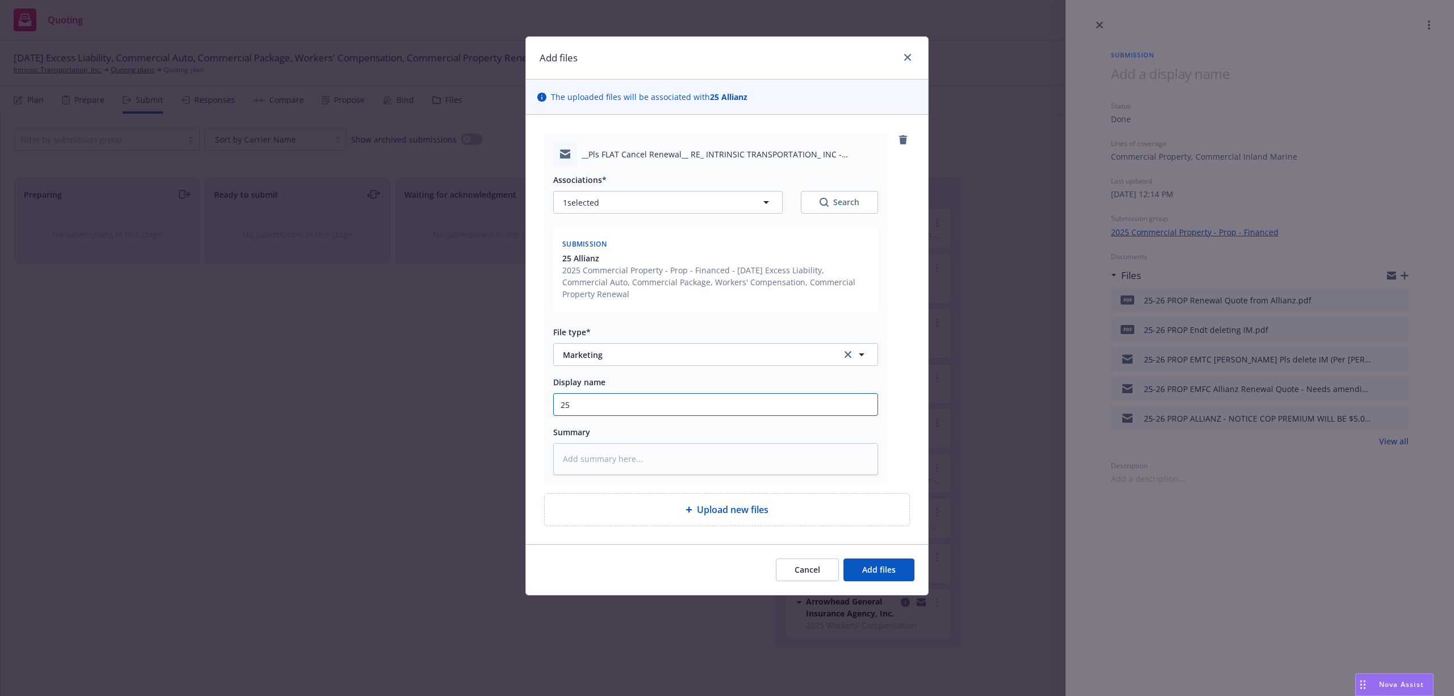
type textarea "x"
type input "25-"
type textarea "x"
type input "25-2"
type textarea "x"
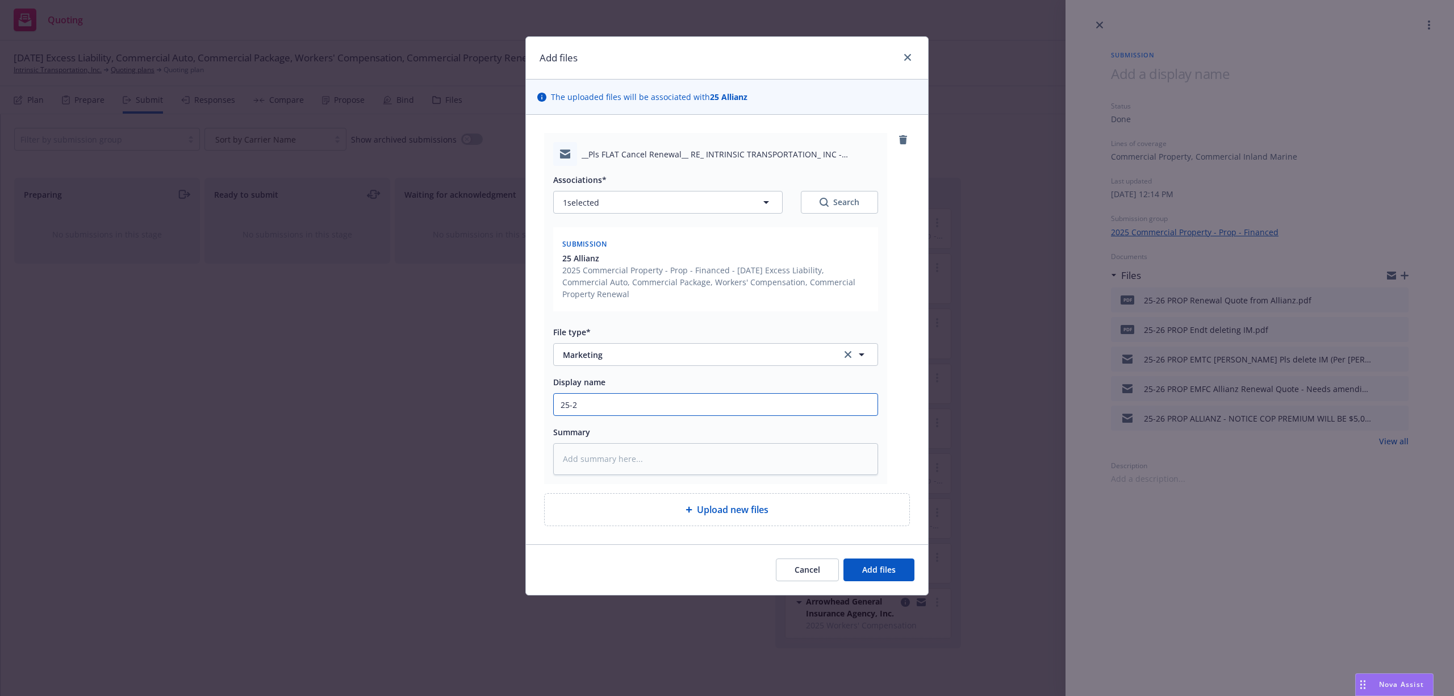
type input "25-26"
type textarea "x"
type input "25-26"
type textarea "x"
type input "25-26 P"
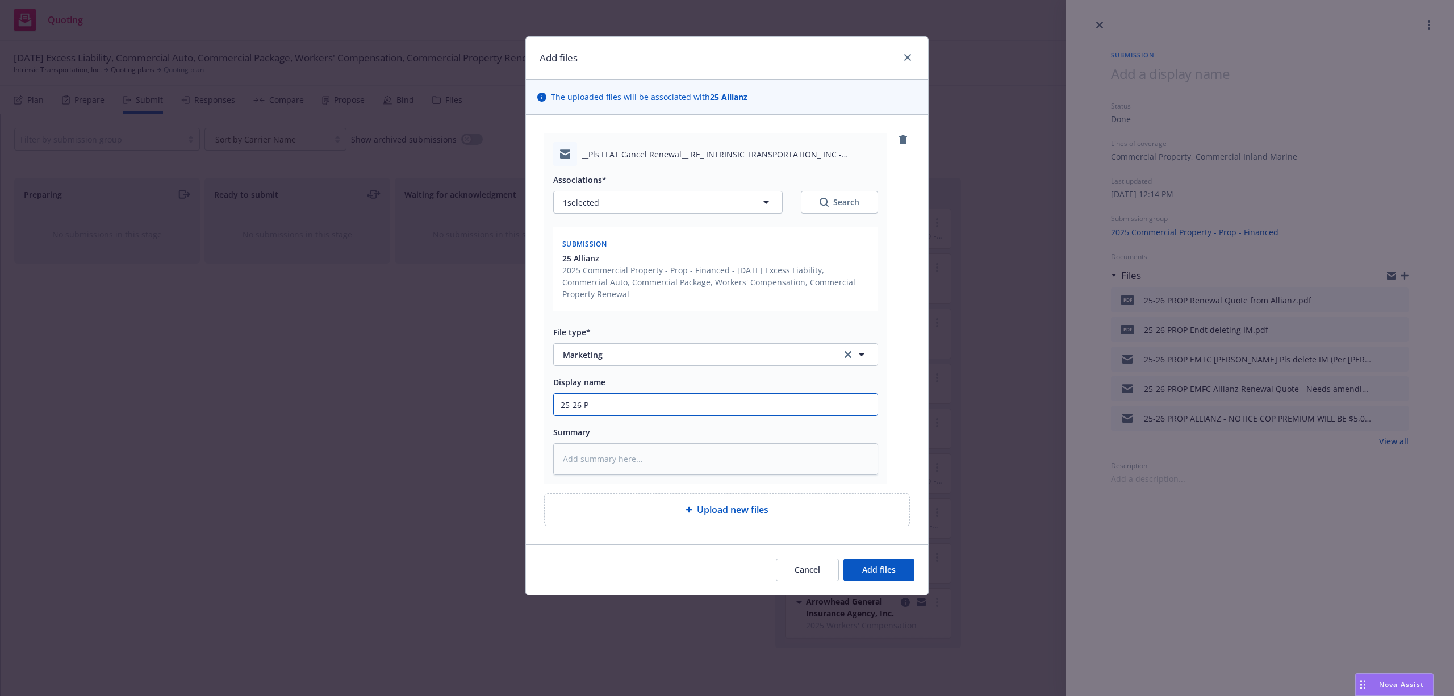
type textarea "x"
type input "25-26 PR"
type textarea "x"
type input "25-26 PRO"
type textarea "x"
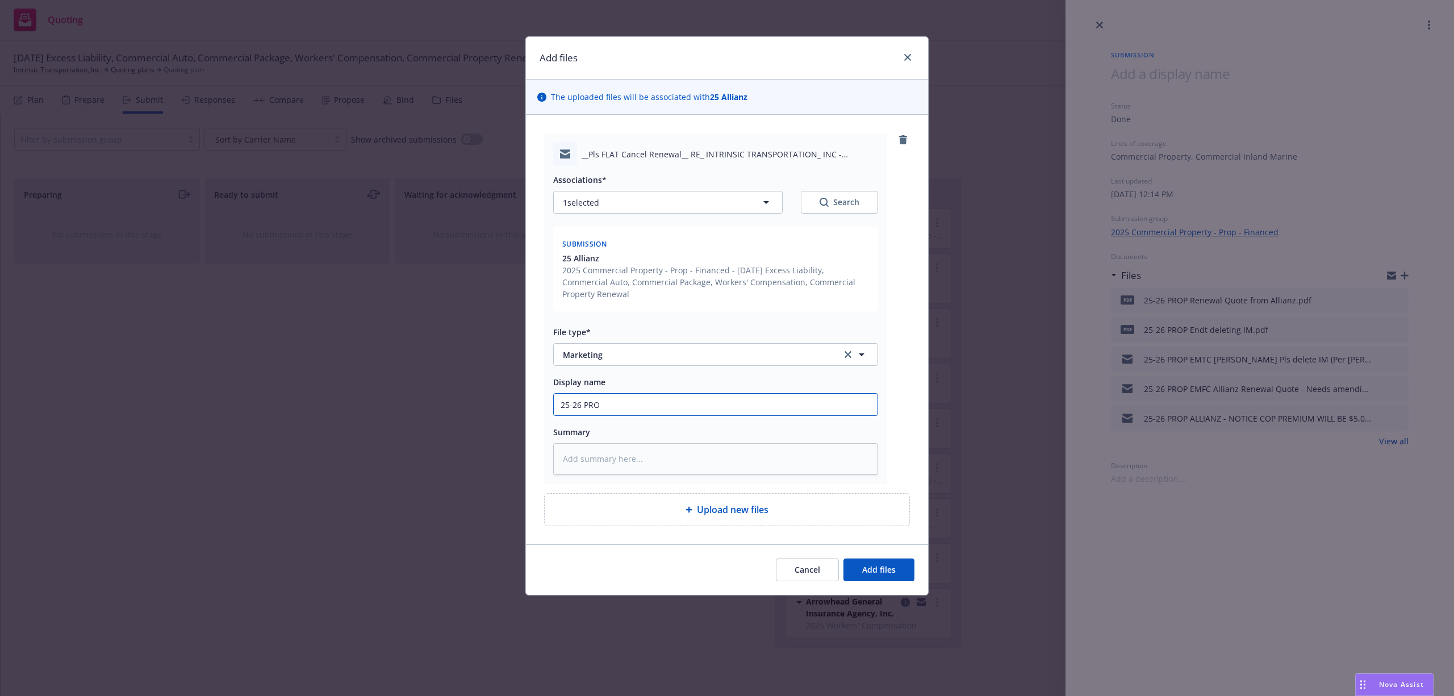
type input "25-26 PROP"
type textarea "x"
type input "25-26 PROP"
type textarea "x"
type input "25-26 PROP E"
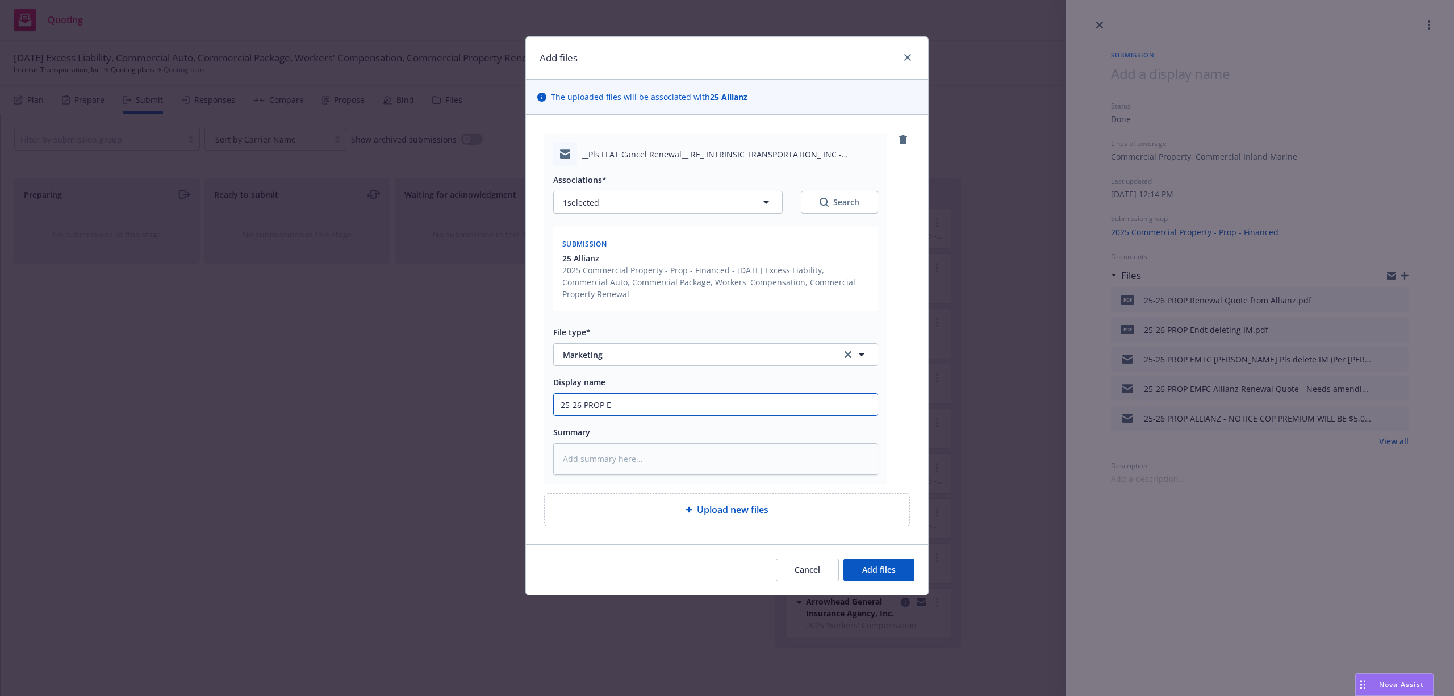
type textarea "x"
type input "25-26 PROP EM"
type textarea "x"
type input "25-26 PROP EMT"
type textarea "x"
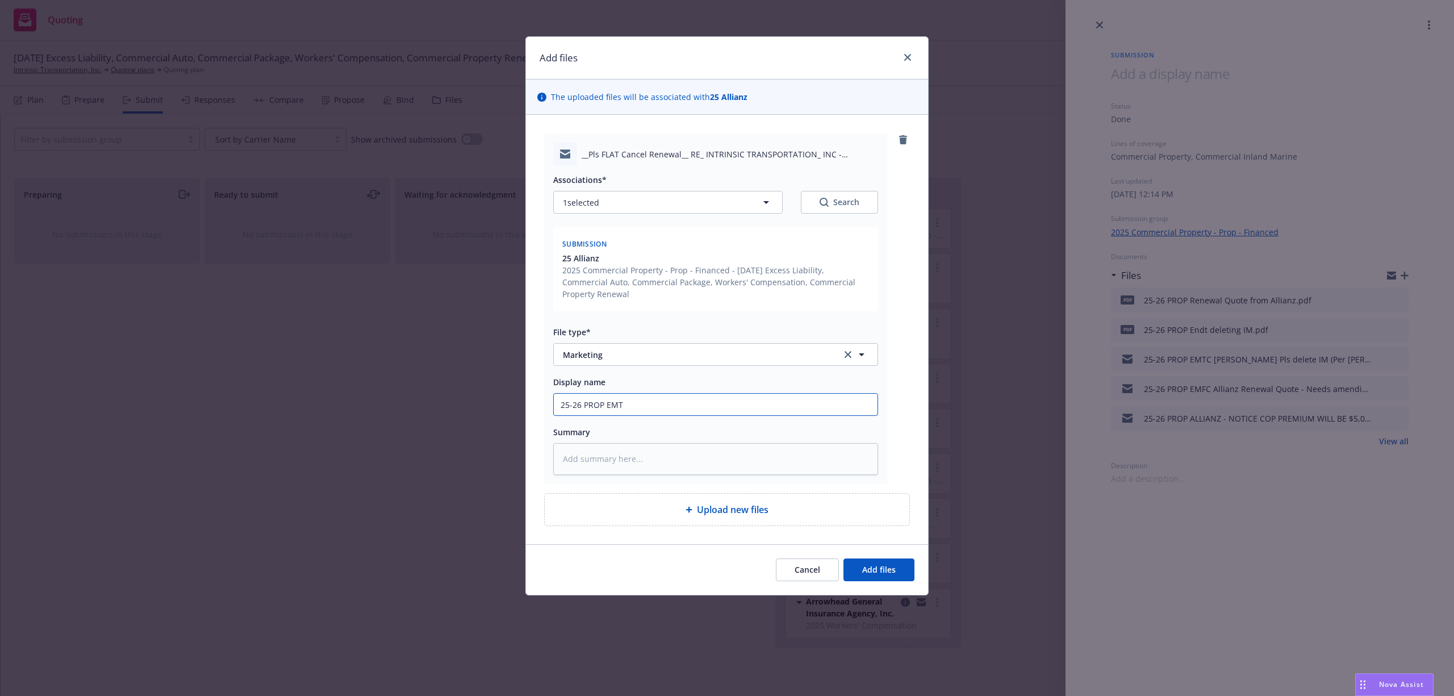
type input "25-26 PROP EMTC"
type textarea "x"
type input "25-26 PROP EMTC"
type textarea "x"
type input "25-26 PROP EMTC D"
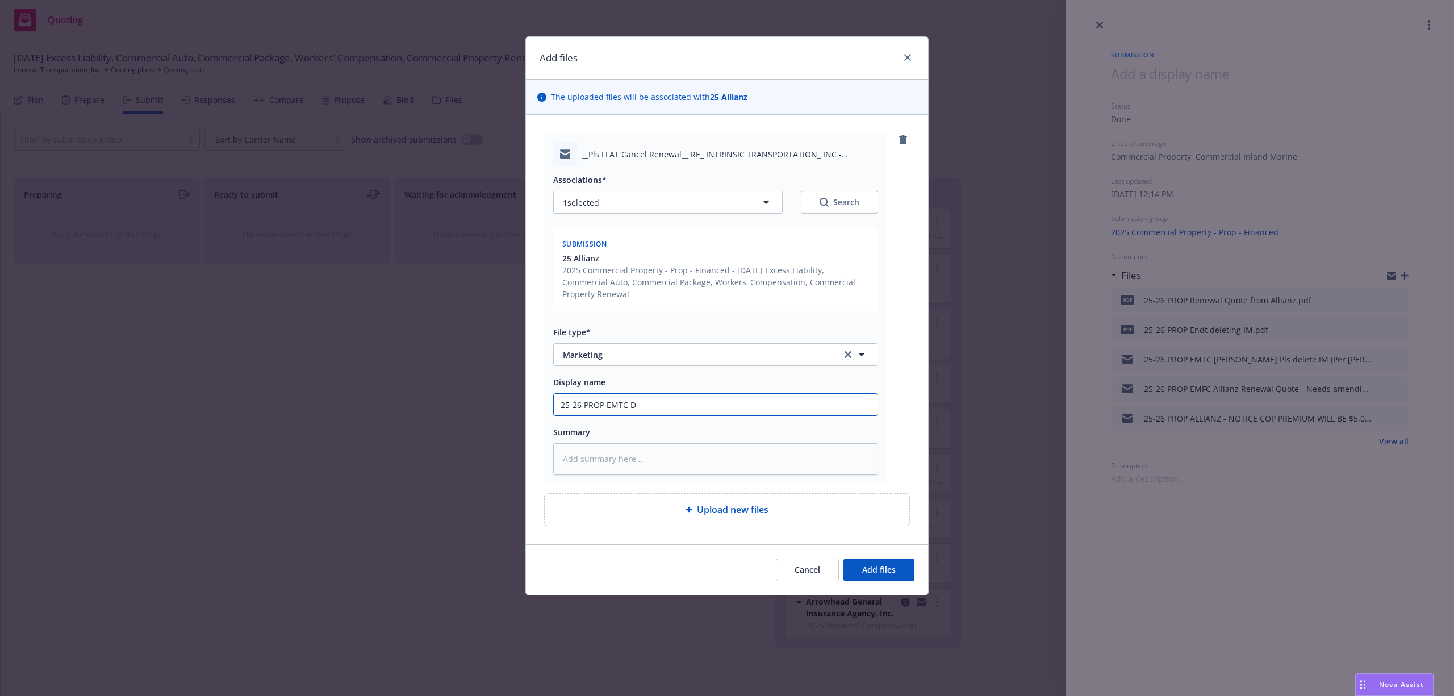
type textarea "x"
type input "25-26 PROP EMTC De"
type textarea "x"
type input "25-26 PROP EMTC Der"
type textarea "x"
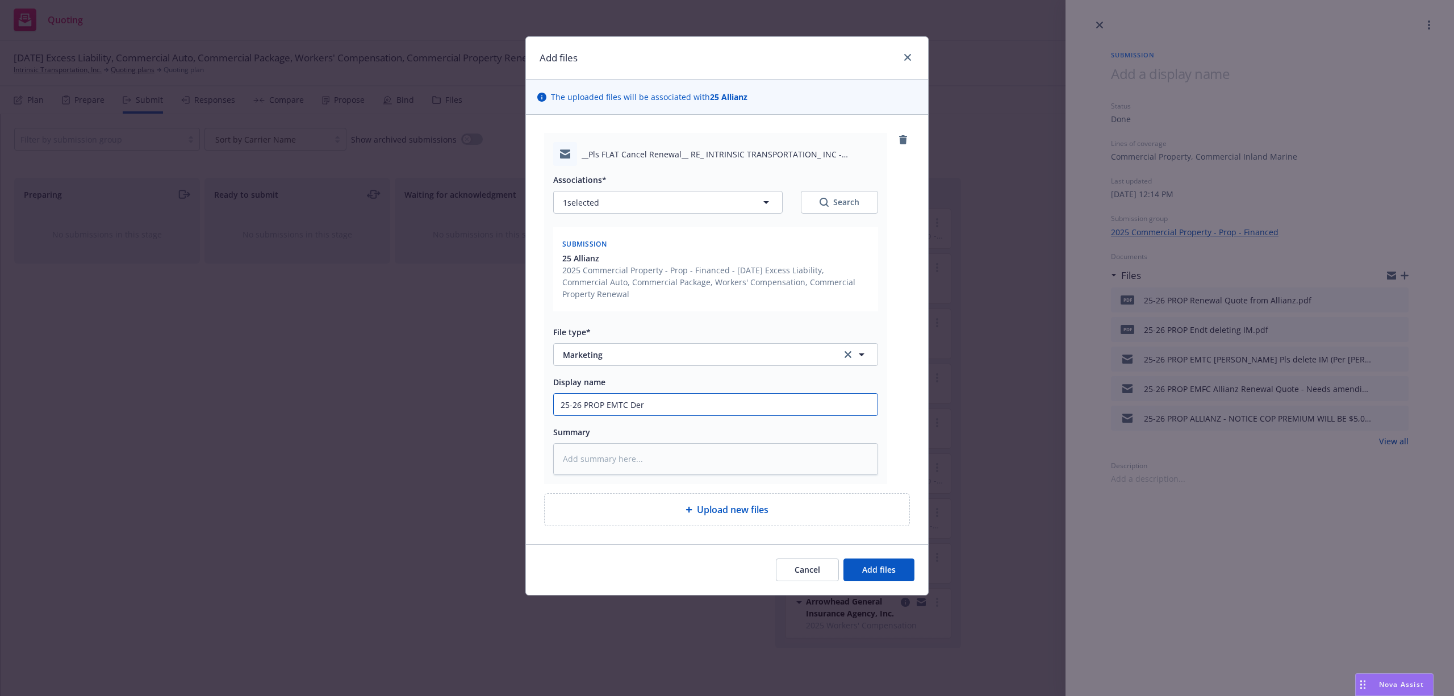
type input "25-26 PROP EMTC Dere"
type textarea "x"
type input "25-26 PROP EMTC Derek"
type textarea "x"
type input "25-26 PROP EMTC Derek@"
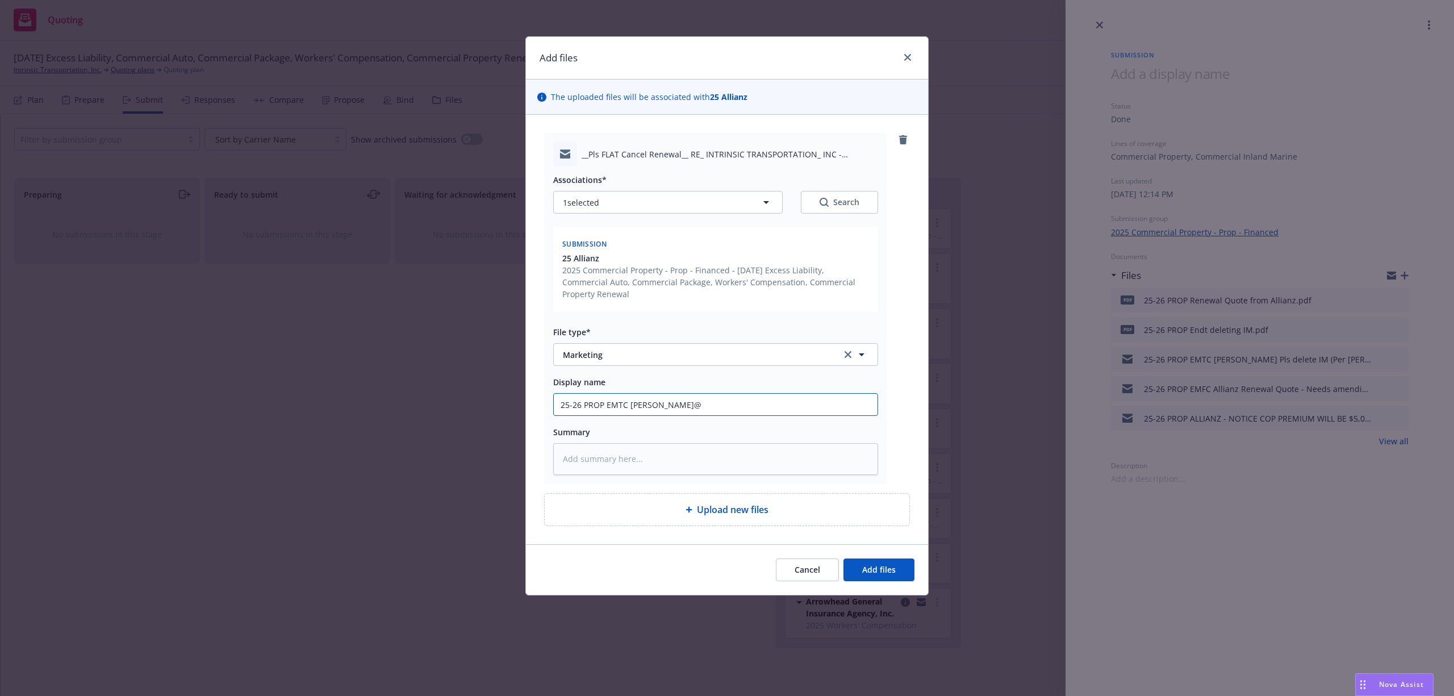
type textarea "x"
type input "25-26 PROP EMTC Derek@A"
type textarea "x"
type input "25-26 PROP EMTC Derek@Al"
type textarea "x"
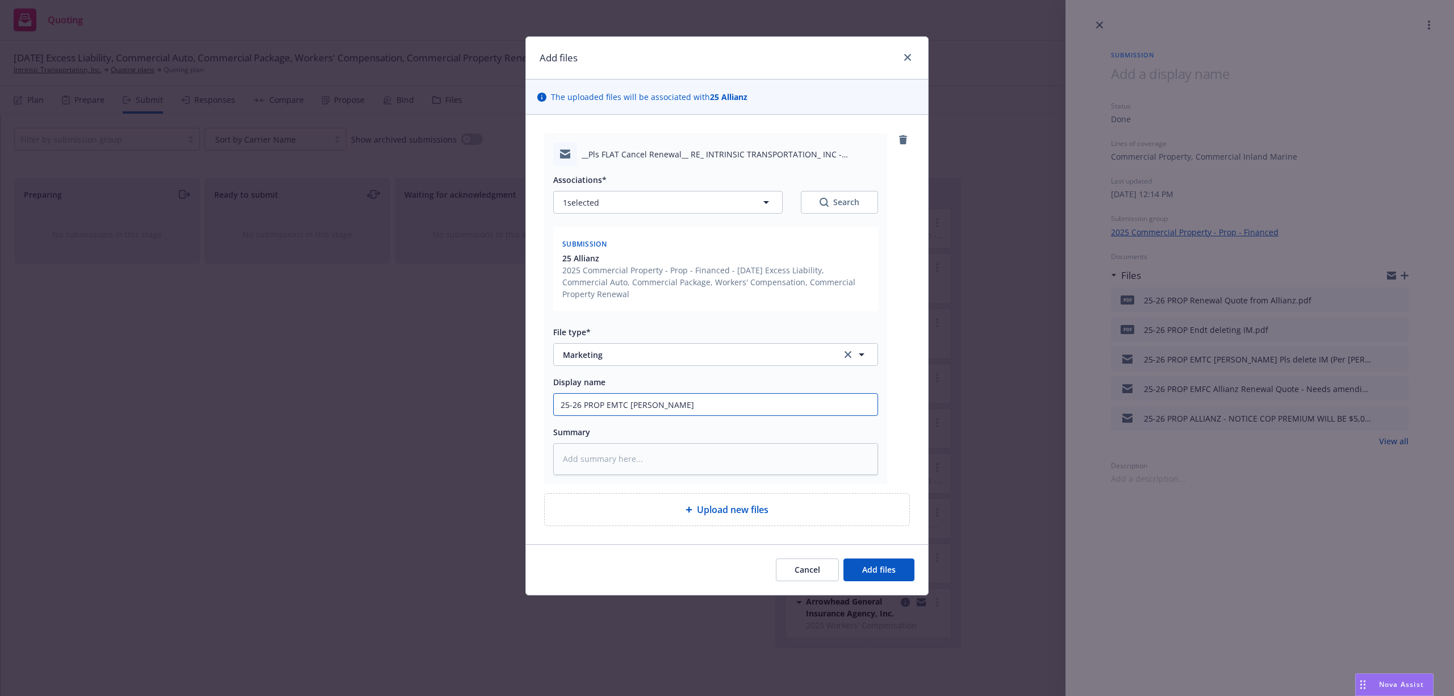
type input "25-26 PROP EMTC Derek@All"
type textarea "x"
type input "25-26 PROP EMTC Derek@Alla"
type textarea "x"
type input "25-26 PROP EMTC Derek@Allai"
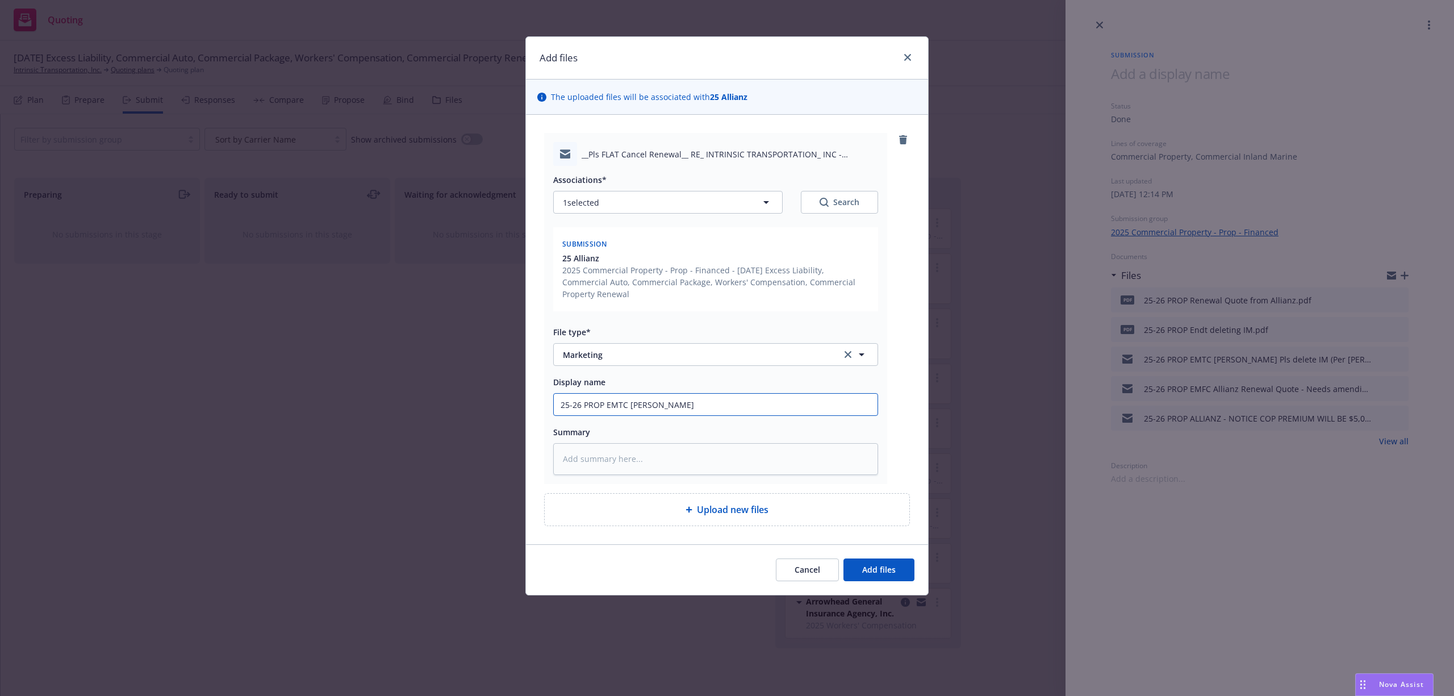
type textarea "x"
type input "25-26 PROP EMTC Derek@Allaiz"
type textarea "x"
type input "25-26 PROP EMTC Derek@Allaizn"
type textarea "x"
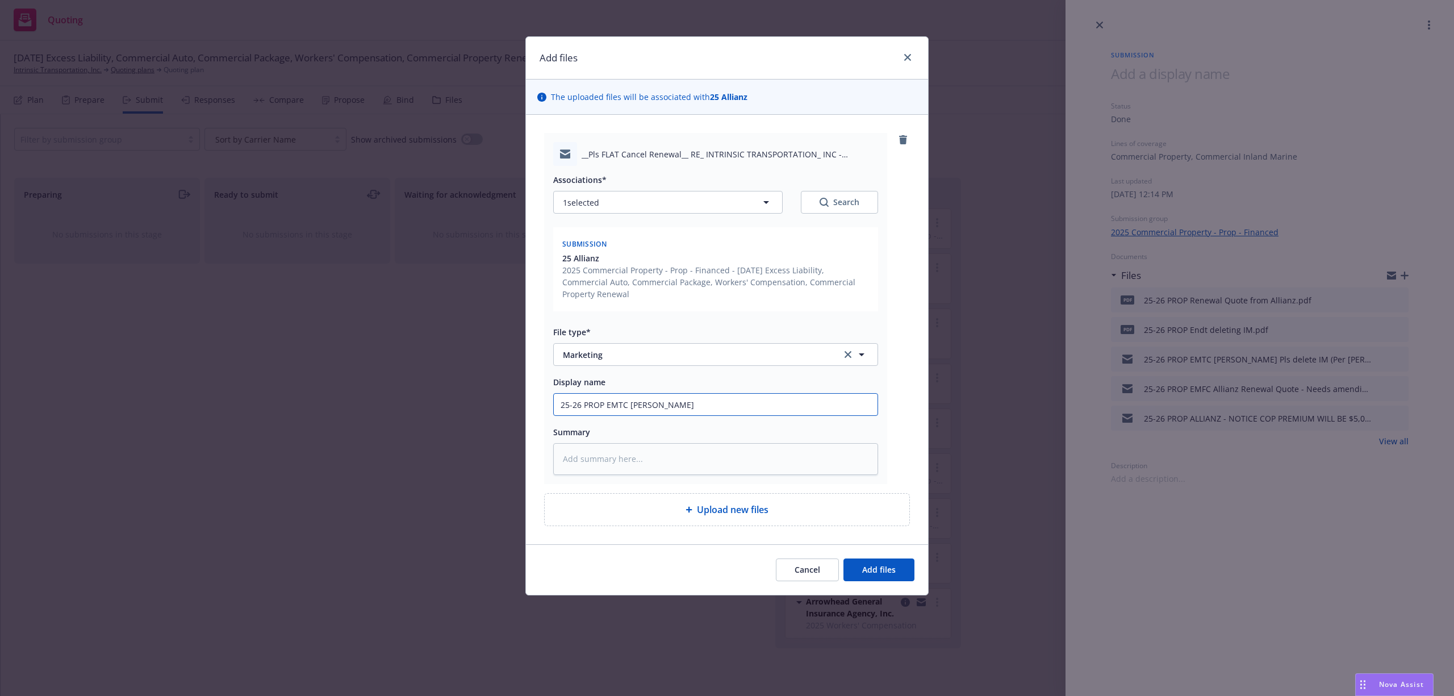
type input "25-26 PROP EMTC Derek@Allaizn"
type textarea "x"
type input "25-26 PROP EMTC Derek@Allaizn"
type textarea "x"
type input "25-26 PROP EMTC Derek@Allaiz"
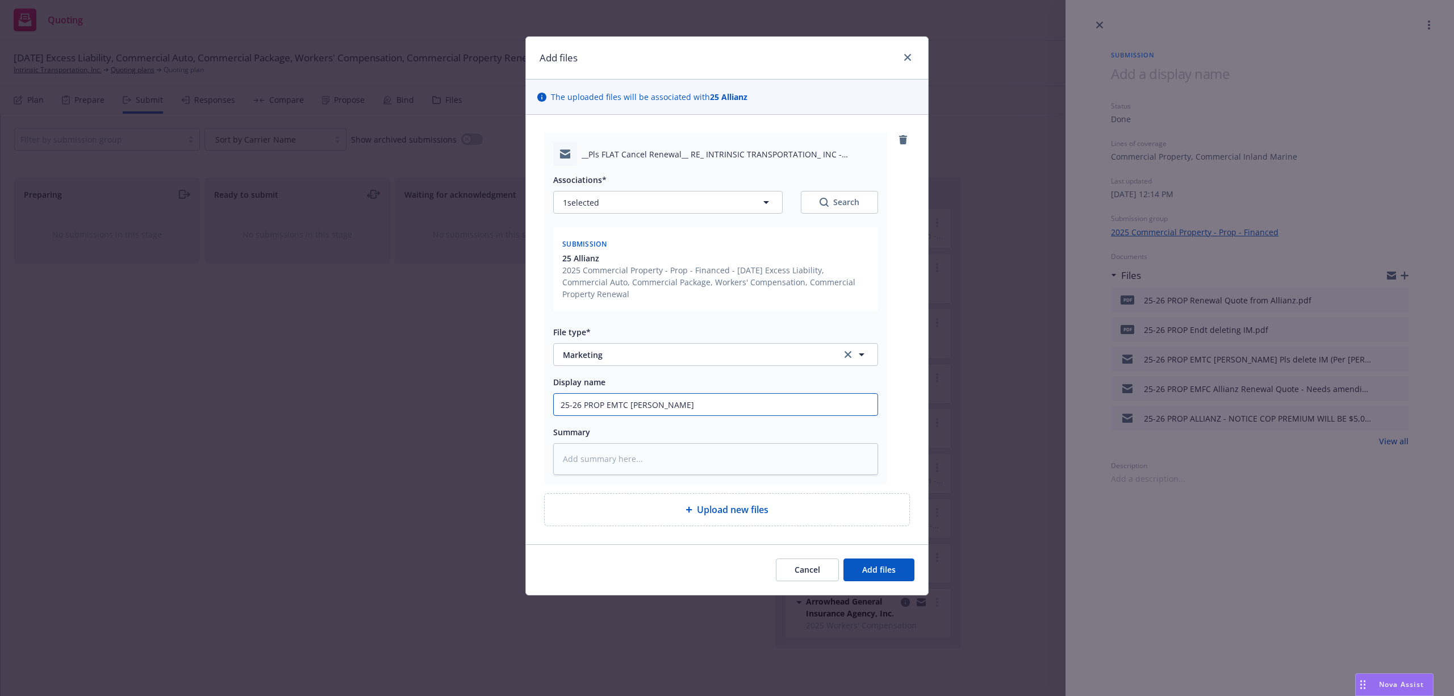
type textarea "x"
type input "25-26 PROP EMTC Derek@Allai"
type textarea "x"
type input "25-26 PROP EMTC Derek@Alla"
type textarea "x"
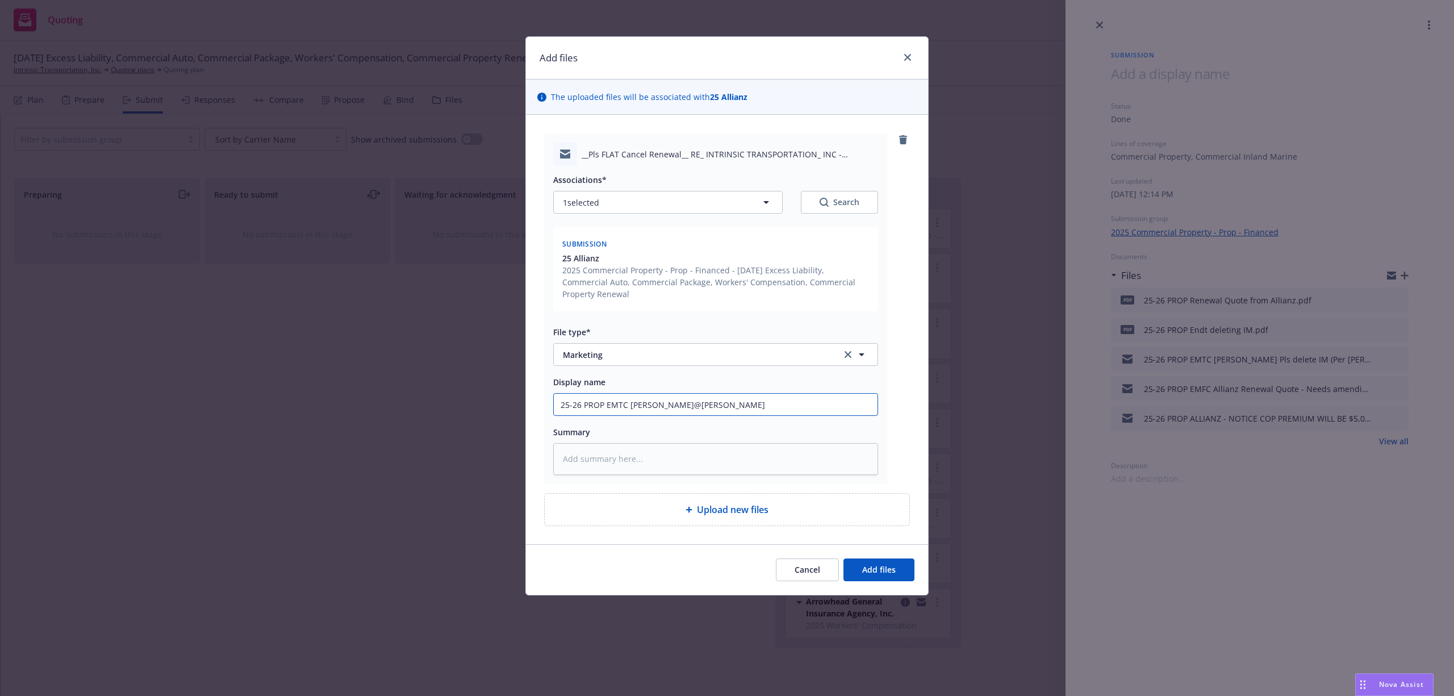
type input "25-26 PROP EMTC Derek@All"
type textarea "x"
type input "25-26 PROP EMTC Derek@Alli"
type textarea "x"
type input "25-26 PROP EMTC Derek@Allia"
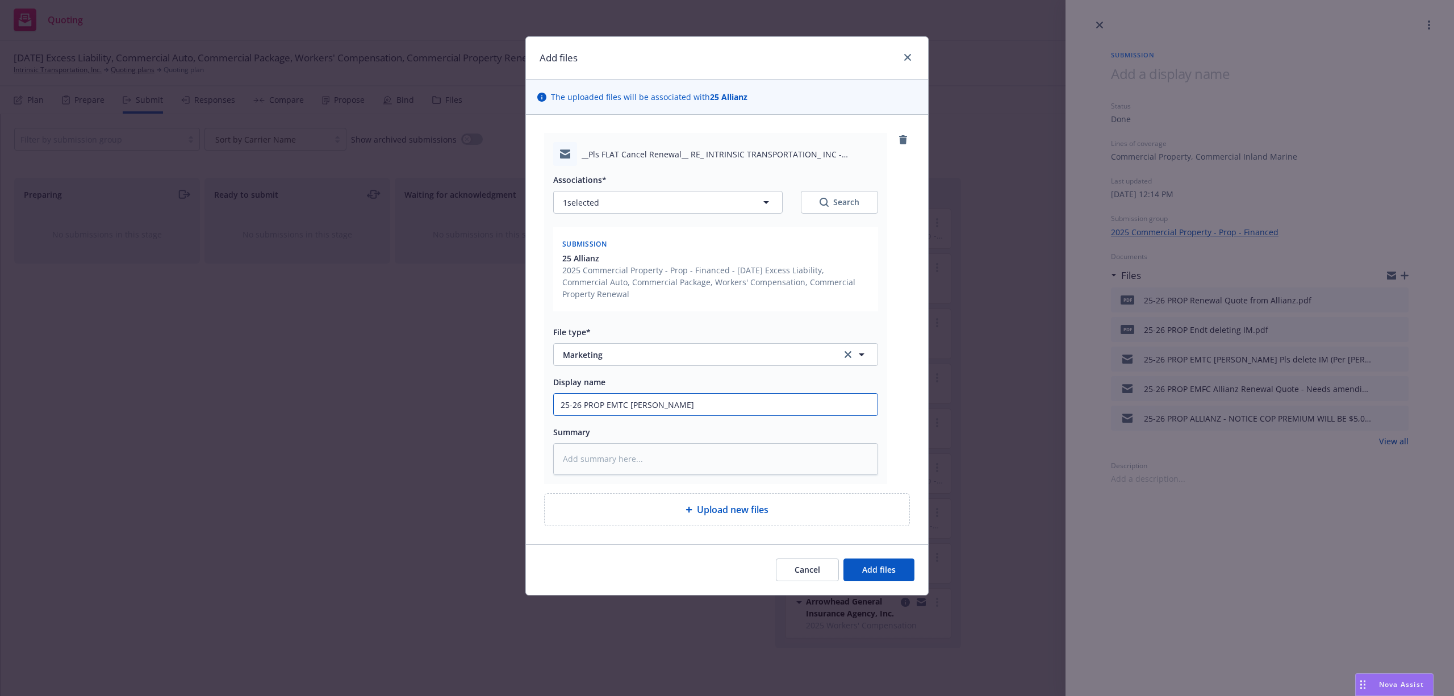
type textarea "x"
type input "25-26 PROP EMTC Derek@Allian"
type textarea "x"
type input "25-26 PROP EMTC Derek@Allianz"
type textarea "x"
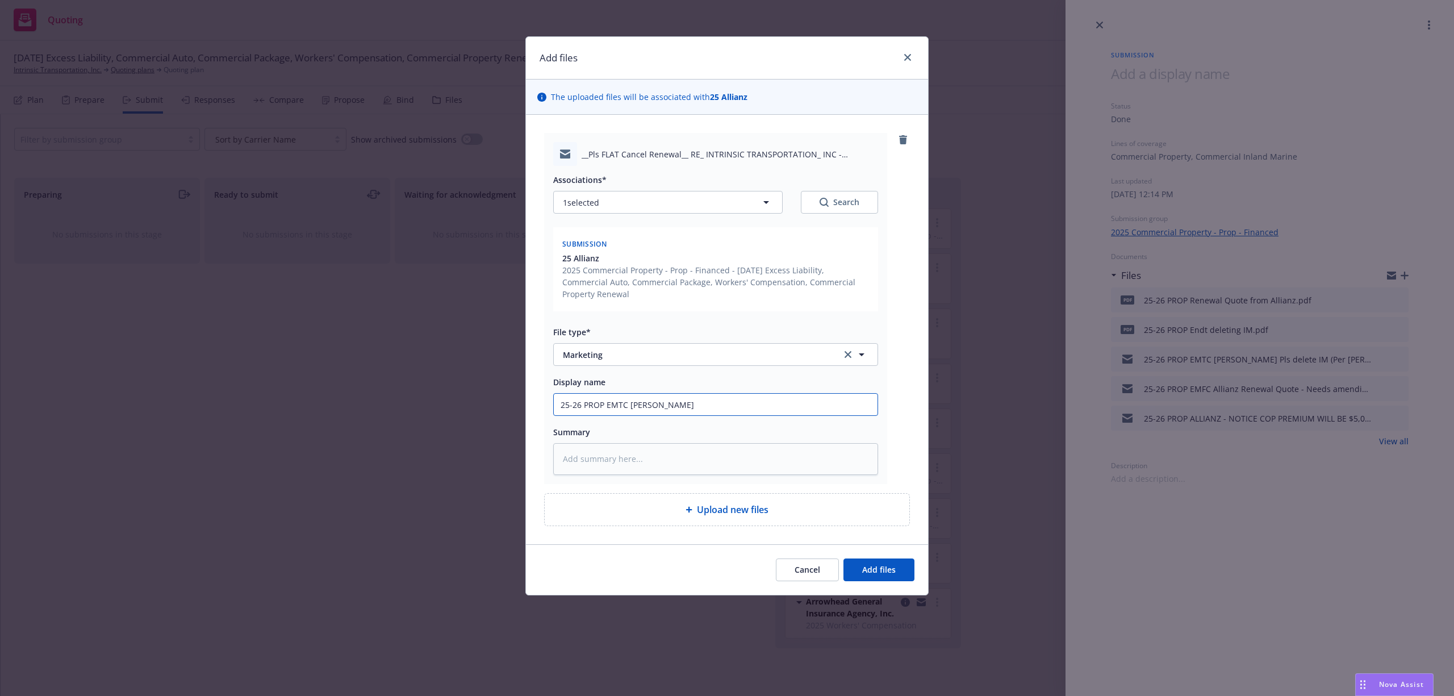
type input "25-26 PROP EMTC Derek@Allianzx"
type textarea "x"
type input "25-26 PROP EMTC Derek@Allianzx"
type textarea "x"
type input "25-26 PROP EMTC Derek@Allianzx"
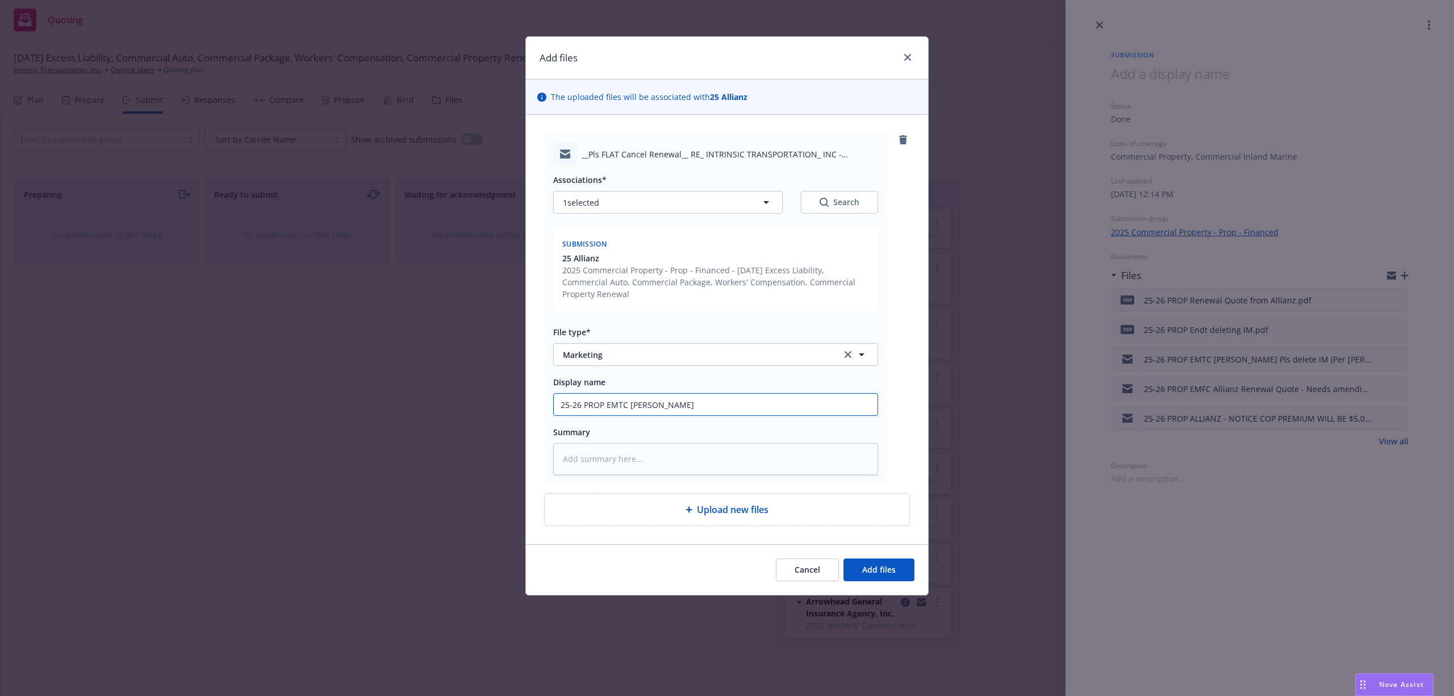
type textarea "x"
type input "25-26 PROP EMTC Derek@Allianz"
type textarea "x"
type input "25-26 PROP EMTC Derek@Allianz"
type textarea "x"
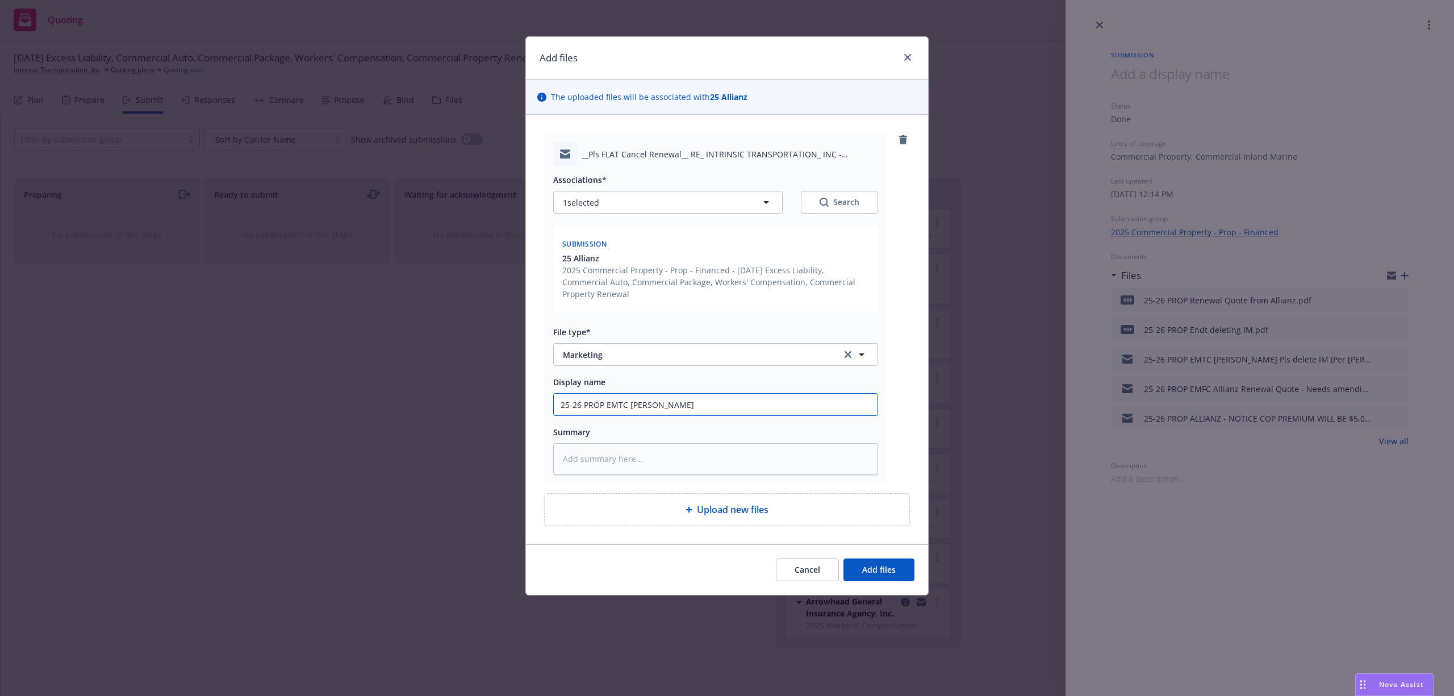
type input "25-26 PROP EMTC Derek@Allianz P"
type textarea "x"
type input "25-26 PROP EMTC Derek@Allianz Pl"
type textarea "x"
type input "25-26 PROP EMTC Derek@Allianz Pls"
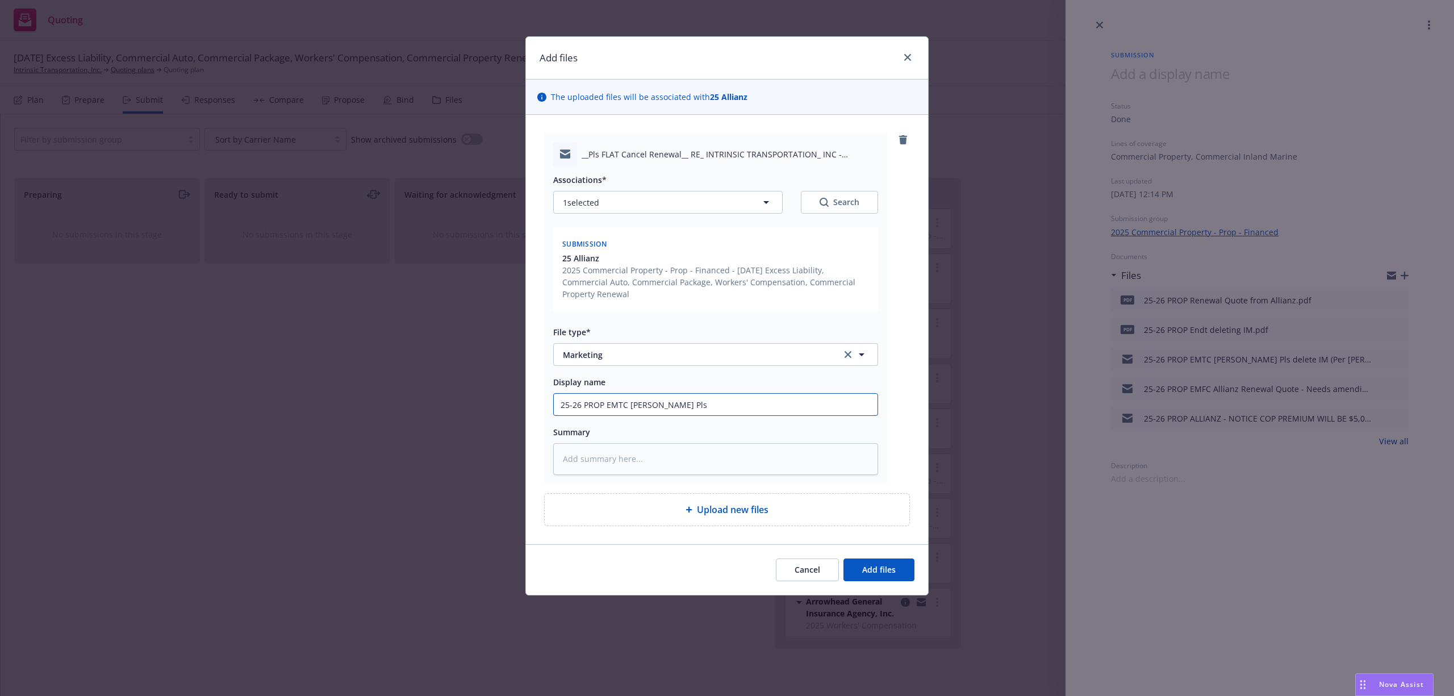
type textarea "x"
type input "25-26 PROP EMTC Derek@Allianz Pls"
type textarea "x"
type input "25-26 PROP EMTC Derek@Allianz Pls c"
type textarea "x"
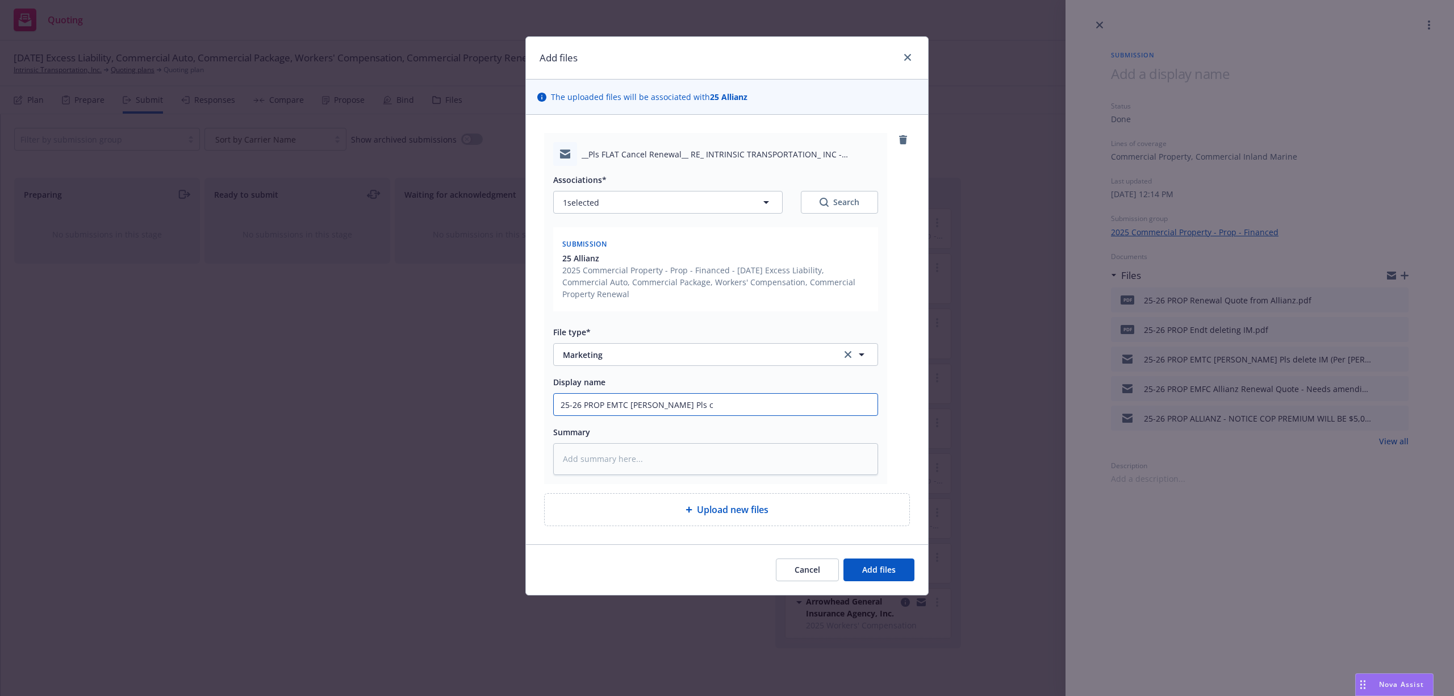
type input "25-26 PROP EMTC Derek@Allianz Pls cn"
type textarea "x"
type input "25-26 PROP EMTC Derek@Allianz Pls cna"
type textarea "x"
type input "25-26 PROP EMTC Derek@Allianz Pls cn"
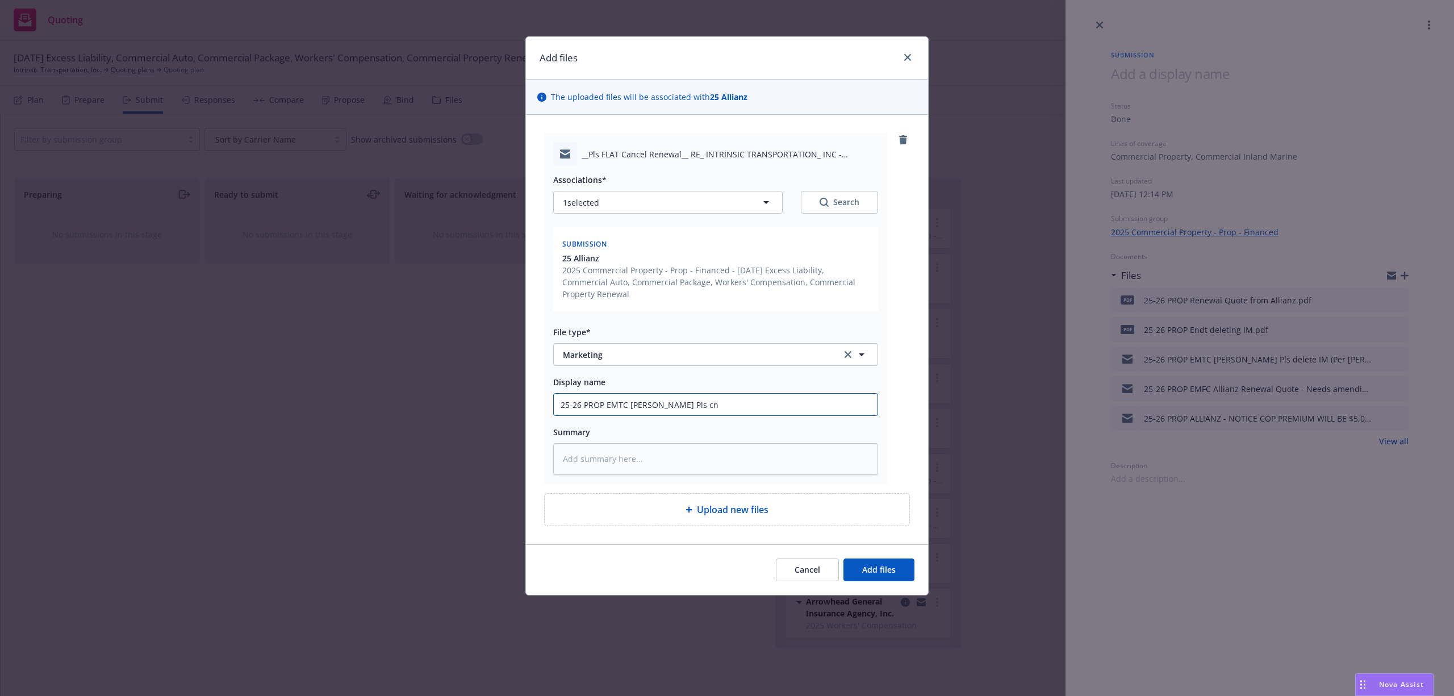
type textarea "x"
type input "25-26 PROP EMTC Derek@Allianz Pls c"
type textarea "x"
type input "25-26 PROP EMTC Derek@Allianz Pls ca"
type textarea "x"
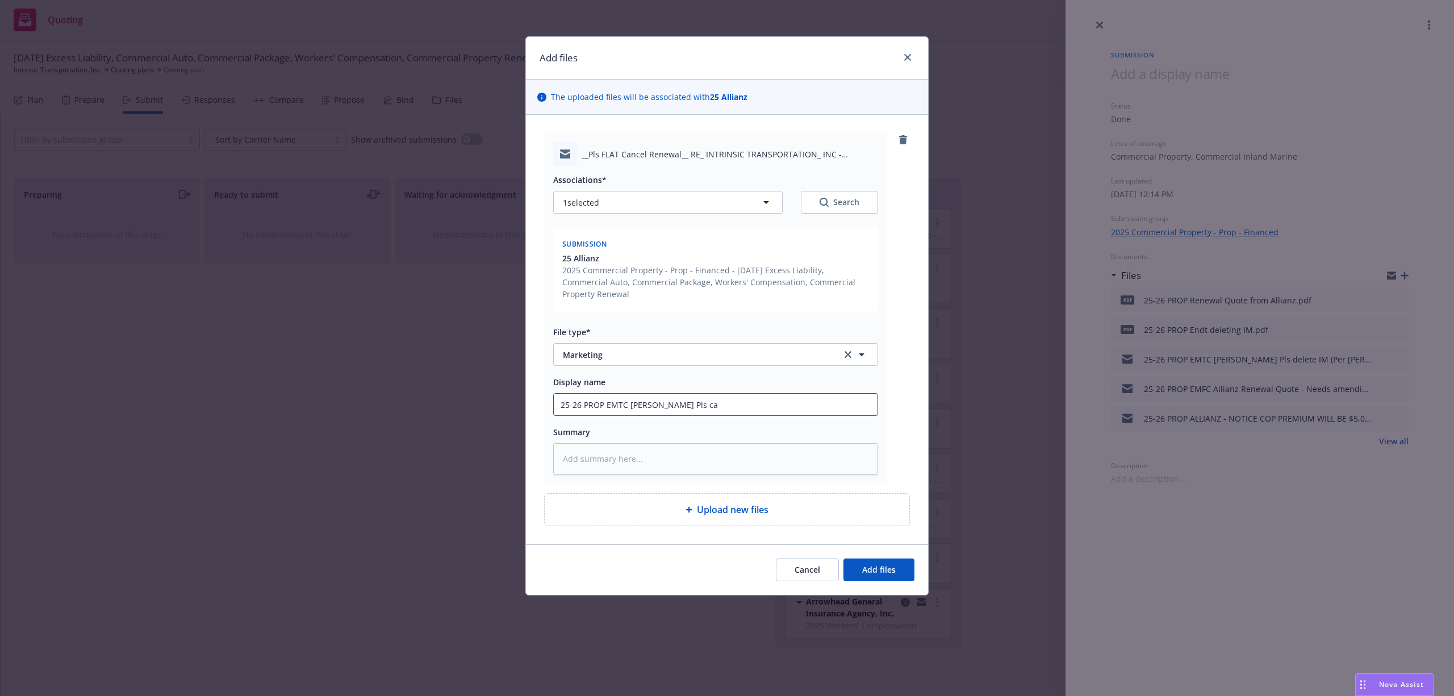
type input "25-26 PROP EMTC Derek@Allianz Pls can"
type textarea "x"
type input "25-26 PROP EMTC Derek@Allianz Pls canc"
type textarea "x"
type input "25-26 PROP EMTC Derek@Allianz Pls cance"
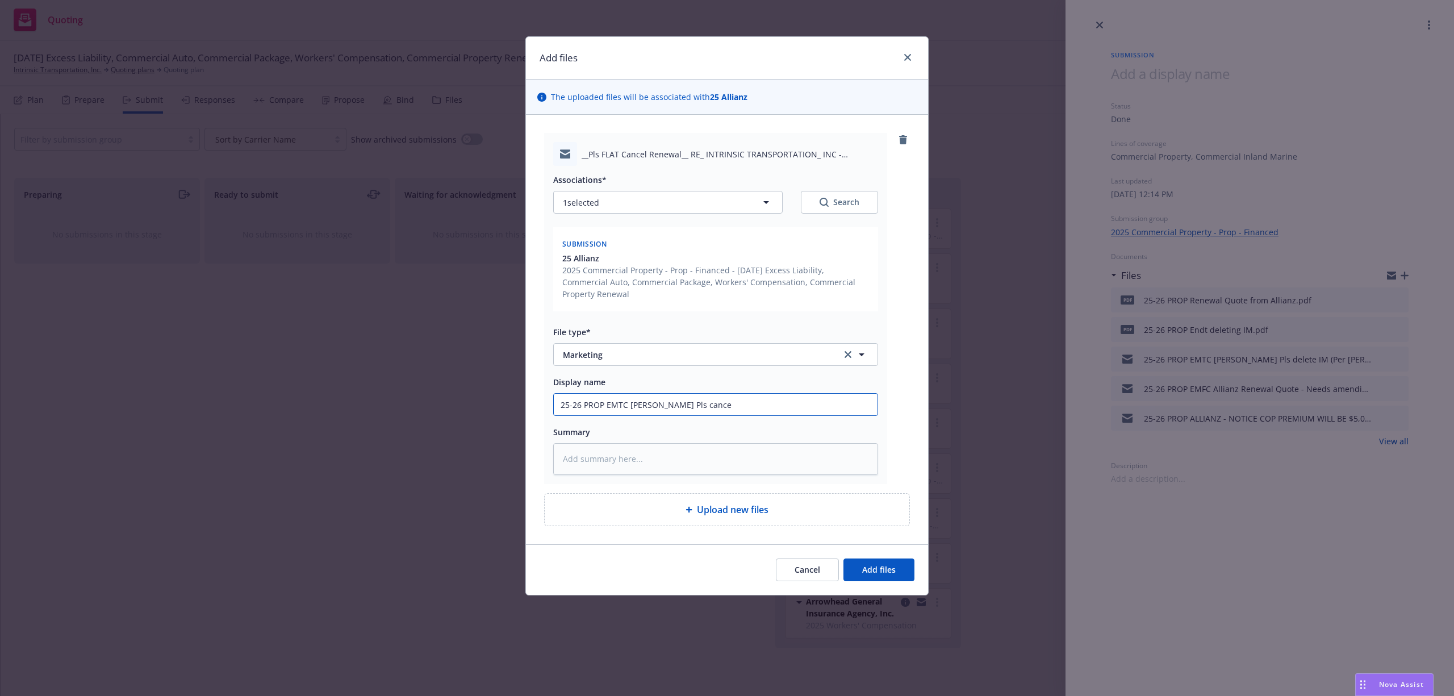
type textarea "x"
type input "25-26 PROP EMTC Derek@Allianz Pls cancel"
type textarea "x"
type input "25-26 PROP EMTC Derek@Allianz Pls cancel"
type textarea "x"
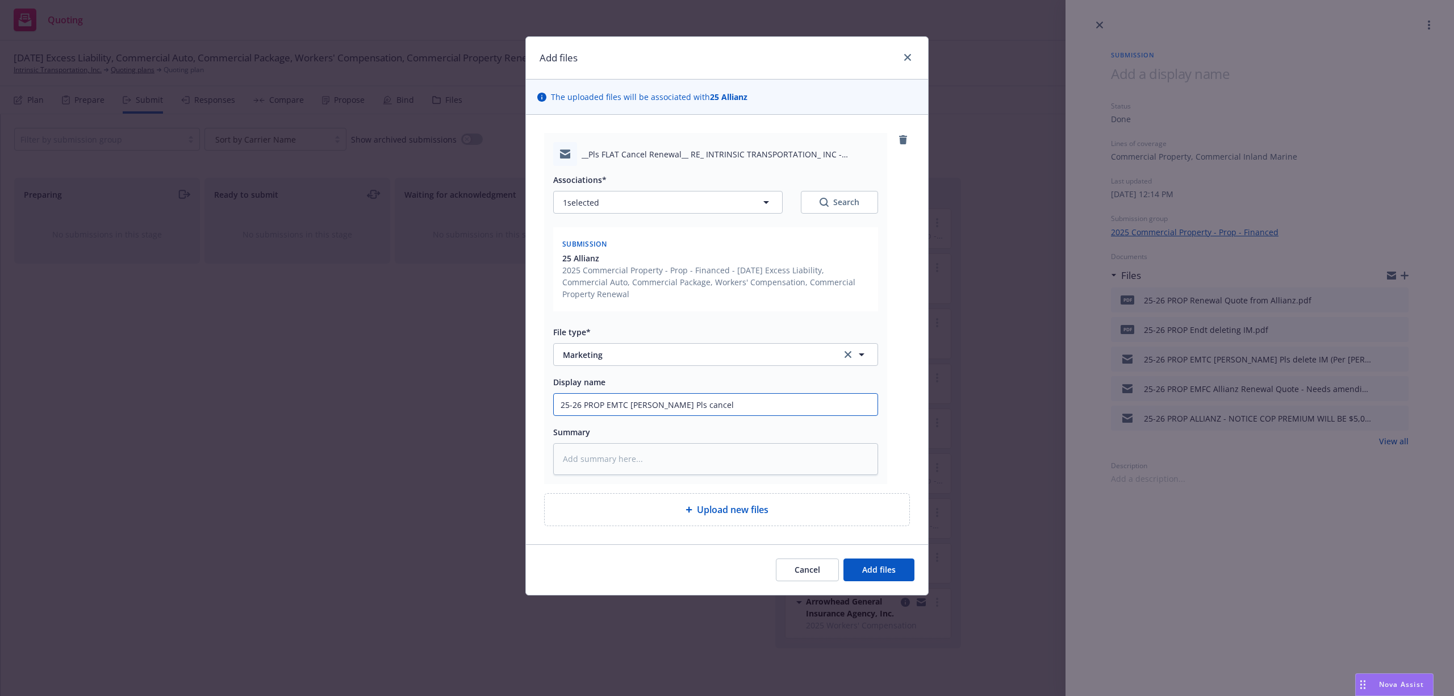
type input "25-26 PROP EMTC Derek@Allianz Pls cancel f"
type textarea "x"
type input "25-26 PROP EMTC Derek@Allianz Pls cancel fl"
type textarea "x"
type input "25-26 PROP EMTC Derek@Allianz Pls cancel fla"
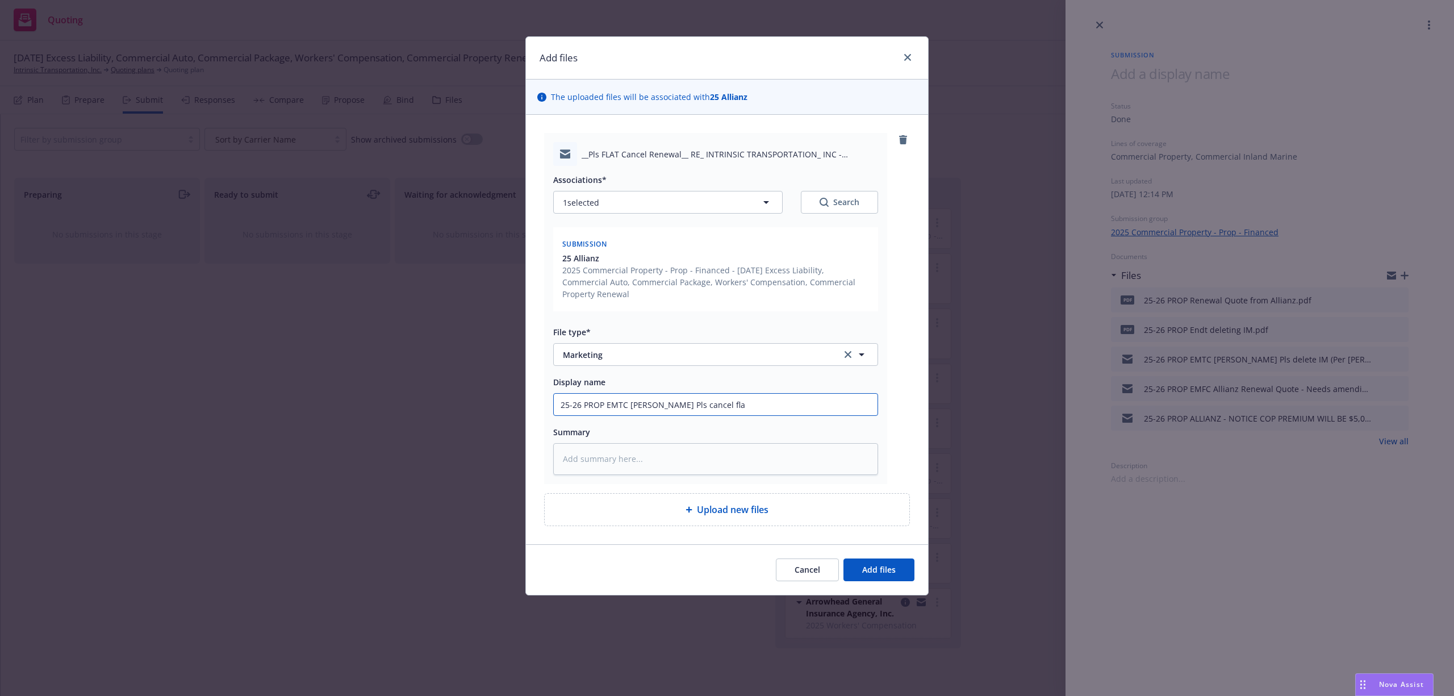
type textarea "x"
type input "25-26 PROP EMTC Derek@Allianz Pls cancel flat"
type textarea "x"
type input "25-26 PROP EMTC Derek@Allianz Pls cancel flat"
type textarea "x"
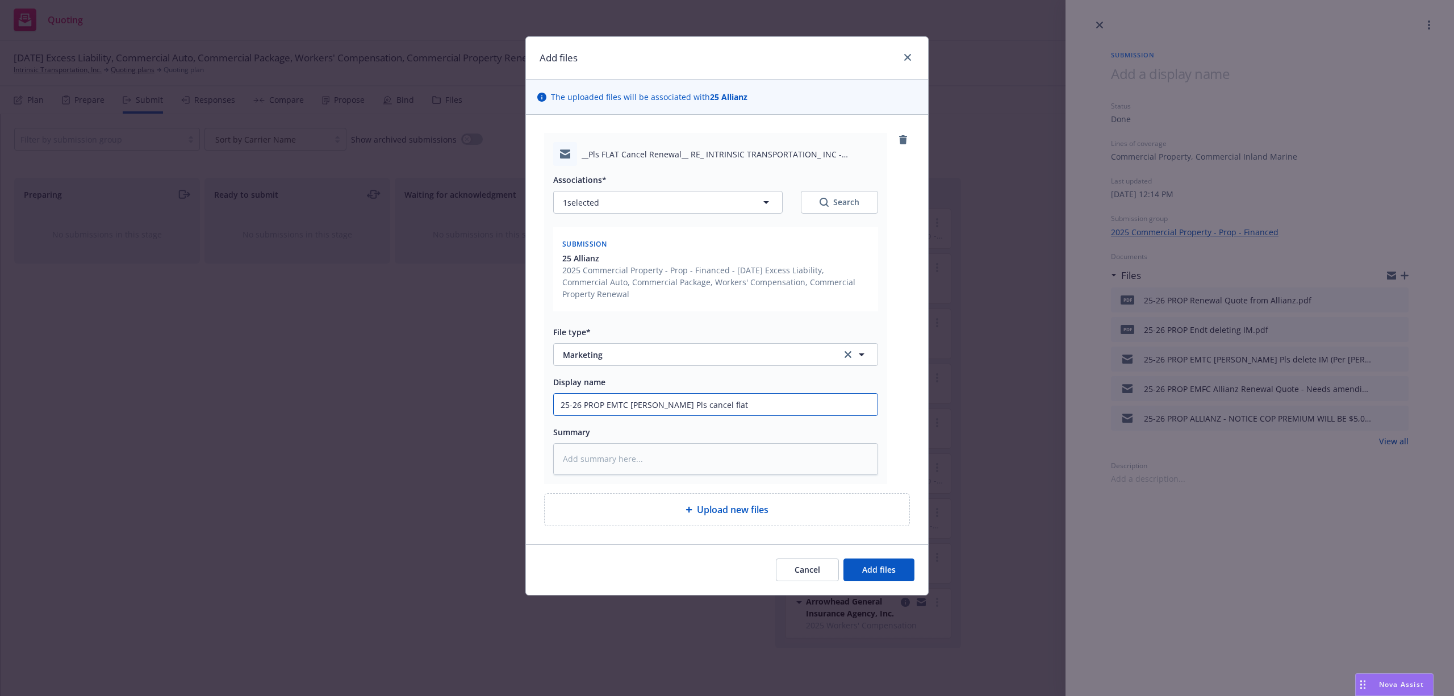
type input "25-26 PROP EMTC Derek@Allianz Pls cancel flat r"
type textarea "x"
type input "25-26 PROP EMTC Derek@Allianz Pls cancel flat re"
type textarea "x"
type input "25-26 PROP EMTC Derek@Allianz Pls cancel flat ren"
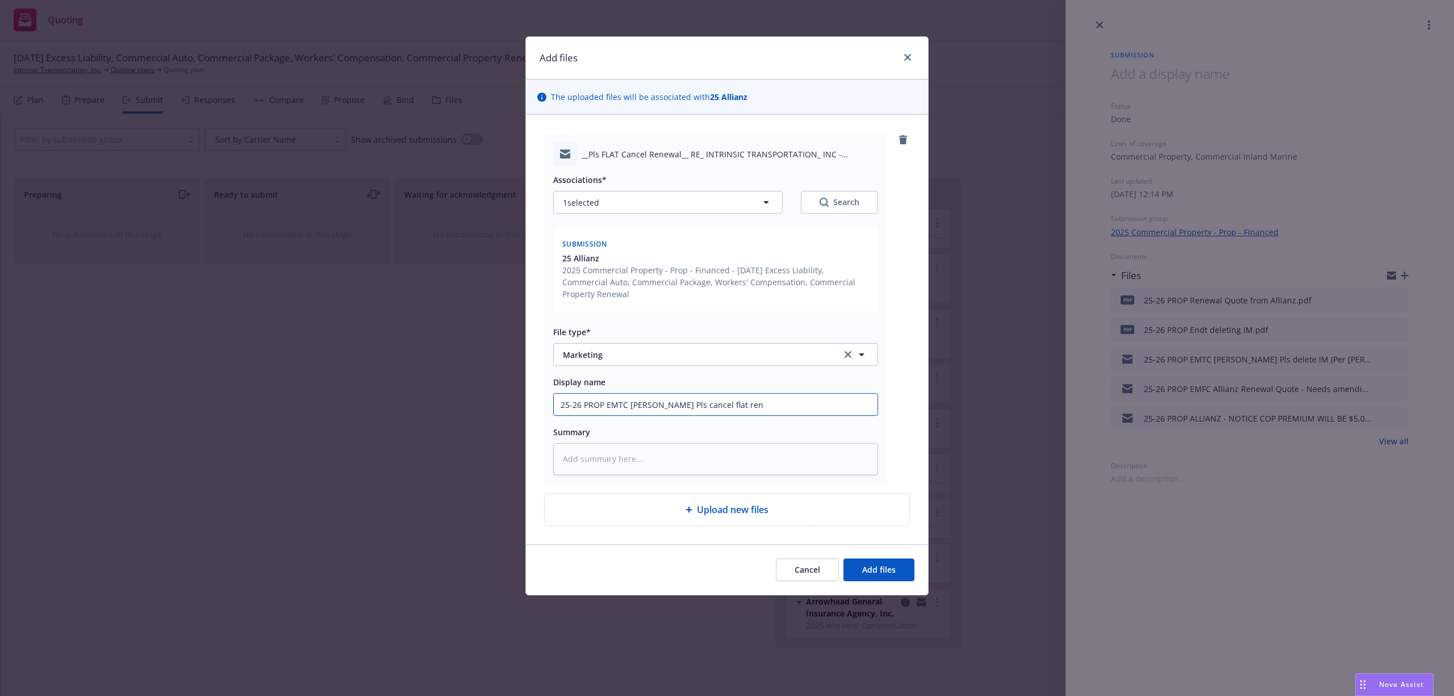
type textarea "x"
type input "25-26 PROP EMTC Derek@Allianz Pls cancel flat rene"
type textarea "x"
type input "25-26 PROP EMTC Derek@Allianz Pls cancel flat renew"
type textarea "x"
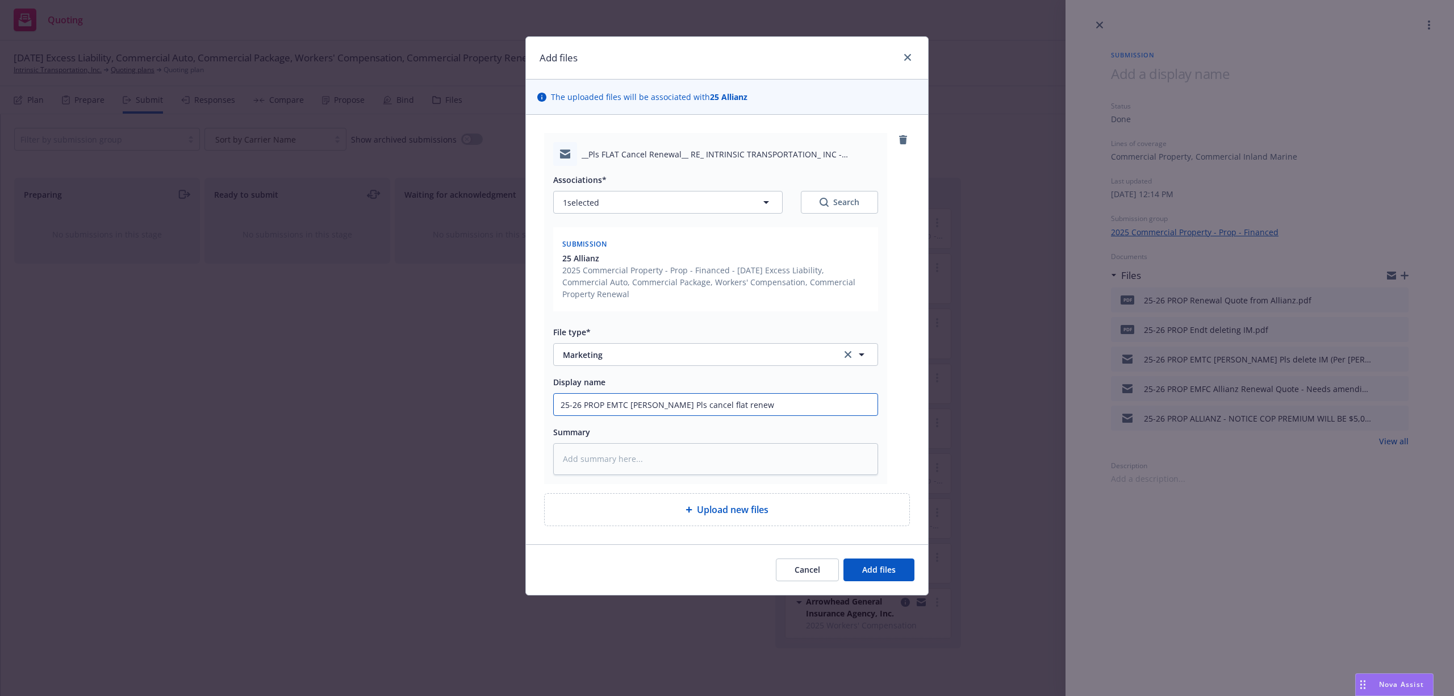
type input "25-26 PROP EMTC Derek@Allianz Pls cancel flat renewa"
type textarea "x"
type input "25-26 PROP EMTC Derek@Allianz Pls cancel flat renewal"
paste textarea "Hi [PERSON_NAME], Thanks for looking into this for me! Can you please bind, per…"
type textarea "x"
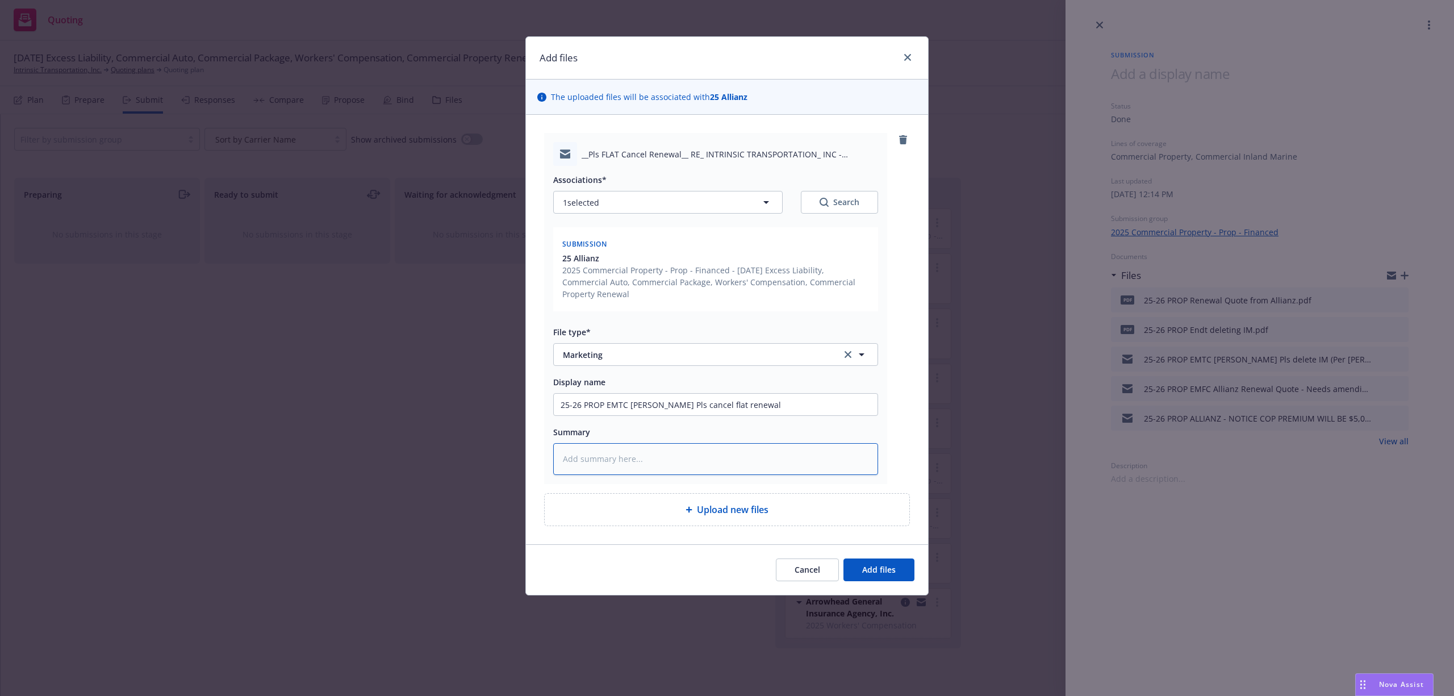
type textarea "Hi [PERSON_NAME], Thanks for looking into this for me! Can you please bind, per…"
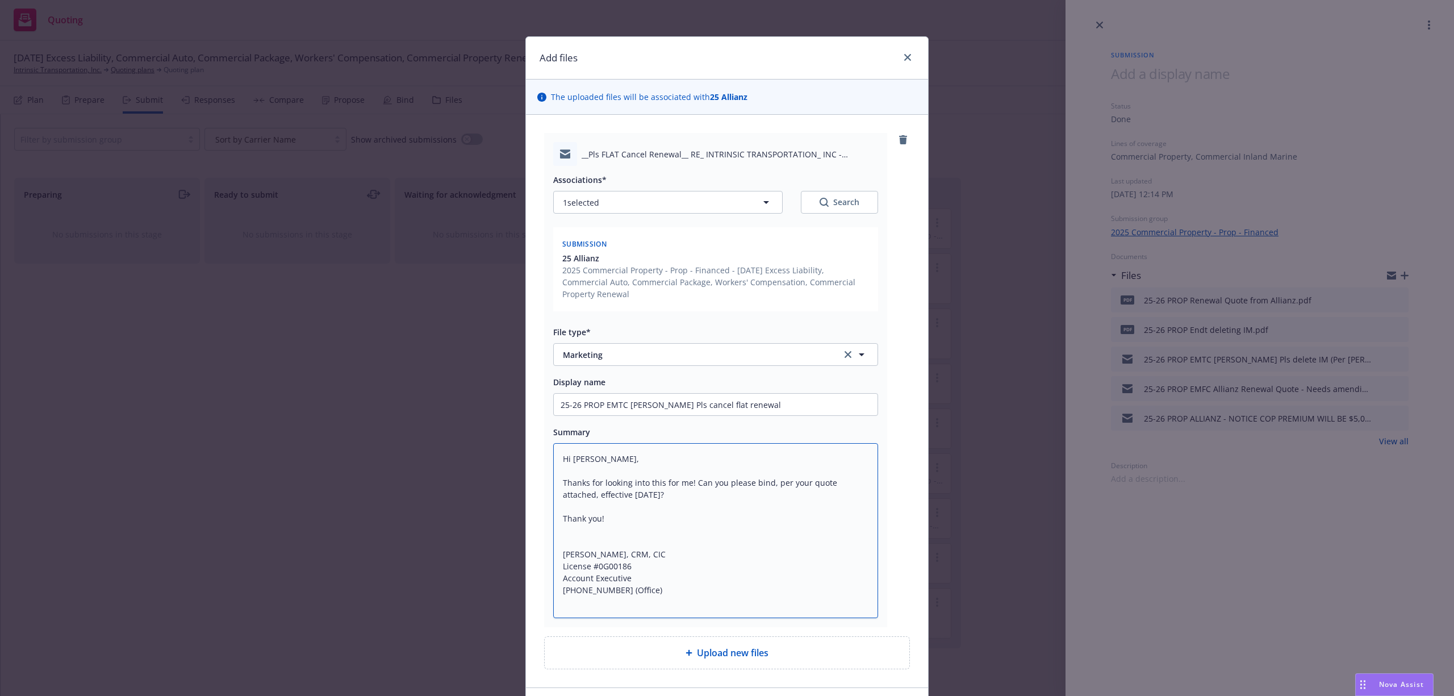
drag, startPoint x: 562, startPoint y: 609, endPoint x: 526, endPoint y: 434, distance: 179.2
click at [526, 434] on div "__Pls FLAT Cancel Renewal__ RE_ INTRINSIC TRANSPORTATION_ INC - SML93044212 - 2…" at bounding box center [727, 401] width 402 height 573
type textarea "x"
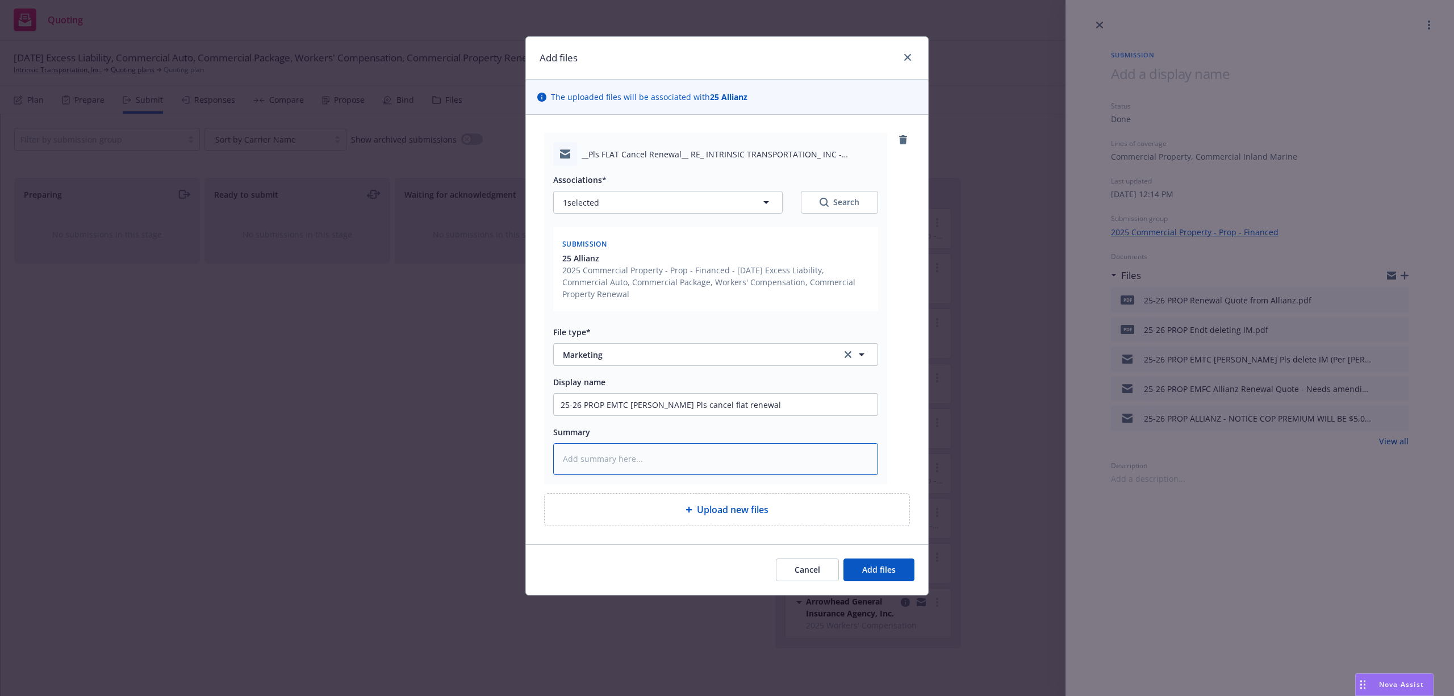
click at [654, 457] on textarea at bounding box center [715, 459] width 325 height 32
paste textarea "Hi Derek, We need to flat cancel this renewal, effective 9/6/25. We have replac…"
type textarea "x"
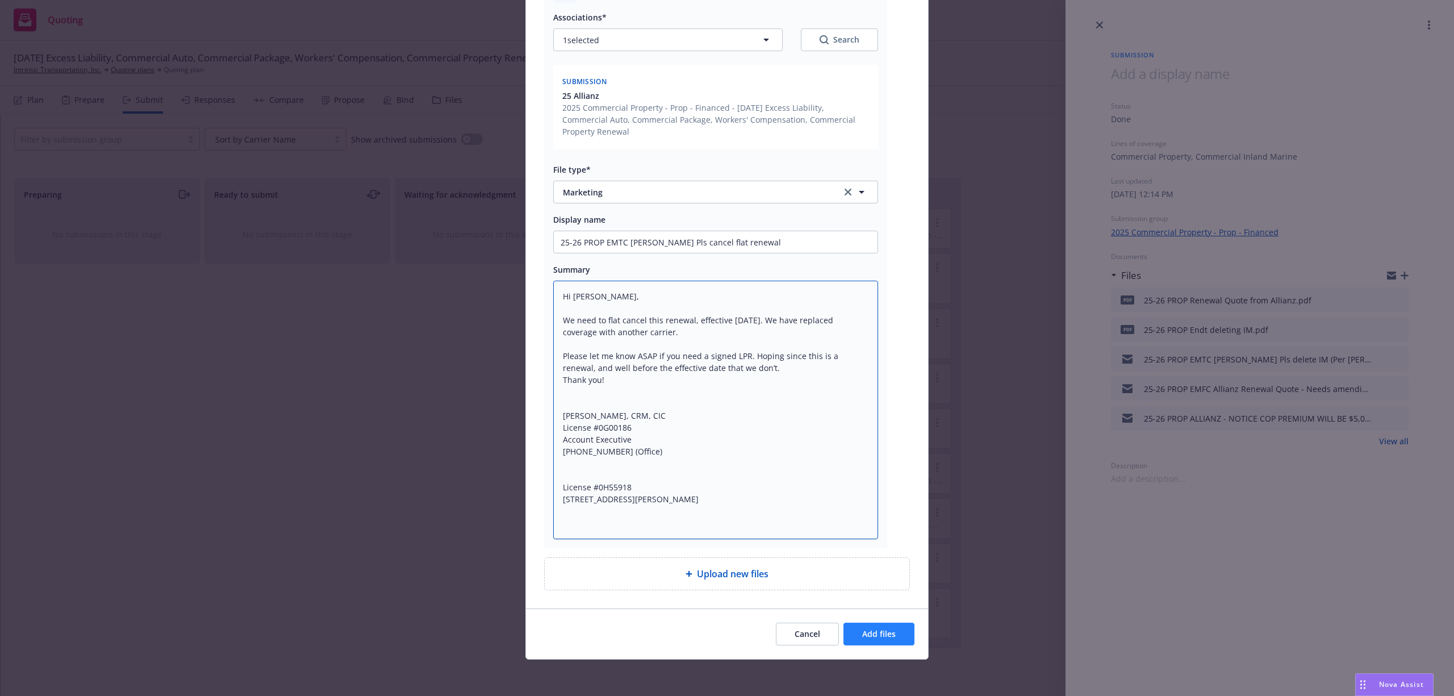
type textarea "Hi Derek, We need to flat cancel this renewal, effective 9/6/25. We have replac…"
click at [876, 637] on span "Add files" at bounding box center [879, 633] width 34 height 11
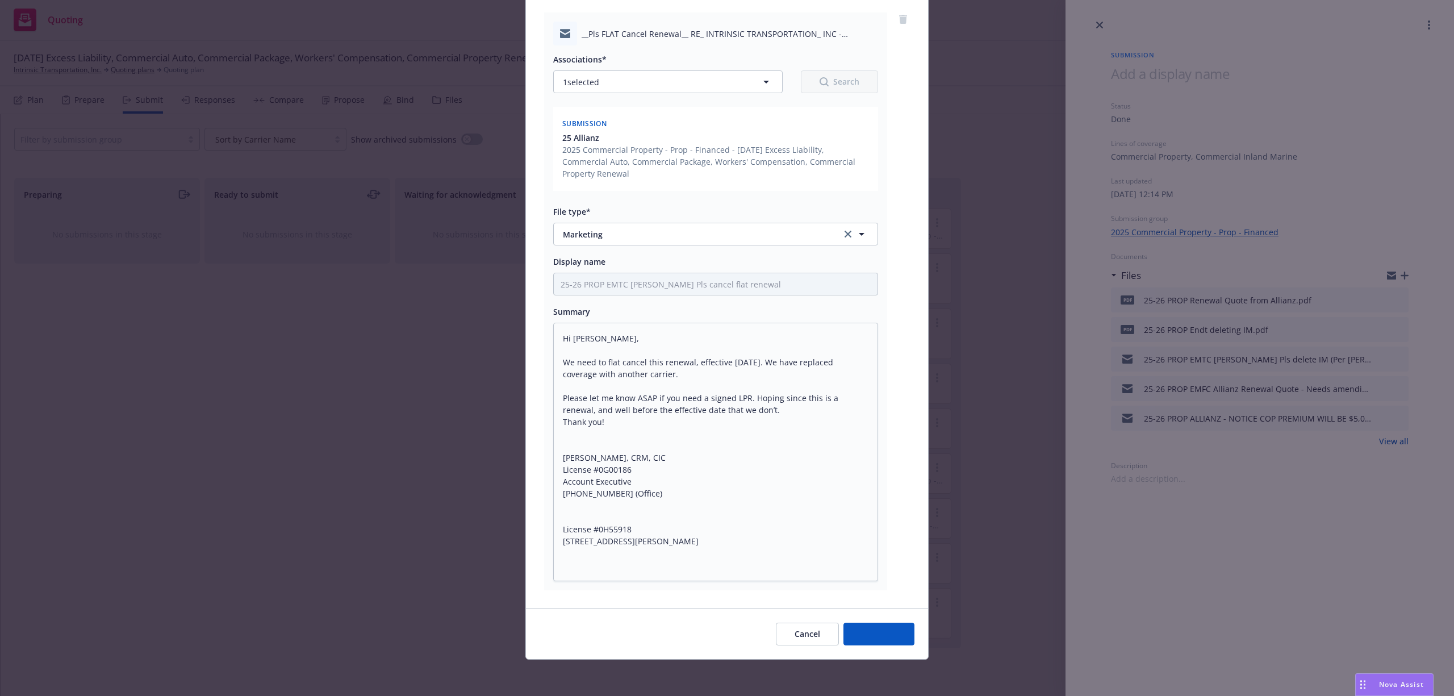
scroll to position [121, 0]
type textarea "x"
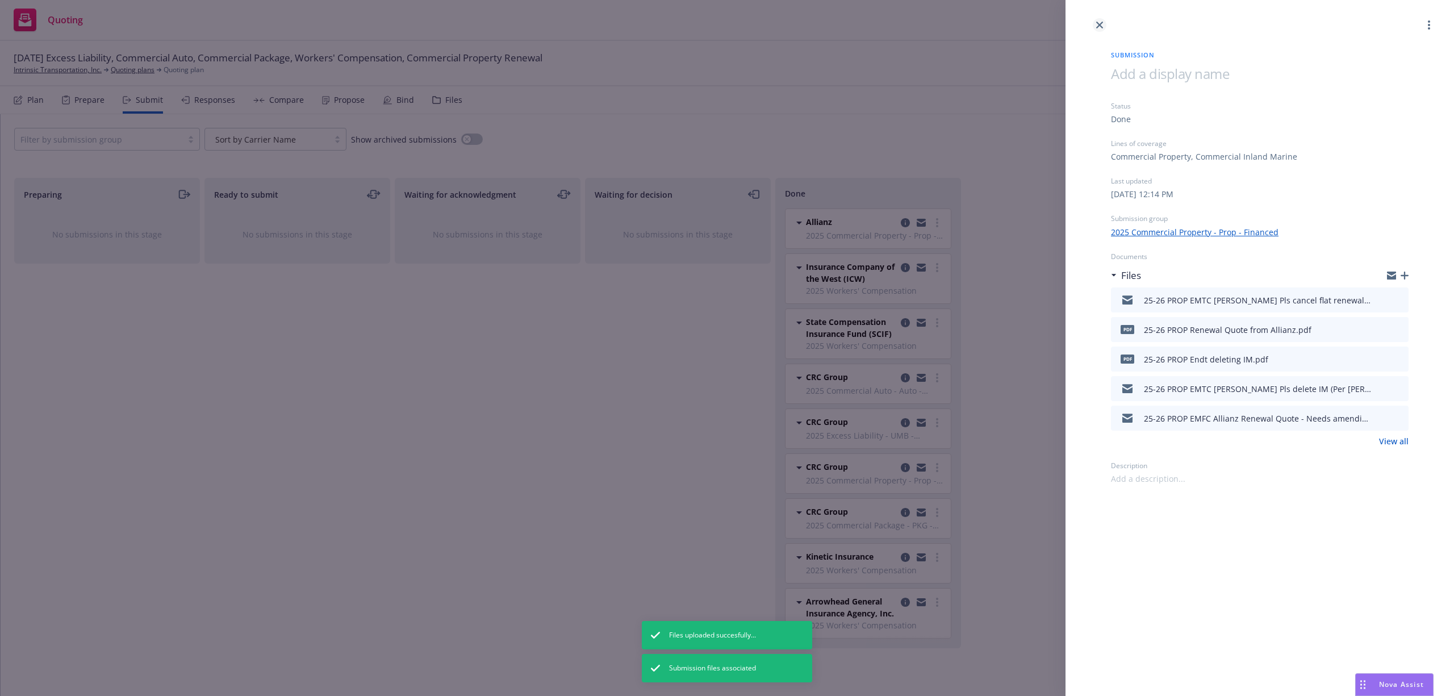
click at [1102, 23] on icon "close" at bounding box center [1099, 25] width 7 height 7
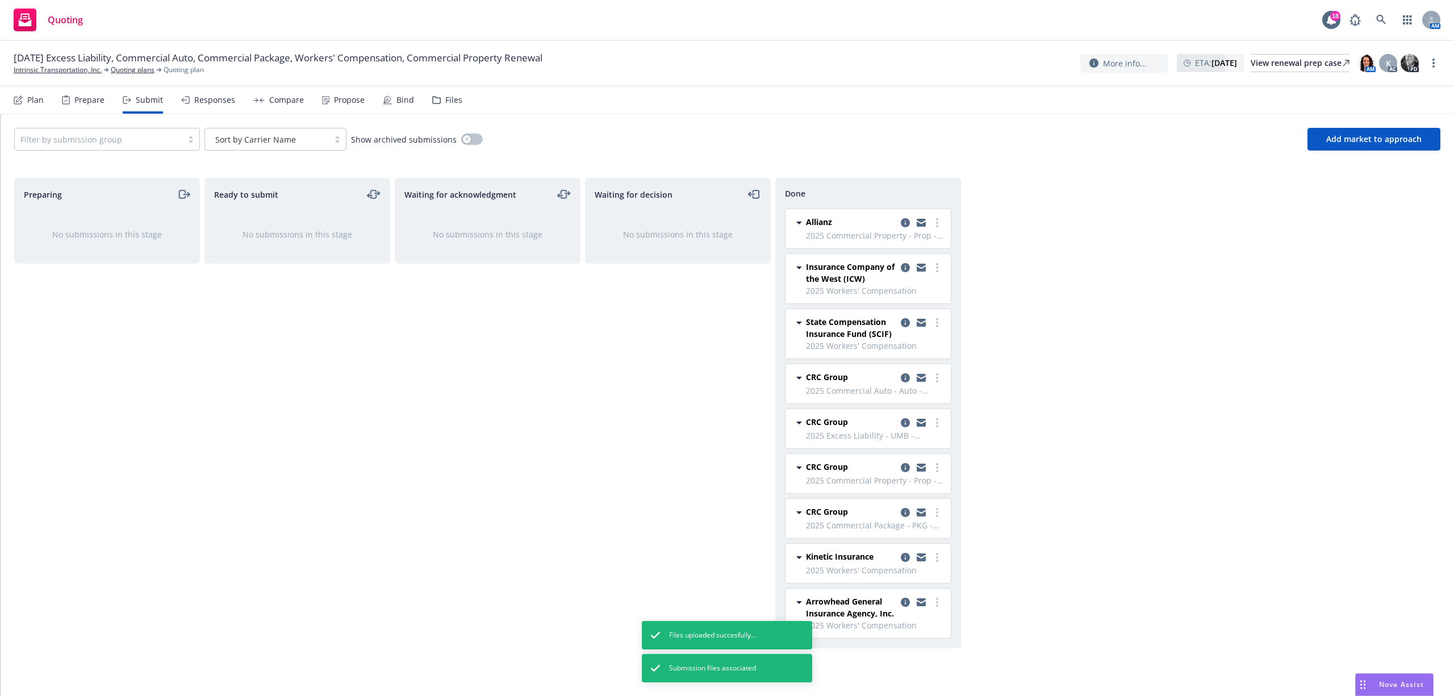
click at [215, 95] on div "Responses" at bounding box center [214, 99] width 41 height 9
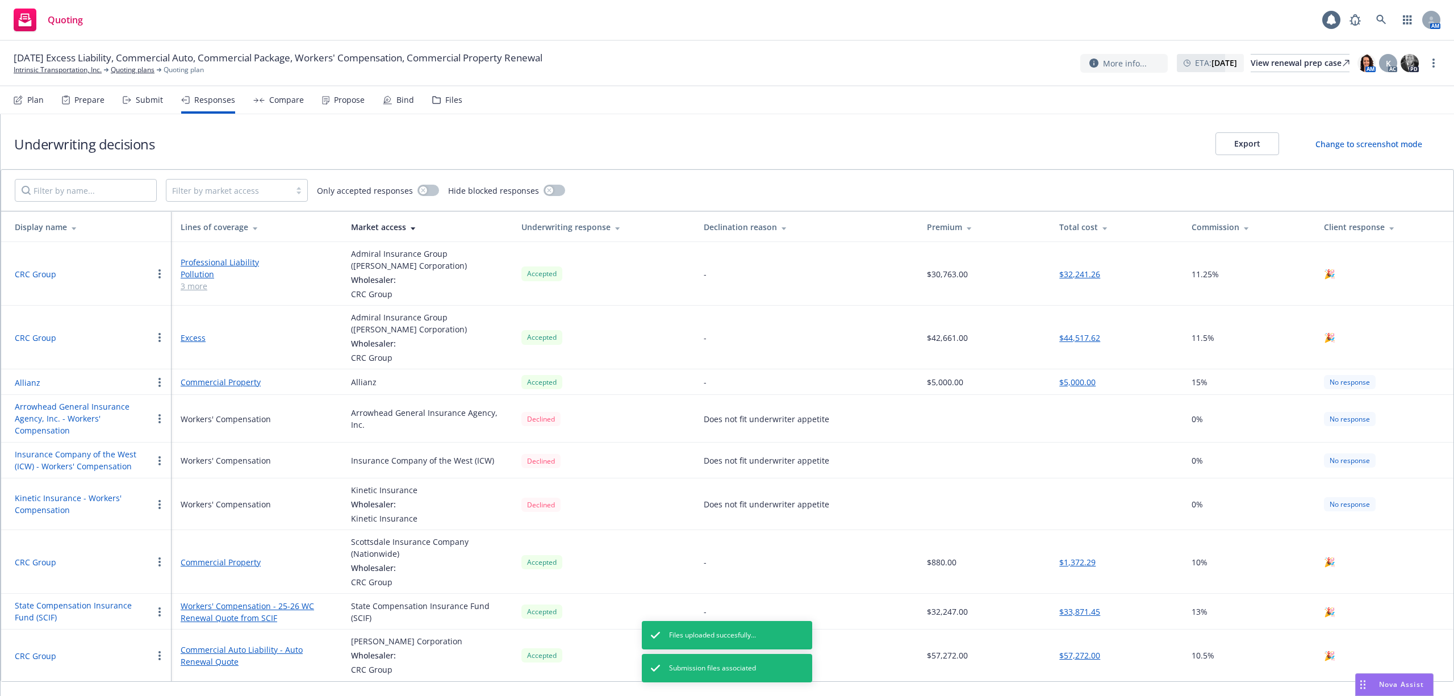
click at [278, 95] on div "Compare" at bounding box center [286, 99] width 35 height 9
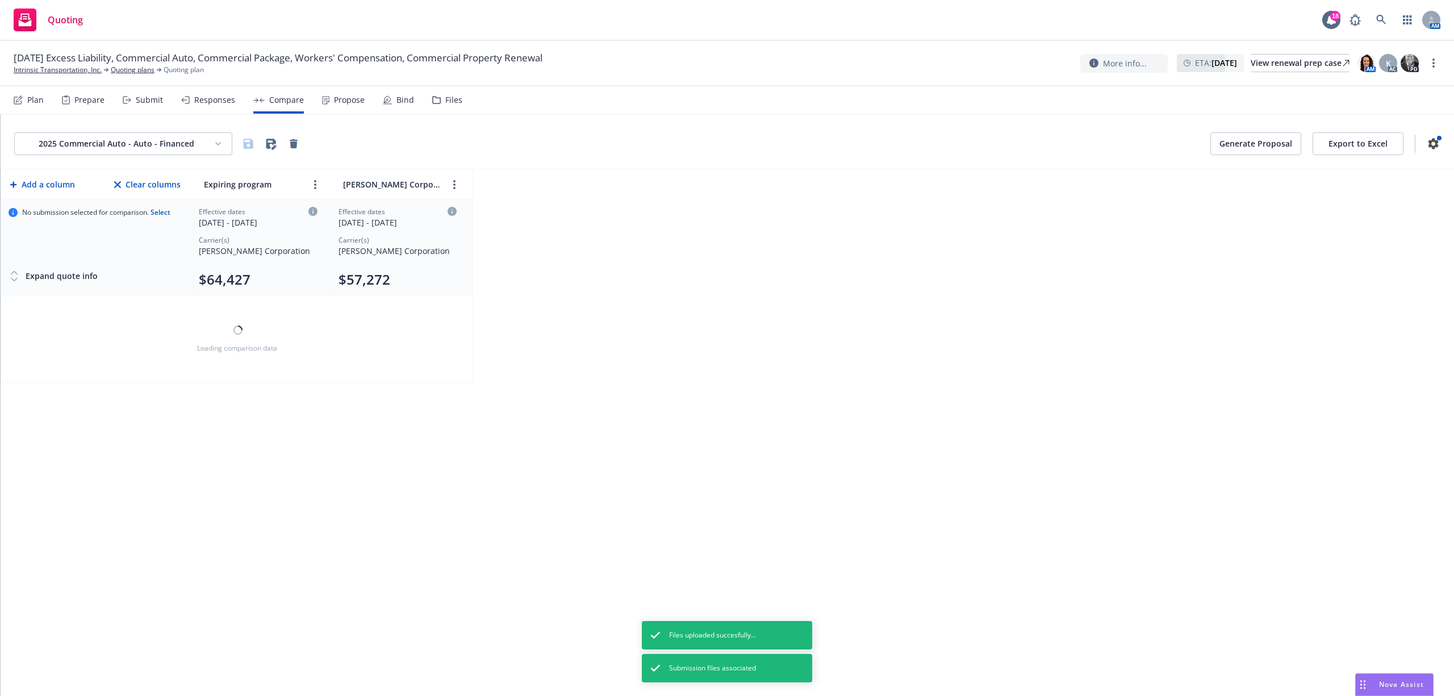
click at [337, 94] on div "Propose" at bounding box center [343, 99] width 43 height 27
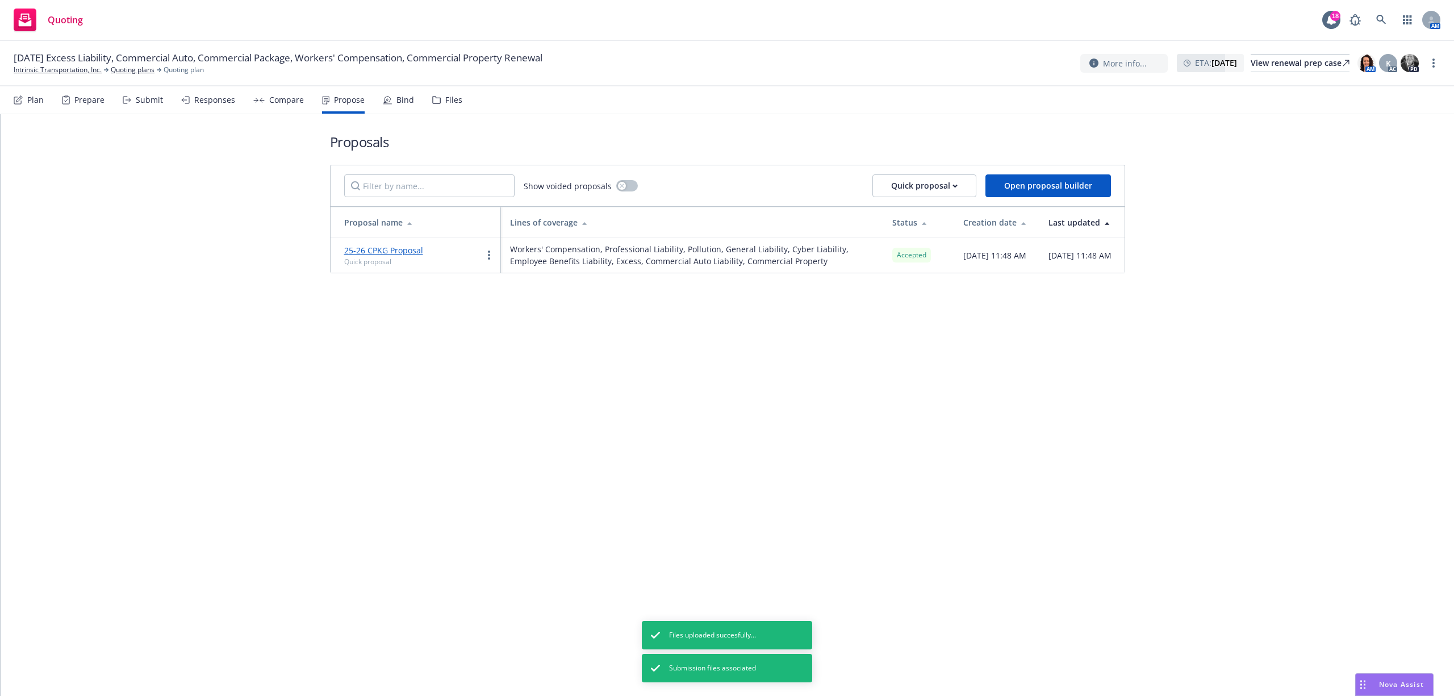
click at [396, 96] on div "Bind" at bounding box center [405, 99] width 18 height 9
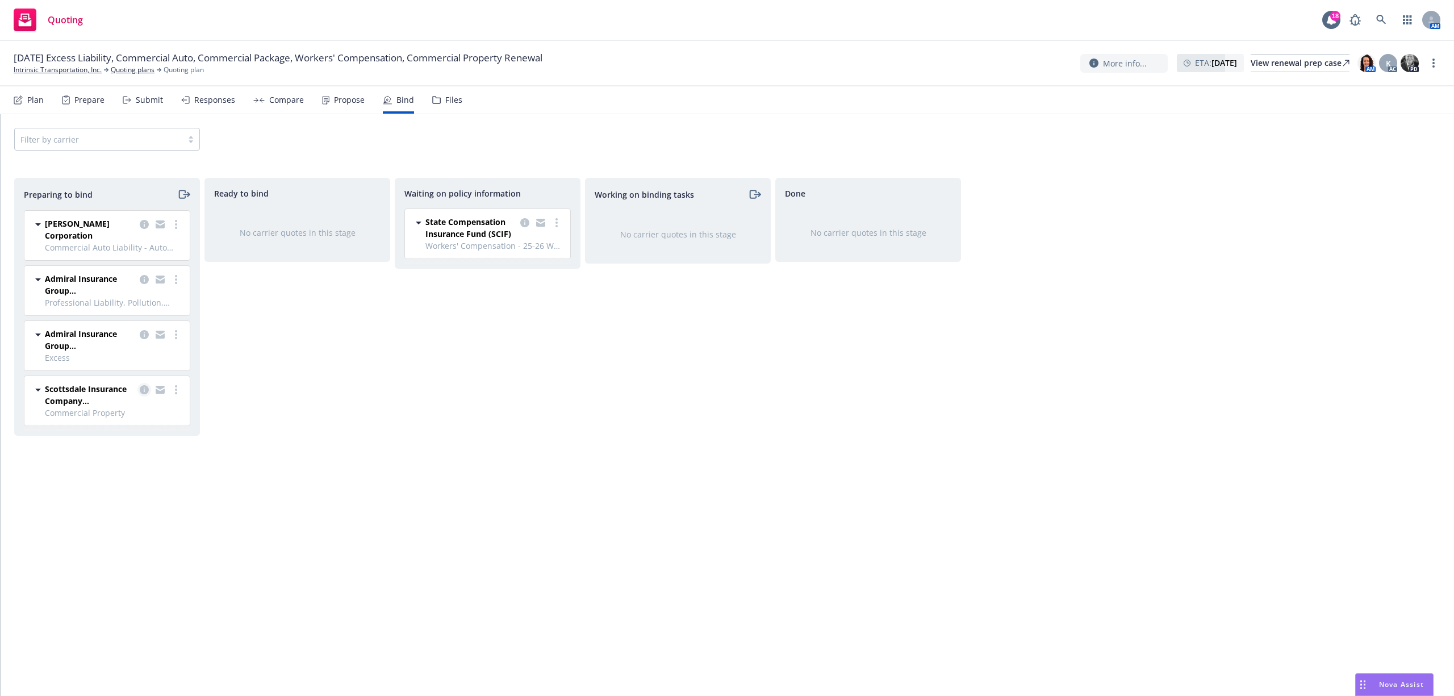
click at [143, 393] on icon "copy logging email" at bounding box center [144, 389] width 9 height 9
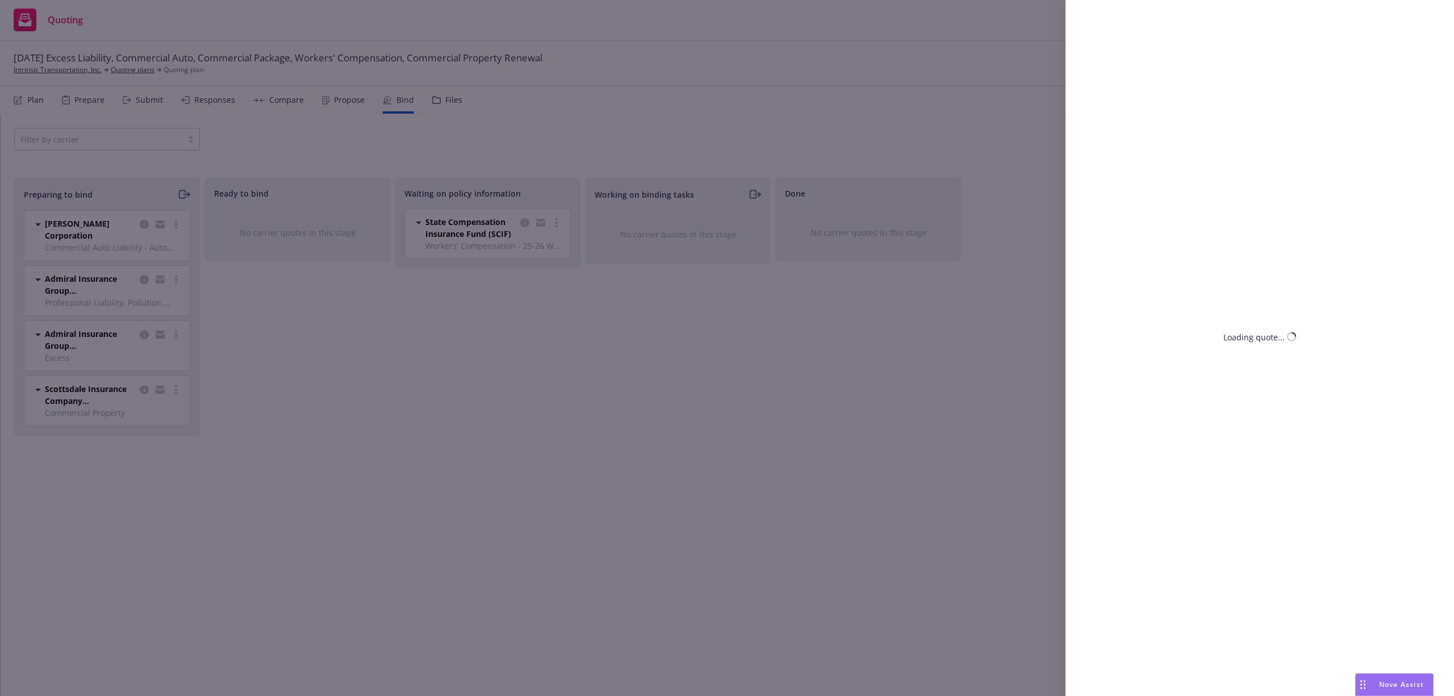
select select "CA"
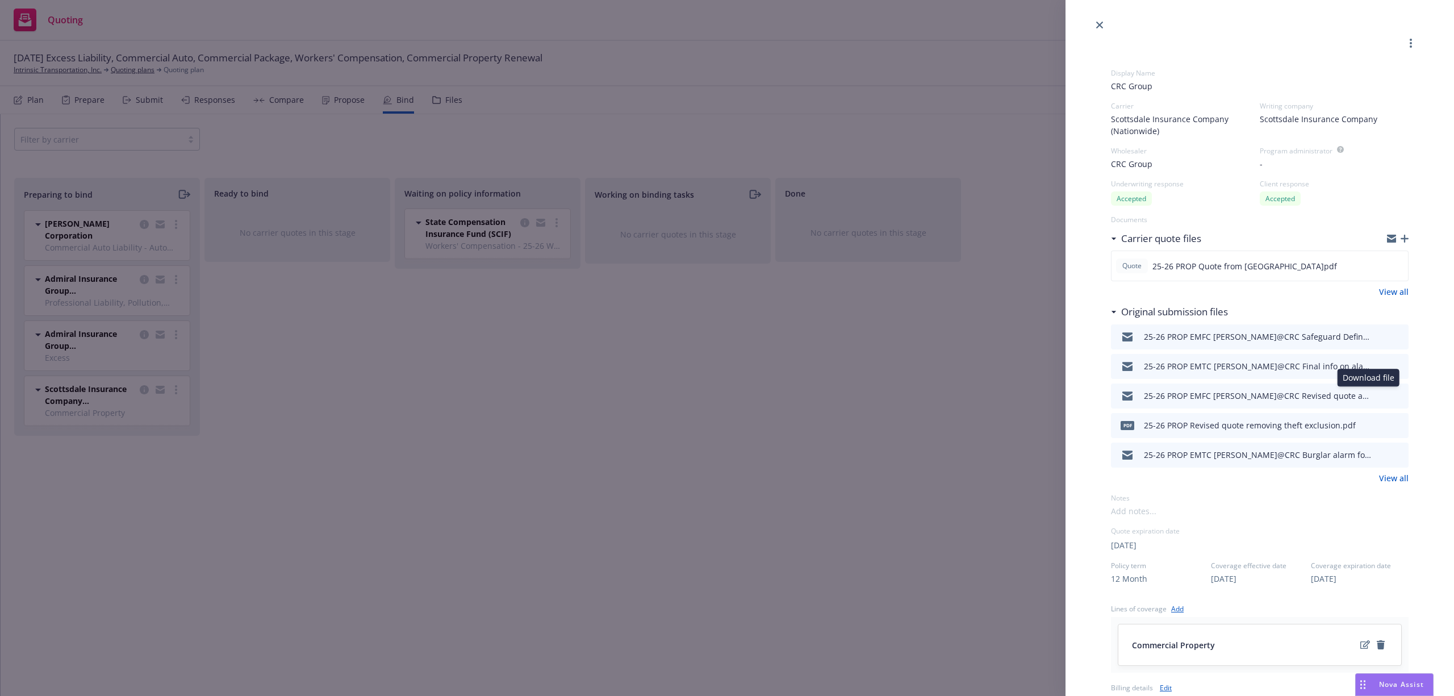
click at [1376, 395] on icon "download file" at bounding box center [1379, 393] width 7 height 7
click at [369, 523] on div "Display Name CRC Group Carrier Scottsdale Insurance Company (Nationwide) Writin…" at bounding box center [727, 348] width 1454 height 696
